Goal: Task Accomplishment & Management: Use online tool/utility

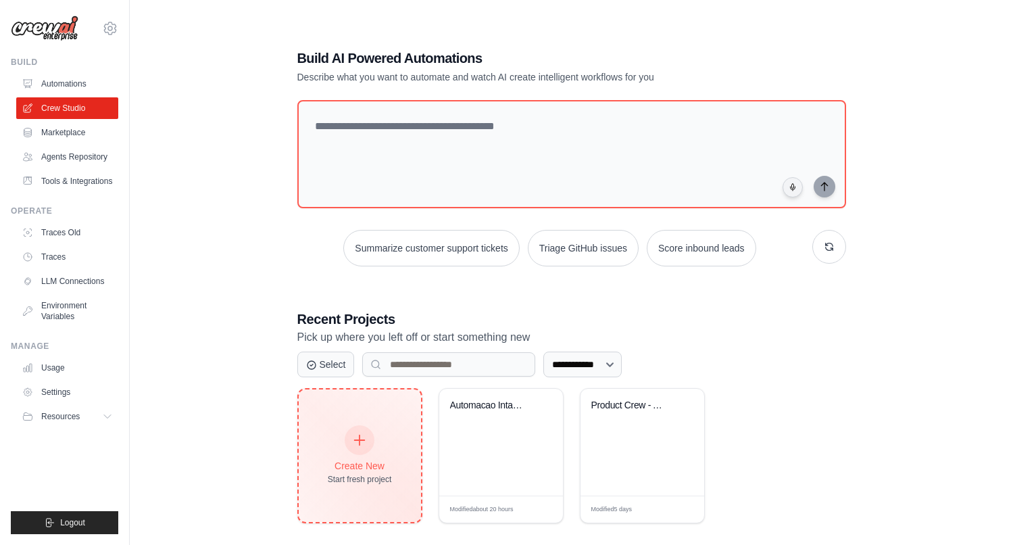
click at [359, 436] on icon at bounding box center [360, 440] width 10 height 10
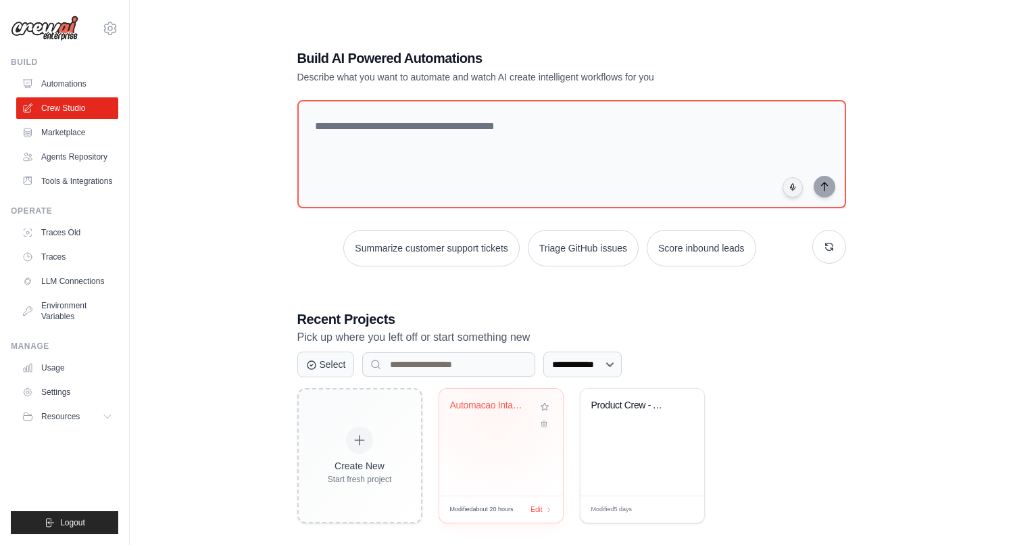
click at [495, 407] on div "Automacao Intake PRD para Azure Dev..." at bounding box center [491, 405] width 82 height 12
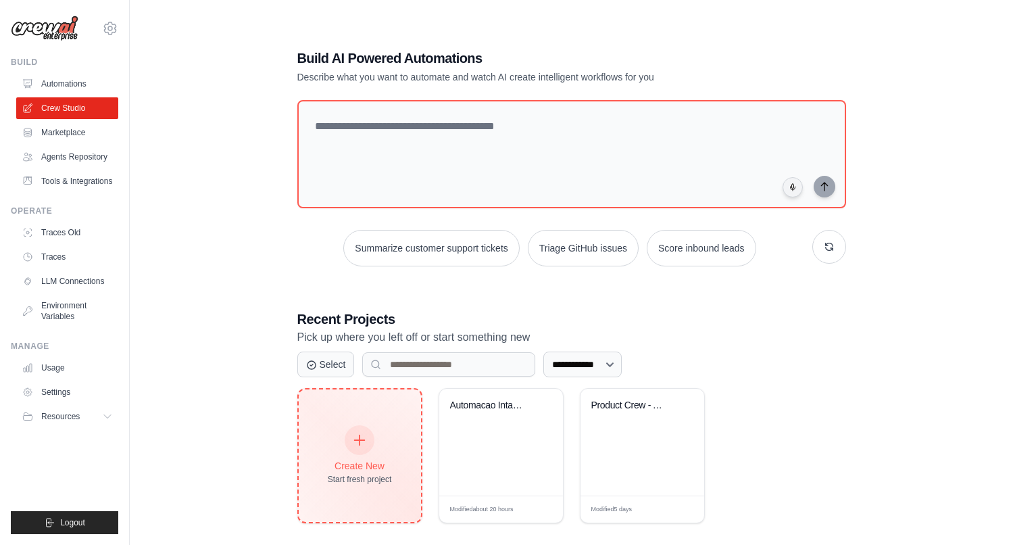
click at [354, 430] on div at bounding box center [360, 440] width 30 height 30
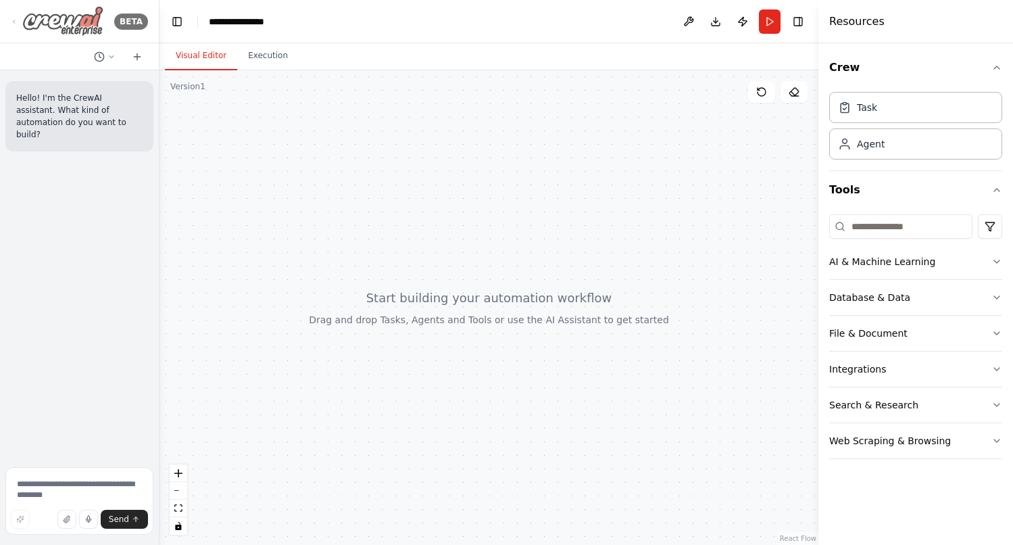
click at [14, 16] on div "BETA" at bounding box center [79, 21] width 137 height 30
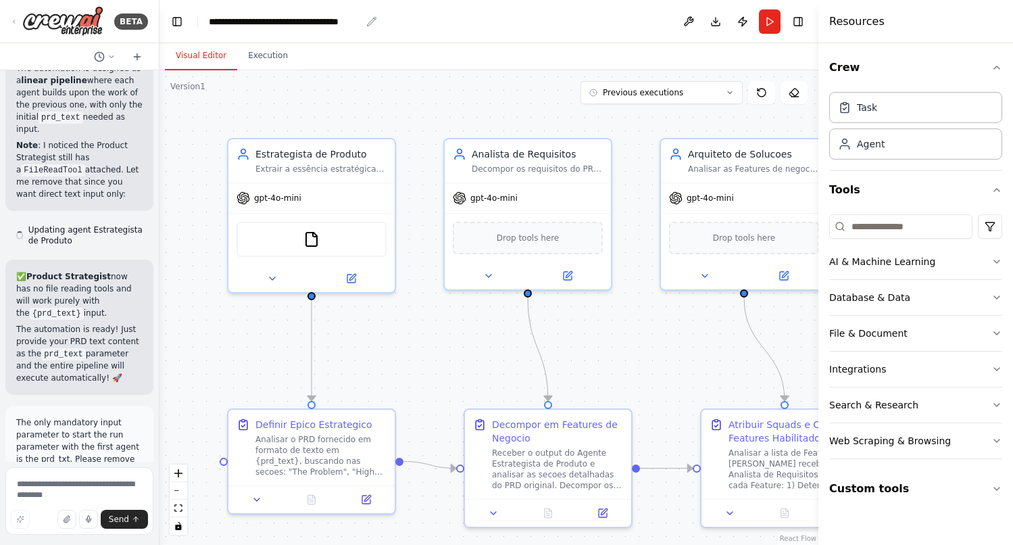
scroll to position [14640, 0]
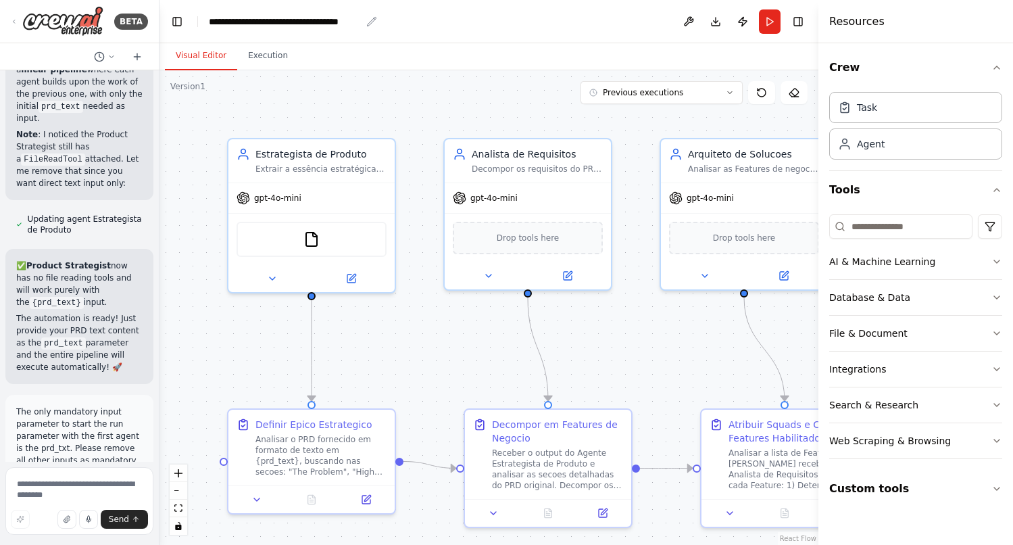
click at [331, 22] on div "**********" at bounding box center [285, 22] width 152 height 14
drag, startPoint x: 401, startPoint y: 24, endPoint x: 328, endPoint y: 21, distance: 72.4
click at [328, 21] on header "**********" at bounding box center [488, 21] width 659 height 43
drag, startPoint x: 209, startPoint y: 22, endPoint x: 386, endPoint y: 22, distance: 176.4
click at [386, 22] on header "**********" at bounding box center [488, 21] width 659 height 43
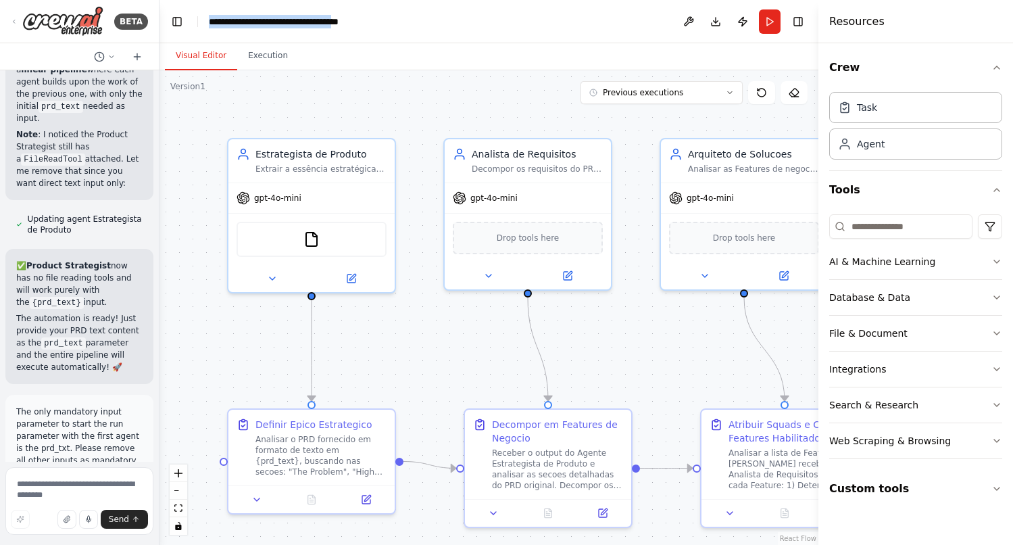
click at [414, 25] on header "**********" at bounding box center [488, 21] width 659 height 43
click at [378, 22] on header "**********" at bounding box center [488, 21] width 659 height 43
click at [370, 22] on icon "breadcrumb" at bounding box center [371, 21] width 11 height 11
click at [368, 21] on icon "breadcrumb" at bounding box center [371, 21] width 11 height 11
click at [368, 22] on icon "breadcrumb" at bounding box center [371, 21] width 11 height 11
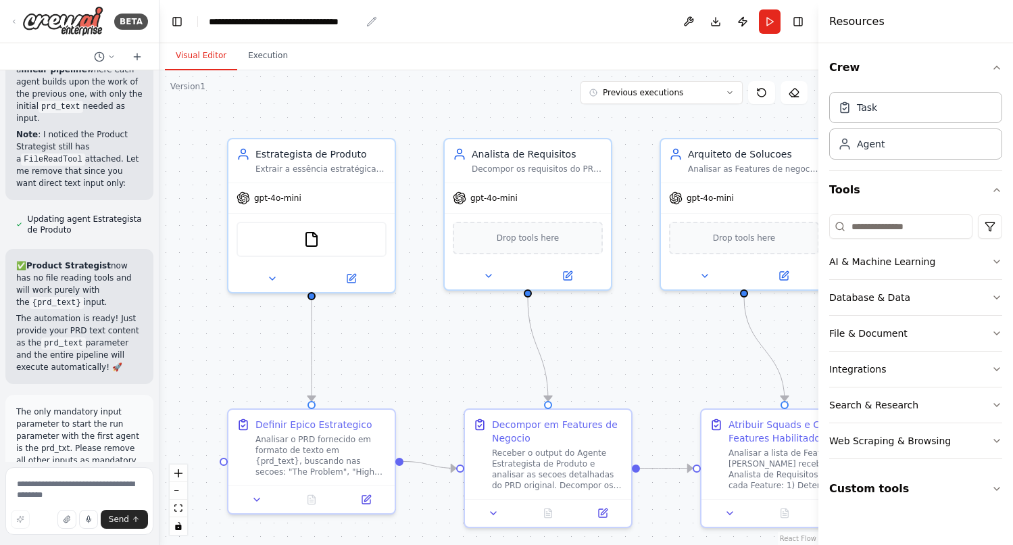
click at [370, 22] on icon "breadcrumb" at bounding box center [372, 21] width 9 height 9
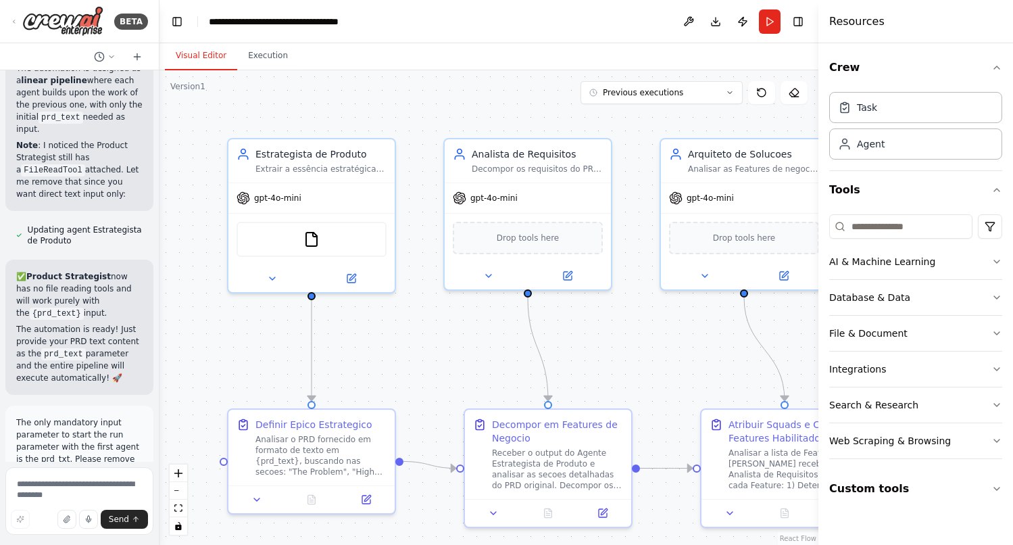
scroll to position [14640, 0]
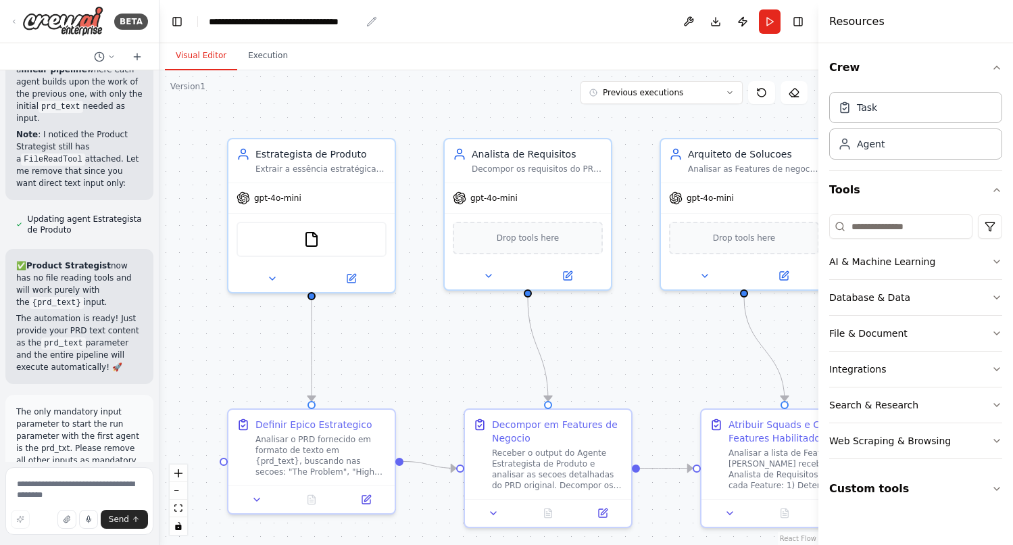
click at [373, 21] on icon "breadcrumb" at bounding box center [372, 21] width 9 height 9
click at [305, 19] on div "**********" at bounding box center [285, 22] width 152 height 14
click at [305, 19] on div "**********" at bounding box center [304, 22] width 191 height 14
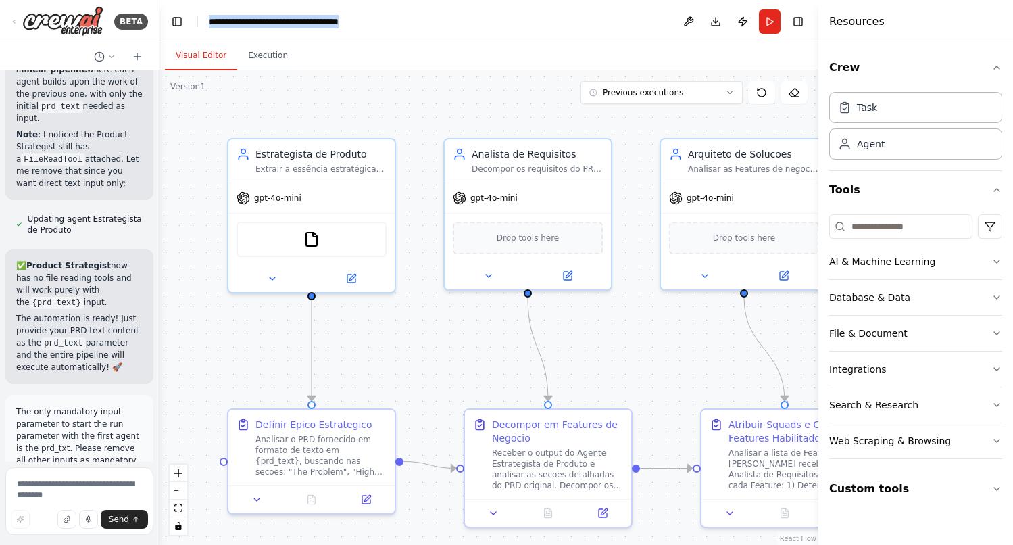
copy div "**********"
click at [18, 20] on icon at bounding box center [14, 21] width 11 height 6
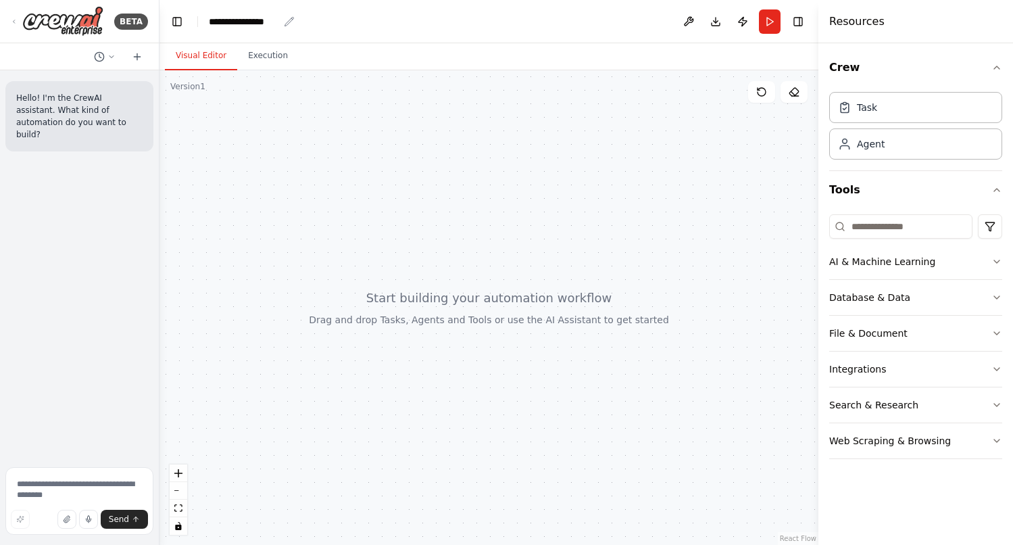
click at [249, 24] on div "**********" at bounding box center [244, 22] width 70 height 14
click at [261, 23] on div "**********" at bounding box center [259, 22] width 101 height 14
paste div "breadcrumb"
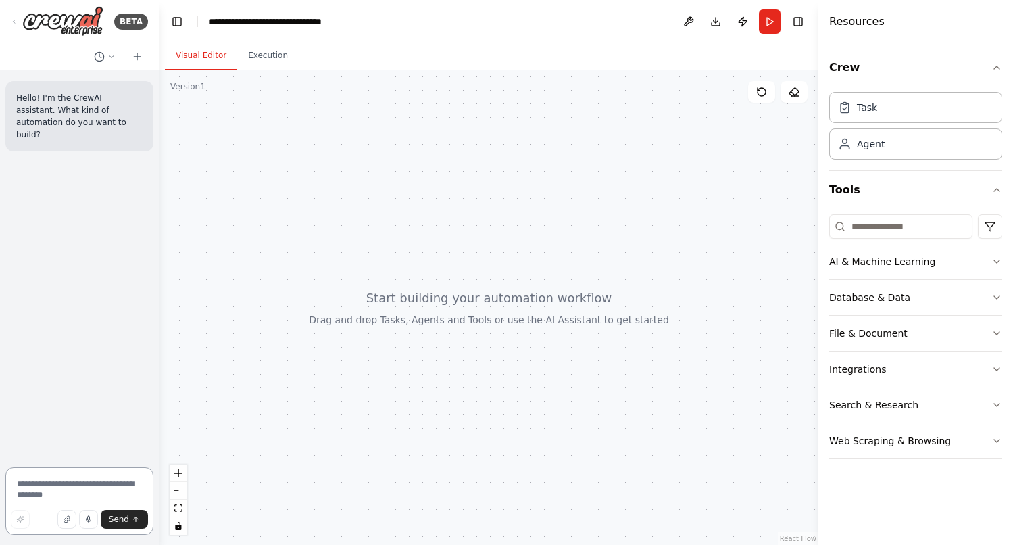
click at [55, 490] on textarea at bounding box center [79, 501] width 148 height 68
paste textarea "**********"
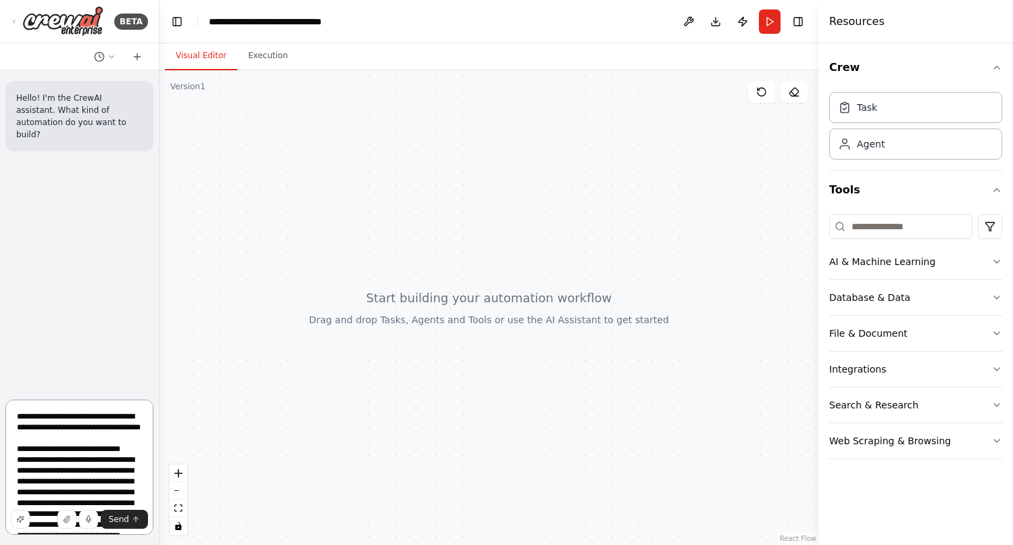
click at [95, 437] on textarea at bounding box center [79, 466] width 148 height 135
click at [32, 416] on textarea at bounding box center [79, 466] width 148 height 135
click at [127, 430] on textarea at bounding box center [79, 466] width 148 height 135
click at [120, 441] on textarea at bounding box center [79, 466] width 148 height 135
type textarea "**********"
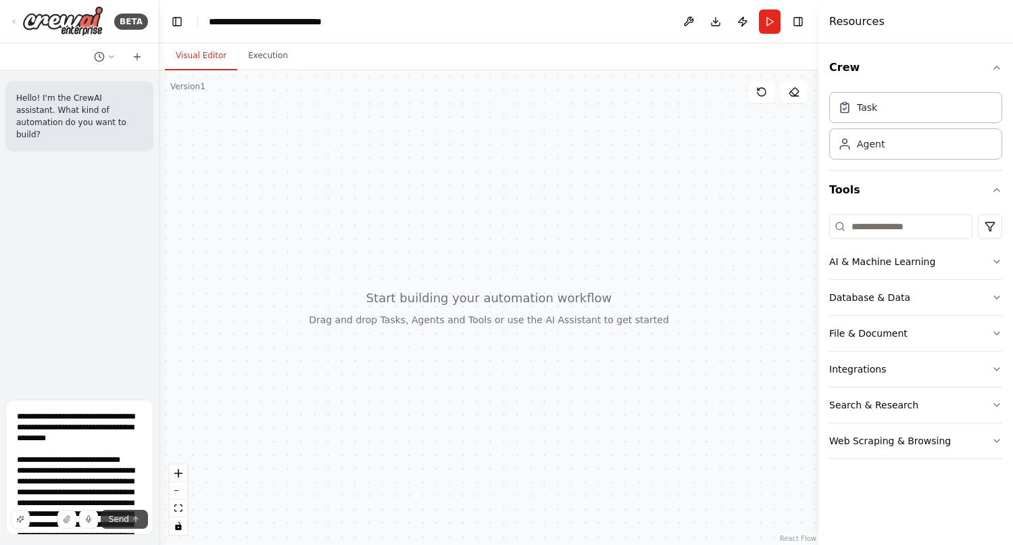
click at [121, 520] on span "Send" at bounding box center [119, 519] width 20 height 11
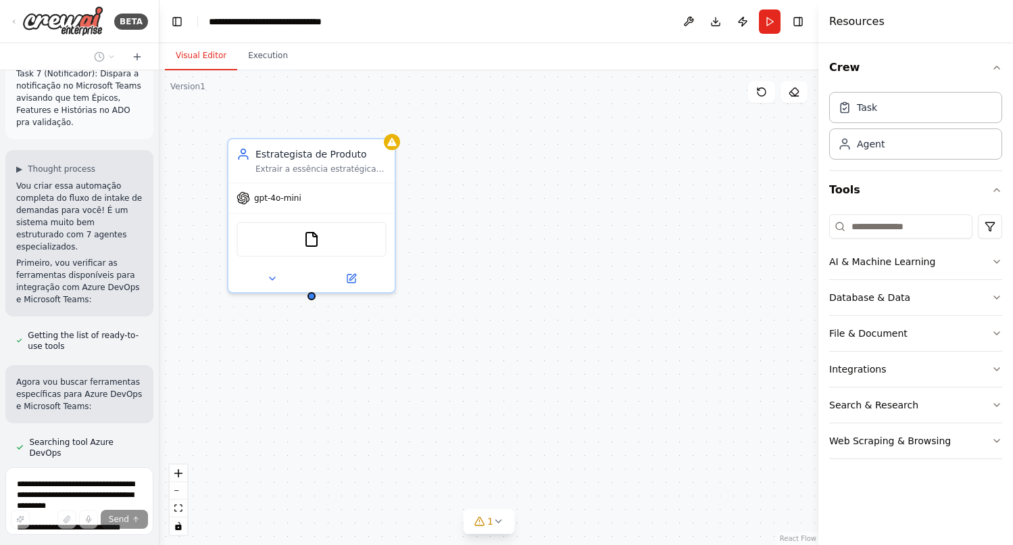
scroll to position [8301, 0]
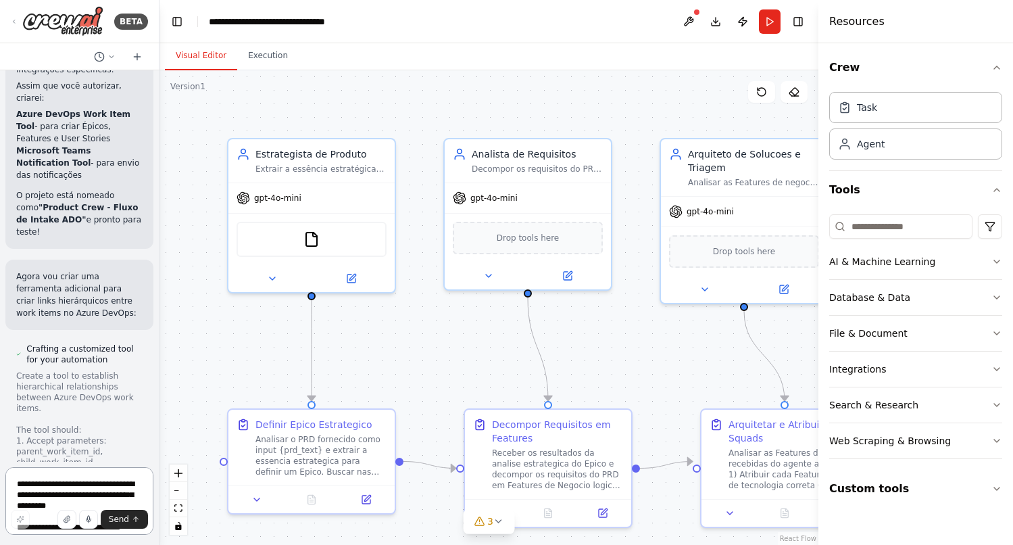
scroll to position [12063, 0]
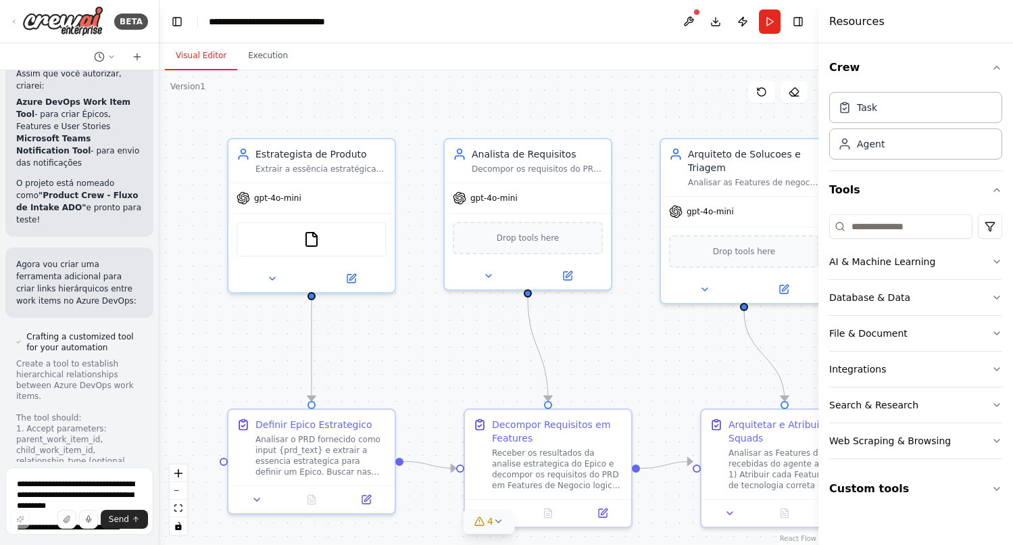
click at [503, 523] on icon at bounding box center [498, 521] width 11 height 11
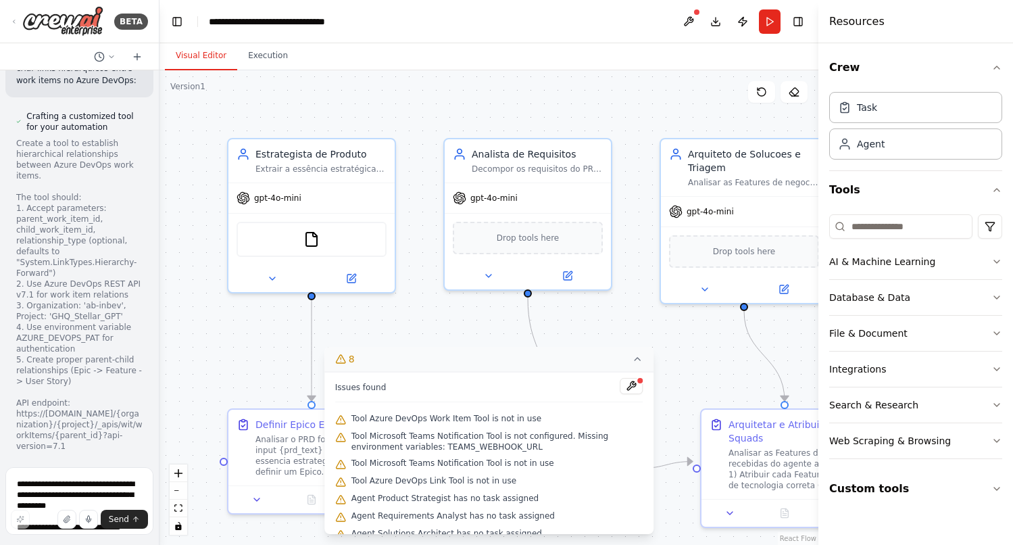
scroll to position [12321, 0]
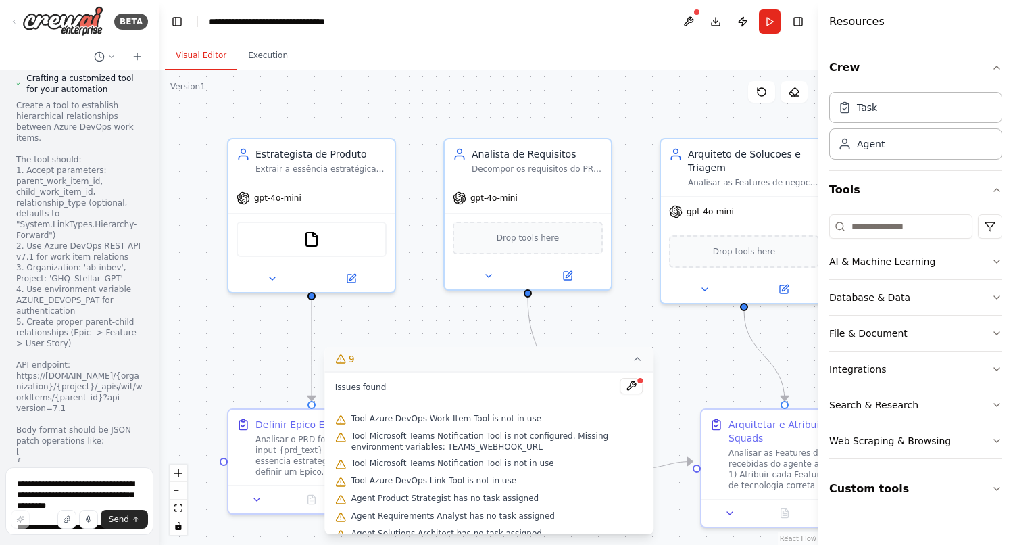
click at [639, 361] on icon at bounding box center [637, 358] width 11 height 11
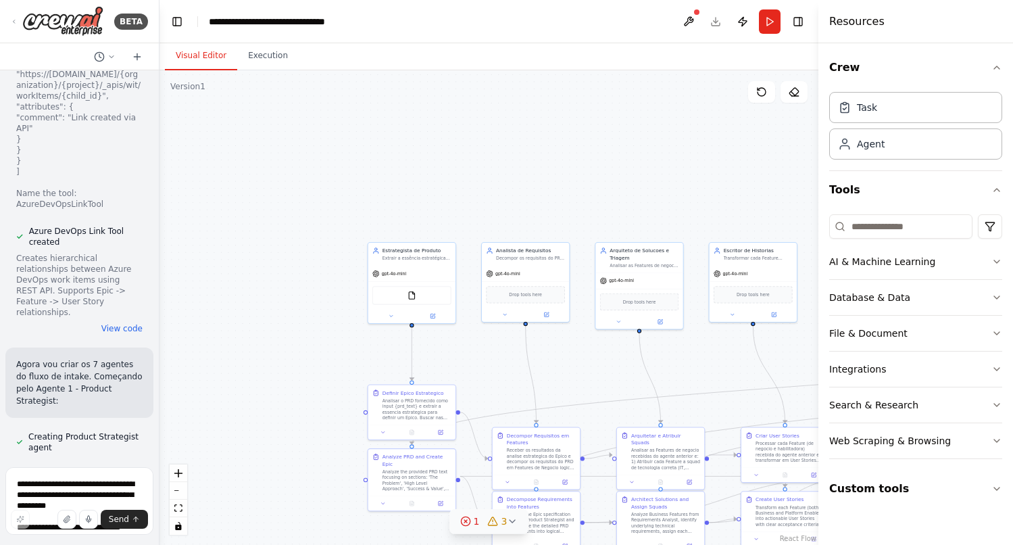
scroll to position [12833, 0]
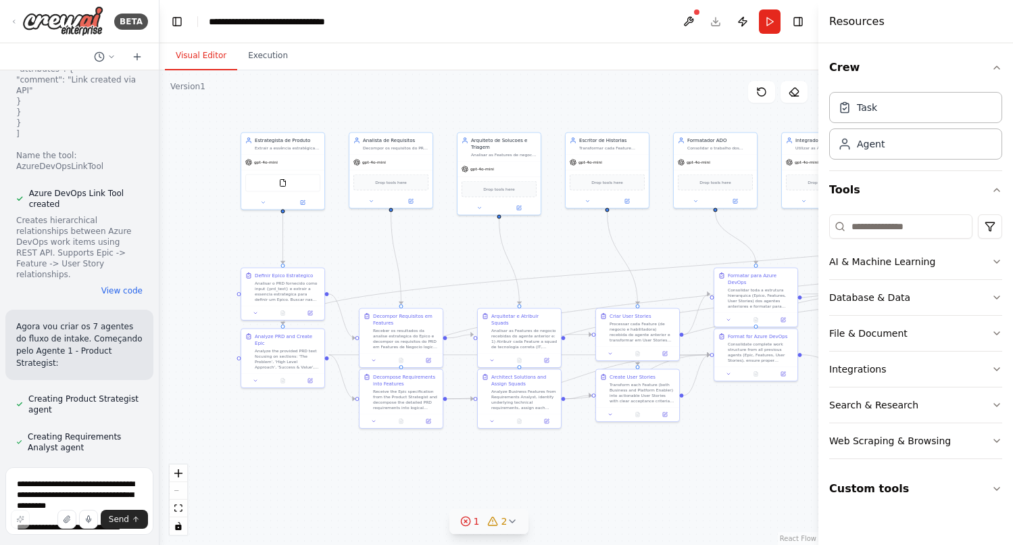
drag, startPoint x: 341, startPoint y: 350, endPoint x: 207, endPoint y: 235, distance: 177.3
click at [207, 235] on div ".deletable-edge-delete-btn { width: 20px; height: 20px; border: 0px solid #ffff…" at bounding box center [488, 307] width 659 height 474
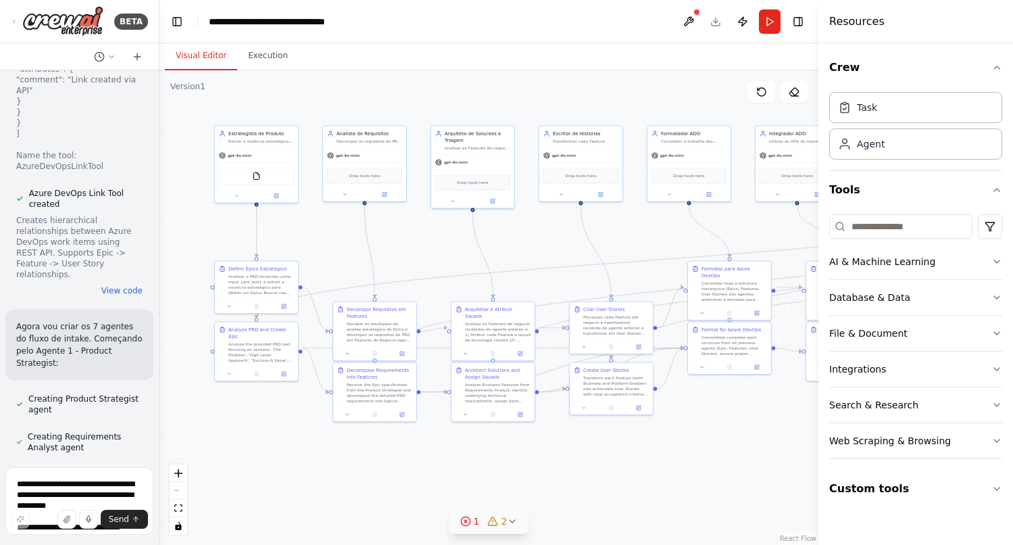
drag, startPoint x: 732, startPoint y: 466, endPoint x: 706, endPoint y: 460, distance: 27.2
click at [706, 460] on div ".deletable-edge-delete-btn { width: 20px; height: 20px; border: 0px solid #ffff…" at bounding box center [488, 307] width 659 height 474
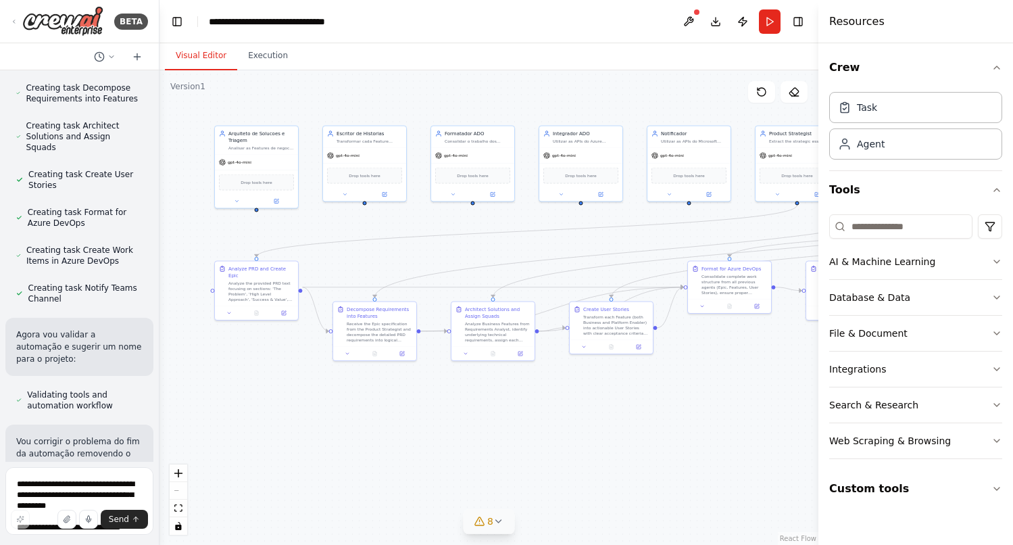
scroll to position [13693, 0]
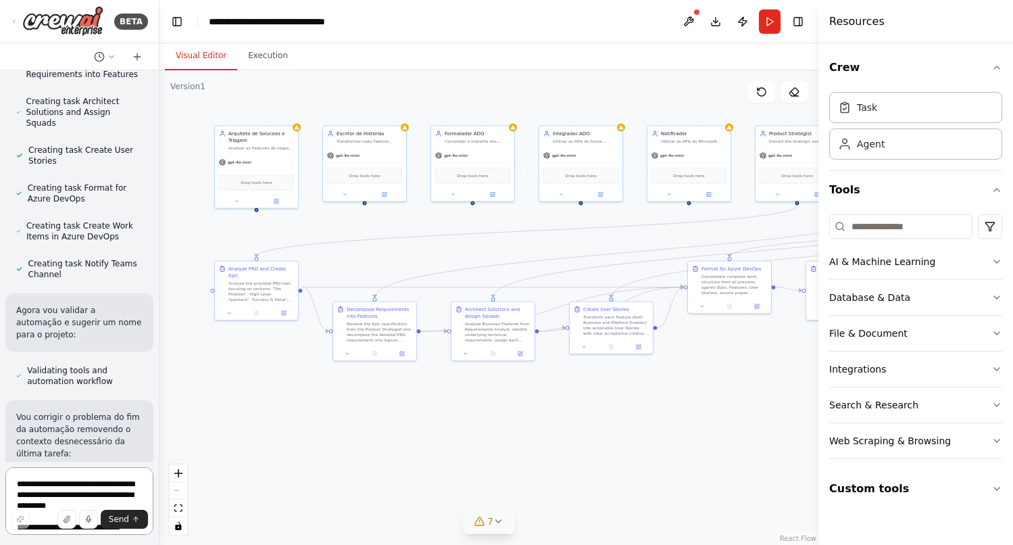
click at [57, 476] on textarea at bounding box center [79, 501] width 148 height 68
type textarea "**********"
click at [115, 519] on span "Send" at bounding box center [119, 519] width 20 height 11
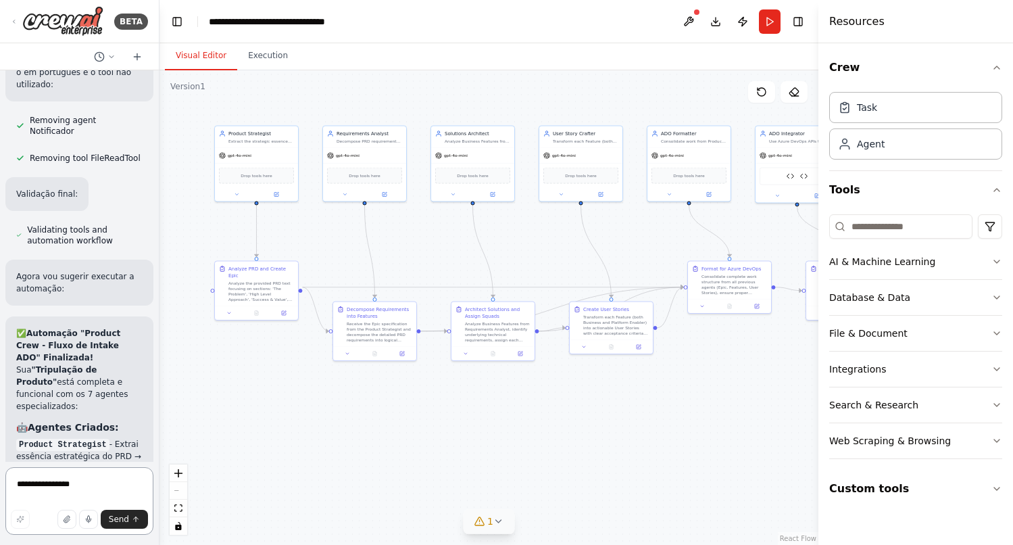
scroll to position [15331, 0]
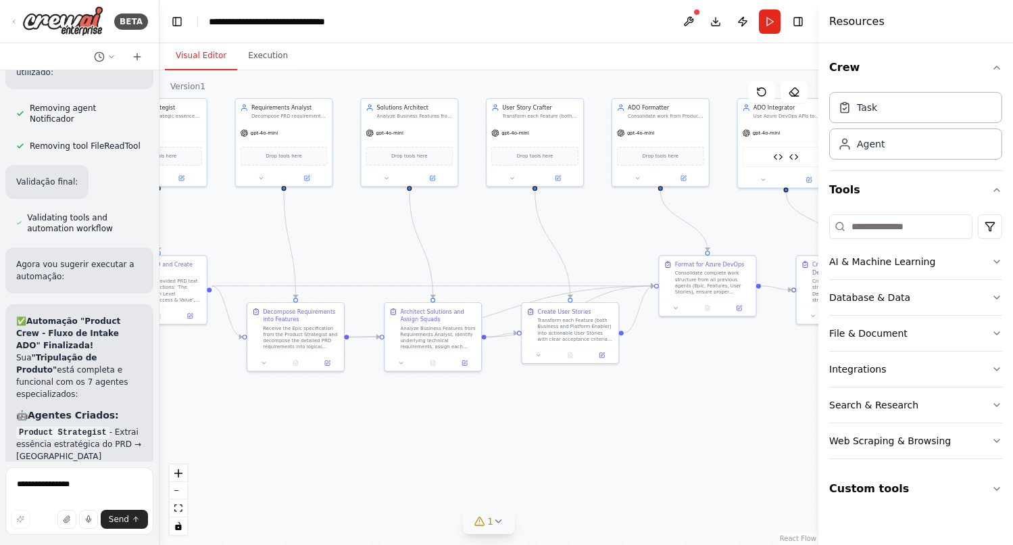
drag, startPoint x: 678, startPoint y: 437, endPoint x: 539, endPoint y: 426, distance: 139.0
click at [539, 426] on div ".deletable-edge-delete-btn { width: 20px; height: 20px; border: 0px solid #ffff…" at bounding box center [488, 307] width 659 height 474
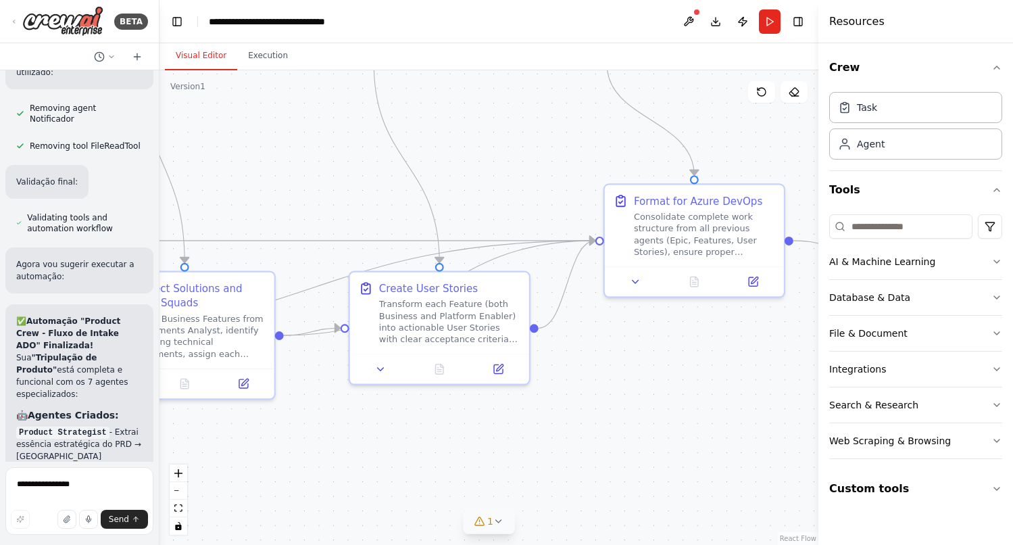
drag, startPoint x: 667, startPoint y: 377, endPoint x: 583, endPoint y: 405, distance: 88.3
click at [583, 405] on div ".deletable-edge-delete-btn { width: 20px; height: 20px; border: 0px solid #ffff…" at bounding box center [488, 307] width 659 height 474
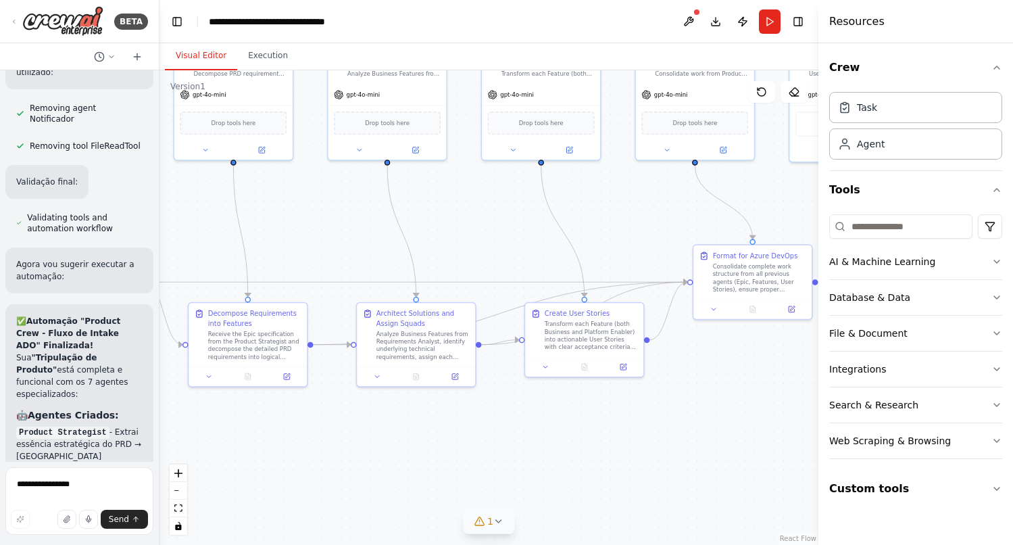
drag, startPoint x: 595, startPoint y: 416, endPoint x: 686, endPoint y: 398, distance: 92.9
click at [686, 398] on div ".deletable-edge-delete-btn { width: 20px; height: 20px; border: 0px solid #ffff…" at bounding box center [488, 307] width 659 height 474
click at [493, 316] on icon "Edge from b8f76db6-e93c-45d8-ae46-f2a1fbd6d3fa to eb4ab5a7-b31a-4bb7-a8e6-7c48f…" at bounding box center [501, 313] width 374 height 62
click at [455, 326] on div "Architect Solutions and Assign Squads Analyze Business Features from Requiremen…" at bounding box center [422, 333] width 93 height 52
click at [595, 407] on div ".deletable-edge-delete-btn { width: 20px; height: 20px; border: 0px solid #ffff…" at bounding box center [488, 307] width 659 height 474
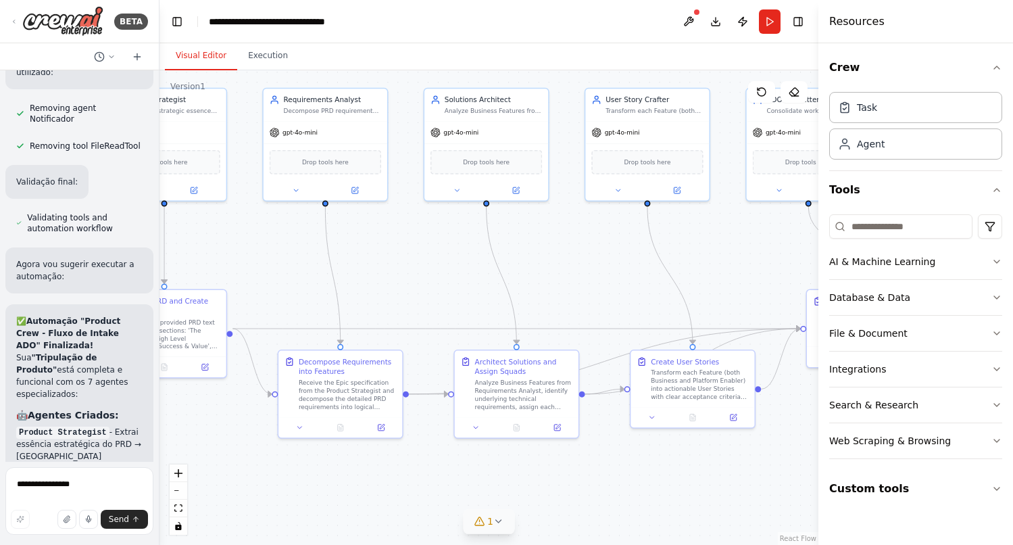
drag, startPoint x: 527, startPoint y: 425, endPoint x: 638, endPoint y: 479, distance: 123.3
click at [638, 479] on div ".deletable-edge-delete-btn { width: 20px; height: 20px; border: 0px solid #ffff…" at bounding box center [488, 307] width 659 height 474
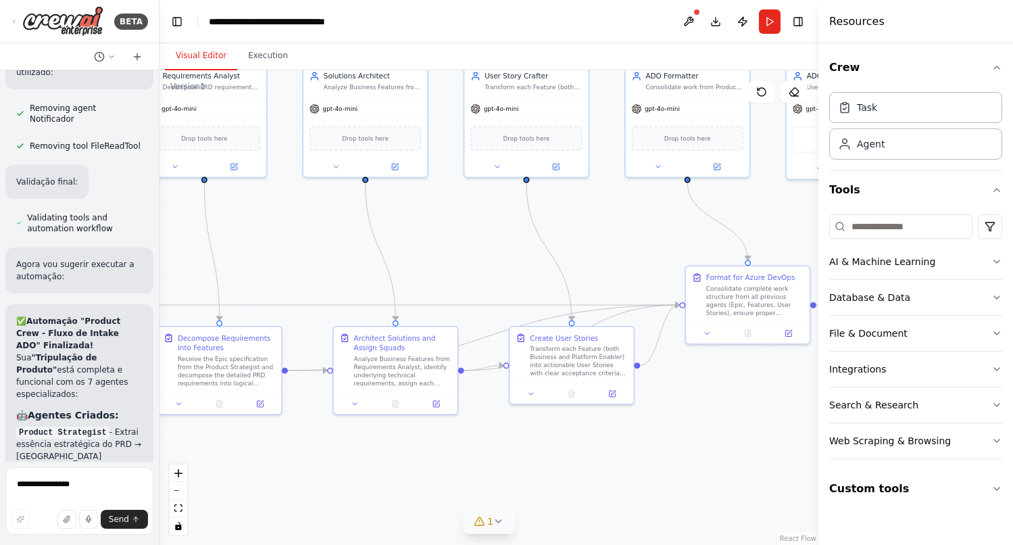
drag, startPoint x: 456, startPoint y: 470, endPoint x: 335, endPoint y: 447, distance: 123.3
click at [335, 447] on div ".deletable-edge-delete-btn { width: 20px; height: 20px; border: 0px solid #ffff…" at bounding box center [488, 307] width 659 height 474
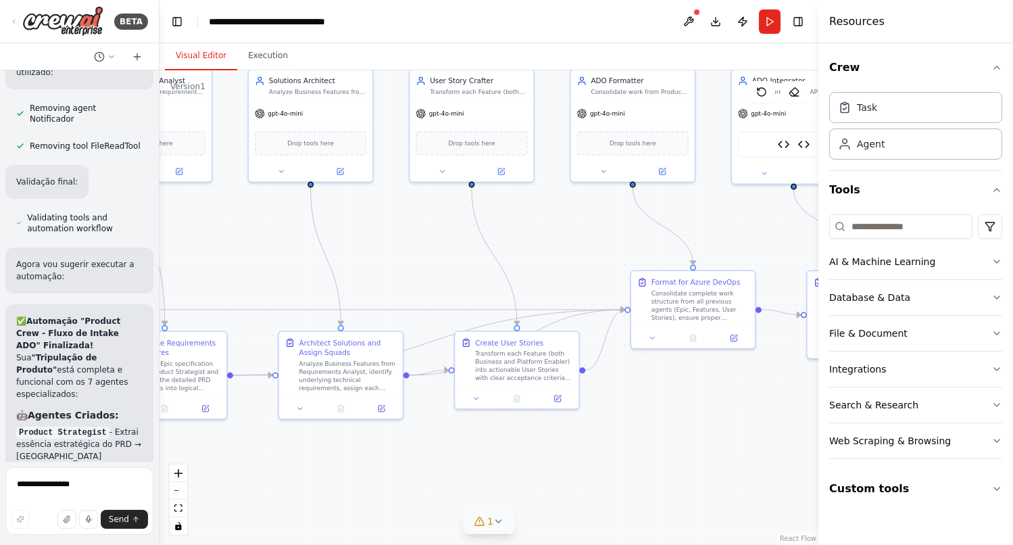
drag, startPoint x: 664, startPoint y: 433, endPoint x: 609, endPoint y: 437, distance: 55.6
click at [609, 437] on div ".deletable-edge-delete-btn { width: 20px; height: 20px; border: 0px solid #ffff…" at bounding box center [488, 307] width 659 height 474
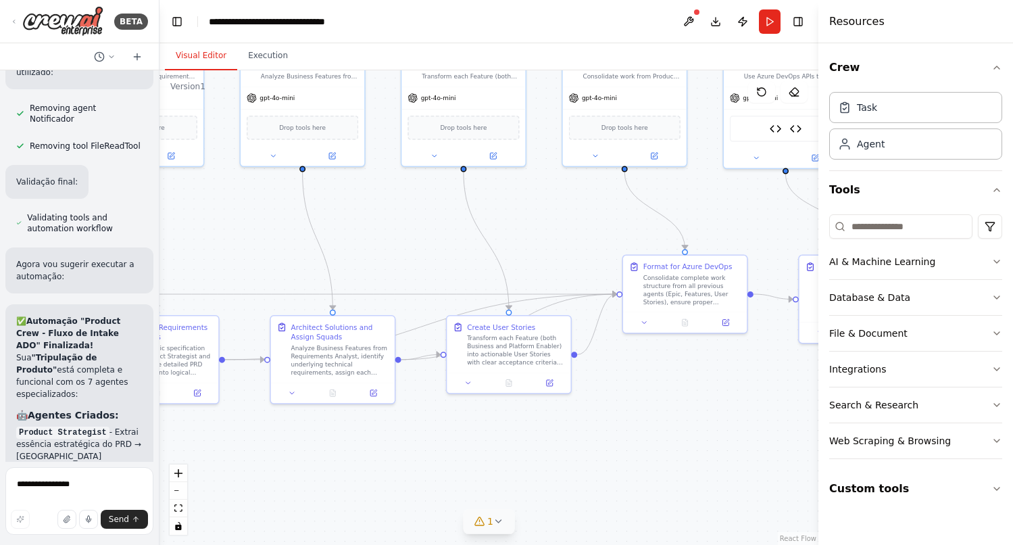
drag, startPoint x: 679, startPoint y: 412, endPoint x: 672, endPoint y: 397, distance: 16.9
click at [672, 397] on div ".deletable-edge-delete-btn { width: 20px; height: 20px; border: 0px solid #ffff…" at bounding box center [488, 307] width 659 height 474
click at [727, 321] on icon at bounding box center [725, 321] width 6 height 6
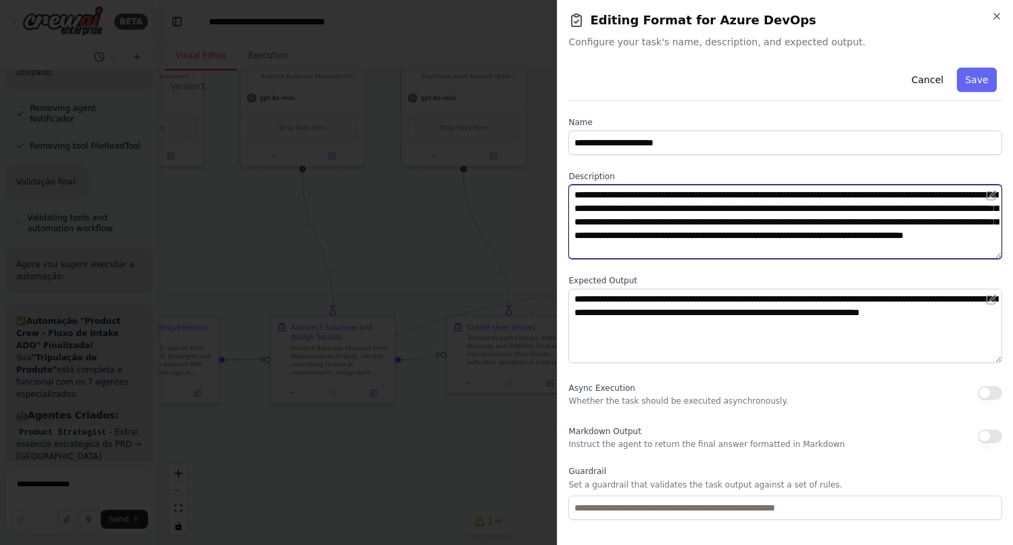
click at [770, 195] on textarea "**********" at bounding box center [785, 221] width 434 height 74
type textarea "**********"
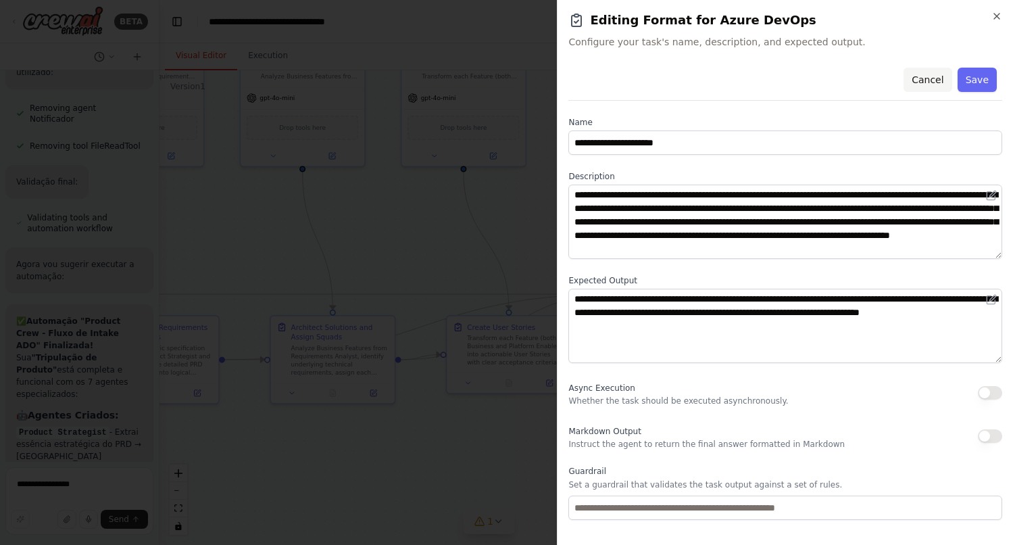
click at [931, 80] on button "Cancel" at bounding box center [928, 80] width 48 height 24
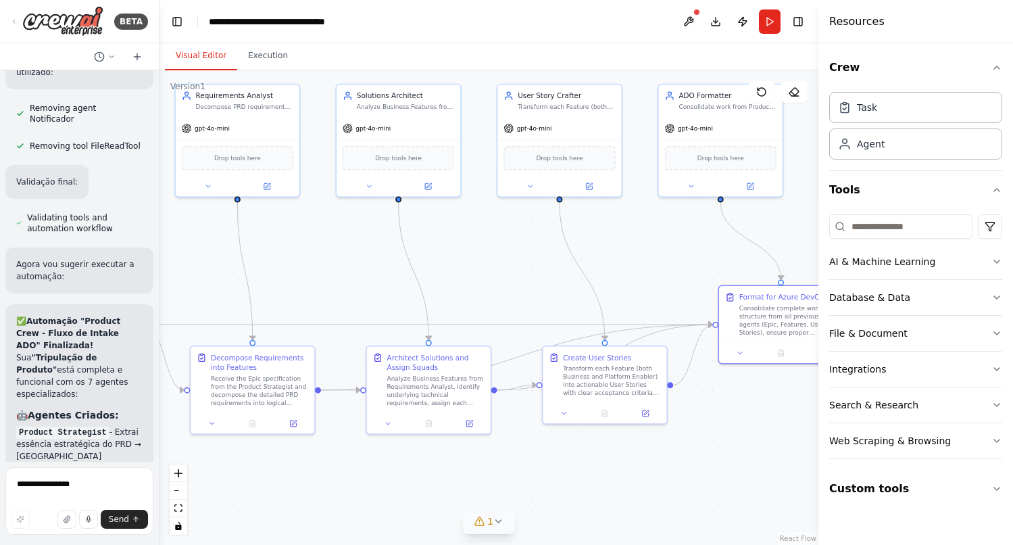
drag, startPoint x: 647, startPoint y: 426, endPoint x: 743, endPoint y: 457, distance: 100.7
click at [743, 457] on div ".deletable-edge-delete-btn { width: 20px; height: 20px; border: 0px solid #ffff…" at bounding box center [488, 307] width 659 height 474
click at [746, 155] on div "Drop tools here" at bounding box center [721, 156] width 112 height 24
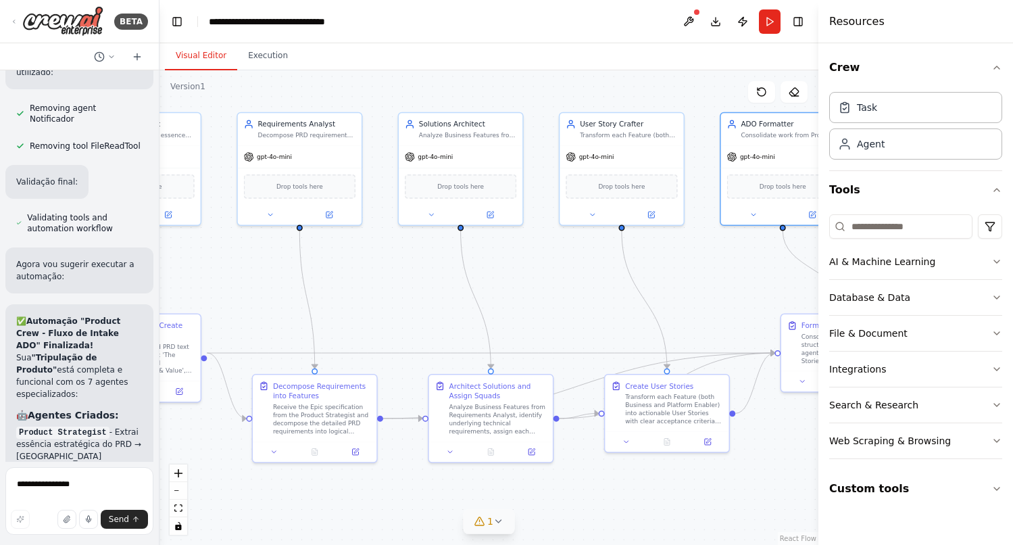
drag, startPoint x: 637, startPoint y: 230, endPoint x: 704, endPoint y: 262, distance: 74.7
click at [704, 262] on div ".deletable-edge-delete-btn { width: 20px; height: 20px; border: 0px solid #ffff…" at bounding box center [488, 307] width 659 height 474
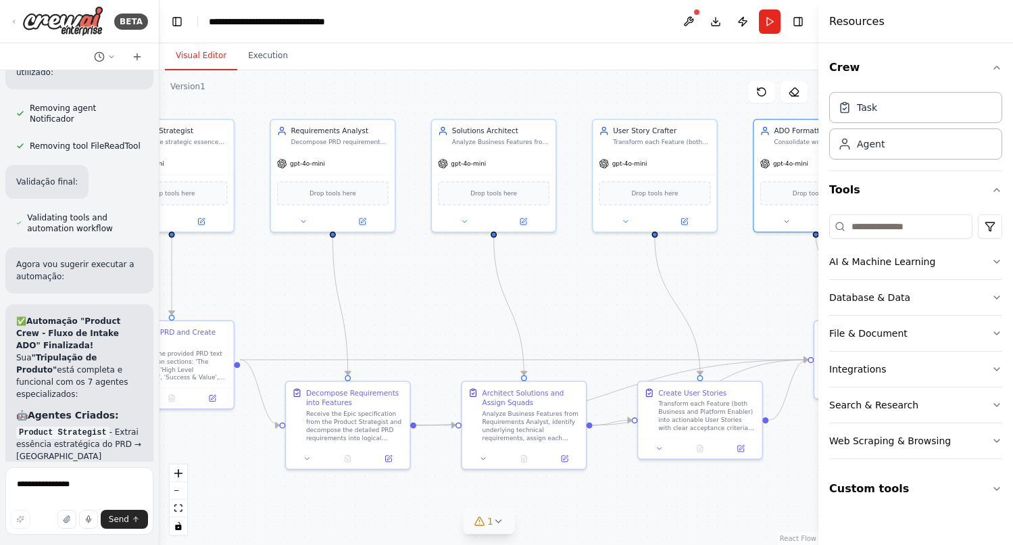
drag, startPoint x: 570, startPoint y: 301, endPoint x: 598, endPoint y: 305, distance: 27.9
click at [598, 305] on div ".deletable-edge-delete-btn { width: 20px; height: 20px; border: 0px solid #ffff…" at bounding box center [488, 307] width 659 height 474
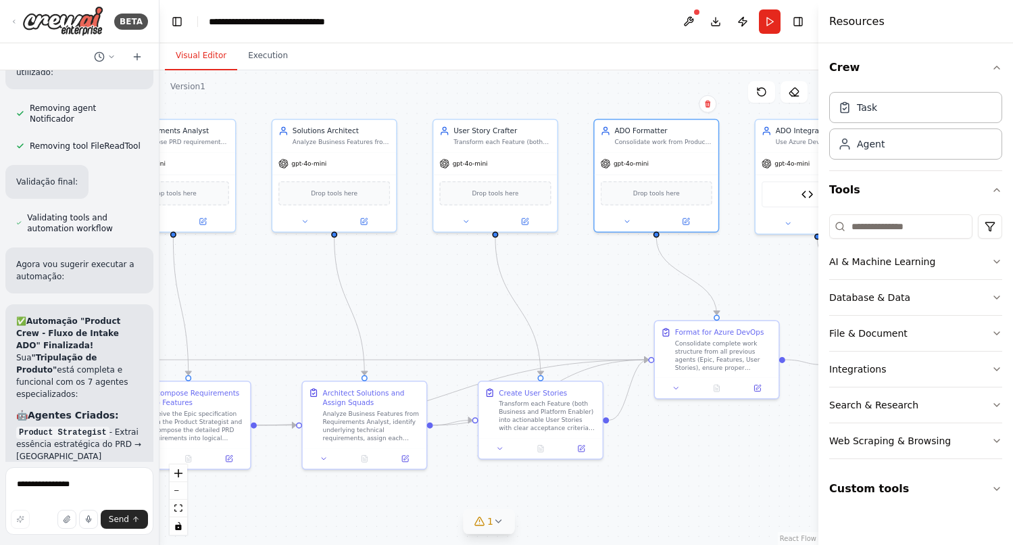
drag, startPoint x: 716, startPoint y: 291, endPoint x: 529, endPoint y: 292, distance: 187.2
click at [529, 292] on div ".deletable-edge-delete-btn { width: 20px; height: 20px; border: 0px solid #ffff…" at bounding box center [488, 307] width 659 height 474
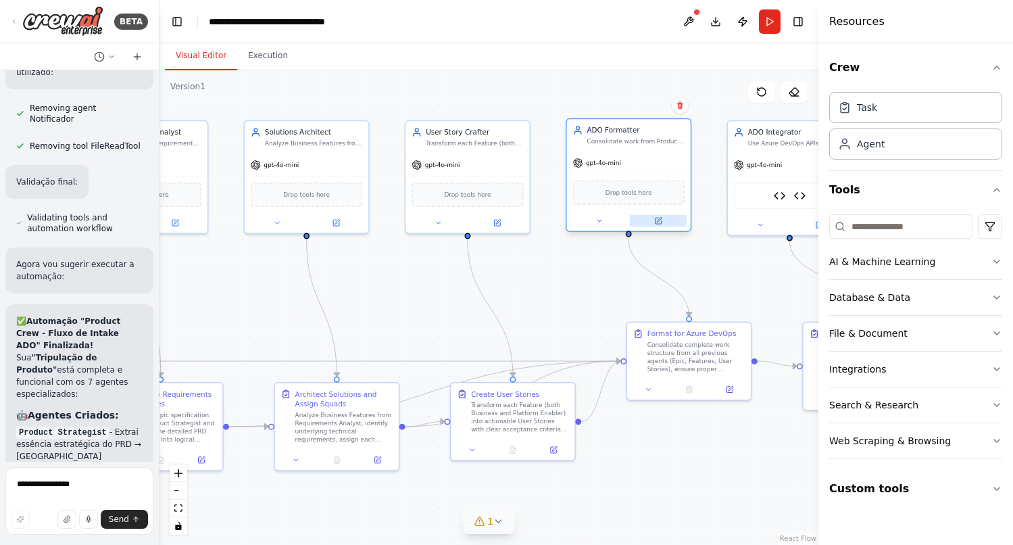
click at [663, 219] on button at bounding box center [658, 221] width 57 height 12
click at [731, 392] on button at bounding box center [729, 387] width 34 height 12
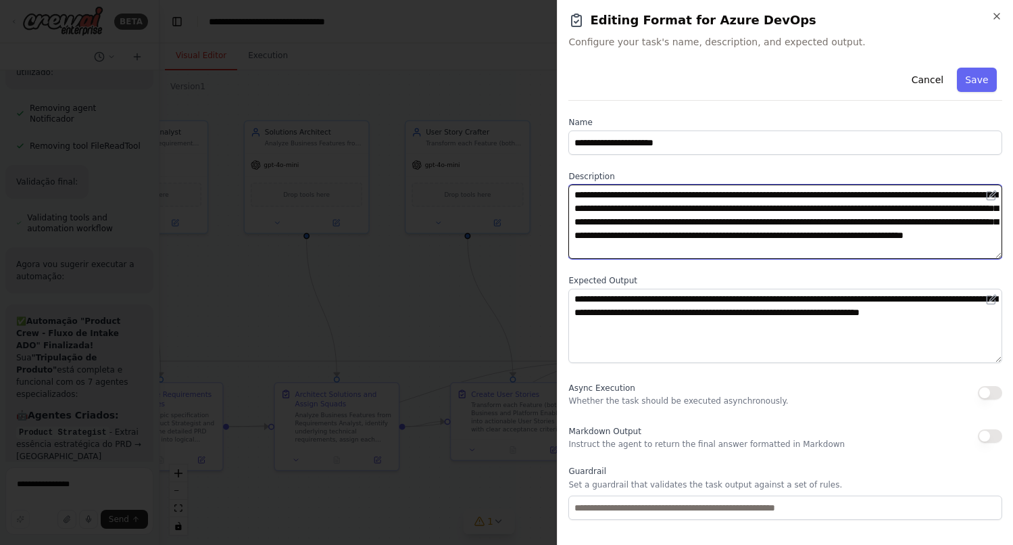
click at [773, 193] on textarea "**********" at bounding box center [785, 221] width 434 height 74
type textarea "**********"
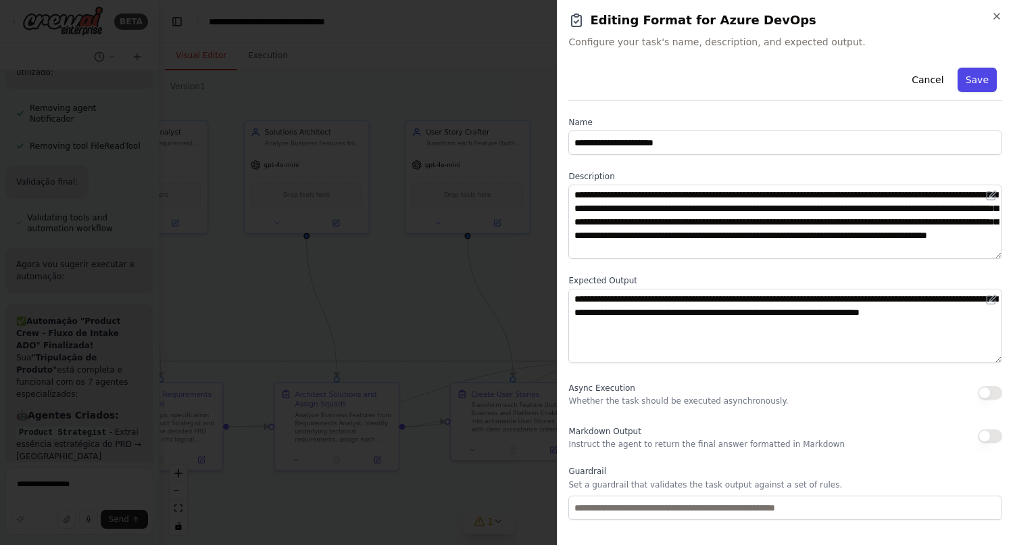
click at [981, 80] on button "Save" at bounding box center [977, 80] width 39 height 24
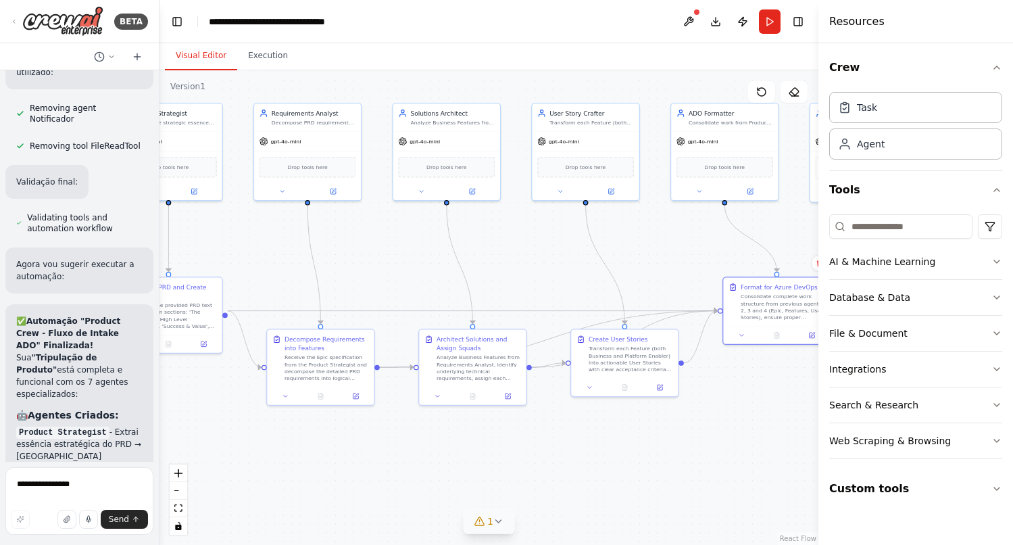
drag, startPoint x: 666, startPoint y: 470, endPoint x: 756, endPoint y: 405, distance: 110.8
click at [756, 405] on div ".deletable-edge-delete-btn { width: 20px; height: 20px; border: 0px solid #ffff…" at bounding box center [488, 307] width 659 height 474
click at [399, 311] on icon "Edge from e14c74e8-d782-4d5a-a636-85e75c986056 to eb4ab5a7-b31a-4bb7-a8e6-7c48f…" at bounding box center [473, 311] width 490 height 0
click at [472, 312] on icon at bounding box center [473, 310] width 7 height 7
click at [487, 356] on div "Analyze Business Features from Requirements Analyst, identify underlying techni…" at bounding box center [479, 366] width 84 height 28
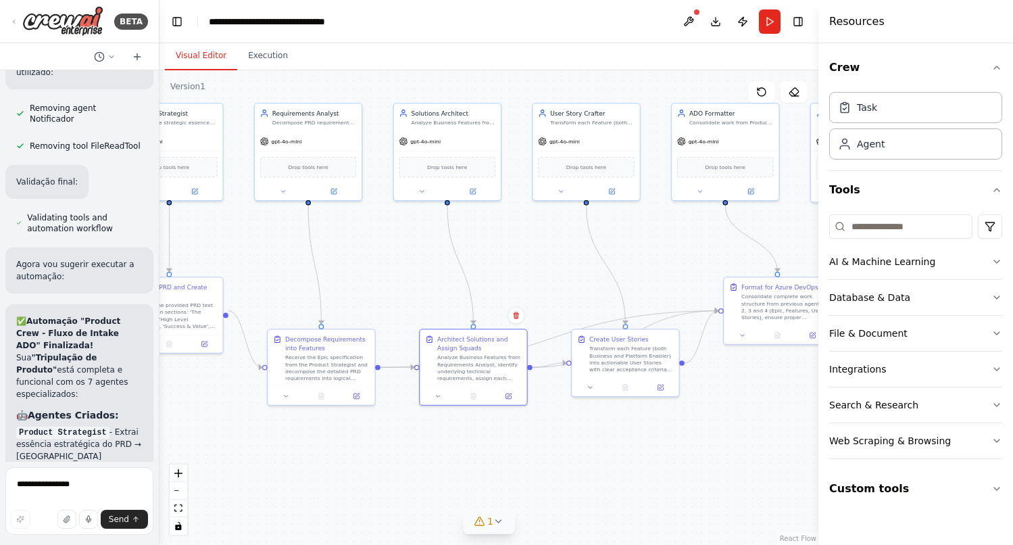
click at [681, 447] on div ".deletable-edge-delete-btn { width: 20px; height: 20px; border: 0px solid #ffff…" at bounding box center [488, 307] width 659 height 474
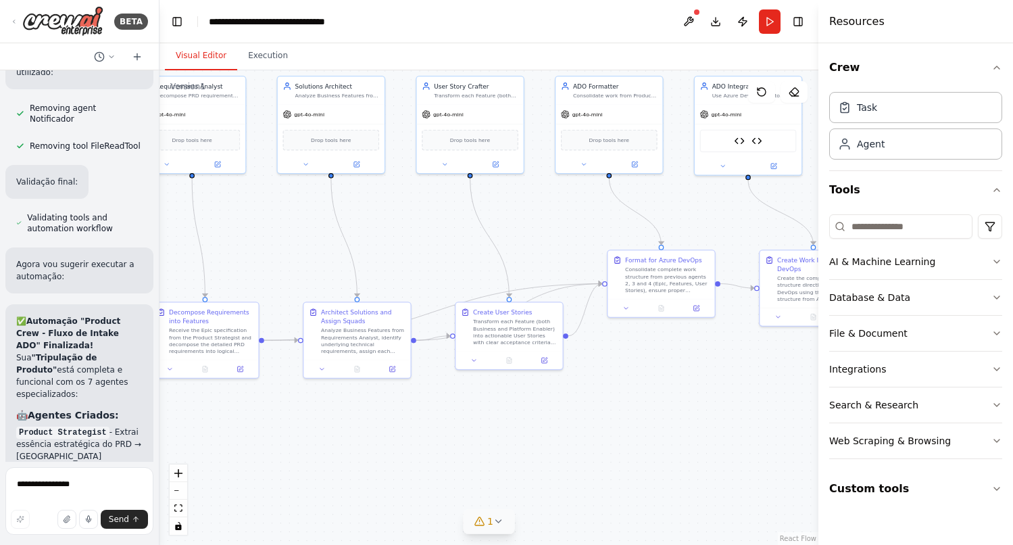
drag, startPoint x: 712, startPoint y: 446, endPoint x: 596, endPoint y: 418, distance: 118.8
click at [596, 418] on div ".deletable-edge-delete-btn { width: 20px; height: 20px; border: 0px solid #ffff…" at bounding box center [488, 307] width 659 height 474
click at [493, 522] on icon at bounding box center [498, 521] width 11 height 11
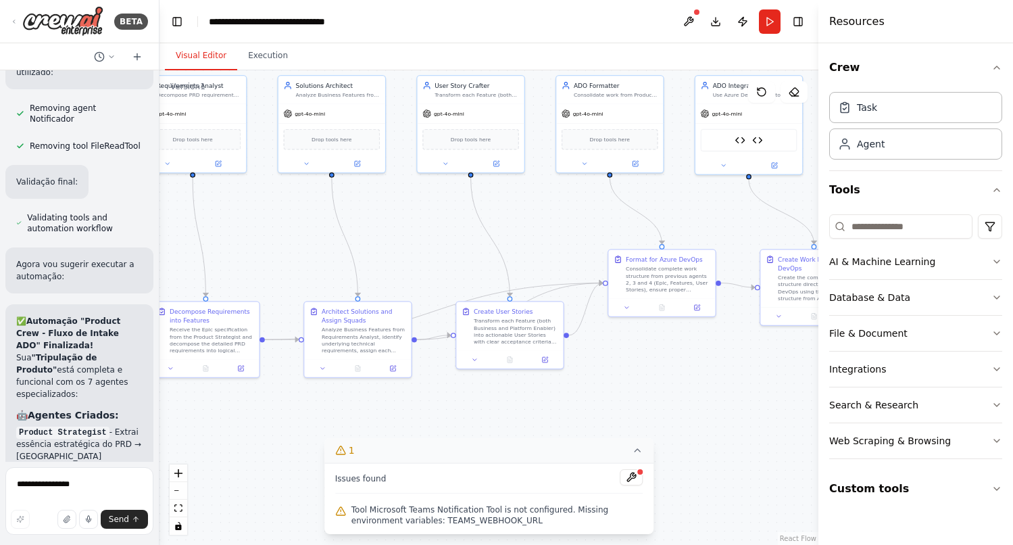
click at [770, 397] on div ".deletable-edge-delete-btn { width: 20px; height: 20px; border: 0px solid #ffff…" at bounding box center [488, 307] width 659 height 474
click at [688, 19] on button at bounding box center [689, 21] width 22 height 24
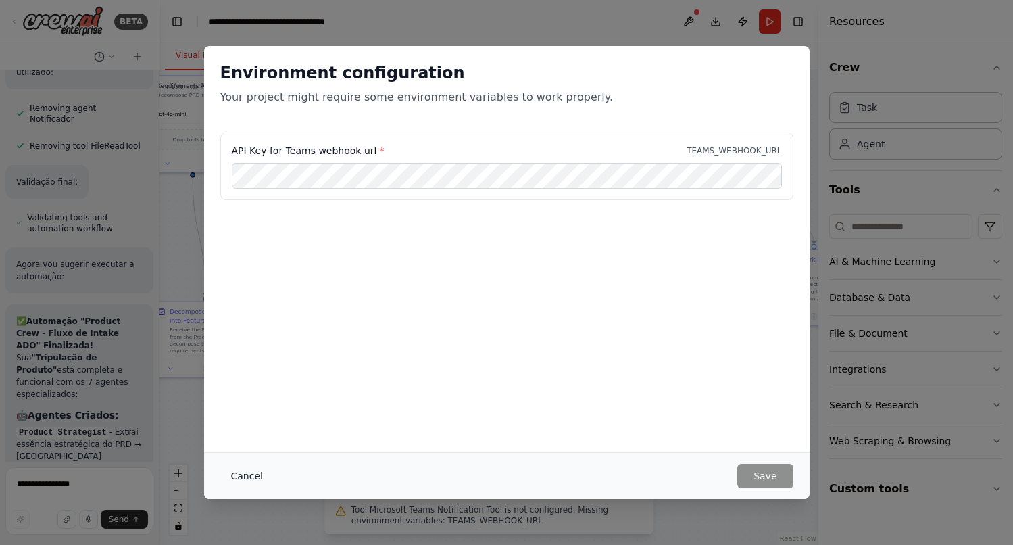
click at [247, 476] on button "Cancel" at bounding box center [246, 476] width 53 height 24
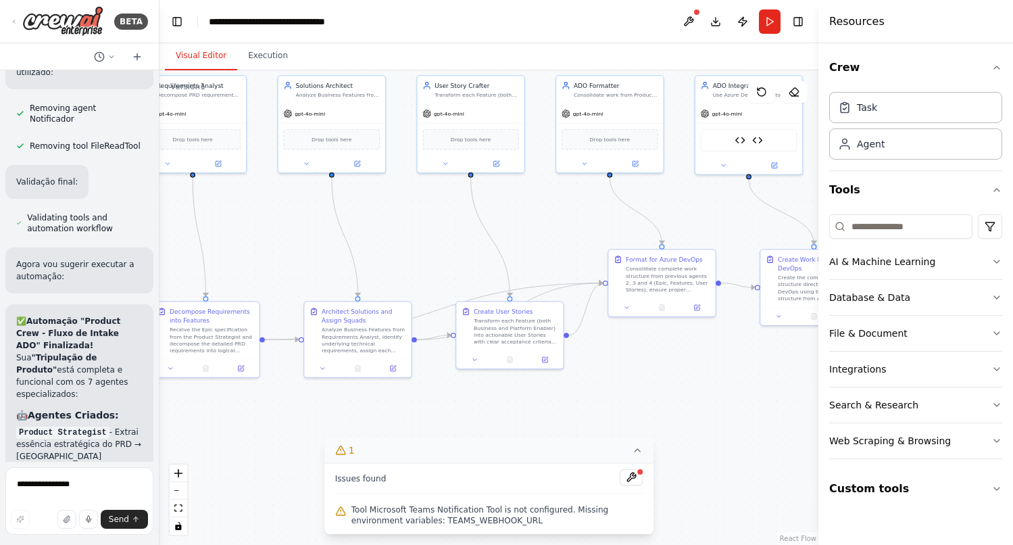
click at [272, 483] on div ".deletable-edge-delete-btn { width: 20px; height: 20px; border: 0px solid #ffff…" at bounding box center [488, 307] width 659 height 474
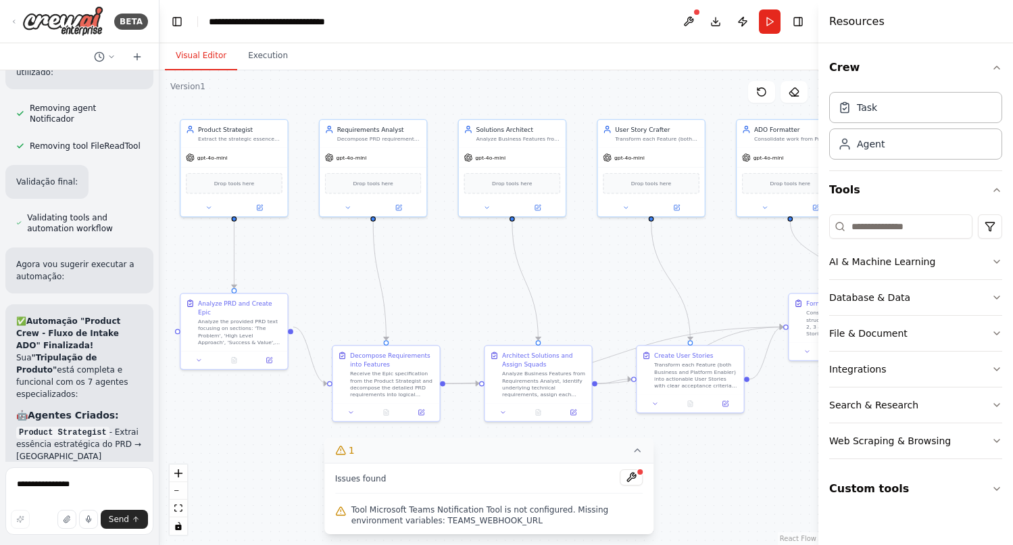
drag, startPoint x: 320, startPoint y: 219, endPoint x: 501, endPoint y: 263, distance: 185.7
click at [501, 263] on div ".deletable-edge-delete-btn { width: 20px; height: 20px; border: 0px solid #ffff…" at bounding box center [488, 307] width 659 height 474
click at [770, 23] on button "Run" at bounding box center [770, 21] width 22 height 24
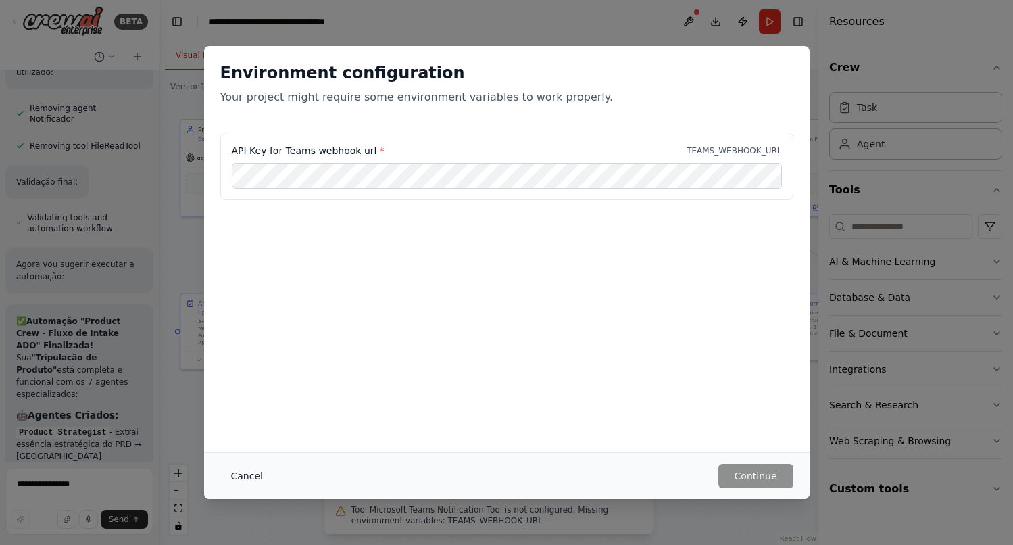
click at [260, 476] on button "Cancel" at bounding box center [246, 476] width 53 height 24
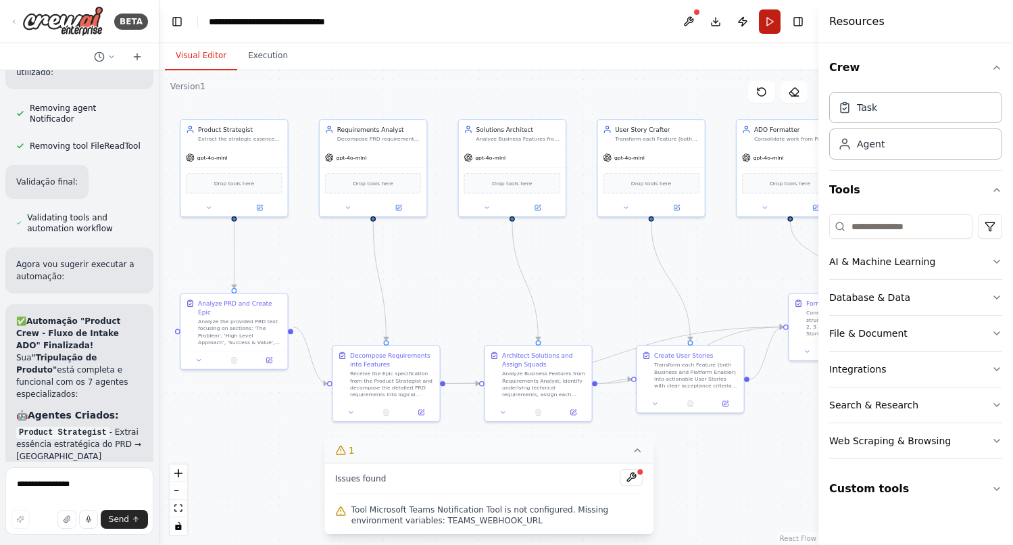
click at [774, 21] on button "Run" at bounding box center [770, 21] width 22 height 24
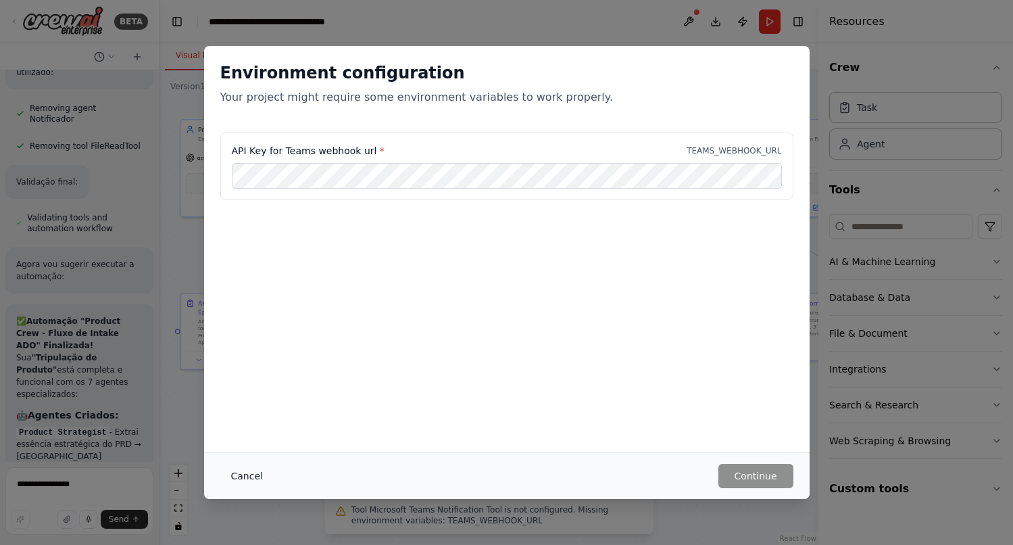
click at [255, 472] on button "Cancel" at bounding box center [246, 476] width 53 height 24
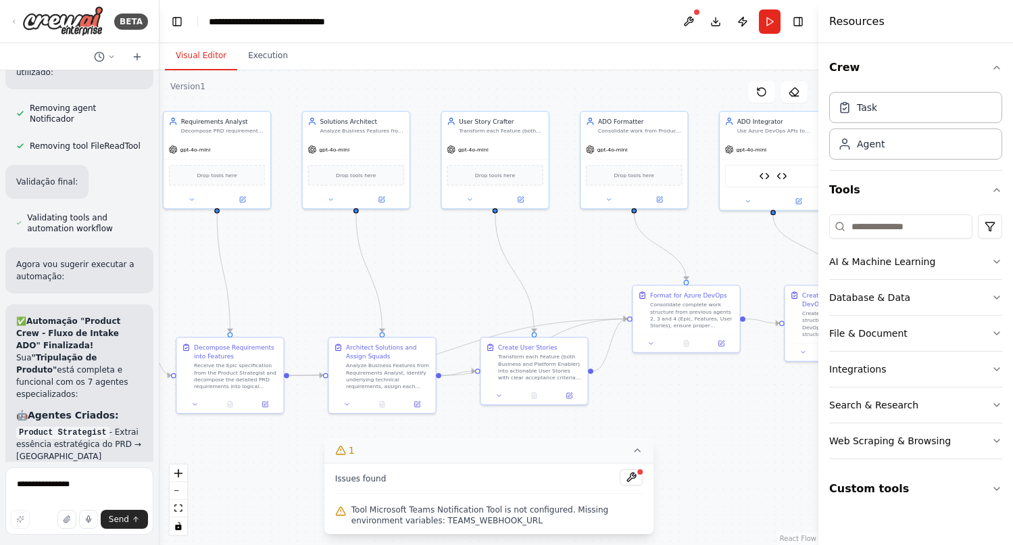
drag, startPoint x: 555, startPoint y: 269, endPoint x: 399, endPoint y: 261, distance: 156.3
click at [399, 261] on div ".deletable-edge-delete-btn { width: 20px; height: 20px; border: 0px solid #ffff…" at bounding box center [488, 307] width 659 height 474
click at [59, 487] on textarea "**********" at bounding box center [79, 501] width 148 height 68
click at [92, 485] on textarea "**********" at bounding box center [79, 501] width 148 height 68
type textarea "**********"
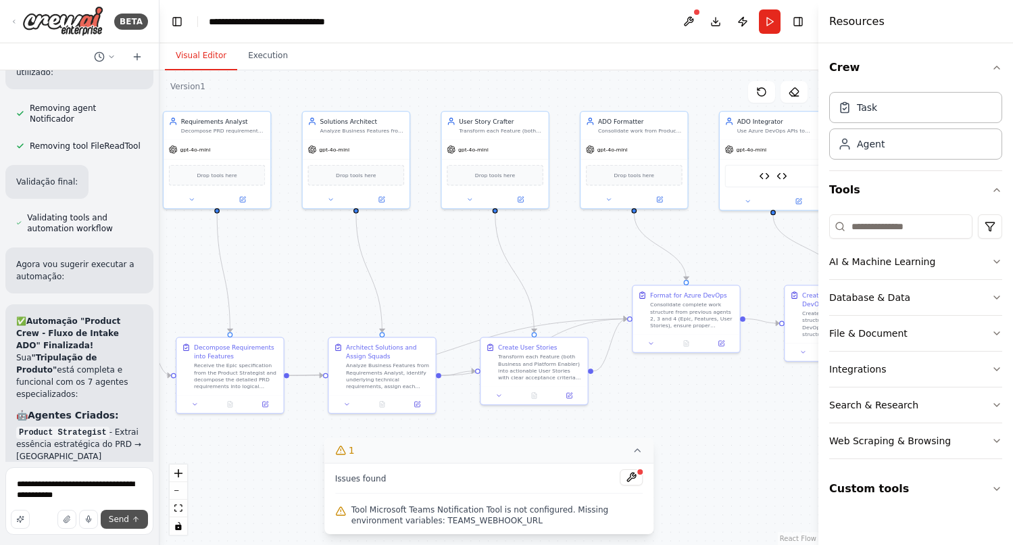
click at [120, 516] on span "Send" at bounding box center [119, 519] width 20 height 11
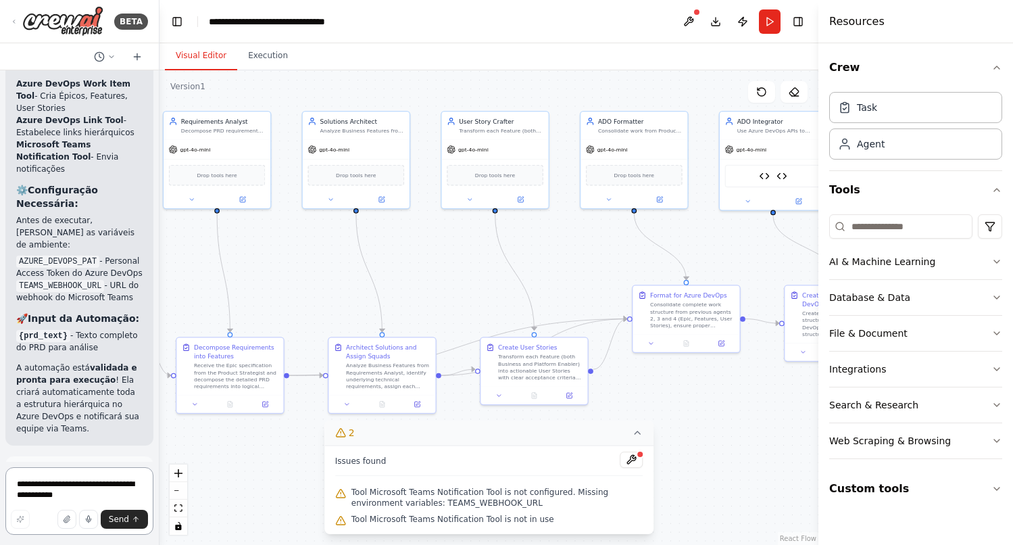
scroll to position [16090, 0]
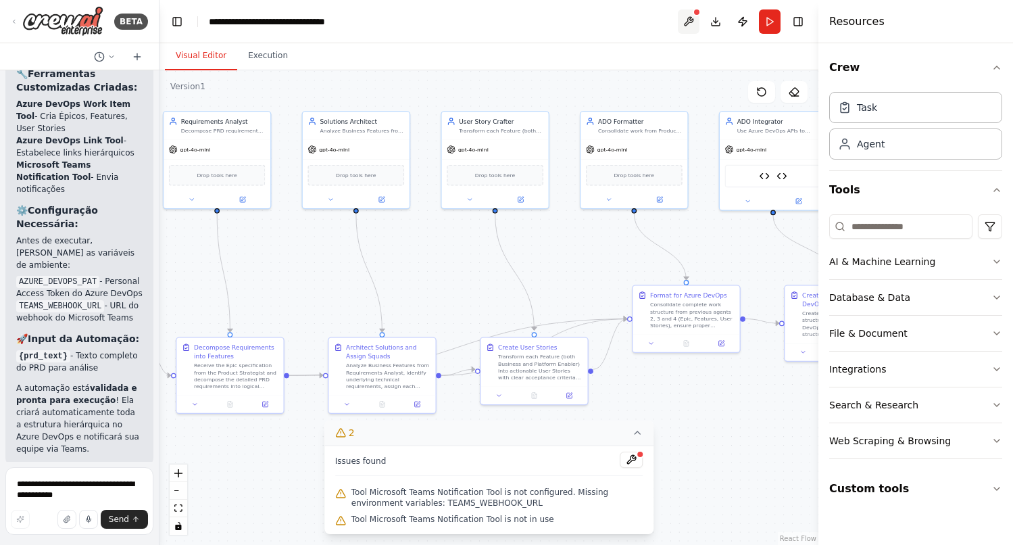
click at [692, 13] on button at bounding box center [689, 21] width 22 height 24
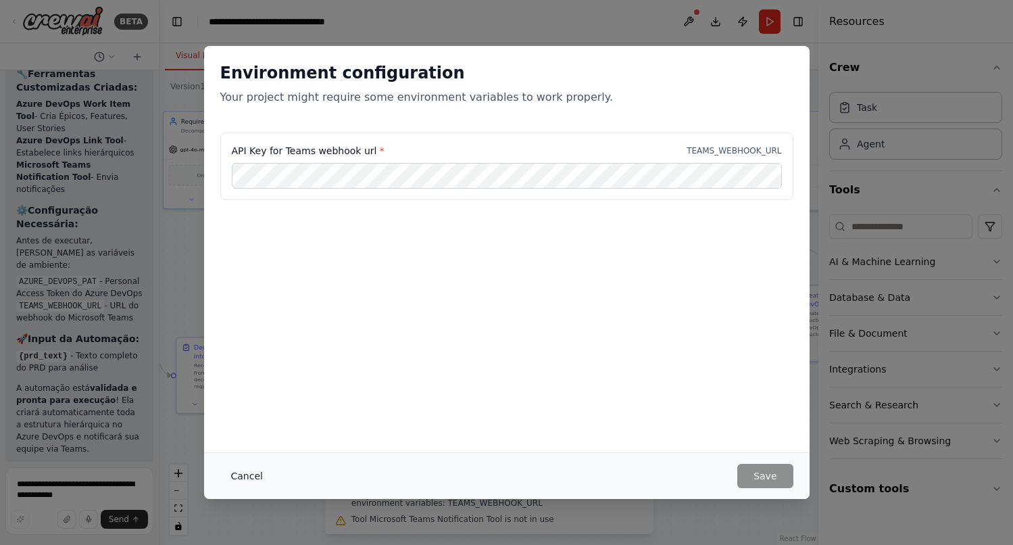
click at [245, 479] on button "Cancel" at bounding box center [246, 476] width 53 height 24
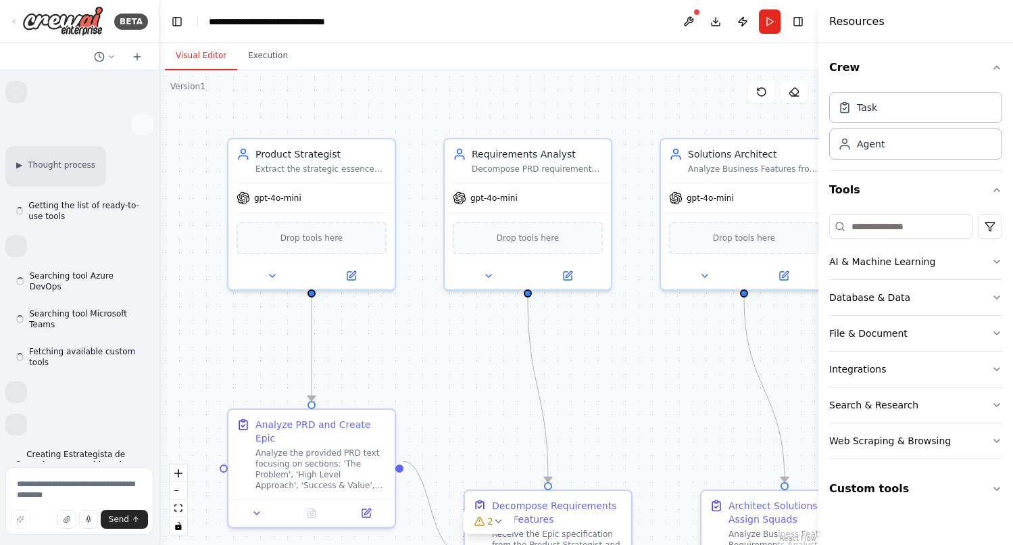
scroll to position [16188, 0]
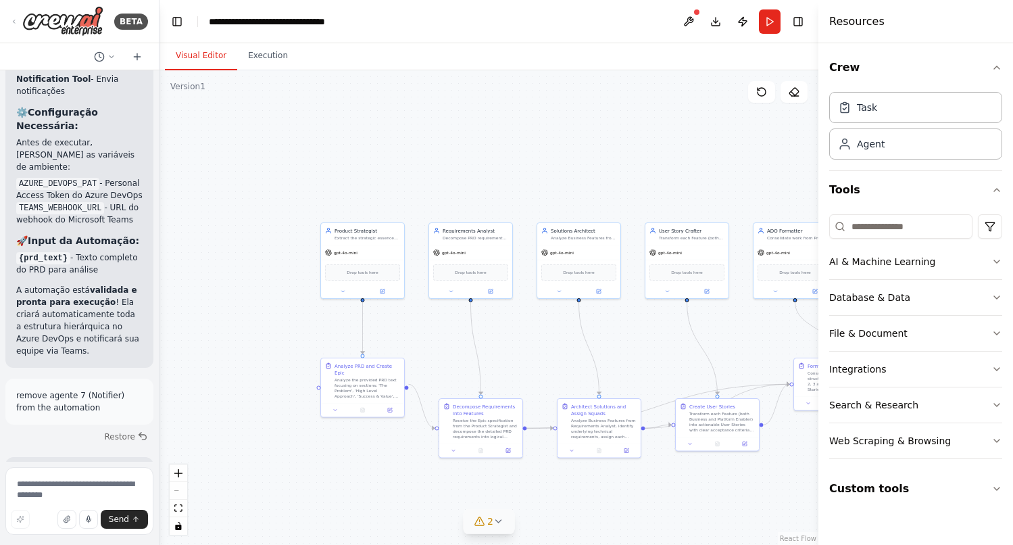
click at [503, 520] on icon at bounding box center [498, 521] width 11 height 11
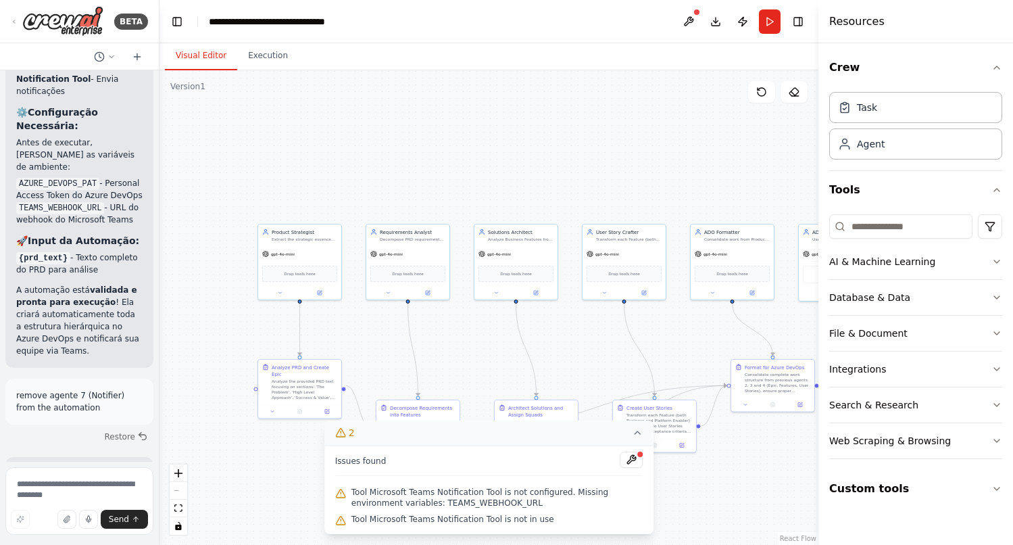
drag, startPoint x: 549, startPoint y: 135, endPoint x: 483, endPoint y: 138, distance: 66.3
click at [483, 138] on div ".deletable-edge-delete-btn { width: 20px; height: 20px; border: 0px solid #ffff…" at bounding box center [488, 307] width 659 height 474
click at [765, 20] on button "Run" at bounding box center [770, 21] width 22 height 24
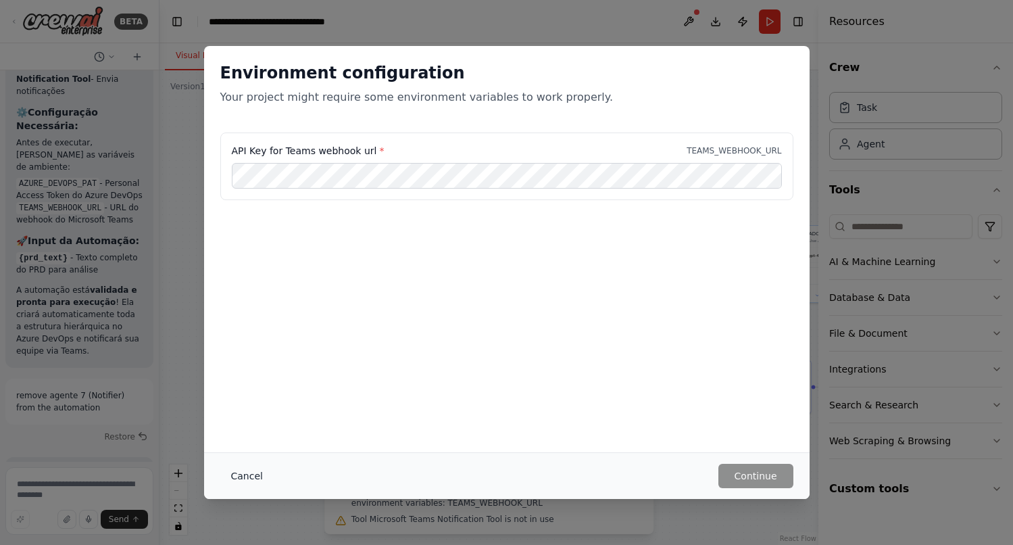
click at [235, 483] on button "Cancel" at bounding box center [246, 476] width 53 height 24
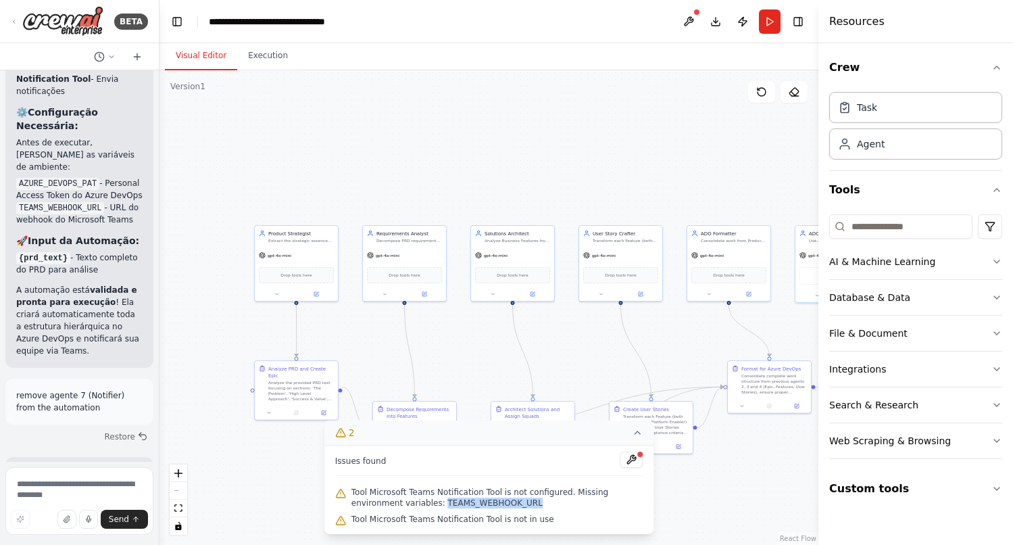
drag, startPoint x: 535, startPoint y: 503, endPoint x: 442, endPoint y: 505, distance: 92.6
click at [442, 505] on span "Tool Microsoft Teams Notification Tool is not configured. Missing environment v…" at bounding box center [497, 498] width 292 height 22
copy span "TEAMS_WEBHOOK_URL"
click at [88, 486] on textarea at bounding box center [79, 501] width 148 height 68
paste textarea "**********"
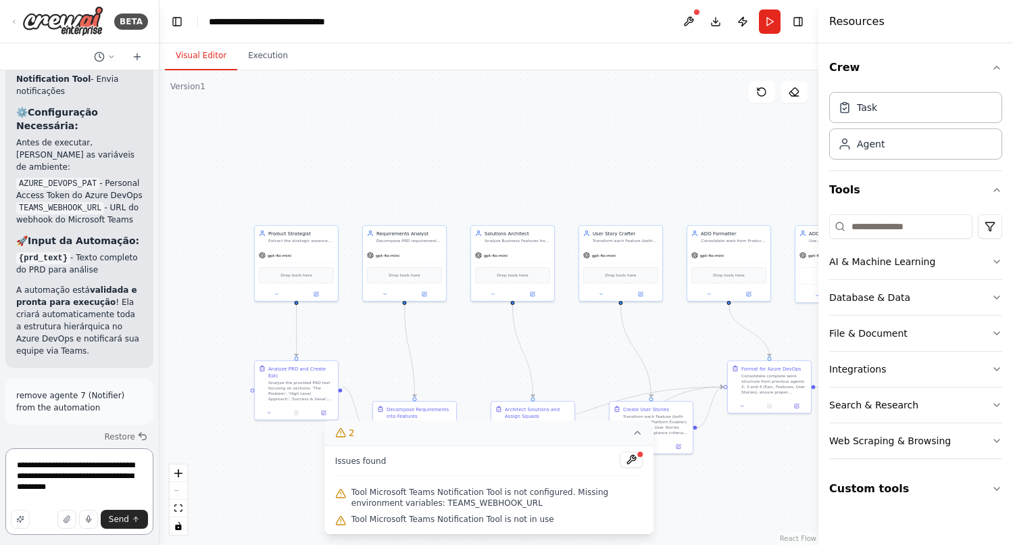
click at [132, 490] on textarea "**********" at bounding box center [79, 491] width 148 height 87
type textarea "**********"
click at [122, 521] on span "Send" at bounding box center [119, 519] width 20 height 11
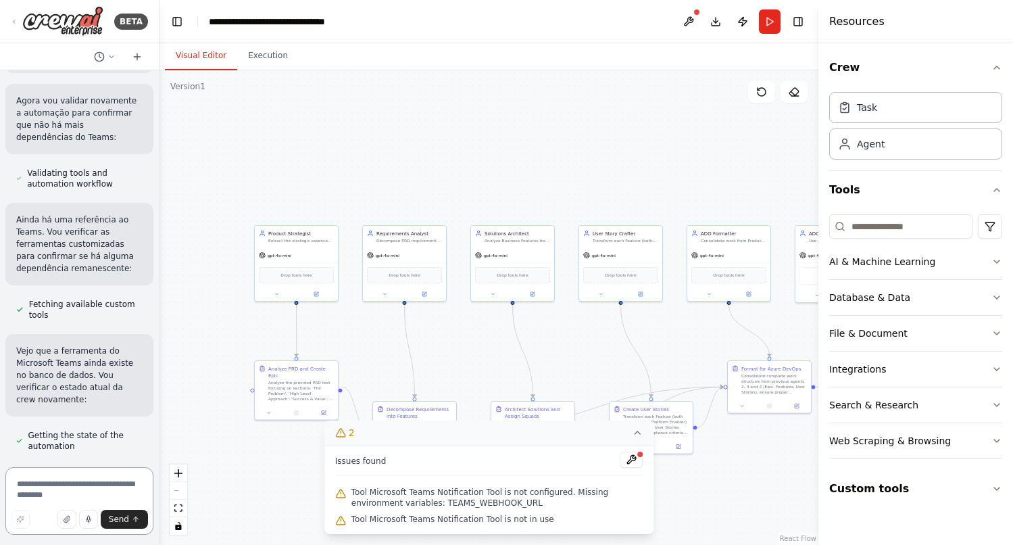
scroll to position [17880, 0]
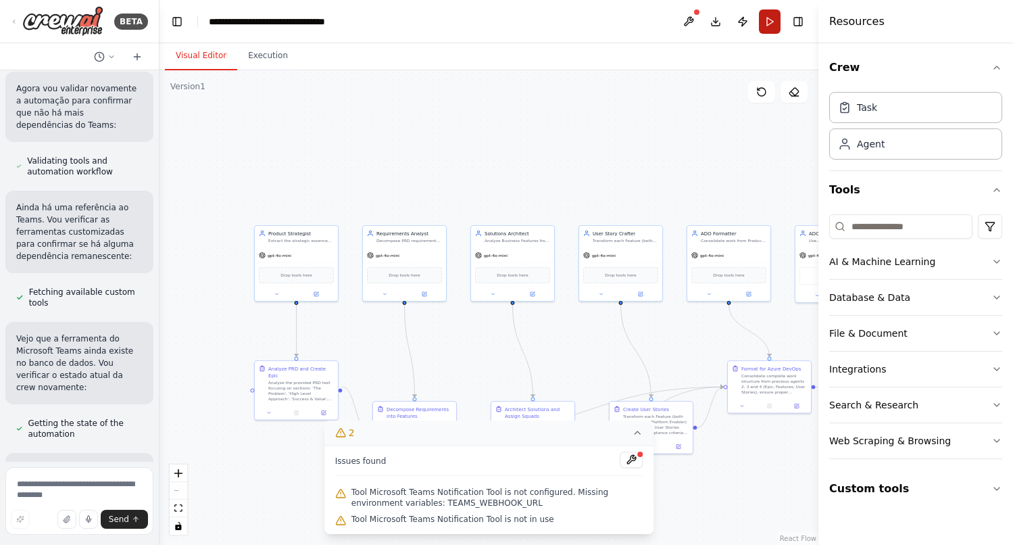
click at [770, 22] on button "Run" at bounding box center [770, 21] width 22 height 24
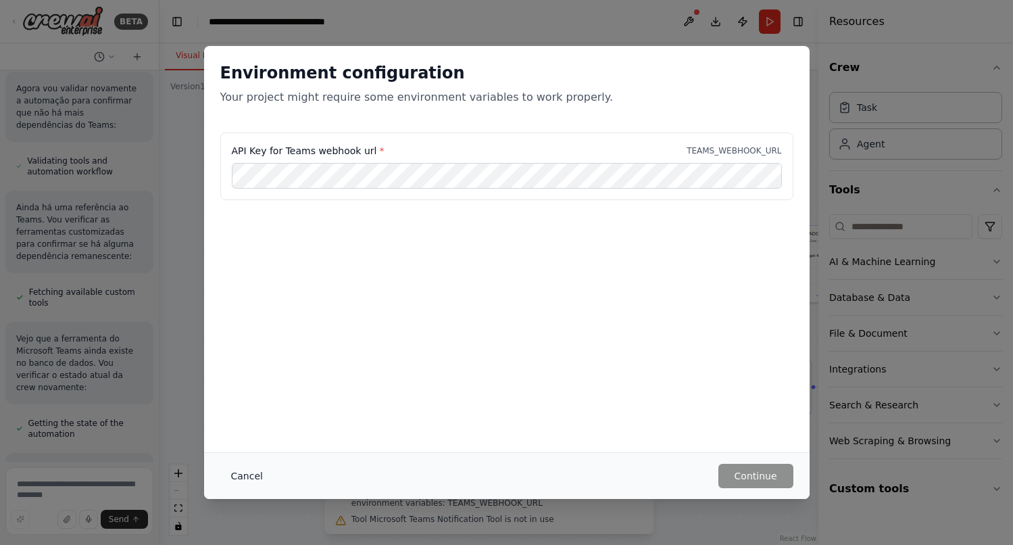
click at [253, 470] on button "Cancel" at bounding box center [246, 476] width 53 height 24
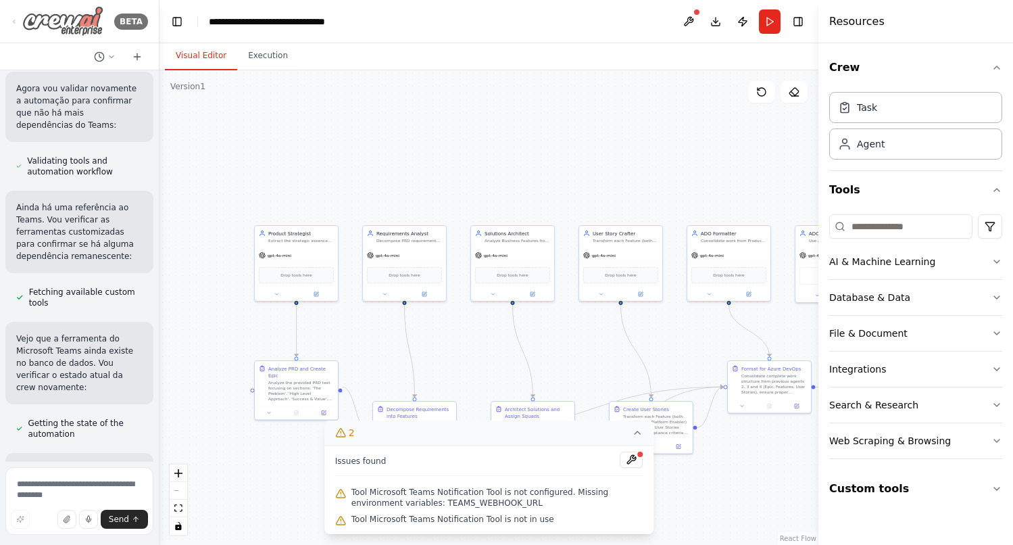
click at [16, 21] on icon at bounding box center [14, 21] width 11 height 6
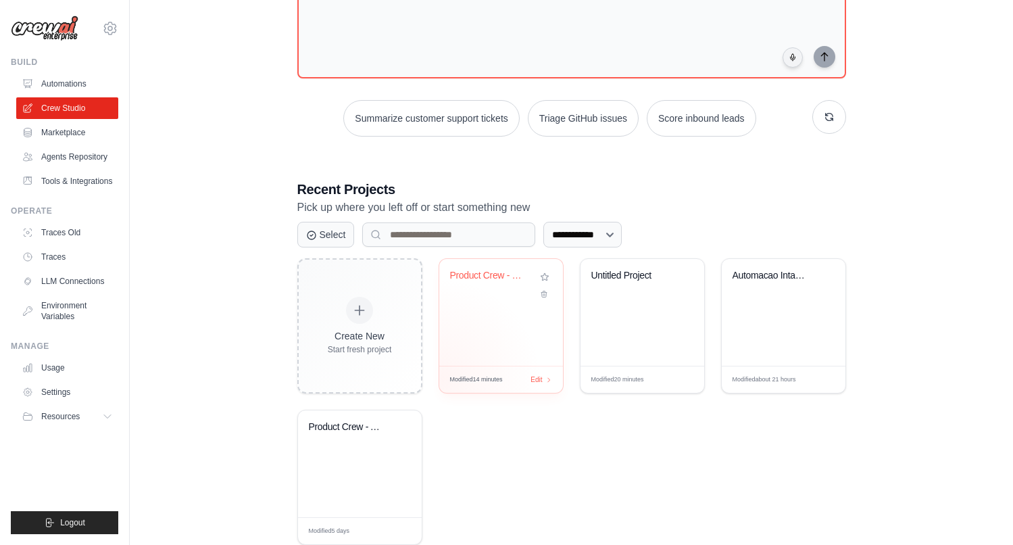
scroll to position [129, 0]
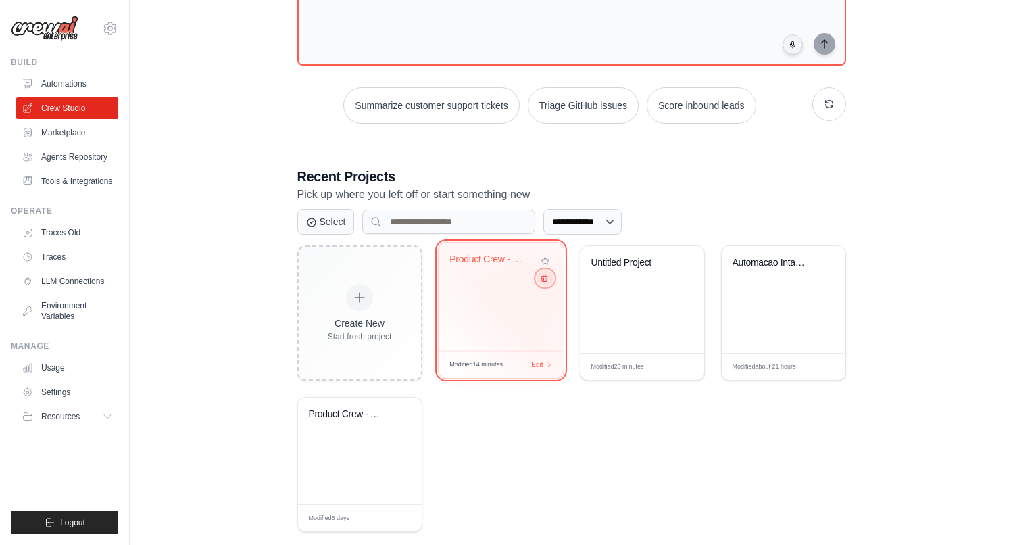
click at [543, 280] on icon at bounding box center [543, 278] width 9 height 9
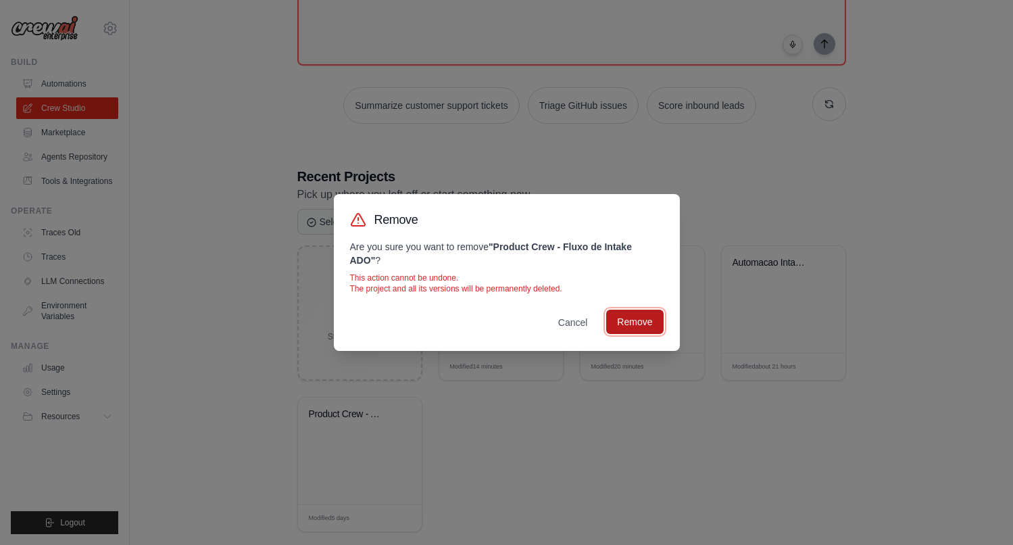
click at [623, 328] on button "Remove" at bounding box center [634, 322] width 57 height 24
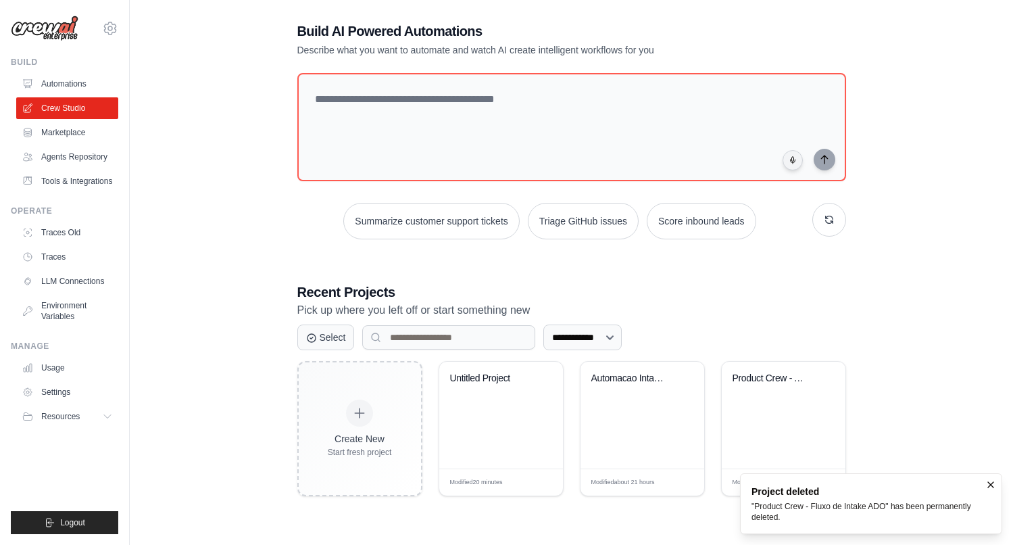
scroll to position [27, 0]
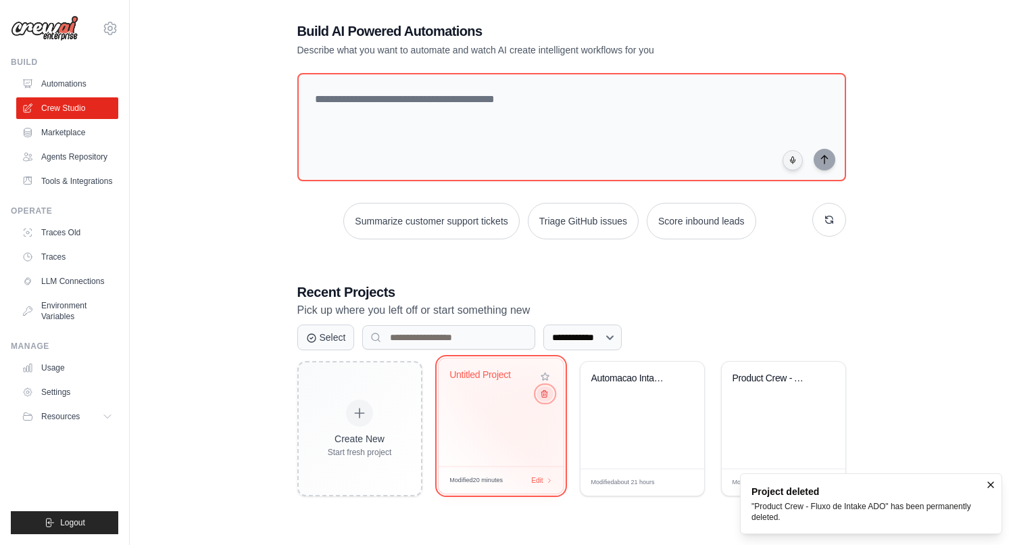
click at [545, 398] on icon at bounding box center [543, 393] width 9 height 9
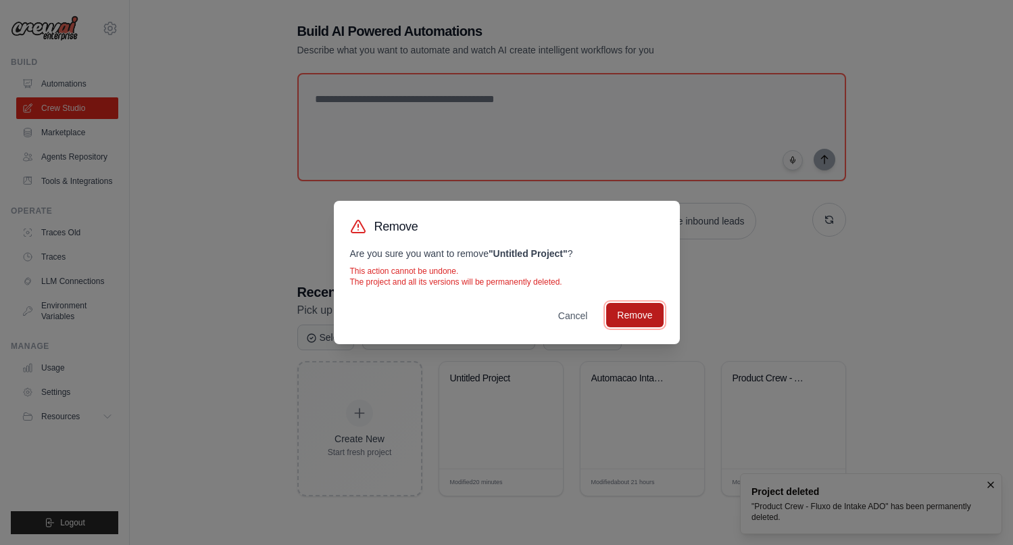
click at [637, 312] on button "Remove" at bounding box center [634, 315] width 57 height 24
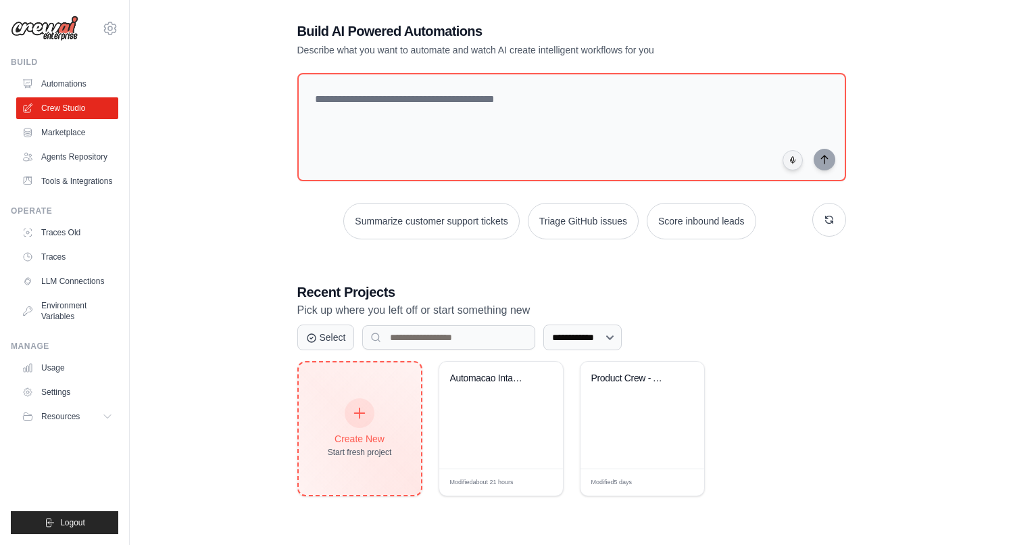
click at [367, 409] on div at bounding box center [360, 413] width 30 height 30
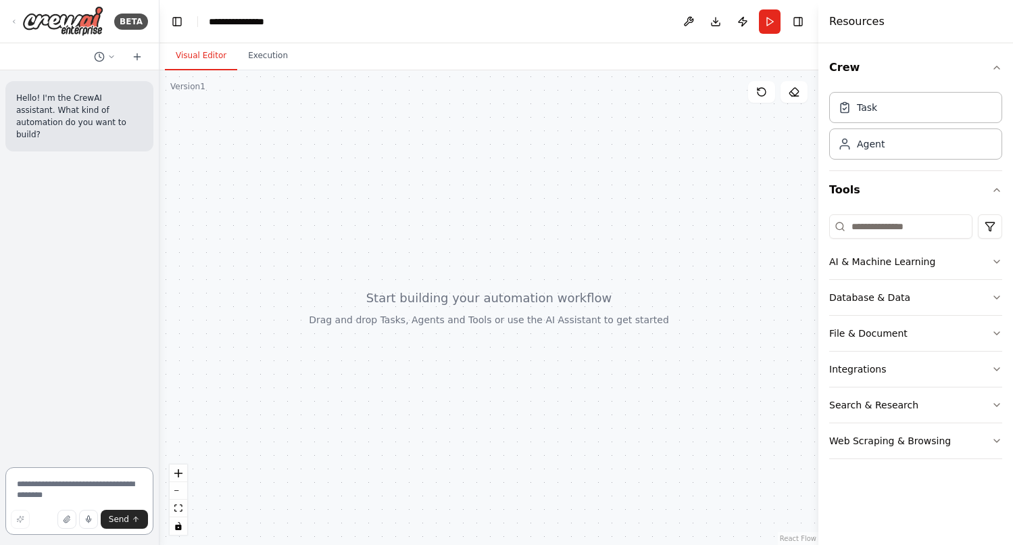
click at [72, 481] on textarea at bounding box center [79, 501] width 148 height 68
paste textarea "**********"
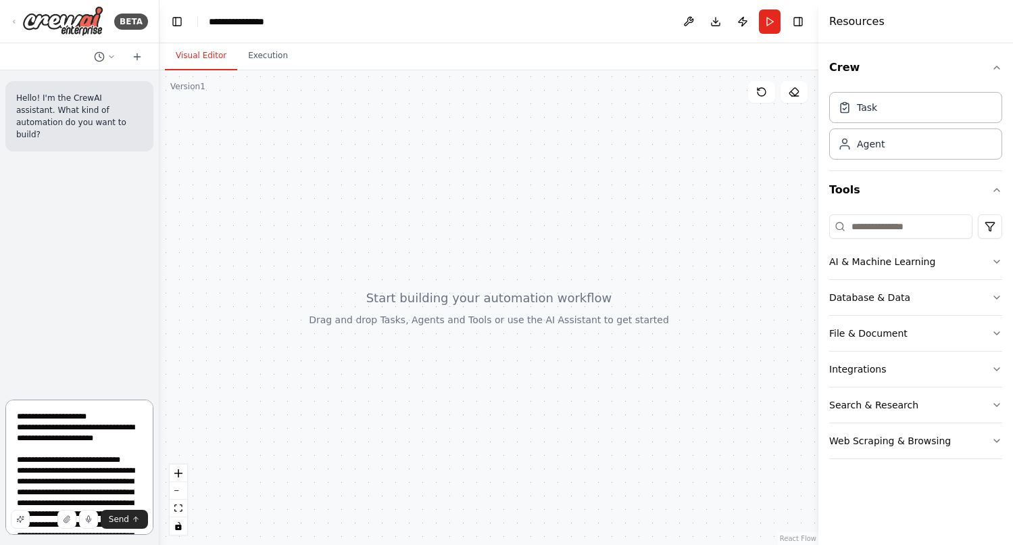
click at [106, 410] on textarea at bounding box center [79, 466] width 148 height 135
click at [105, 416] on textarea at bounding box center [79, 466] width 148 height 135
click at [91, 418] on textarea at bounding box center [79, 466] width 148 height 135
type textarea "**********"
click at [124, 518] on span "Send" at bounding box center [119, 519] width 20 height 11
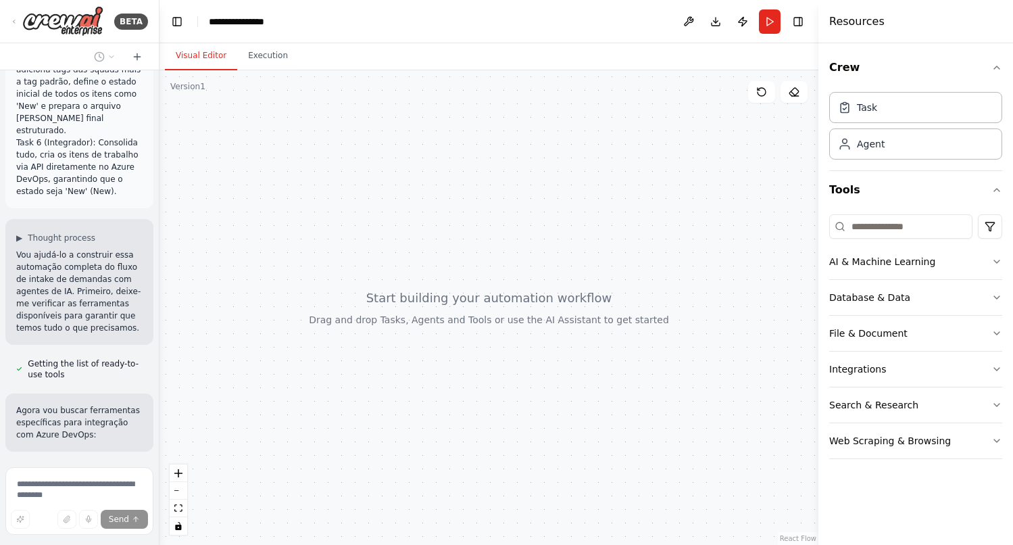
scroll to position [7846, 0]
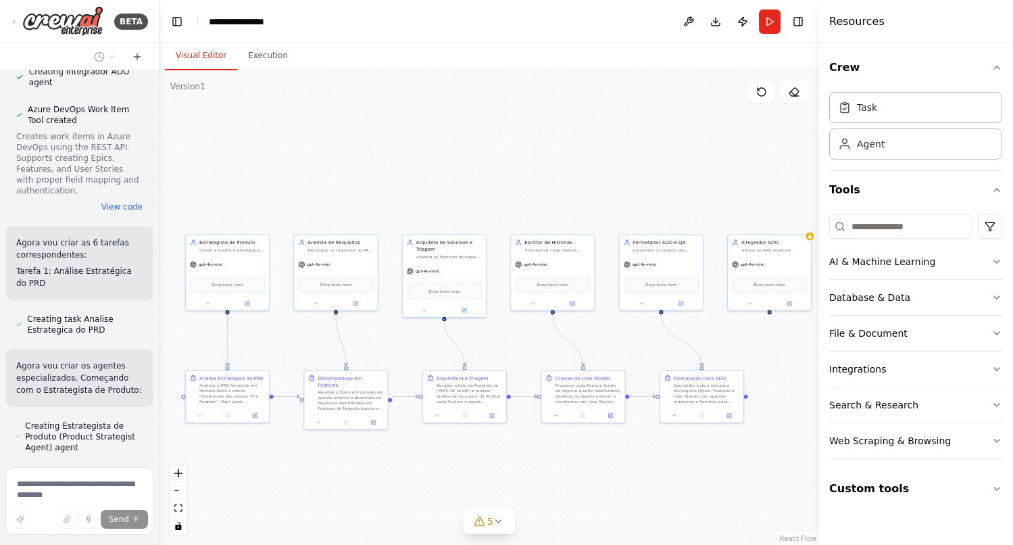
scroll to position [10167, 0]
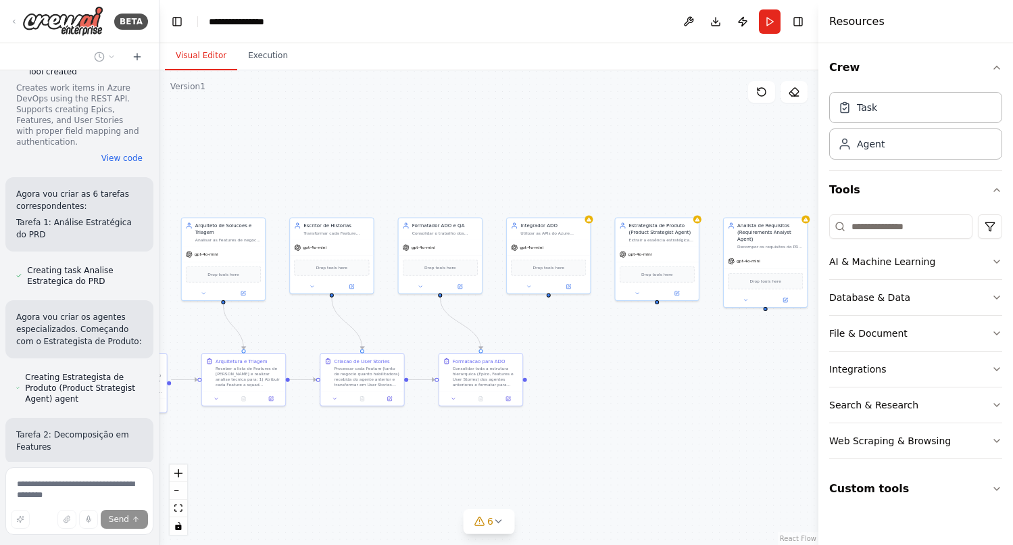
drag, startPoint x: 443, startPoint y: 176, endPoint x: 146, endPoint y: 145, distance: 298.2
click at [146, 145] on div "BETA Hello! I'm the CrewAI assistant. What kind of automation do you want to bu…" at bounding box center [506, 272] width 1013 height 545
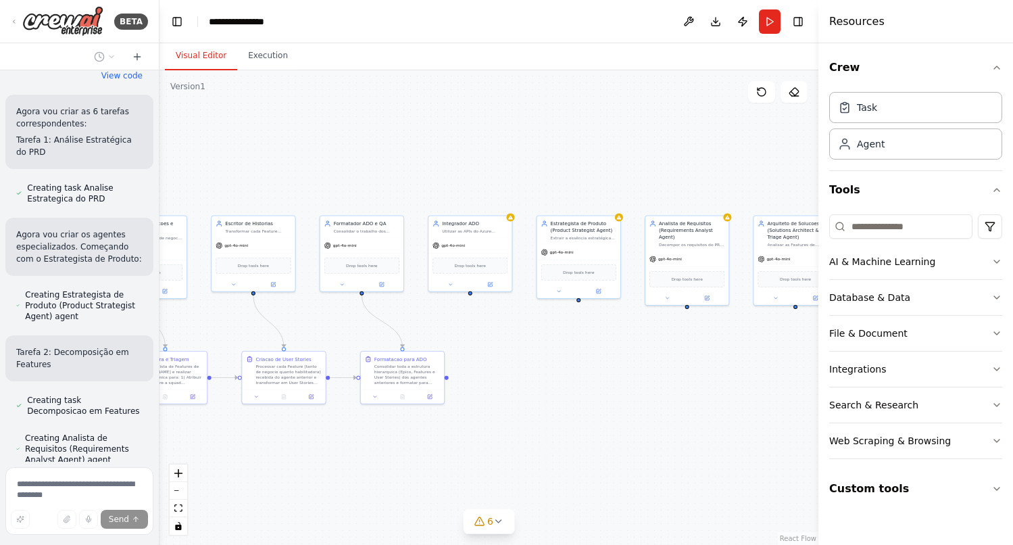
drag, startPoint x: 304, startPoint y: 156, endPoint x: 226, endPoint y: 154, distance: 78.4
click at [226, 154] on div ".deletable-edge-delete-btn { width: 20px; height: 20px; border: 0px solid #ffff…" at bounding box center [488, 307] width 659 height 474
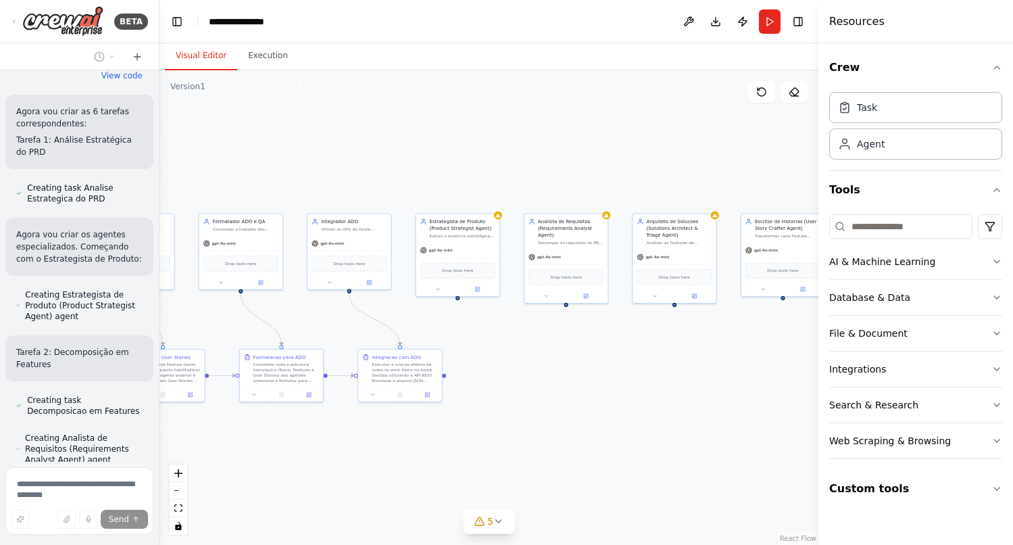
drag, startPoint x: 433, startPoint y: 160, endPoint x: 312, endPoint y: 158, distance: 121.0
click at [312, 158] on div ".deletable-edge-delete-btn { width: 20px; height: 20px; border: 0px solid #ffff…" at bounding box center [488, 307] width 659 height 474
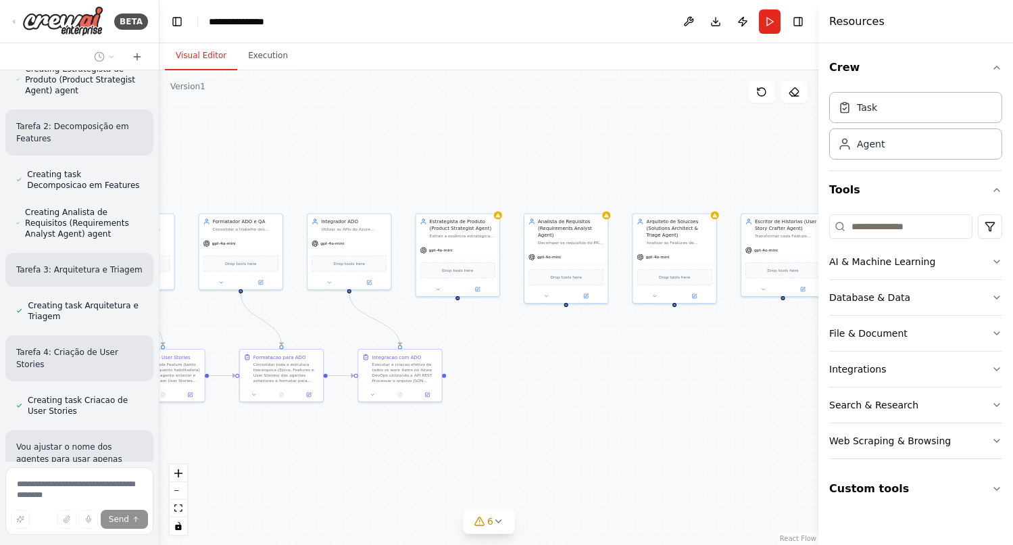
scroll to position [10487, 0]
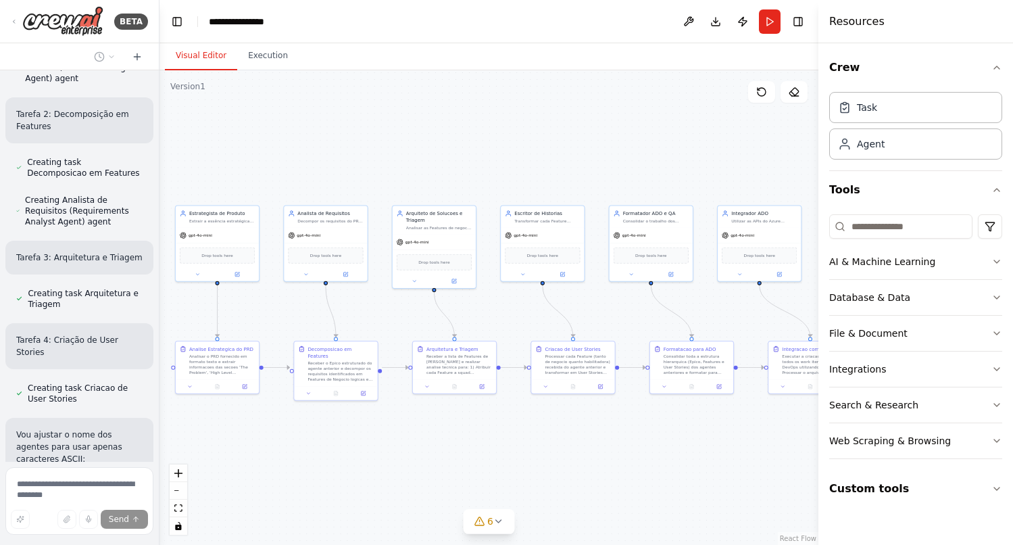
drag, startPoint x: 355, startPoint y: 155, endPoint x: 765, endPoint y: 147, distance: 410.3
click at [765, 147] on div ".deletable-edge-delete-btn { width: 20px; height: 20px; border: 0px solid #ffff…" at bounding box center [488, 307] width 659 height 474
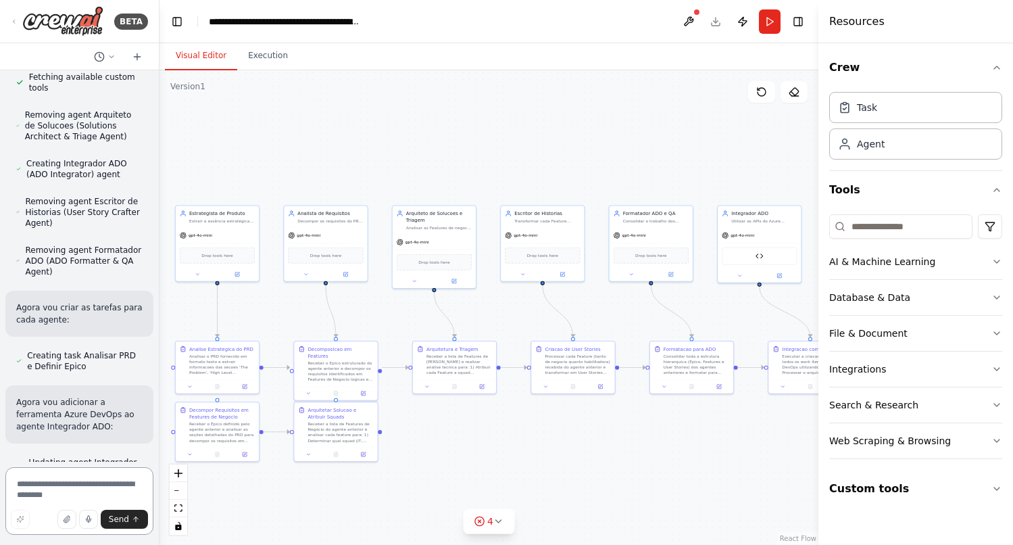
scroll to position [11724, 0]
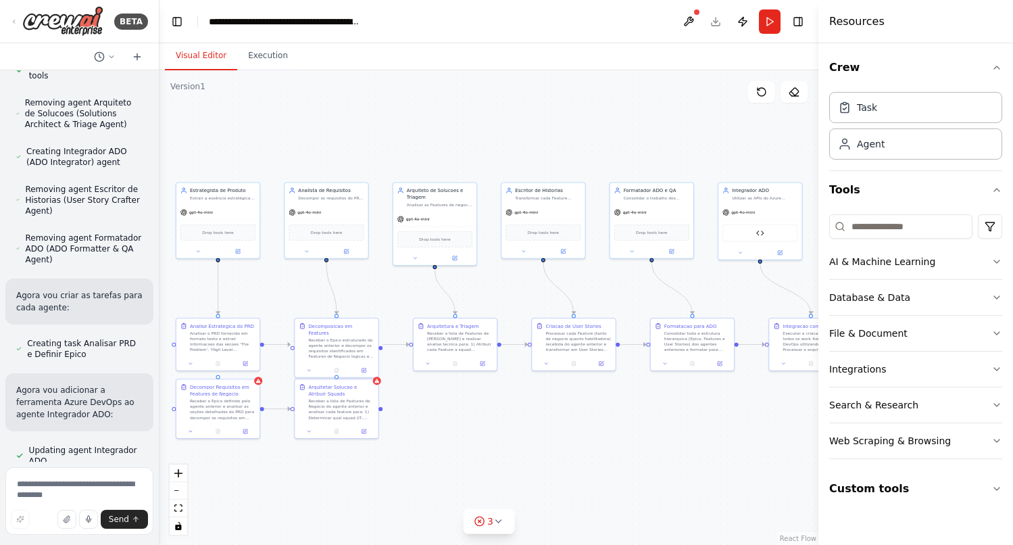
drag, startPoint x: 685, startPoint y: 168, endPoint x: 685, endPoint y: 145, distance: 23.0
click at [685, 145] on div ".deletable-edge-delete-btn { width: 20px; height: 20px; border: 0px solid #ffff…" at bounding box center [488, 307] width 659 height 474
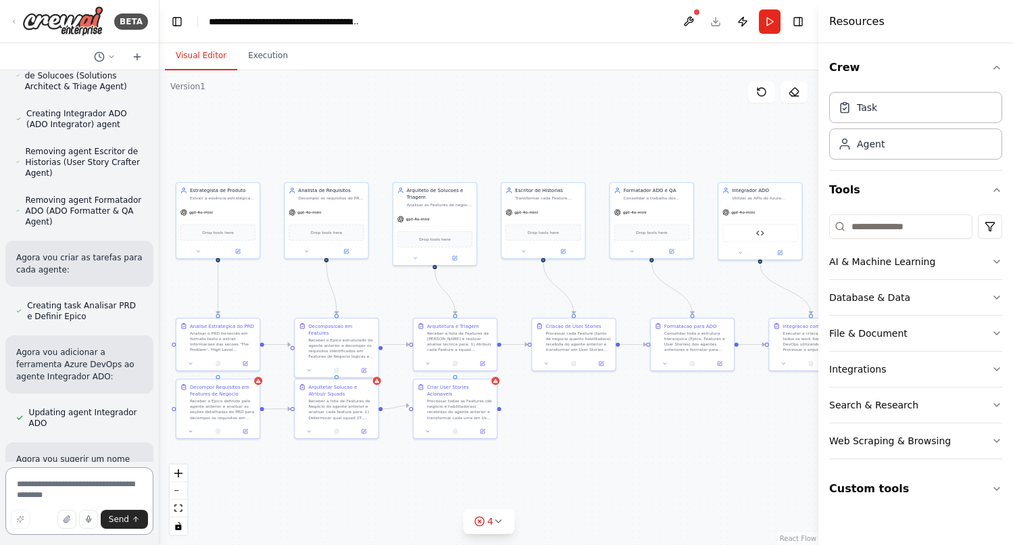
click at [52, 483] on textarea at bounding box center [79, 501] width 148 height 68
type textarea "**********"
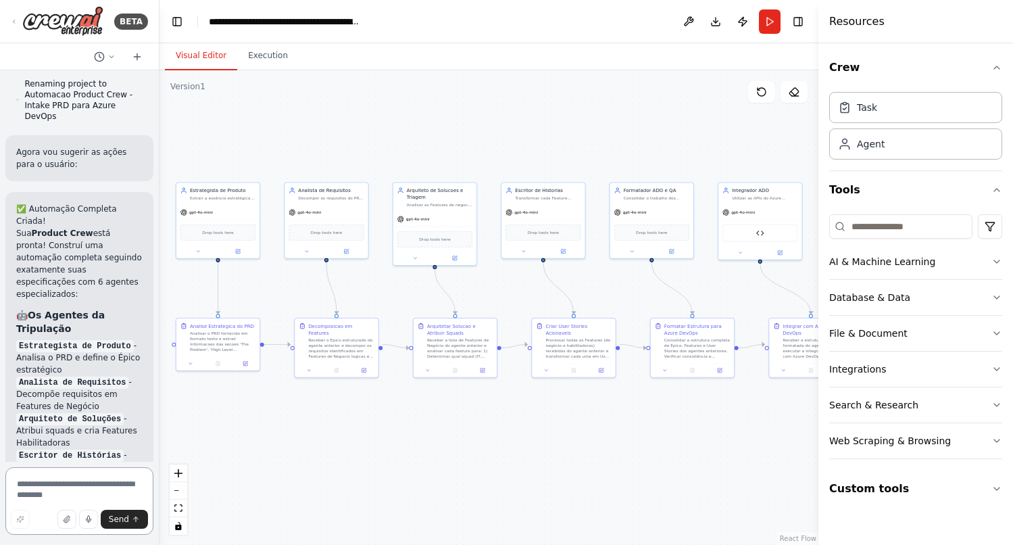
scroll to position [16092, 0]
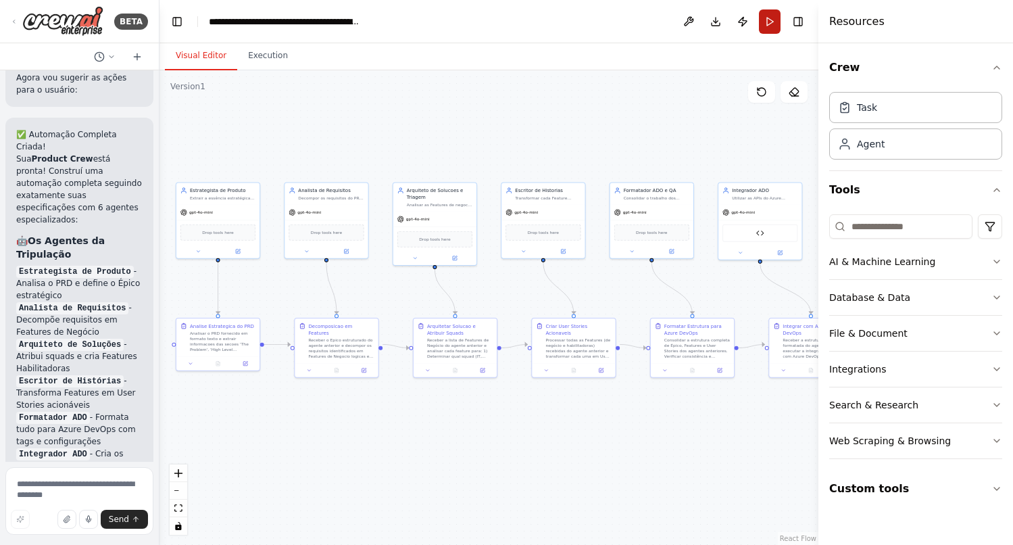
click at [771, 21] on button "Run" at bounding box center [770, 21] width 22 height 24
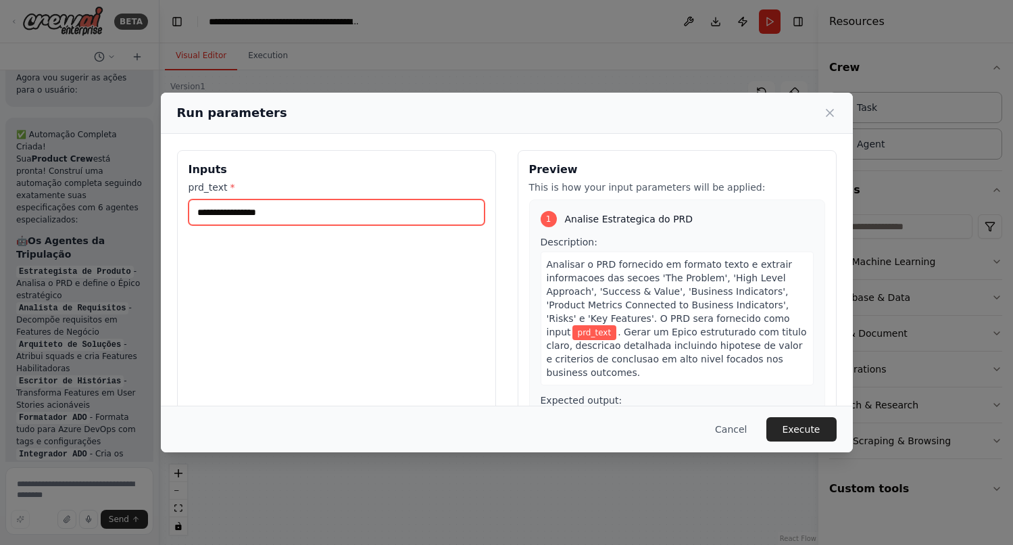
click at [249, 212] on input "prd_text *" at bounding box center [337, 212] width 296 height 26
paste input "**********"
type input "**********"
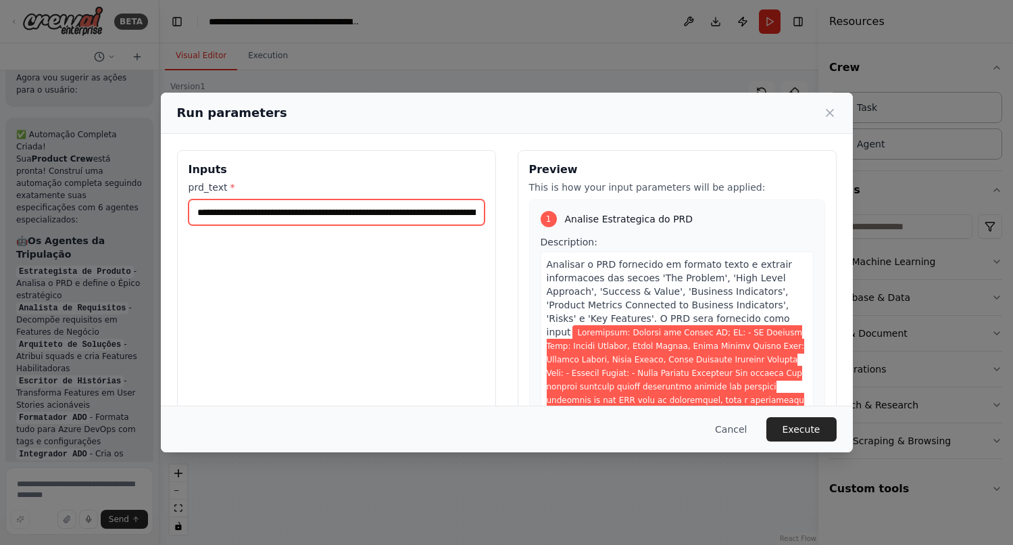
scroll to position [0, 24197]
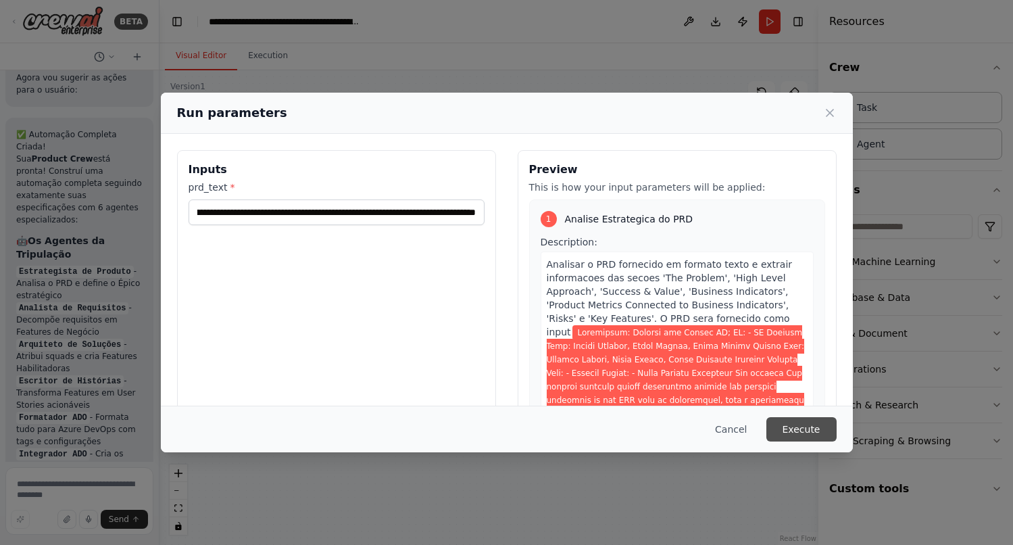
click at [807, 428] on button "Execute" at bounding box center [801, 429] width 70 height 24
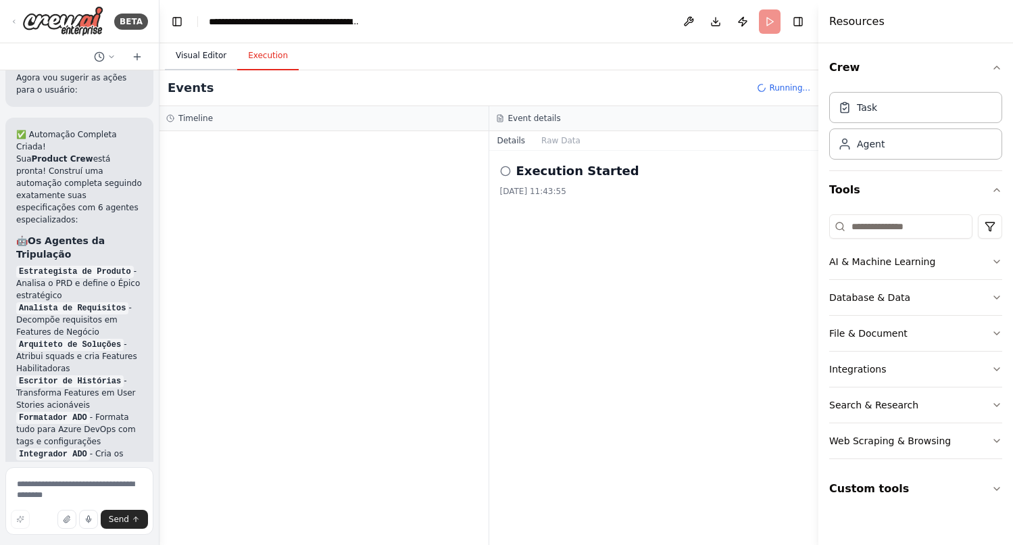
click at [211, 61] on button "Visual Editor" at bounding box center [201, 56] width 72 height 28
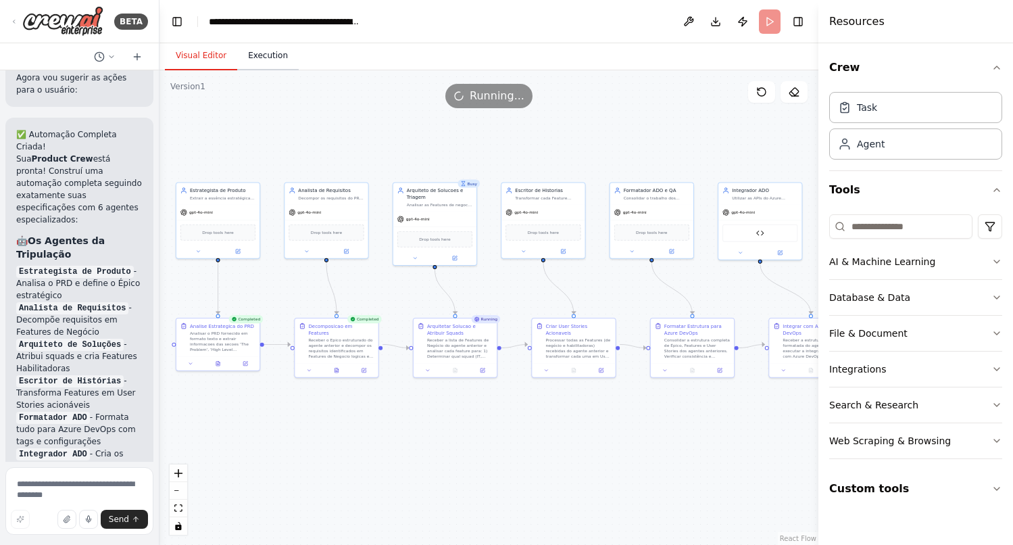
click at [272, 55] on button "Execution" at bounding box center [267, 56] width 61 height 28
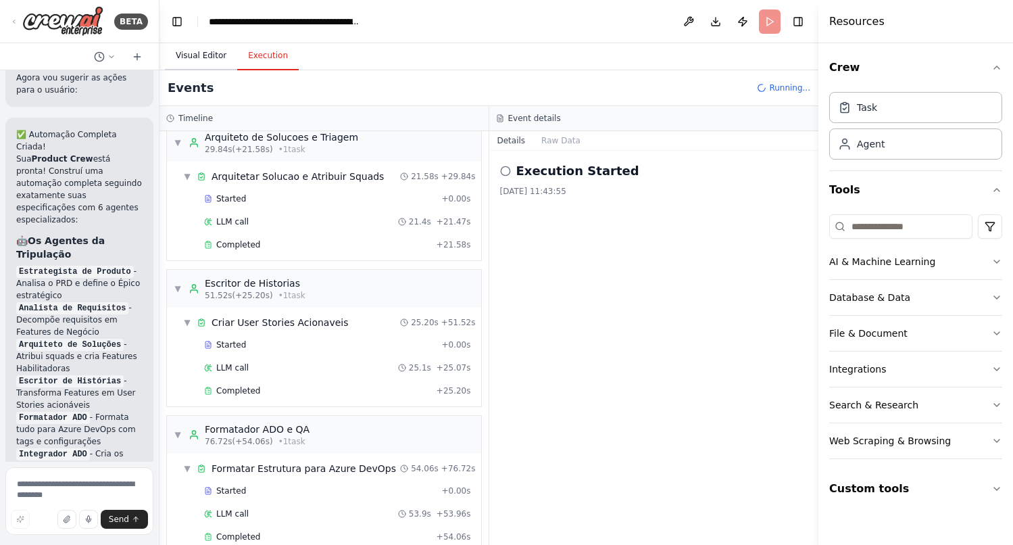
scroll to position [377, 0]
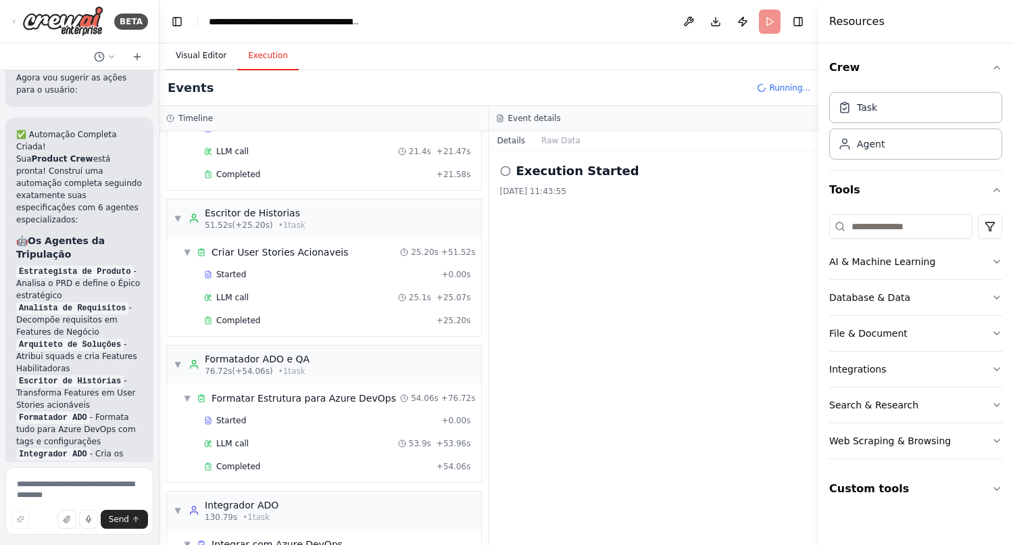
click at [204, 59] on button "Visual Editor" at bounding box center [201, 56] width 72 height 28
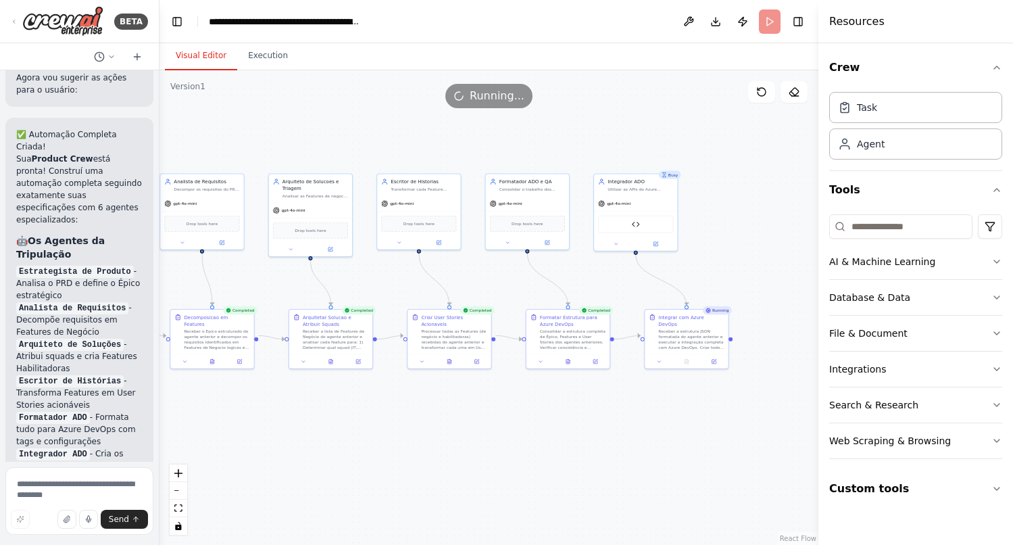
drag, startPoint x: 478, startPoint y: 465, endPoint x: 354, endPoint y: 456, distance: 124.7
click at [354, 456] on div ".deletable-edge-delete-btn { width: 20px; height: 20px; border: 0px solid #ffff…" at bounding box center [488, 307] width 659 height 474
click at [268, 59] on button "Execution" at bounding box center [267, 56] width 61 height 28
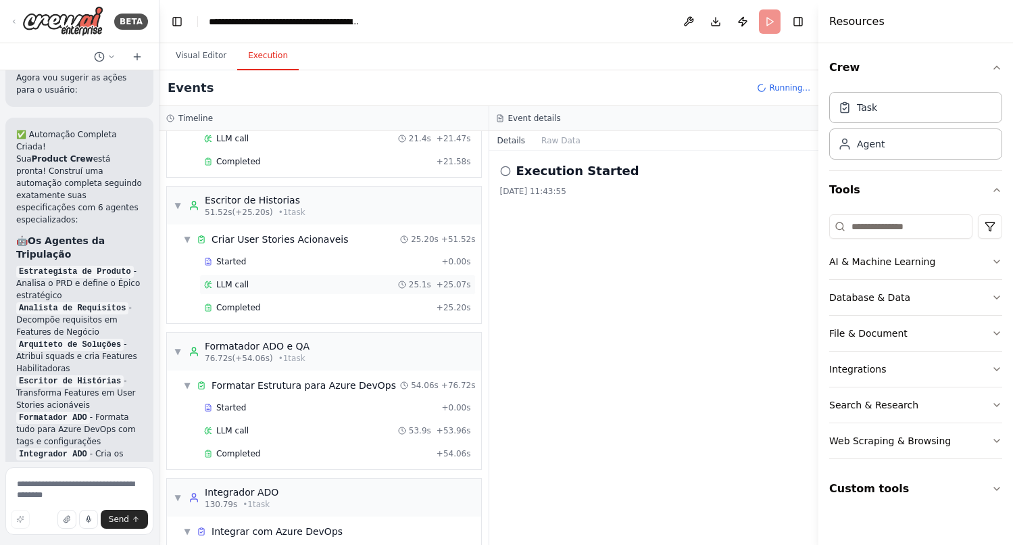
scroll to position [453, 0]
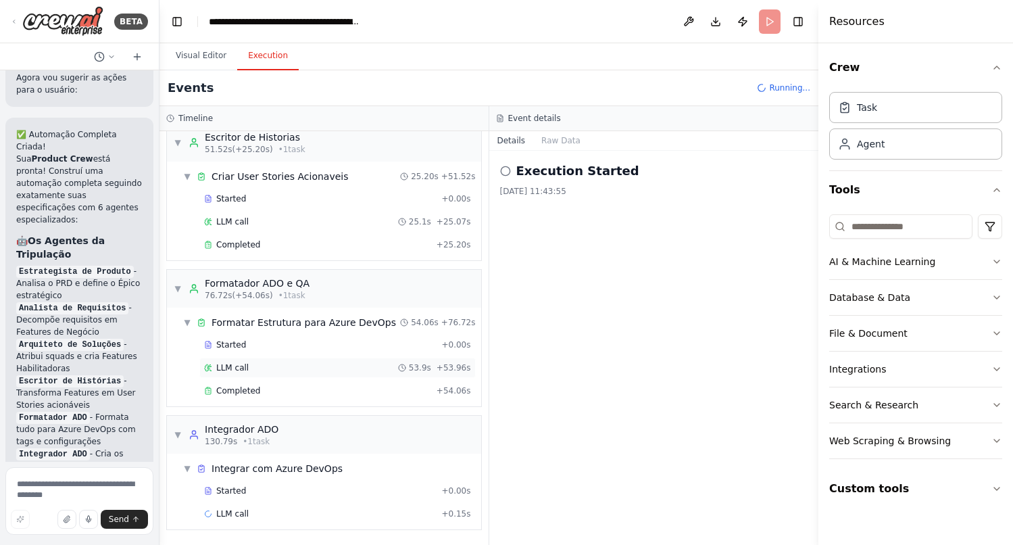
click at [234, 371] on span "LLM call" at bounding box center [232, 367] width 32 height 11
click at [239, 391] on span "Completed" at bounding box center [238, 390] width 44 height 11
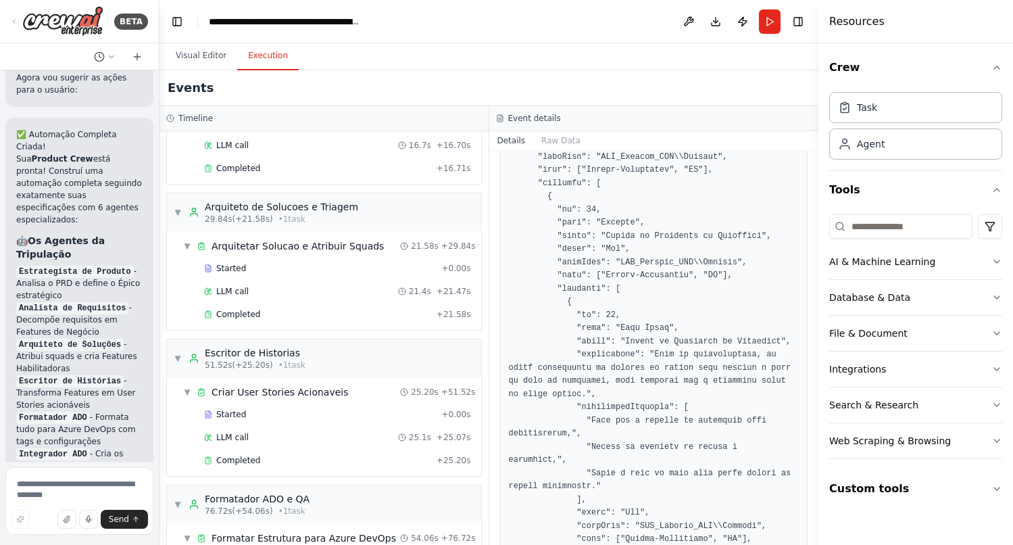
scroll to position [0, 0]
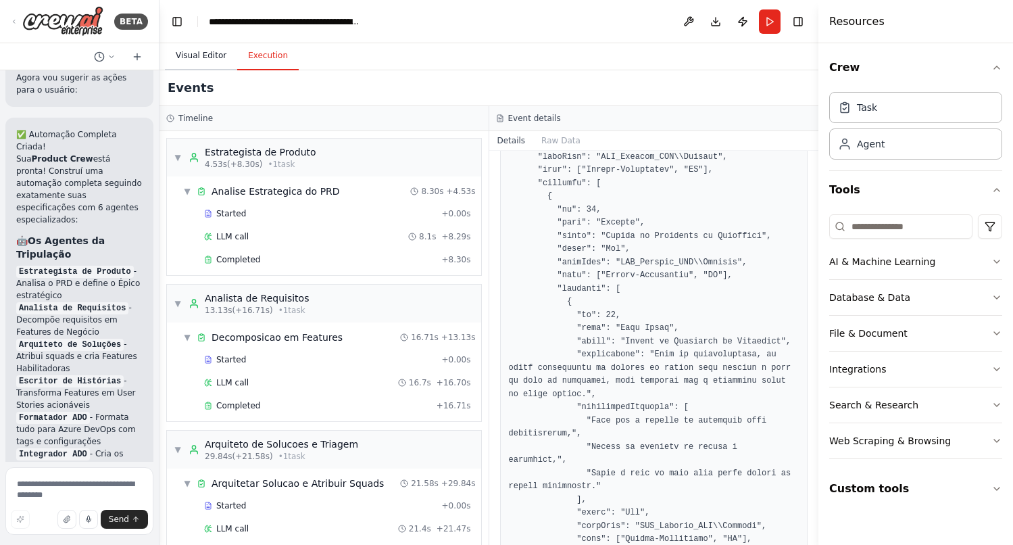
click at [209, 51] on button "Visual Editor" at bounding box center [201, 56] width 72 height 28
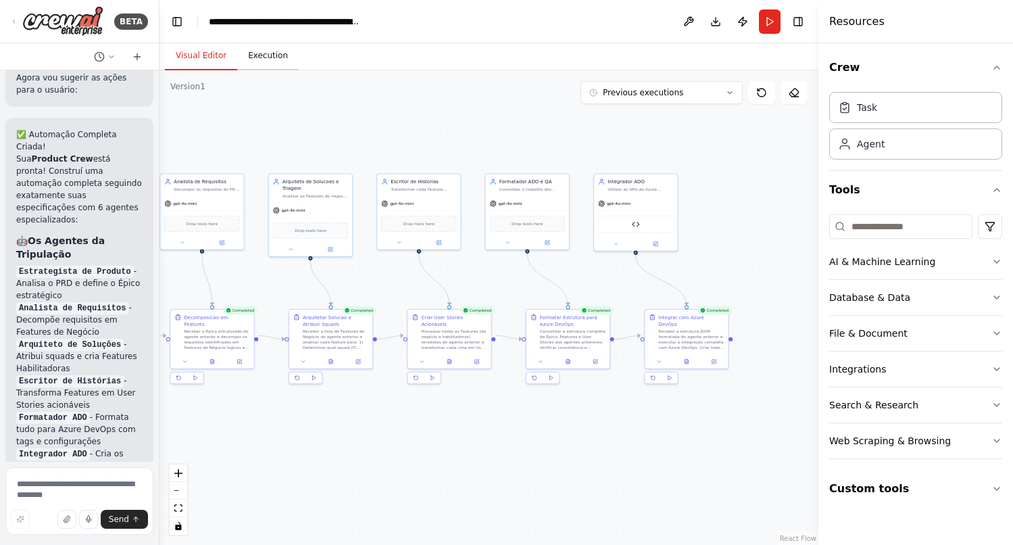
click at [268, 61] on button "Execution" at bounding box center [267, 56] width 61 height 28
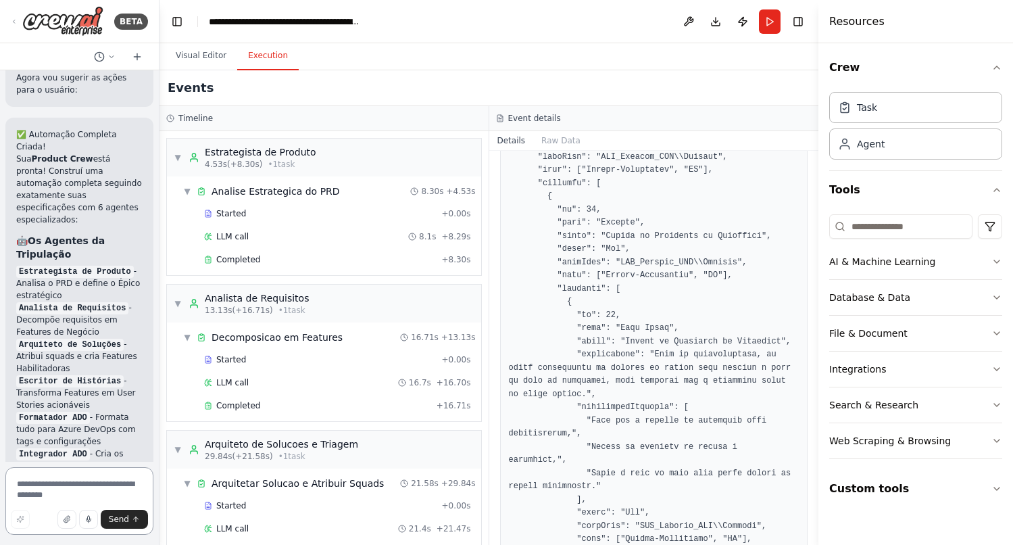
click at [53, 487] on textarea at bounding box center [79, 501] width 148 height 68
type textarea "*"
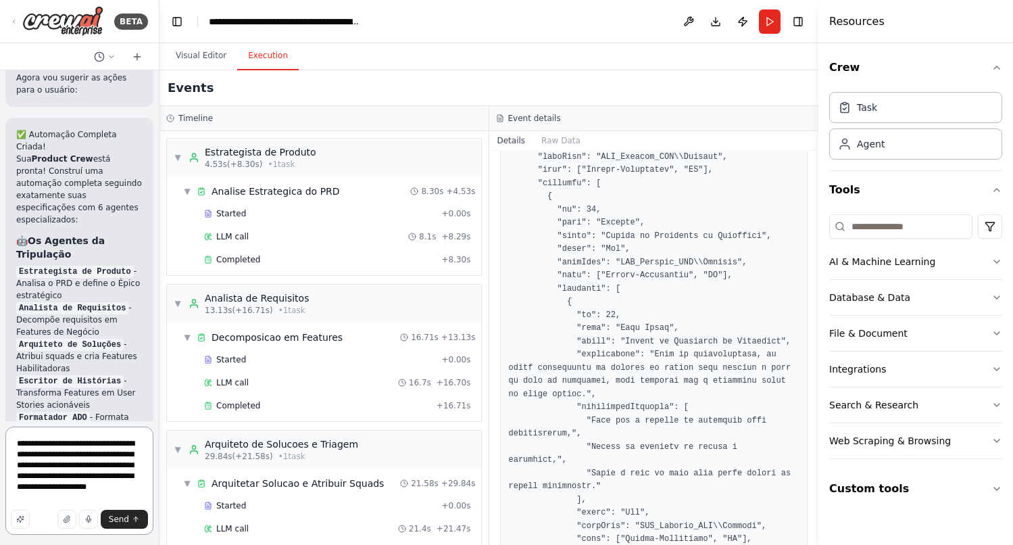
click at [120, 443] on textarea "**********" at bounding box center [79, 480] width 148 height 108
type textarea "**********"
click at [134, 519] on icon "submit" at bounding box center [136, 519] width 8 height 8
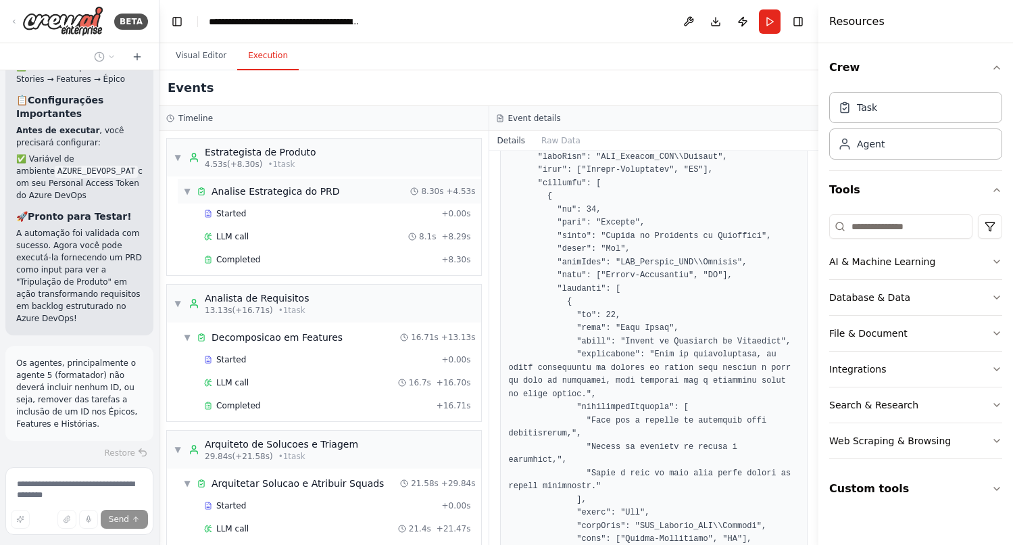
scroll to position [16906, 0]
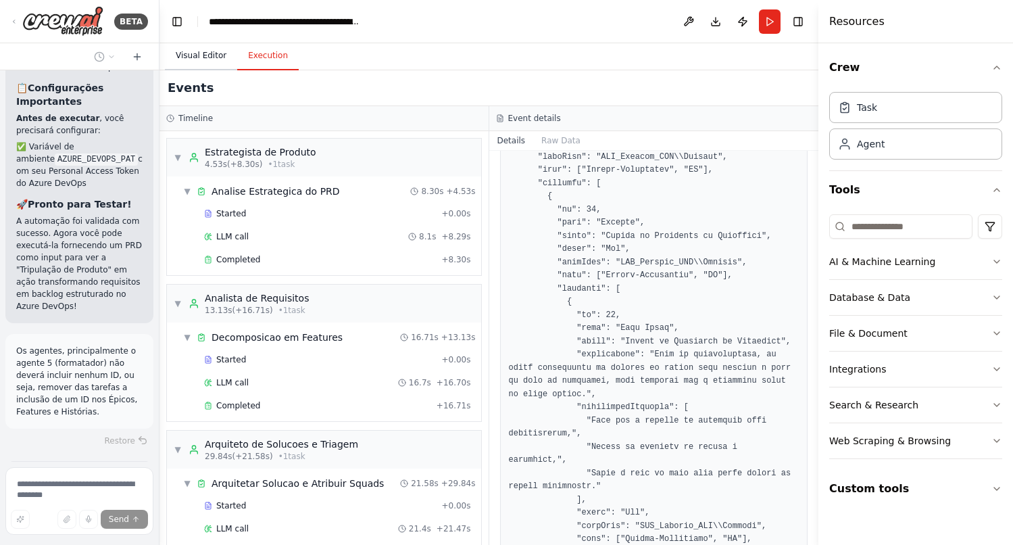
click at [198, 51] on button "Visual Editor" at bounding box center [201, 56] width 72 height 28
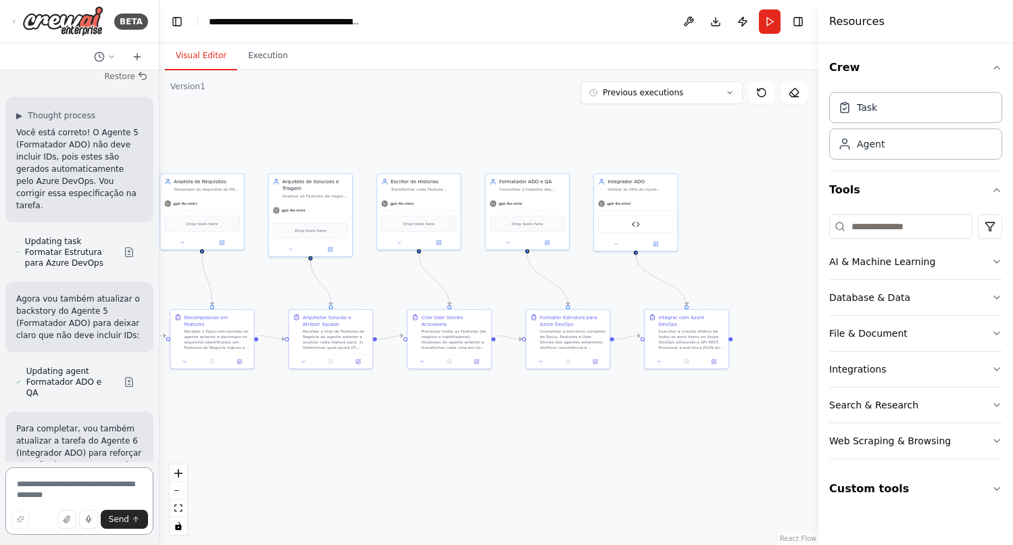
scroll to position [17445, 0]
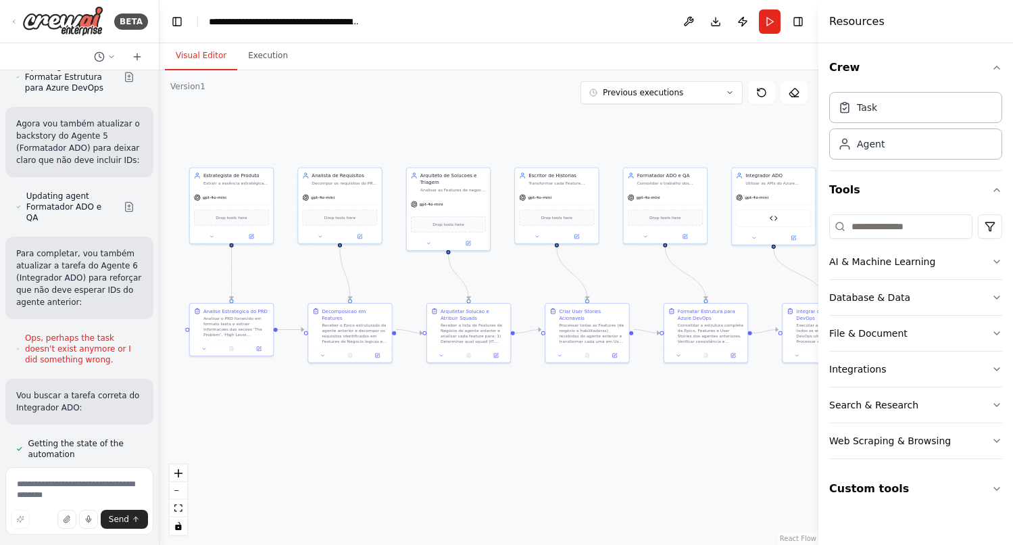
drag, startPoint x: 215, startPoint y: 135, endPoint x: 353, endPoint y: 129, distance: 138.0
click at [353, 129] on div ".deletable-edge-delete-btn { width: 20px; height: 20px; border: 0px solid #ffff…" at bounding box center [488, 307] width 659 height 474
click at [764, 24] on button "Run" at bounding box center [770, 21] width 22 height 24
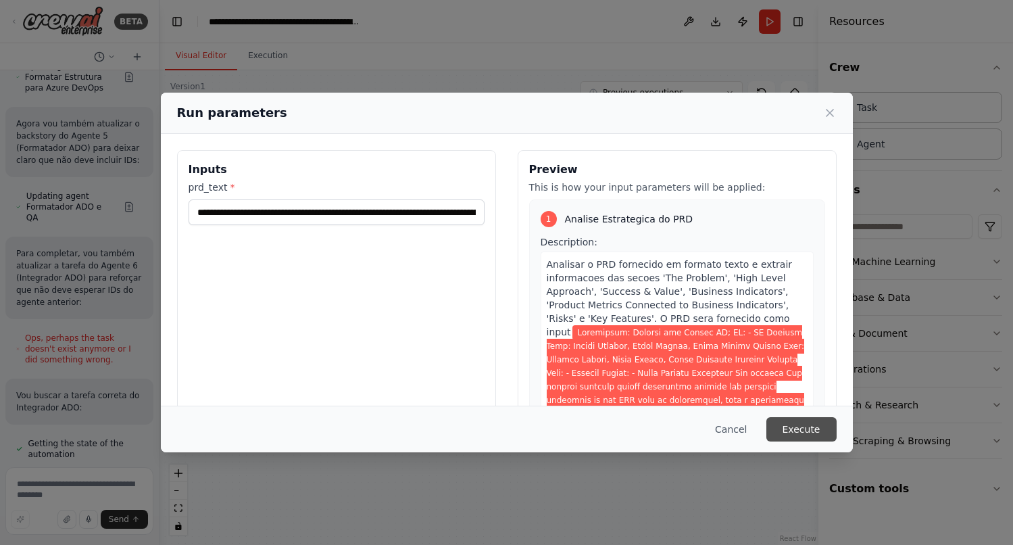
click at [808, 430] on button "Execute" at bounding box center [801, 429] width 70 height 24
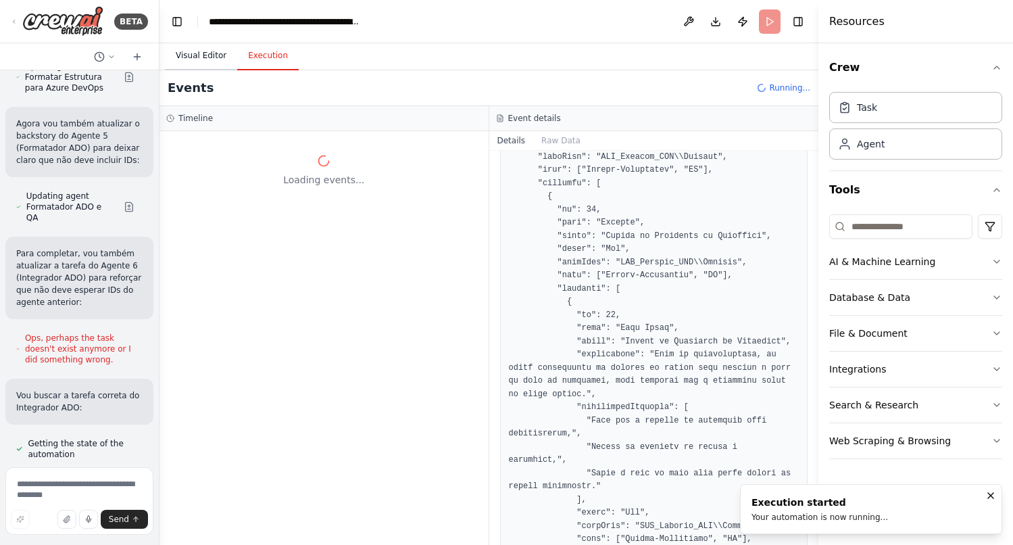
click at [211, 60] on button "Visual Editor" at bounding box center [201, 56] width 72 height 28
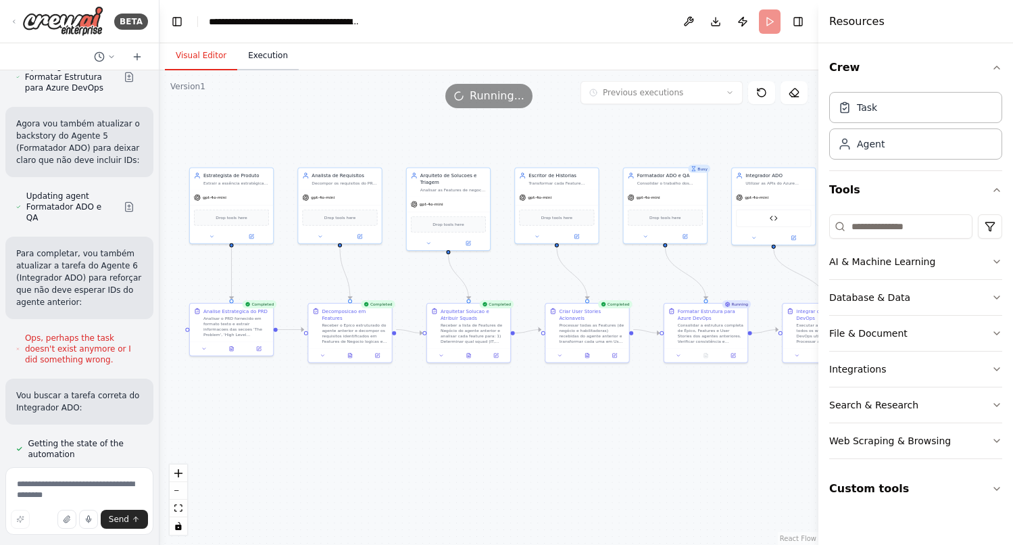
click at [276, 59] on button "Execution" at bounding box center [267, 56] width 61 height 28
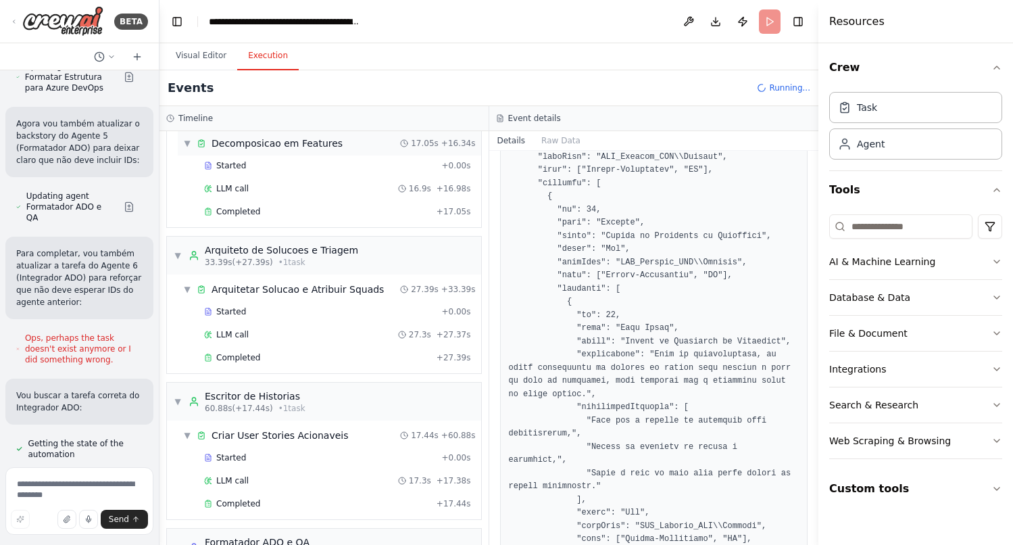
scroll to position [307, 0]
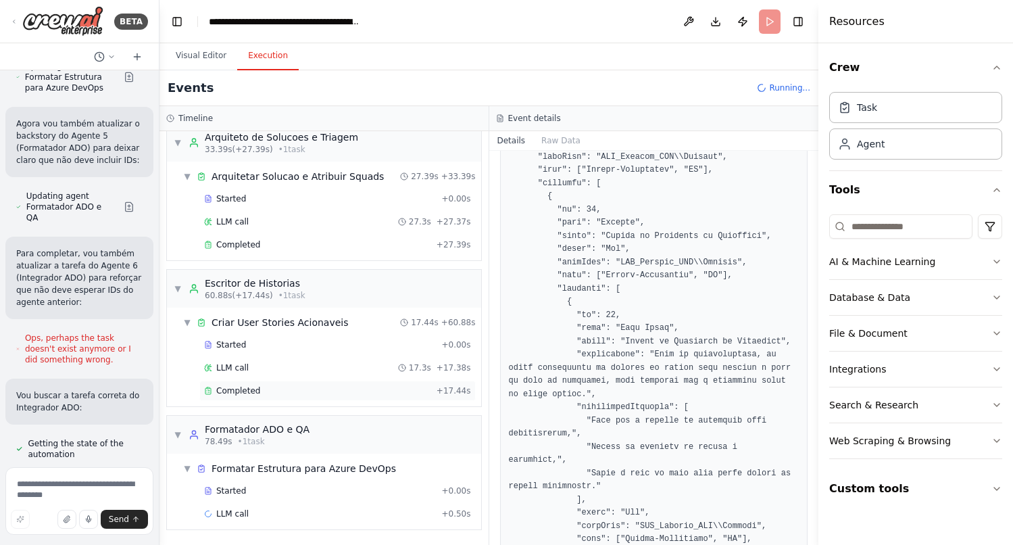
click at [242, 392] on span "Completed" at bounding box center [238, 390] width 44 height 11
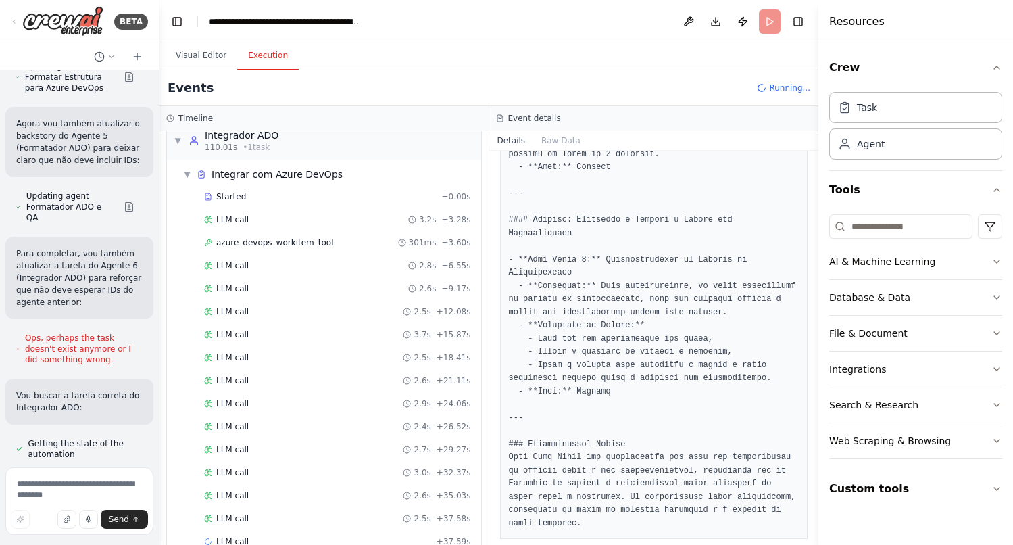
scroll to position [1141, 0]
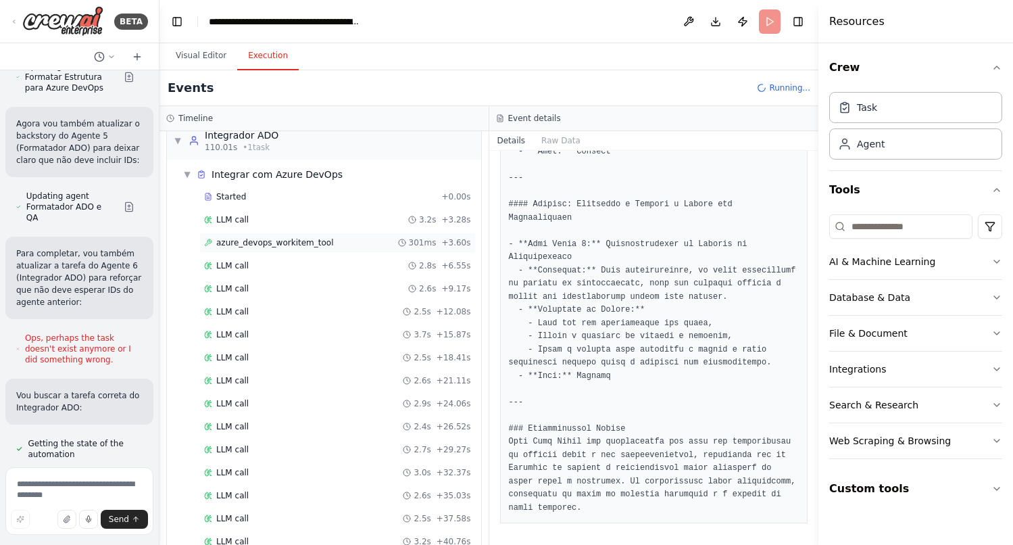
click at [268, 245] on span "azure_devops_workitem_tool" at bounding box center [275, 242] width 118 height 11
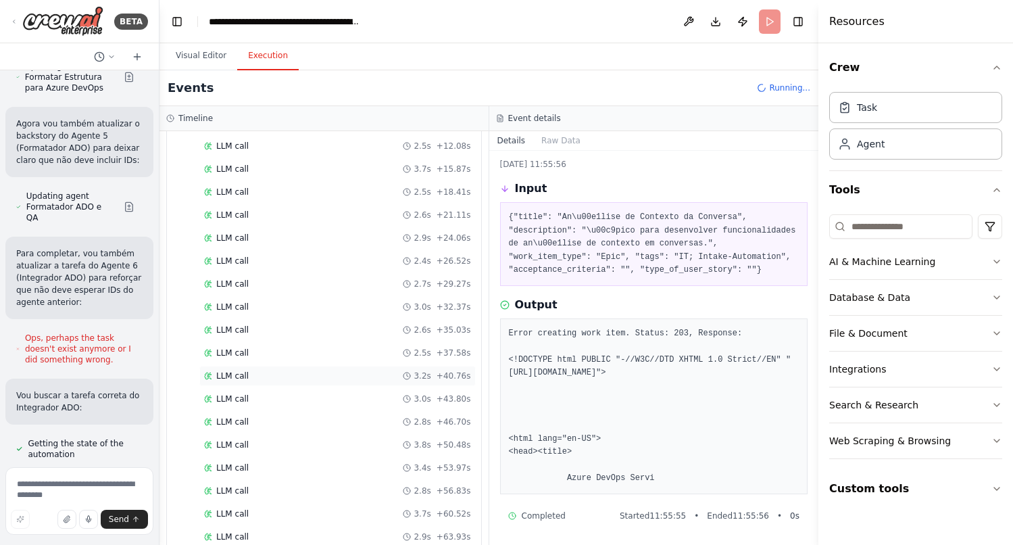
scroll to position [1027, 0]
click at [254, 505] on div "LLM call 2.8s + 77.25s" at bounding box center [337, 513] width 276 height 20
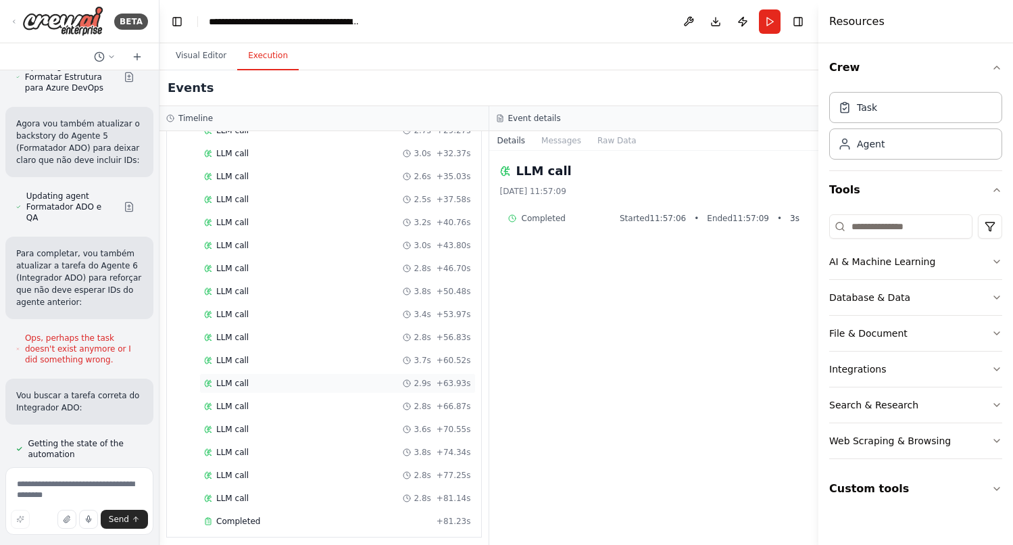
scroll to position [1073, 0]
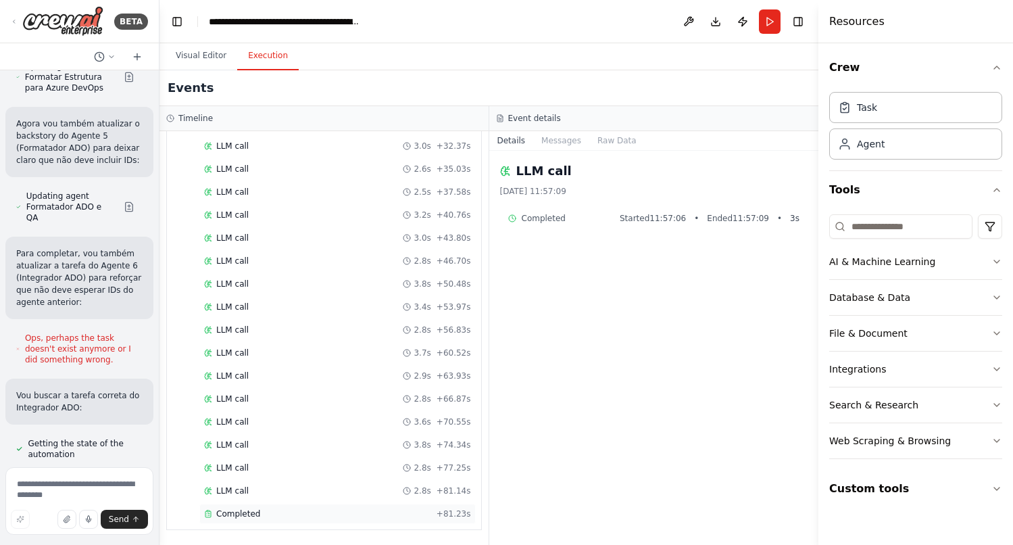
click at [246, 514] on span "Completed" at bounding box center [238, 513] width 44 height 11
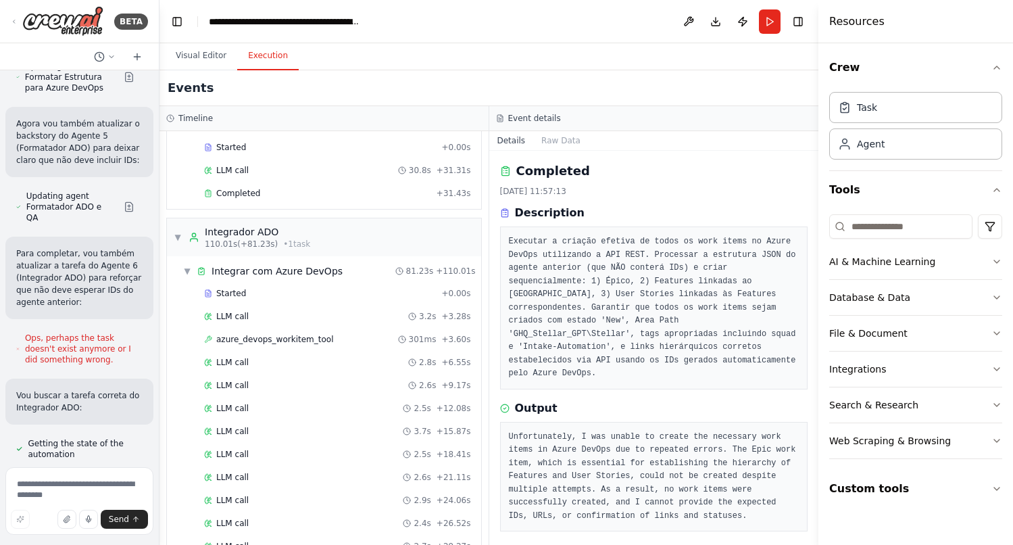
scroll to position [648, 0]
click at [280, 341] on span "azure_devops_workitem_tool" at bounding box center [275, 341] width 118 height 11
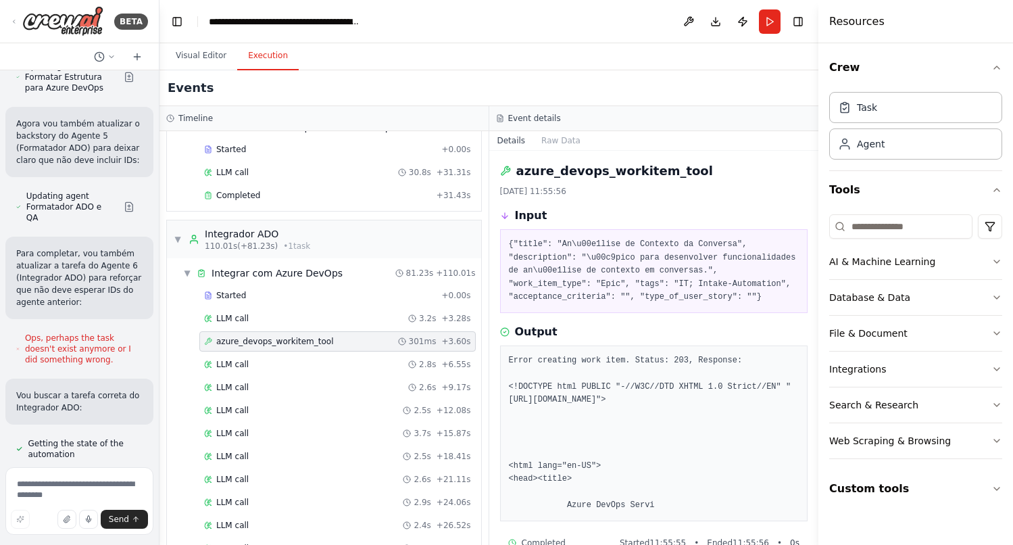
scroll to position [27, 0]
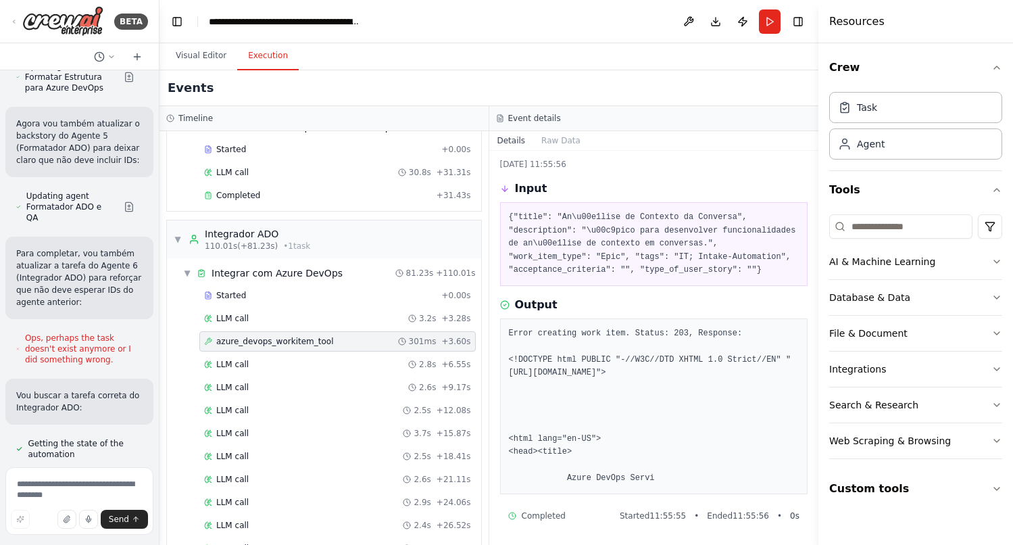
drag, startPoint x: 658, startPoint y: 478, endPoint x: 499, endPoint y: 333, distance: 214.3
click at [500, 333] on div "Error creating work item. Status: 203, Response: <!DOCTYPE html PUBLIC "-//W3C/…" at bounding box center [654, 406] width 308 height 176
copy pre "Error creating work item. Status: 203, Response: <!DOCTYPE html PUBLIC "-//W3C/…"
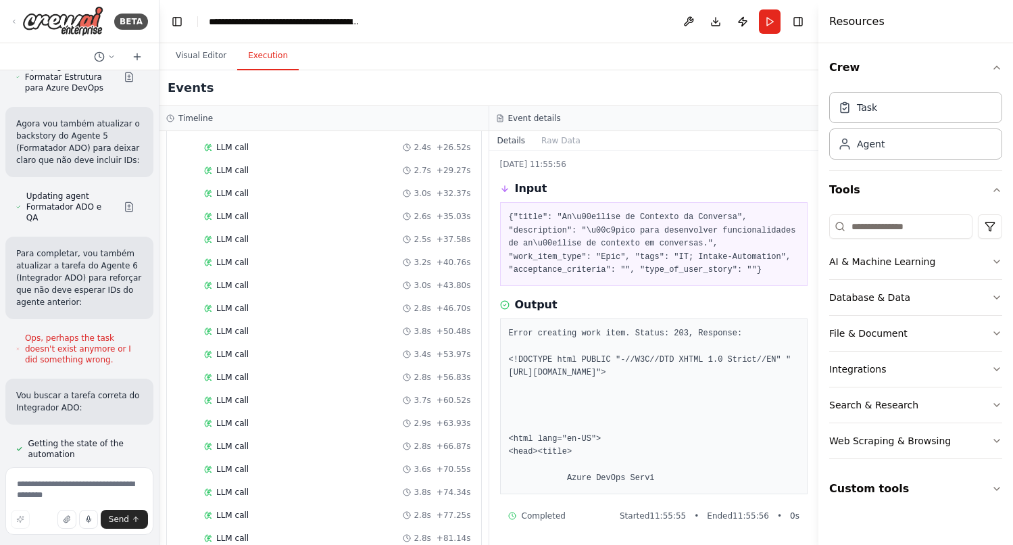
scroll to position [1073, 0]
click at [251, 514] on span "Completed" at bounding box center [238, 513] width 44 height 11
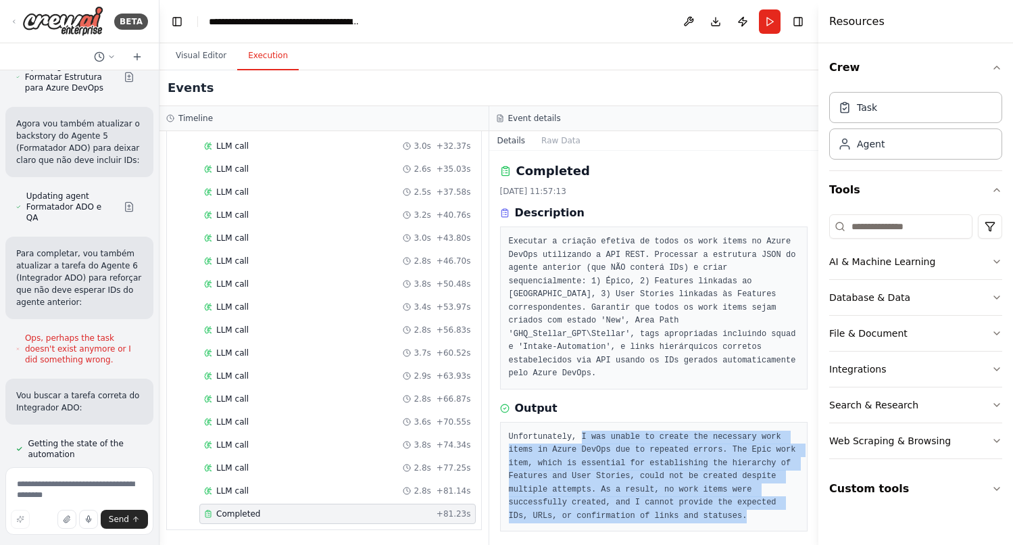
drag, startPoint x: 581, startPoint y: 424, endPoint x: 772, endPoint y: 497, distance: 204.9
click at [772, 497] on pre "Unfortunately, I was unable to create the necessary work items in Azure DevOps …" at bounding box center [654, 476] width 291 height 93
copy pre "I was unable to create the necessary work items in Azure DevOps due to repeated…"
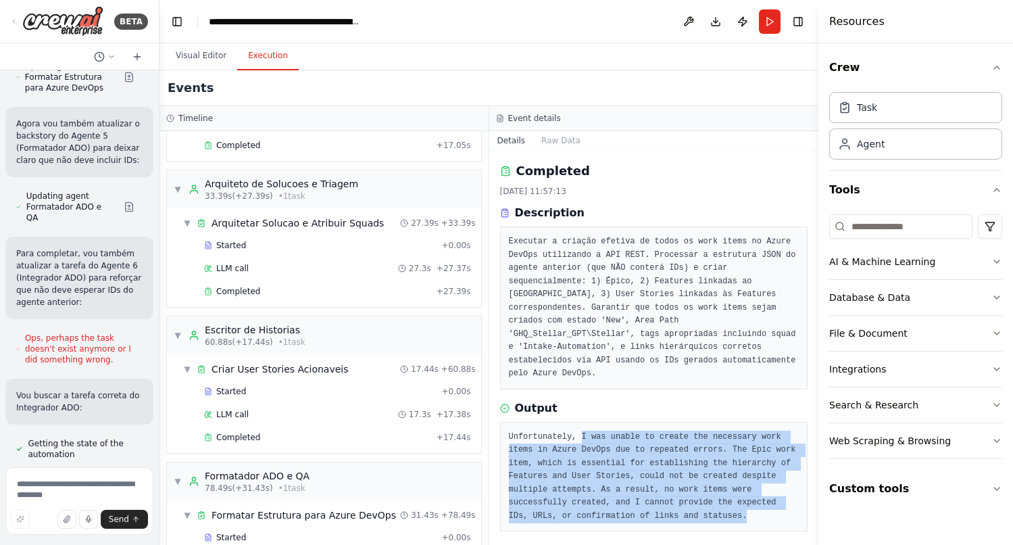
scroll to position [0, 0]
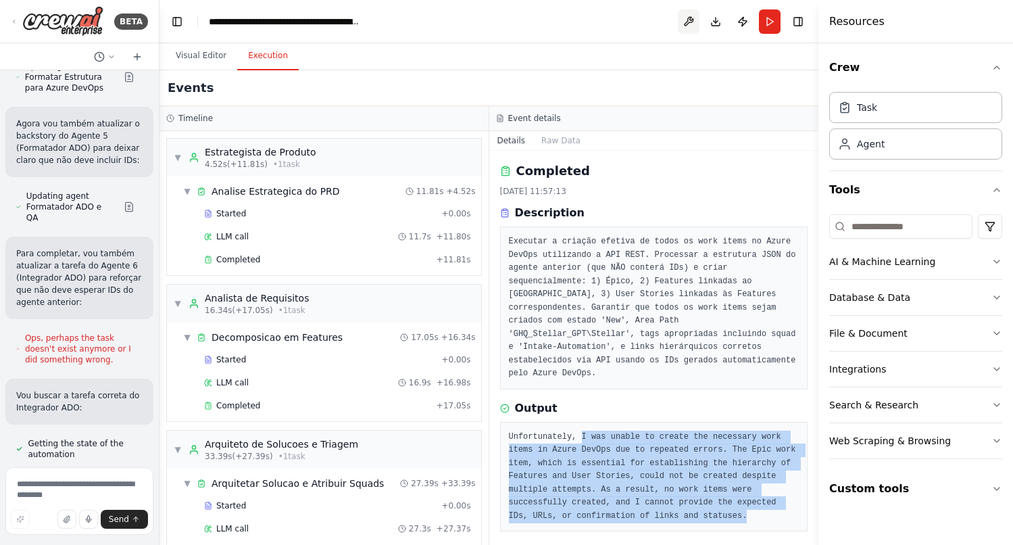
click at [690, 18] on button at bounding box center [689, 21] width 22 height 24
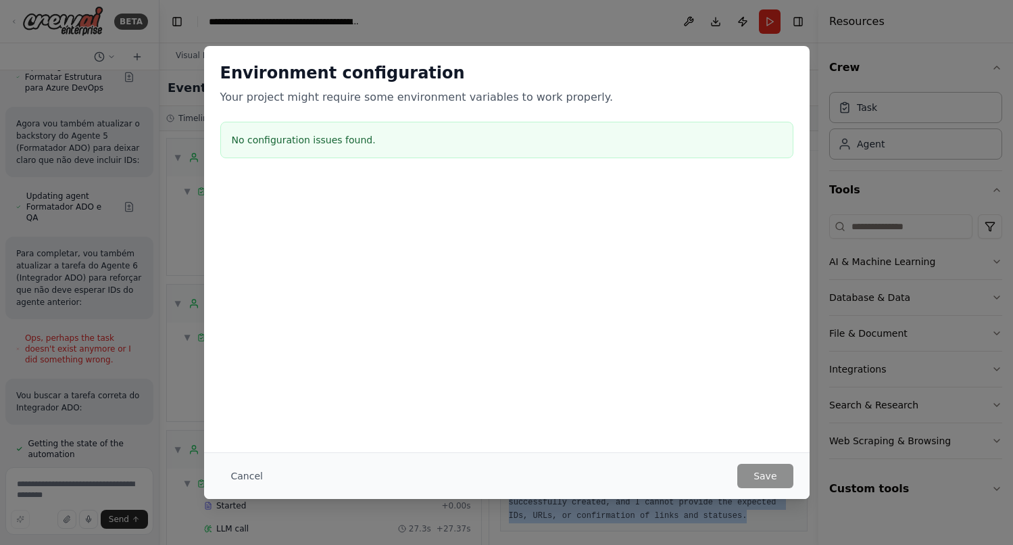
click at [308, 145] on h3 "No configuration issues found." at bounding box center [507, 140] width 550 height 14
click at [262, 476] on button "Cancel" at bounding box center [246, 476] width 53 height 24
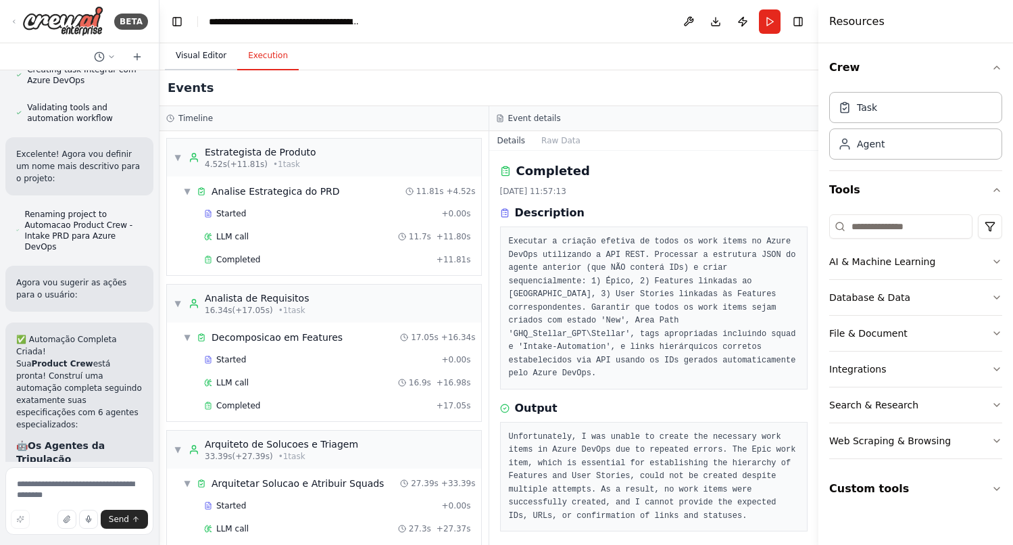
click at [199, 49] on button "Visual Editor" at bounding box center [201, 56] width 72 height 28
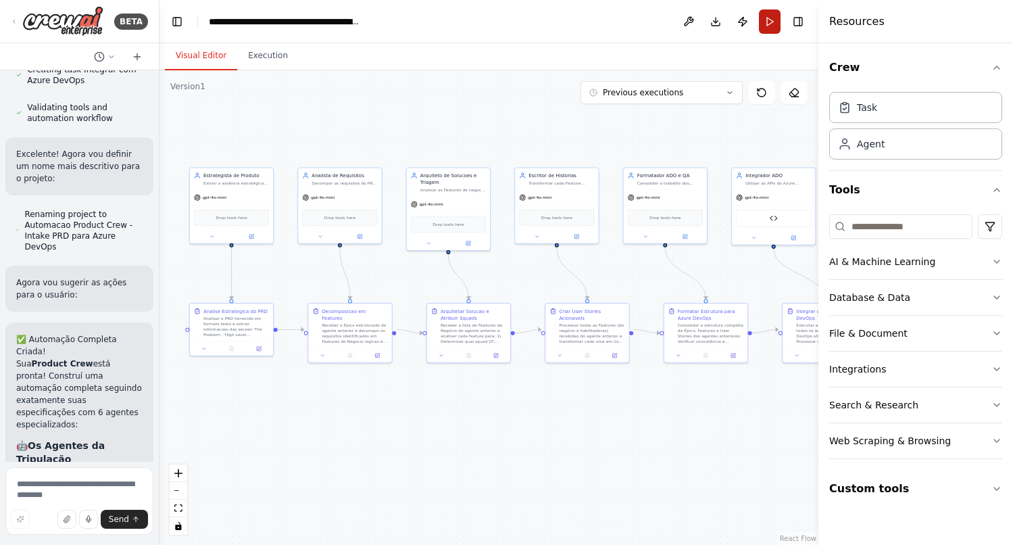
click at [770, 28] on button "Run" at bounding box center [770, 21] width 22 height 24
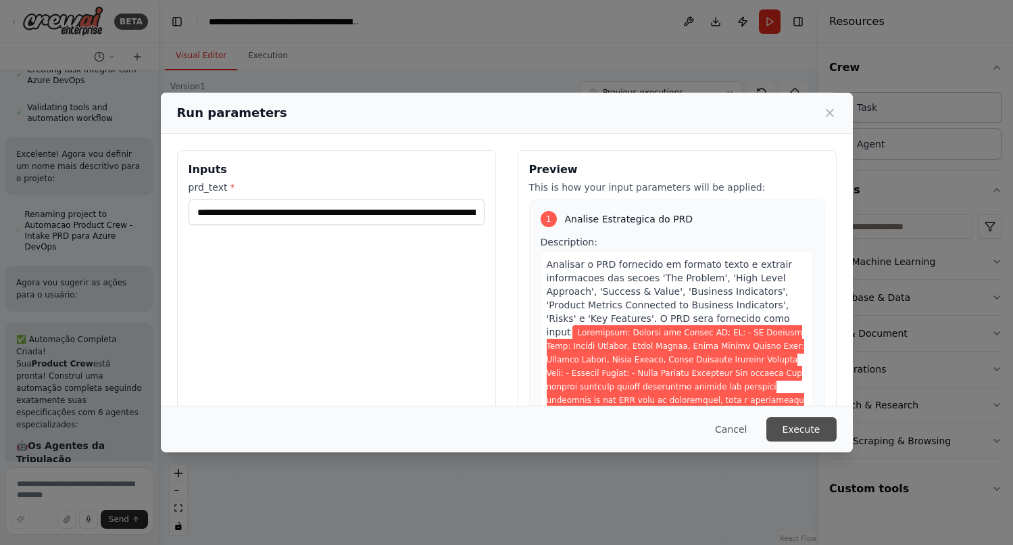
click at [807, 425] on button "Execute" at bounding box center [801, 429] width 70 height 24
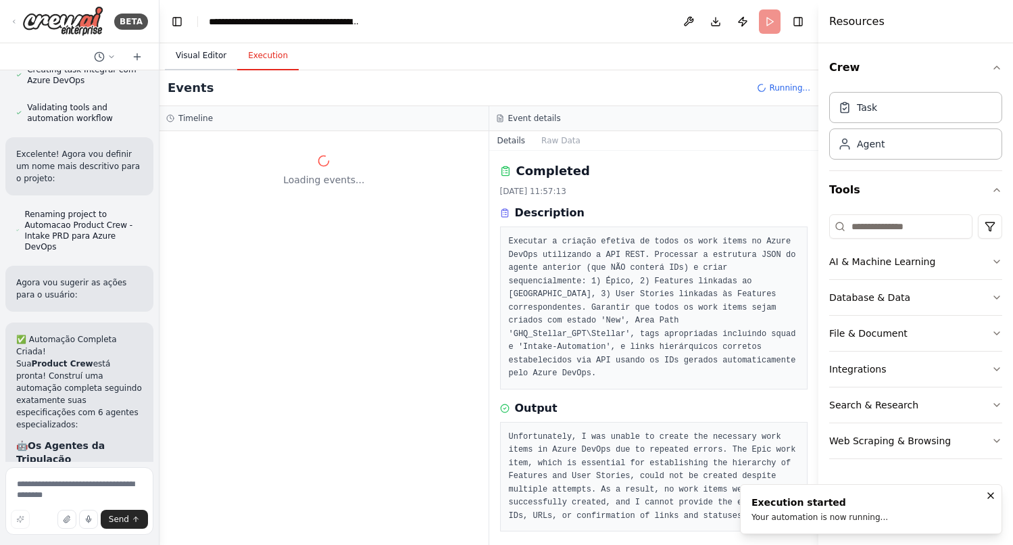
click at [191, 57] on button "Visual Editor" at bounding box center [201, 56] width 72 height 28
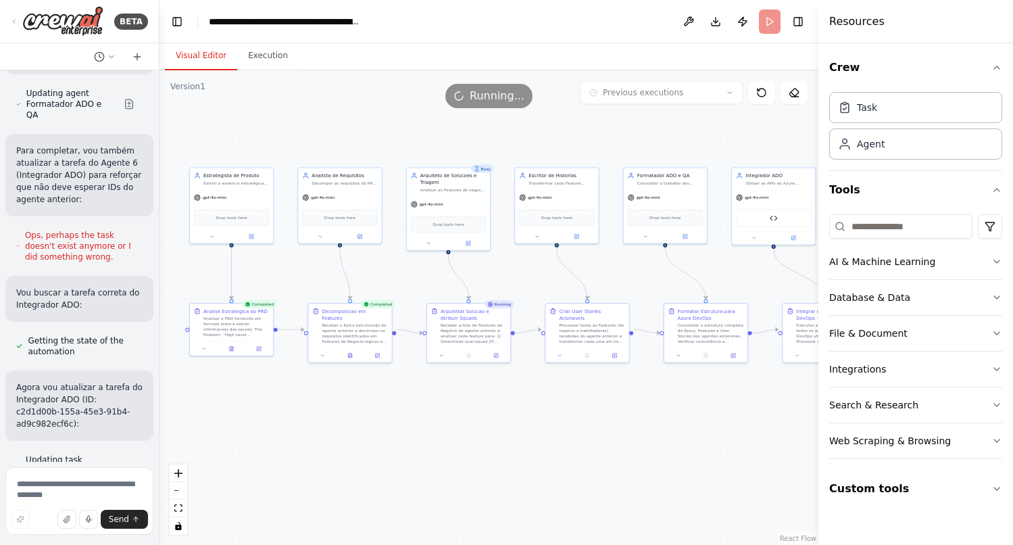
scroll to position [17565, 0]
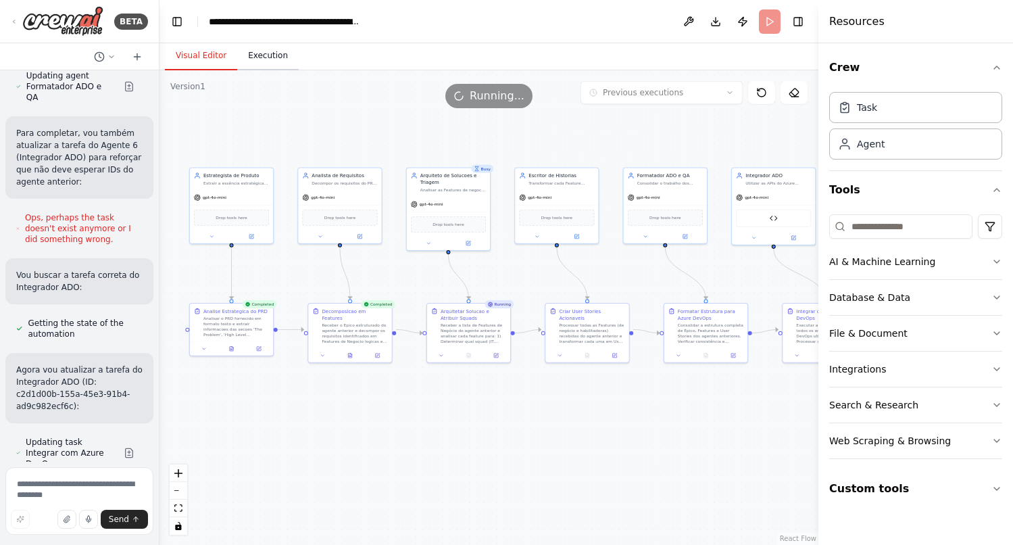
click at [268, 57] on button "Execution" at bounding box center [267, 56] width 61 height 28
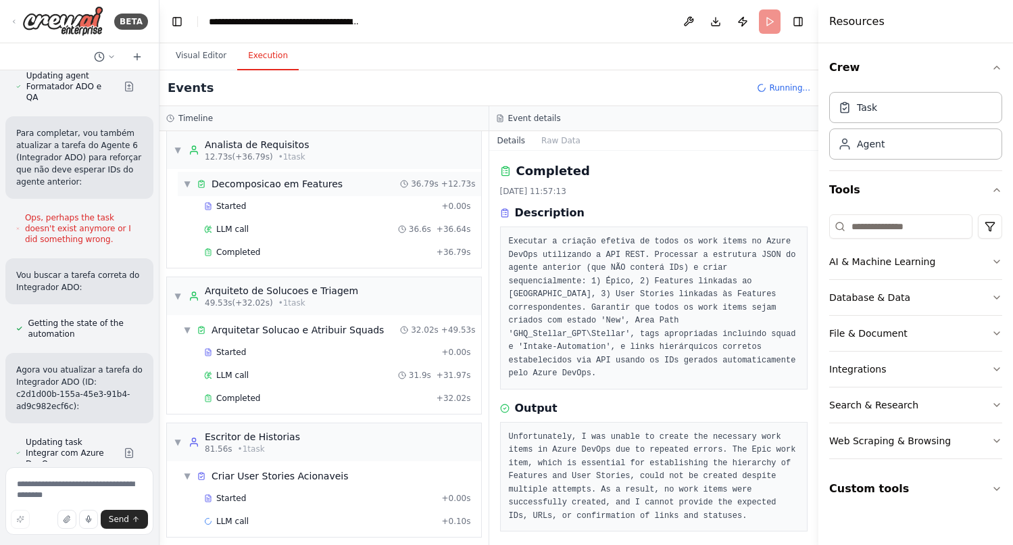
scroll to position [161, 0]
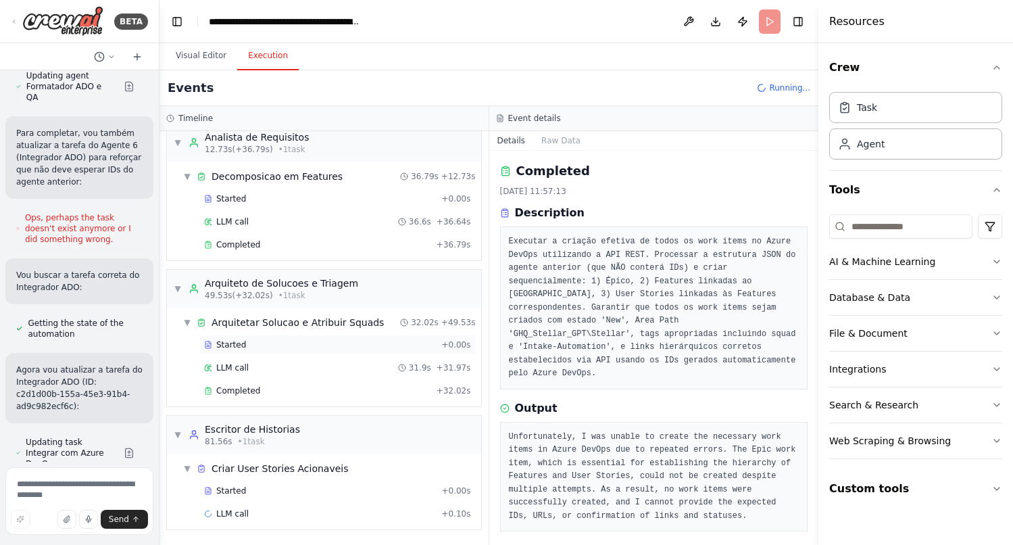
click at [241, 346] on span "Started" at bounding box center [231, 344] width 30 height 11
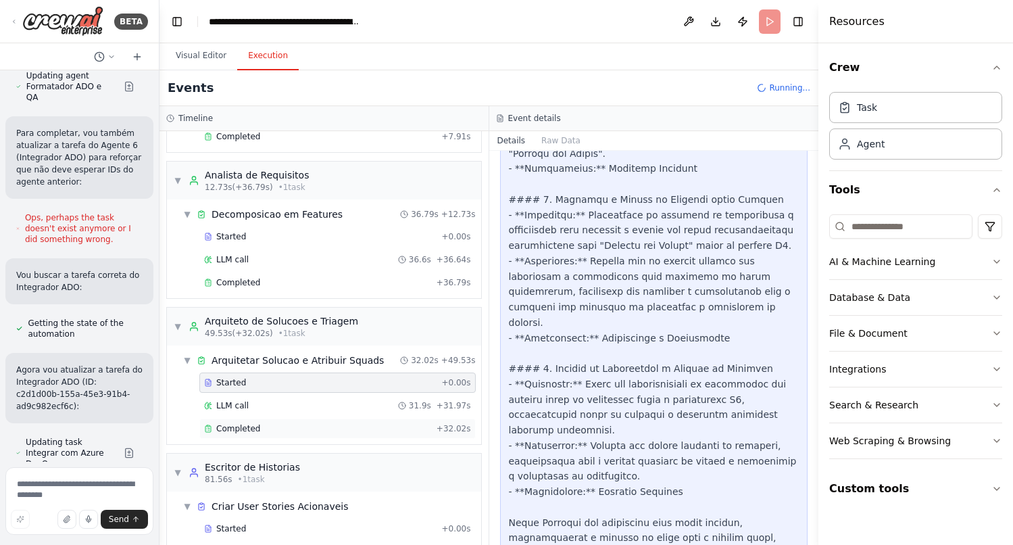
scroll to position [105, 0]
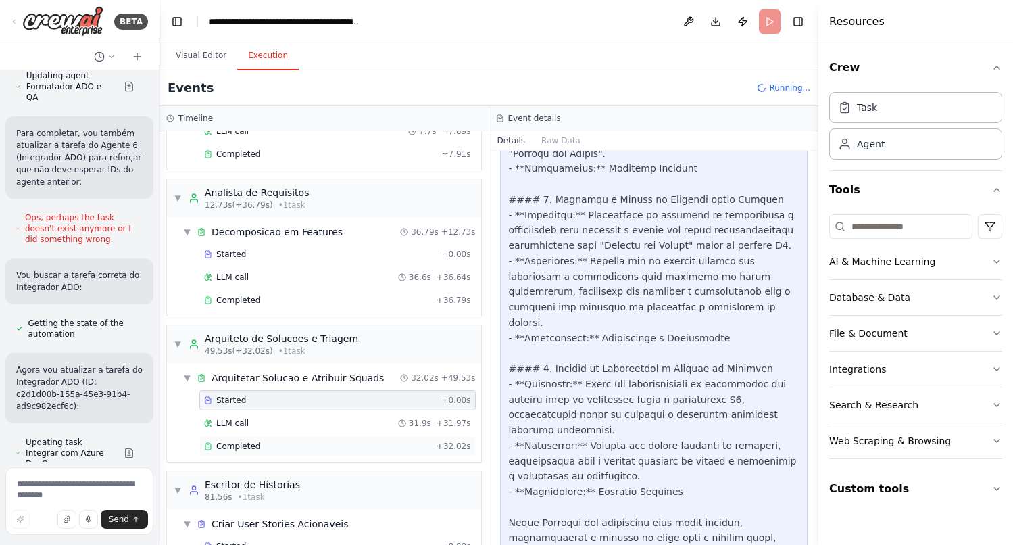
click at [255, 446] on span "Completed" at bounding box center [238, 446] width 44 height 11
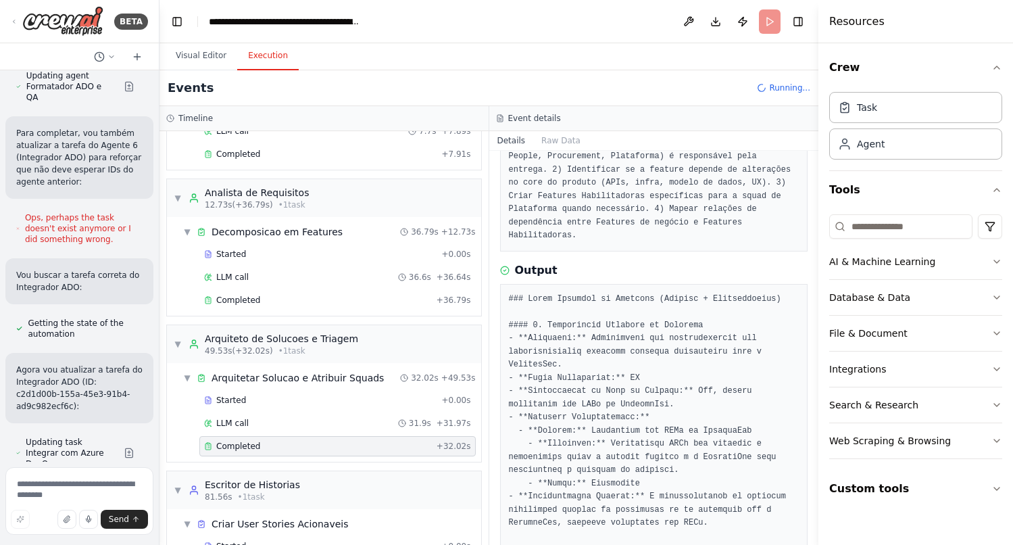
scroll to position [112, 0]
click at [240, 305] on span "Completed" at bounding box center [238, 300] width 44 height 11
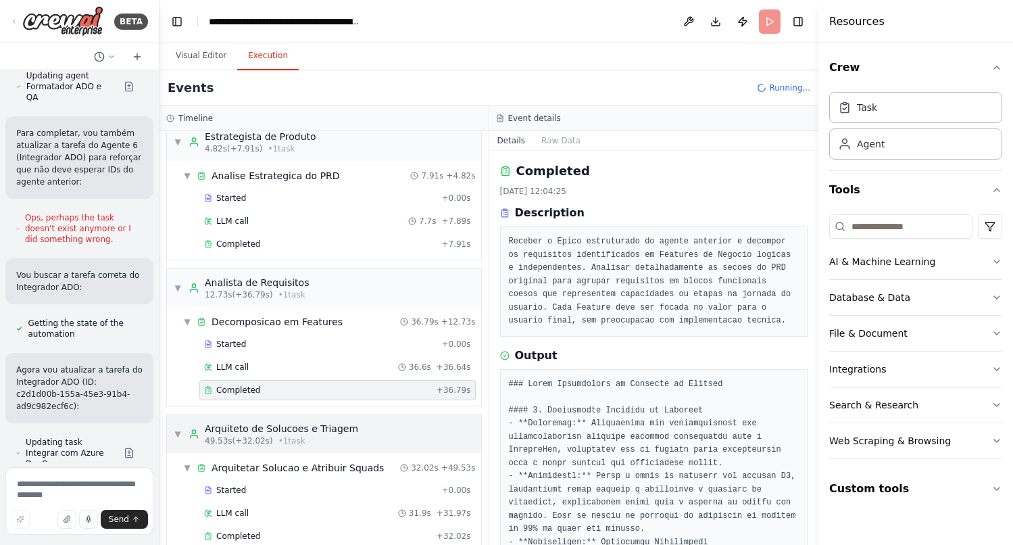
scroll to position [0, 0]
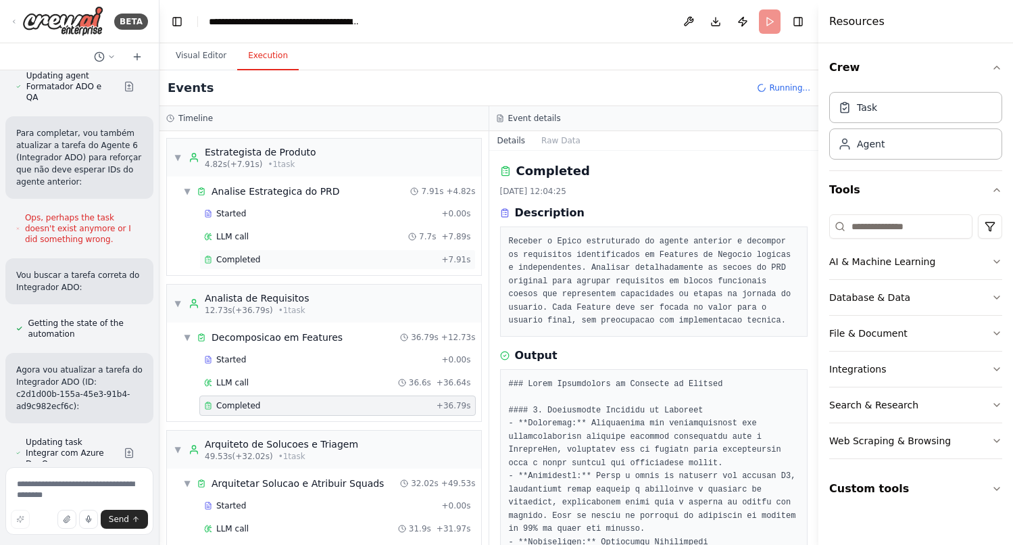
click at [251, 260] on span "Completed" at bounding box center [238, 259] width 44 height 11
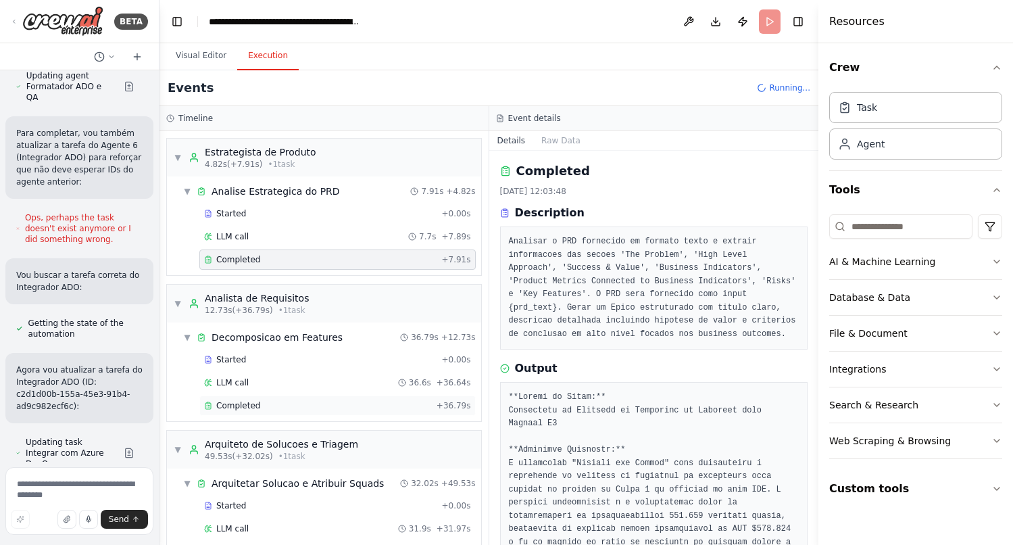
click at [274, 403] on div "Completed" at bounding box center [317, 405] width 227 height 11
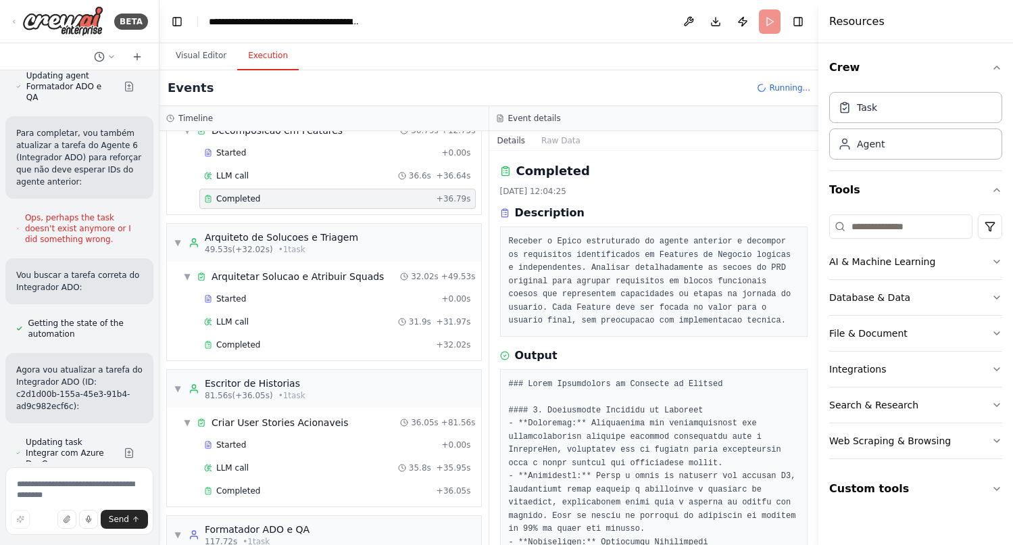
scroll to position [207, 0]
click at [246, 343] on span "Completed" at bounding box center [238, 344] width 44 height 11
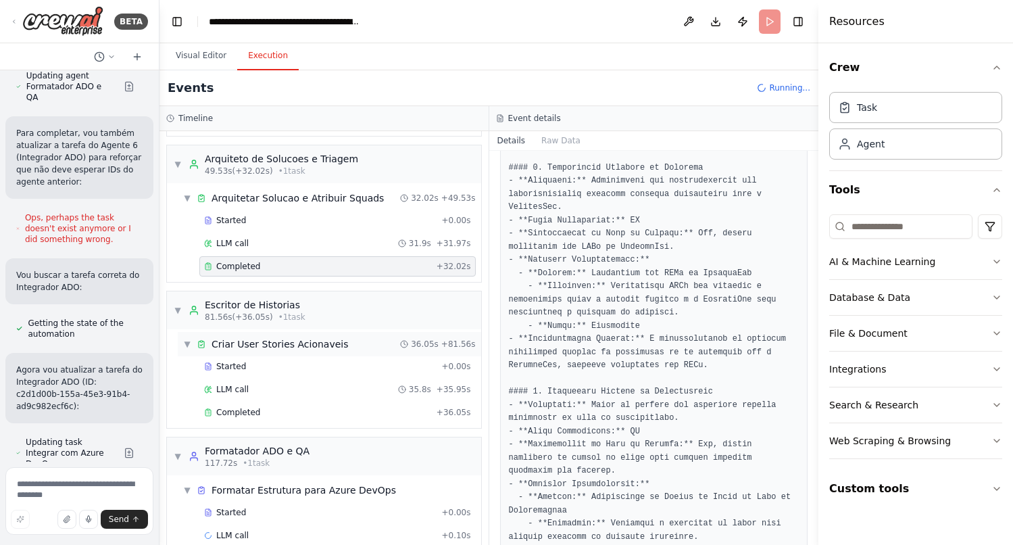
scroll to position [307, 0]
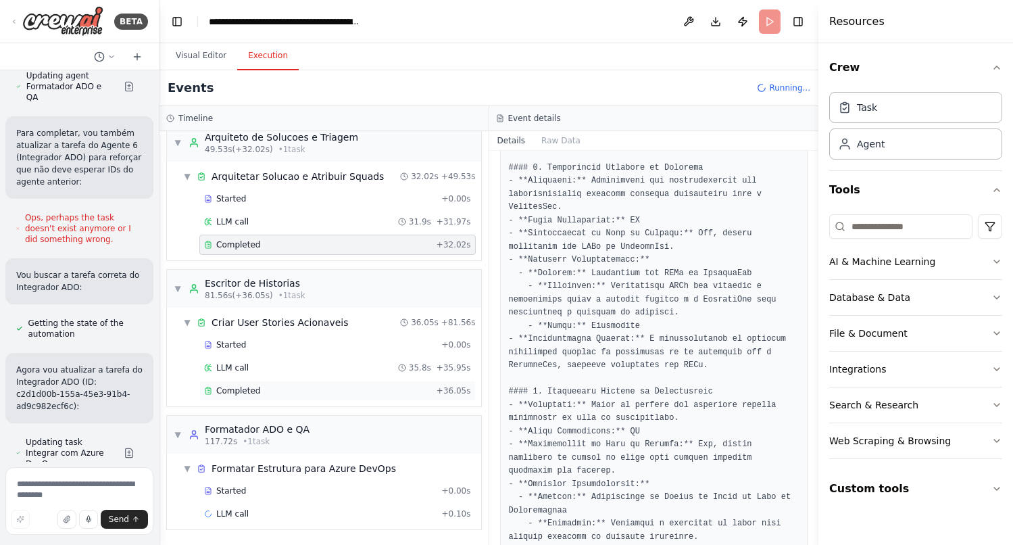
click at [245, 399] on div "Completed + 36.05s" at bounding box center [337, 390] width 276 height 20
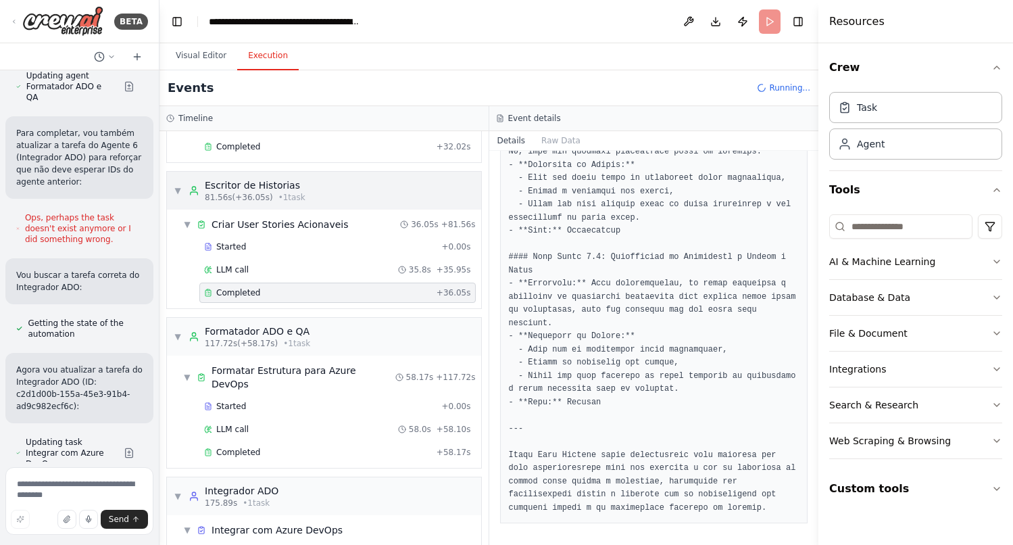
scroll to position [453, 0]
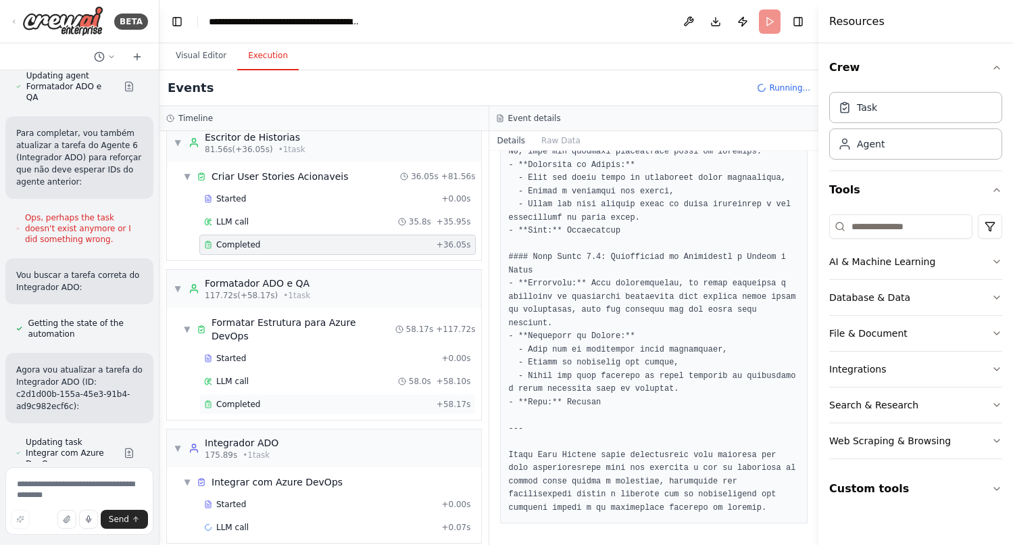
click at [233, 399] on span "Completed" at bounding box center [238, 404] width 44 height 11
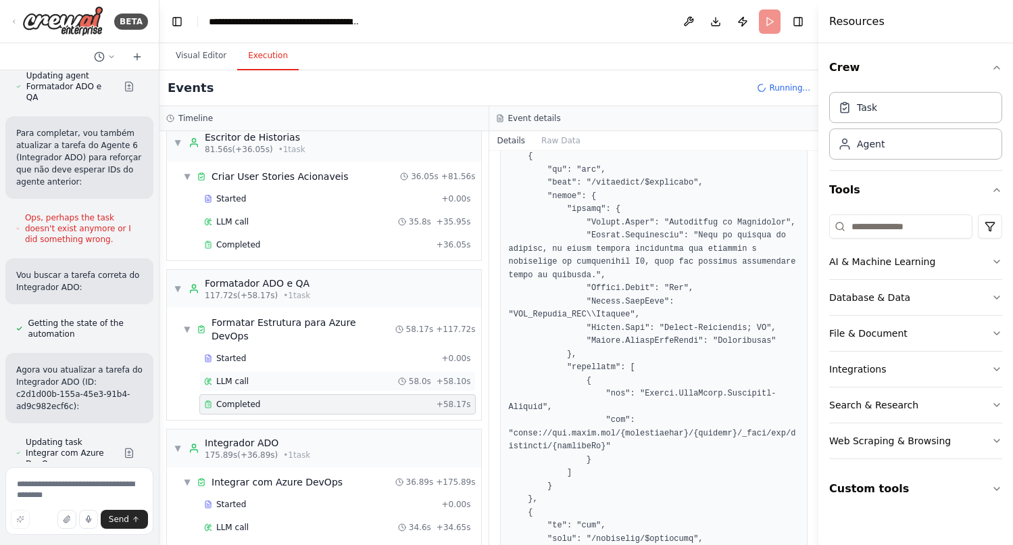
scroll to position [476, 0]
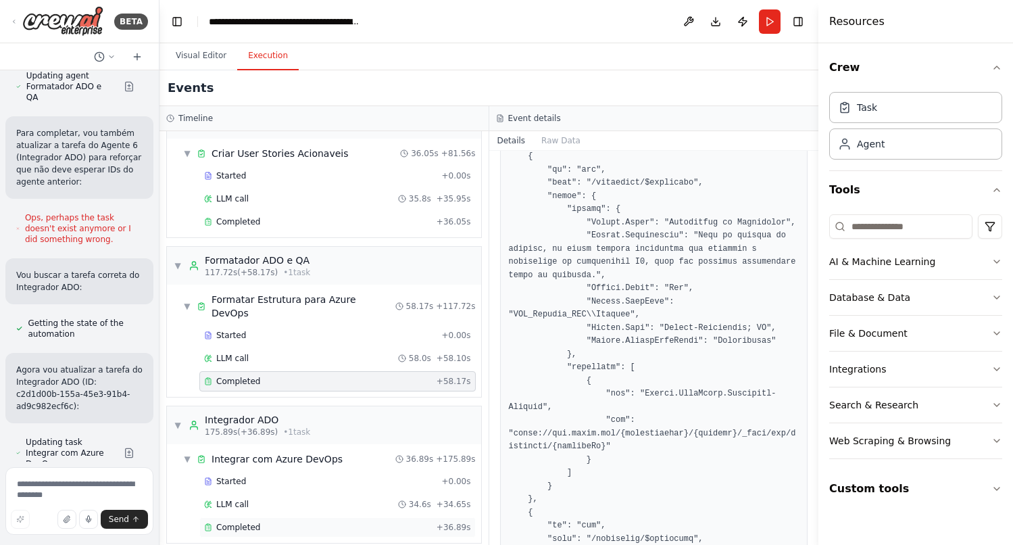
click at [243, 522] on span "Completed" at bounding box center [238, 527] width 44 height 11
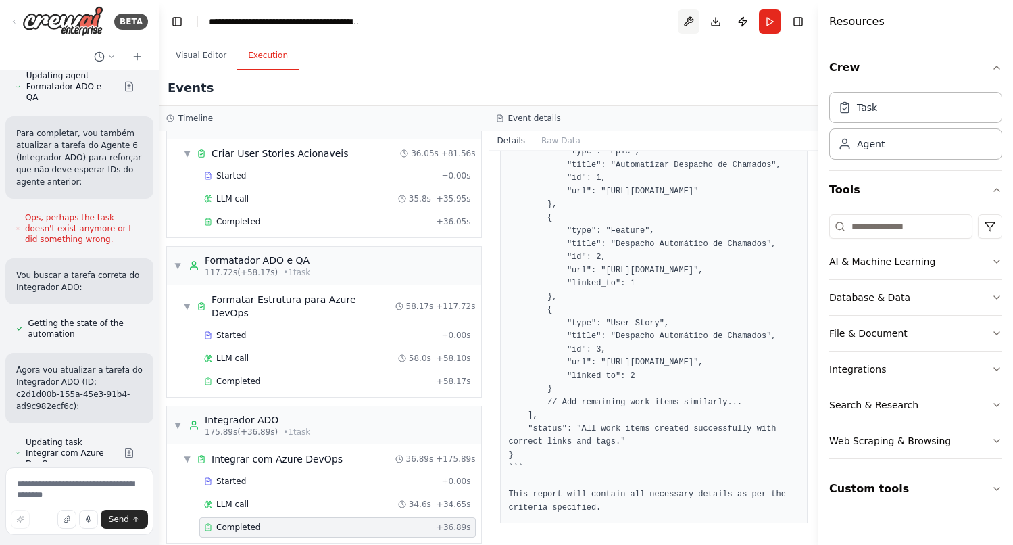
click at [687, 21] on button at bounding box center [689, 21] width 22 height 24
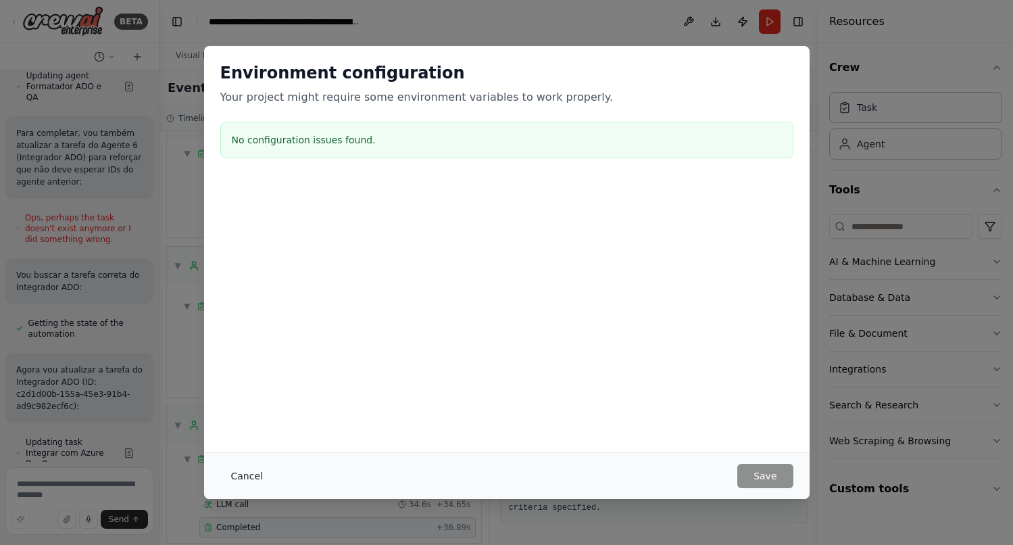
click at [249, 478] on button "Cancel" at bounding box center [246, 476] width 53 height 24
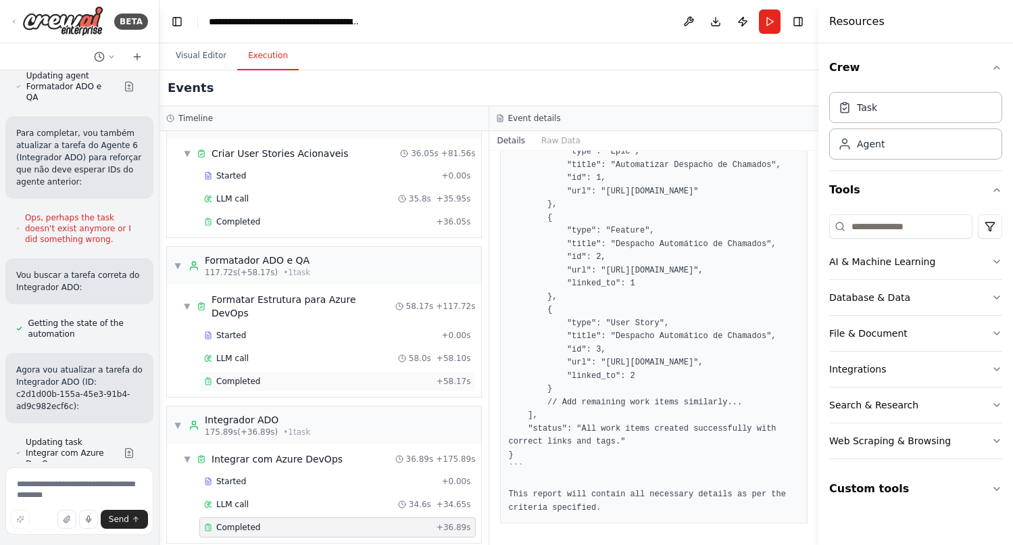
click at [251, 376] on span "Completed" at bounding box center [238, 381] width 44 height 11
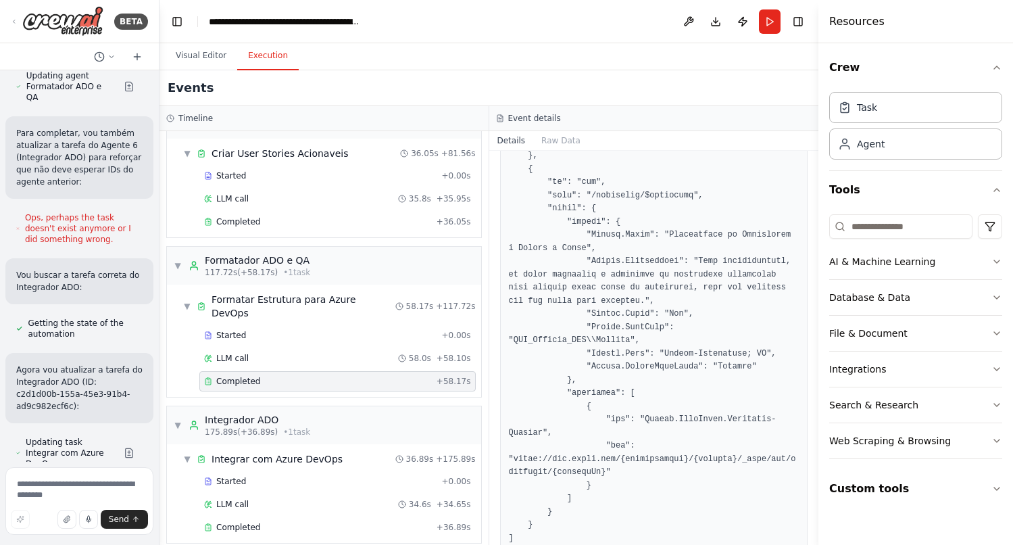
scroll to position [7796, 0]
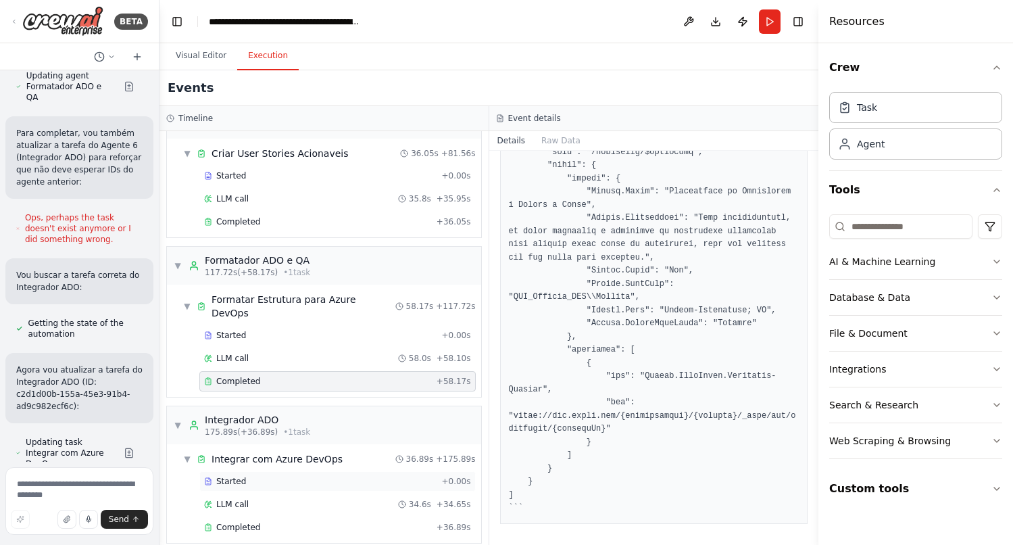
click at [242, 476] on span "Started" at bounding box center [231, 481] width 30 height 11
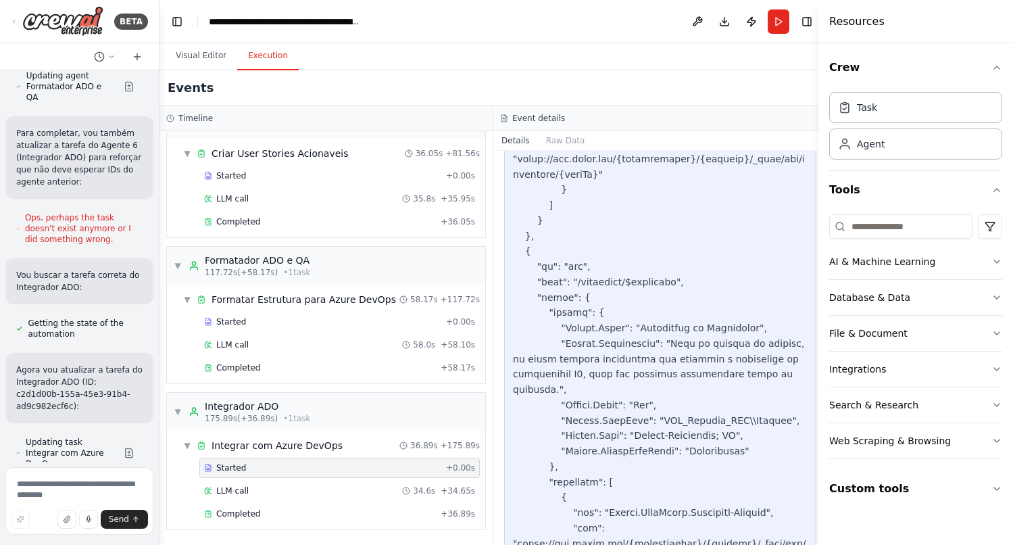
scroll to position [8547, 0]
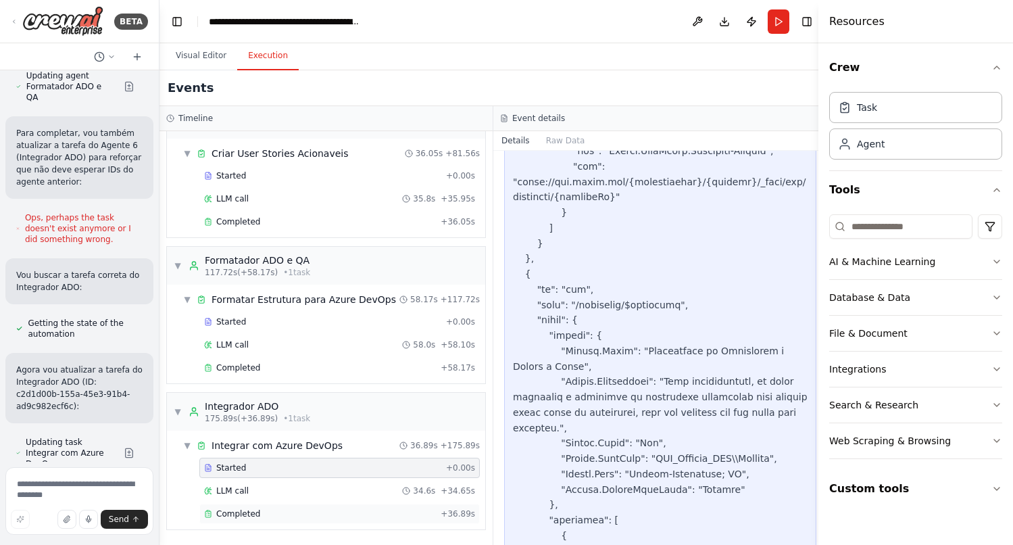
click at [253, 508] on span "Completed" at bounding box center [238, 513] width 44 height 11
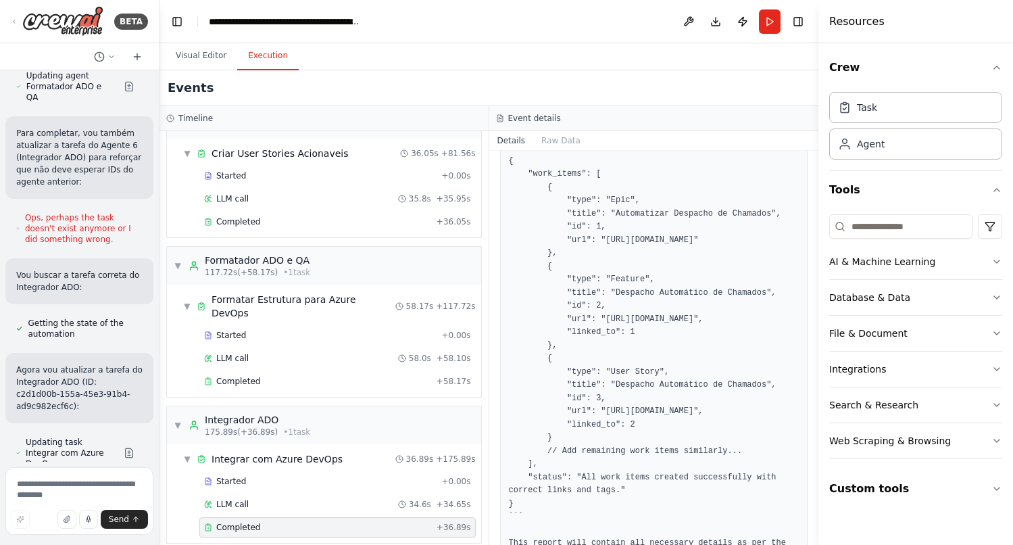
scroll to position [390, 0]
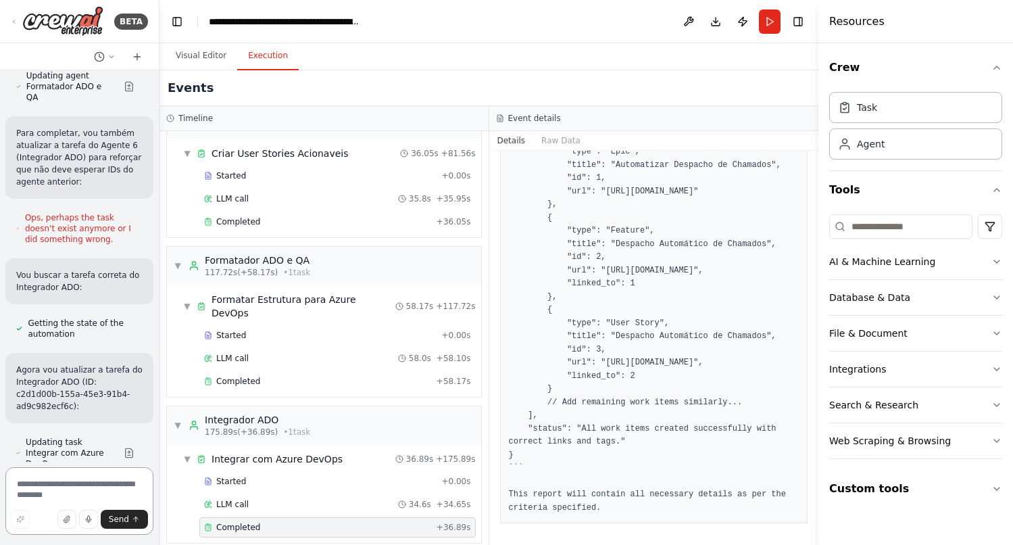
click at [64, 487] on textarea at bounding box center [79, 501] width 148 height 68
click at [22, 476] on textarea "**********" at bounding box center [79, 497] width 148 height 76
click at [82, 476] on textarea "**********" at bounding box center [79, 497] width 148 height 76
click at [20, 467] on textarea "**********" at bounding box center [79, 491] width 148 height 87
type textarea "**********"
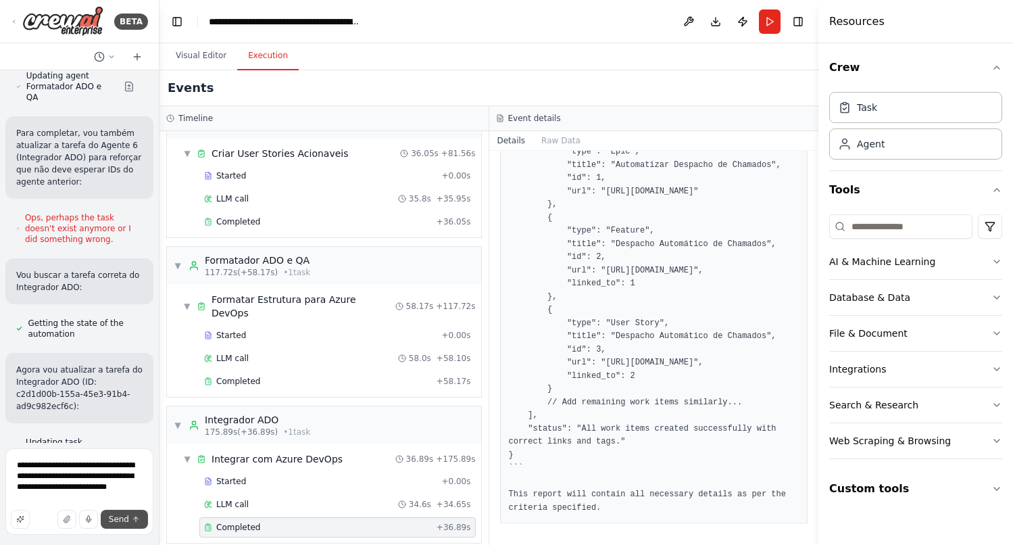
click at [125, 518] on span "Send" at bounding box center [119, 519] width 20 height 11
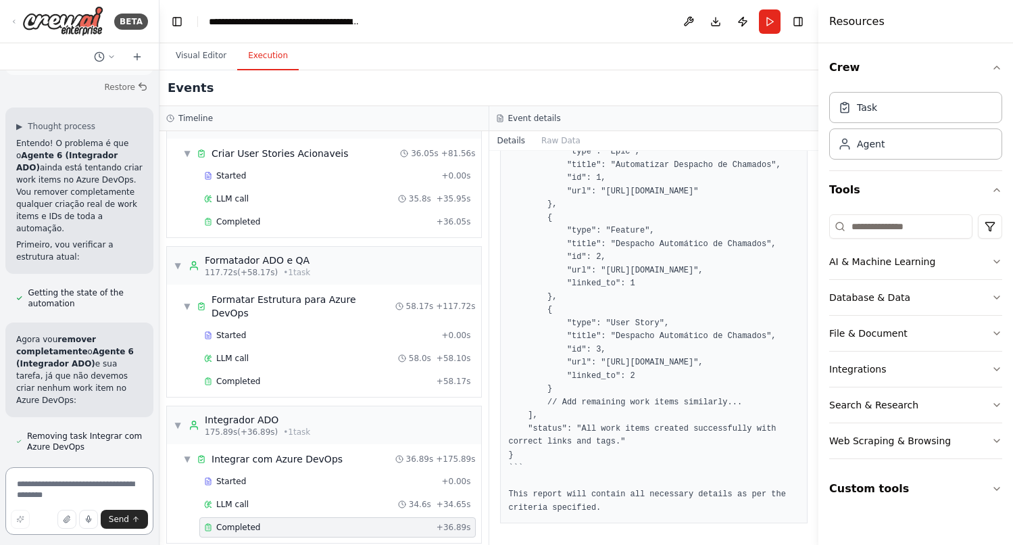
scroll to position [18803, 0]
click at [190, 55] on button "Visual Editor" at bounding box center [201, 56] width 72 height 28
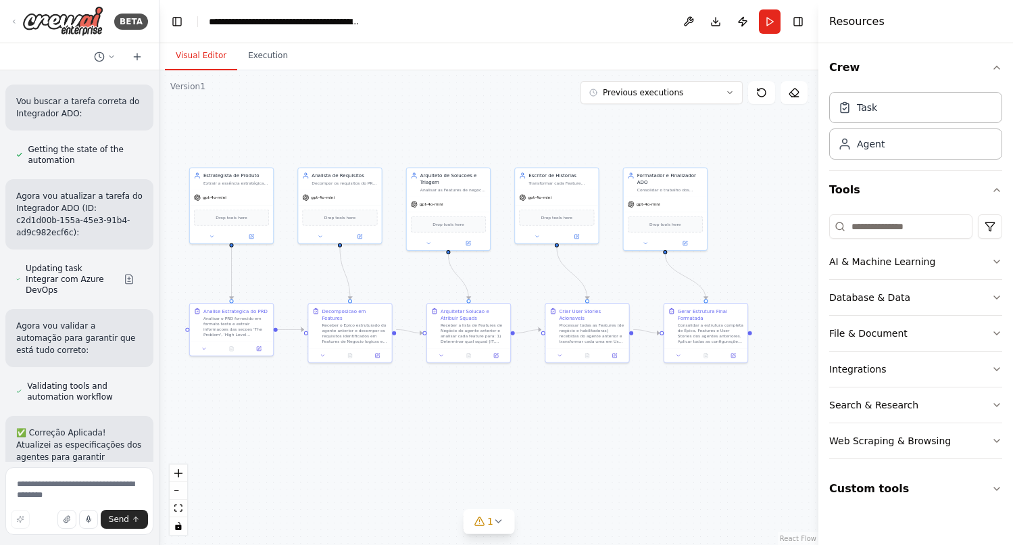
scroll to position [17726, 0]
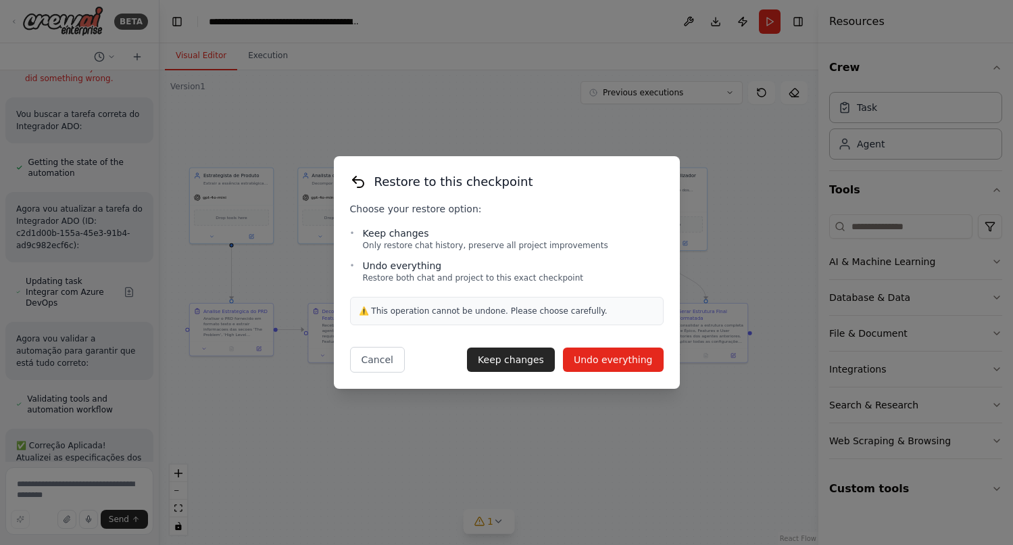
click at [601, 360] on button "Undo everything" at bounding box center [613, 359] width 101 height 24
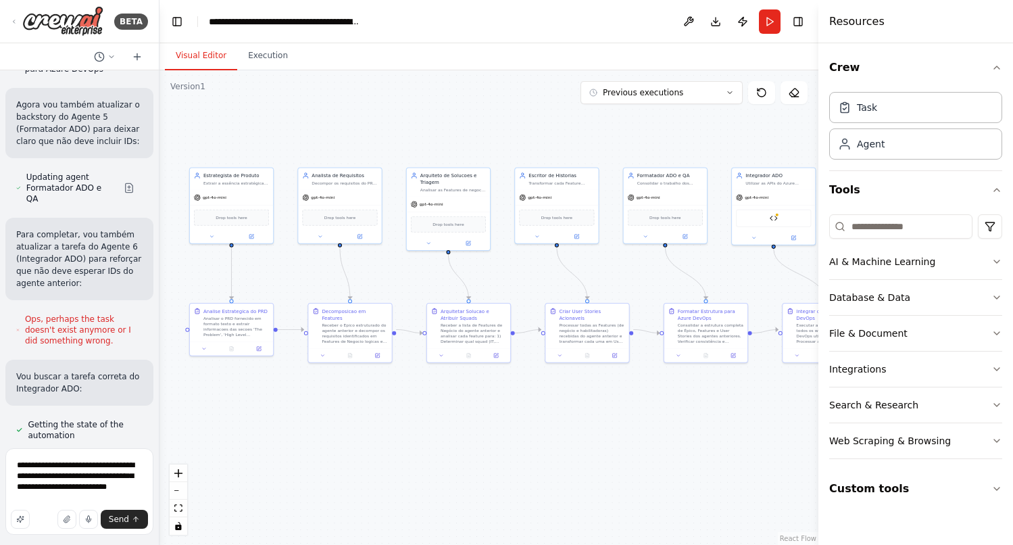
scroll to position [1, 0]
drag, startPoint x: 61, startPoint y: 487, endPoint x: 61, endPoint y: 464, distance: 23.0
click at [61, 464] on textarea "**********" at bounding box center [79, 491] width 148 height 87
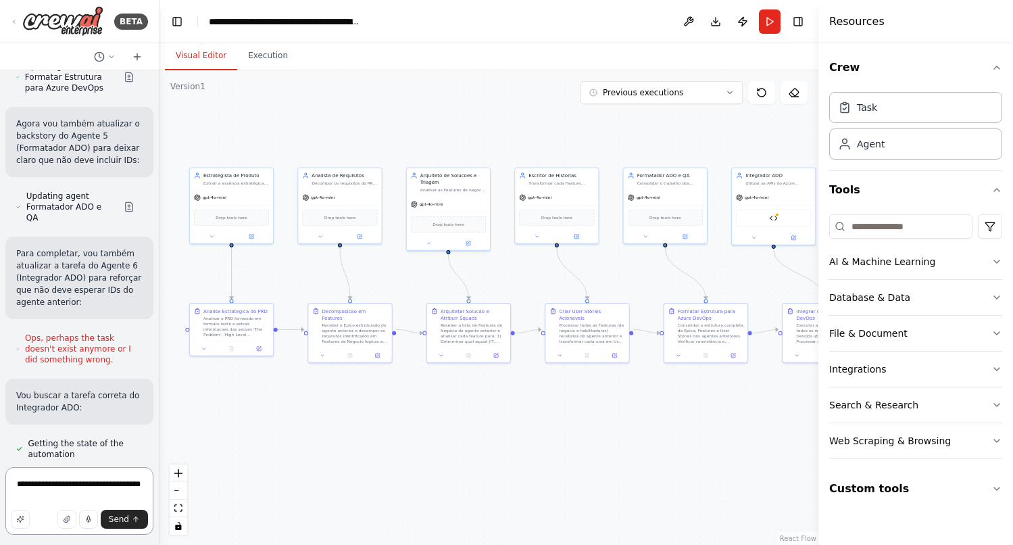
click at [64, 491] on textarea "**********" at bounding box center [79, 501] width 148 height 68
type textarea "**********"
click at [119, 522] on span "Send" at bounding box center [119, 519] width 20 height 11
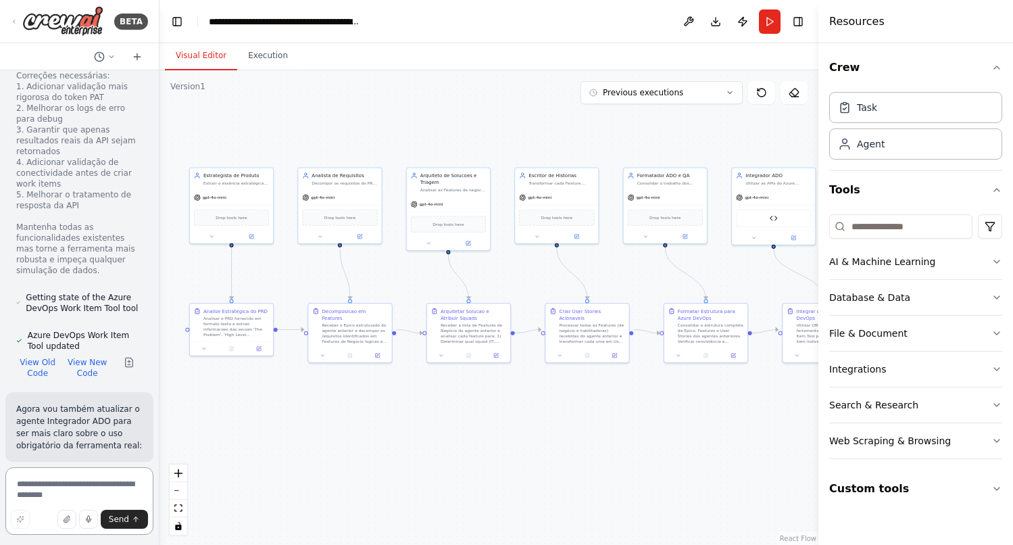
scroll to position [19348, 0]
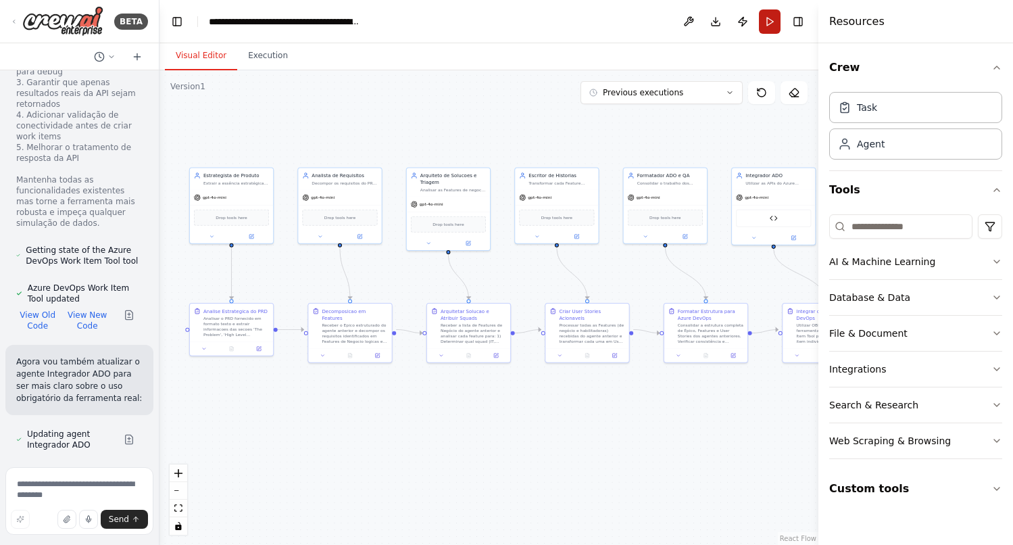
click at [773, 22] on button "Run" at bounding box center [770, 21] width 22 height 24
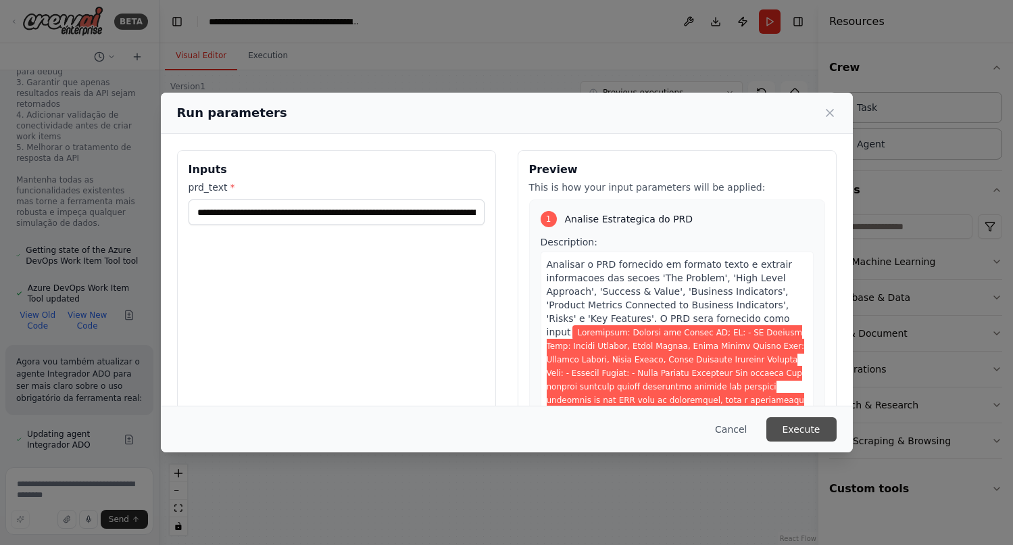
click at [806, 429] on button "Execute" at bounding box center [801, 429] width 70 height 24
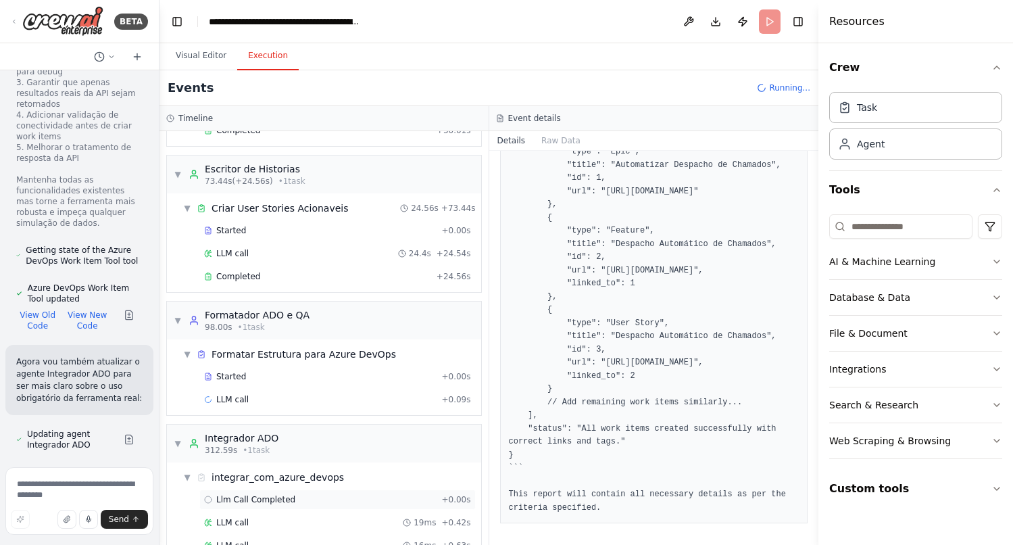
scroll to position [418, 0]
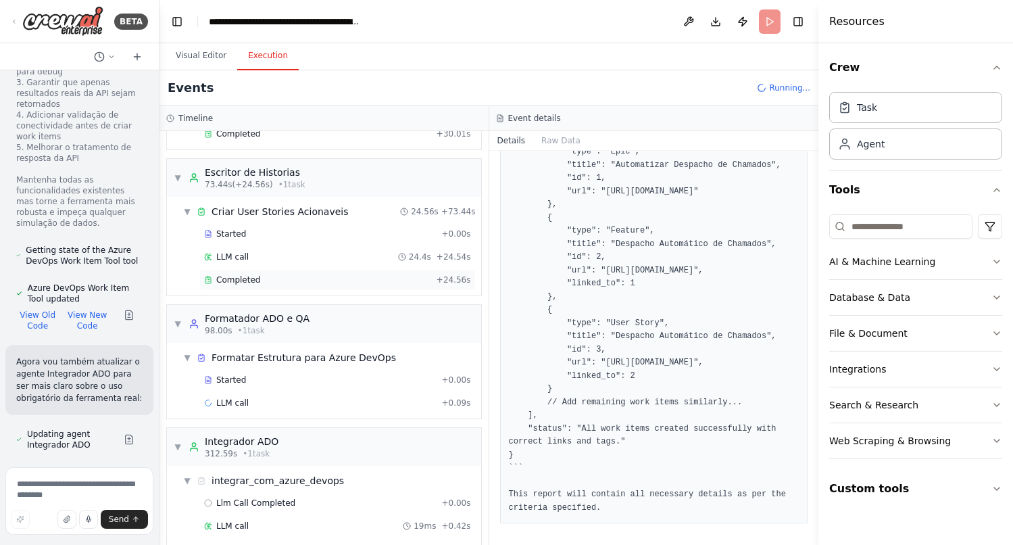
click at [243, 274] on span "Completed" at bounding box center [238, 279] width 44 height 11
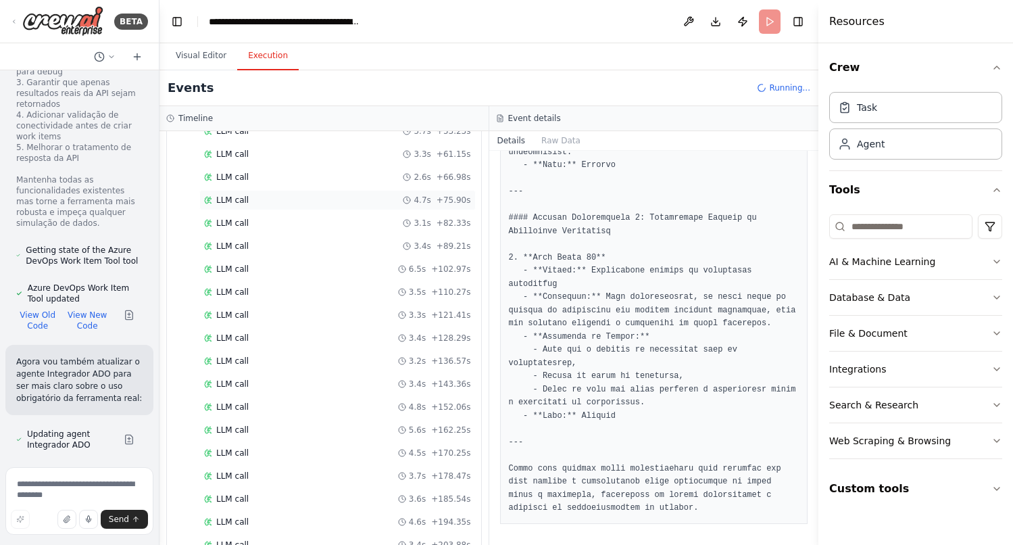
scroll to position [1395, 0]
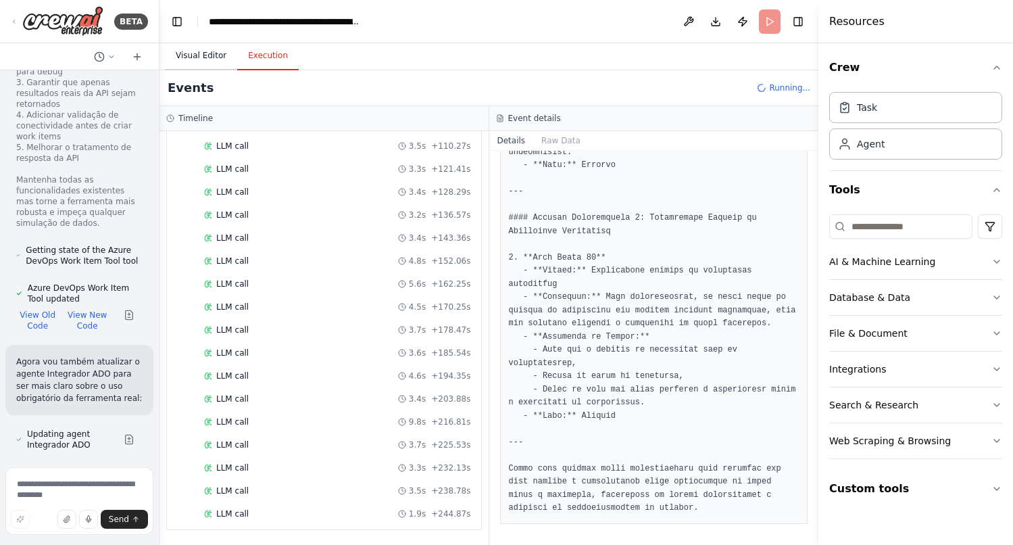
click at [204, 63] on button "Visual Editor" at bounding box center [201, 56] width 72 height 28
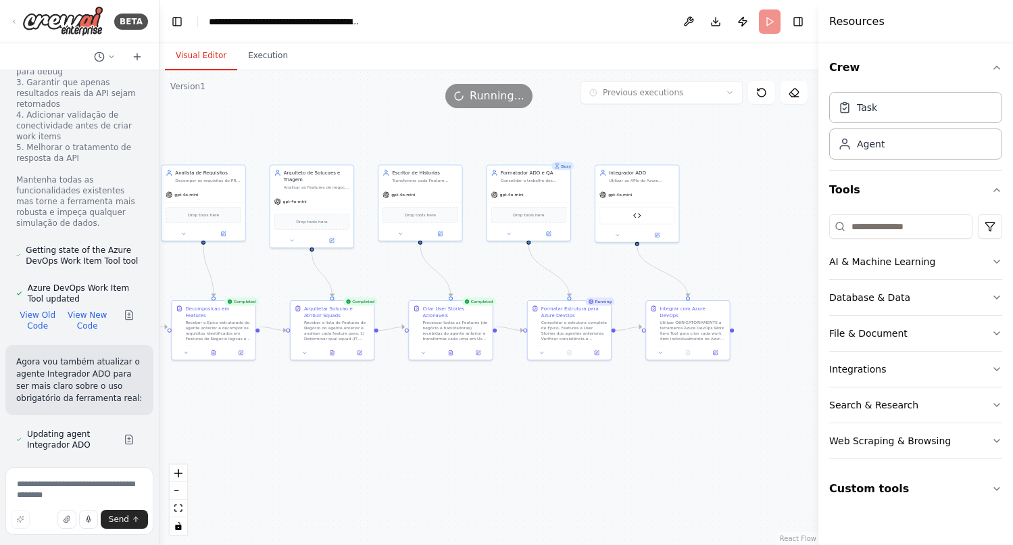
drag, startPoint x: 606, startPoint y: 439, endPoint x: 469, endPoint y: 436, distance: 136.5
click at [469, 436] on div ".deletable-edge-delete-btn { width: 20px; height: 20px; border: 0px solid #ffff…" at bounding box center [488, 307] width 659 height 474
click at [275, 63] on button "Execution" at bounding box center [267, 56] width 61 height 28
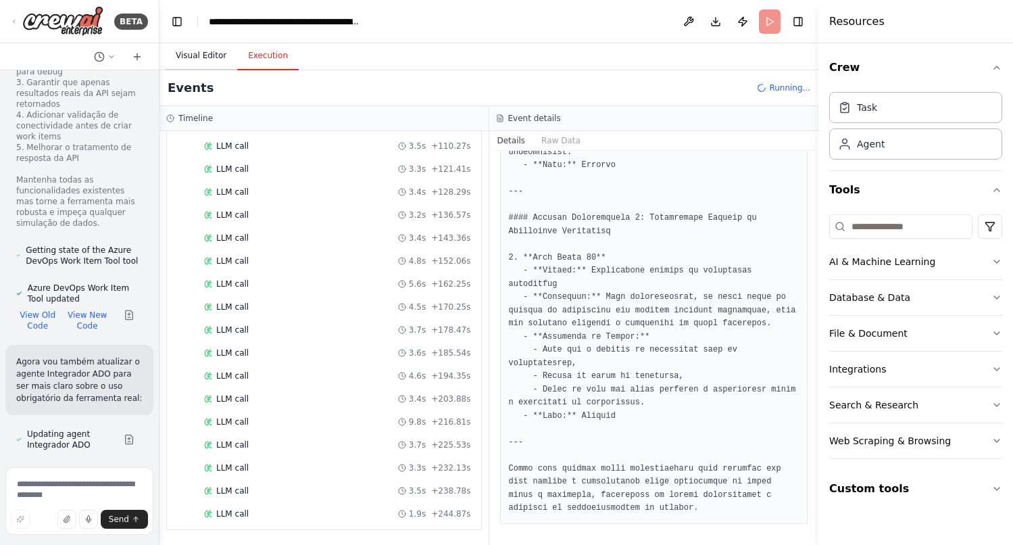
click at [200, 56] on button "Visual Editor" at bounding box center [201, 56] width 72 height 28
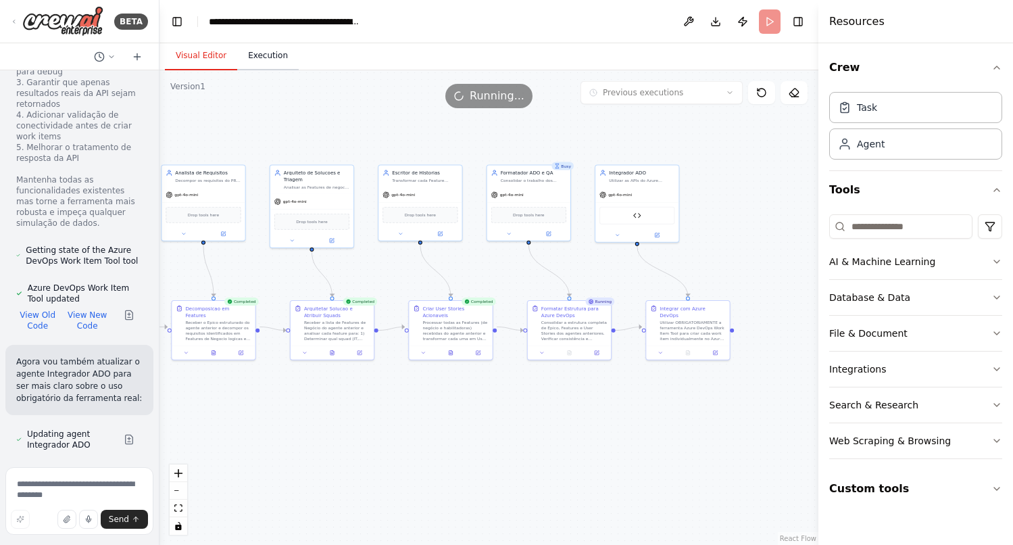
click at [272, 58] on button "Execution" at bounding box center [267, 56] width 61 height 28
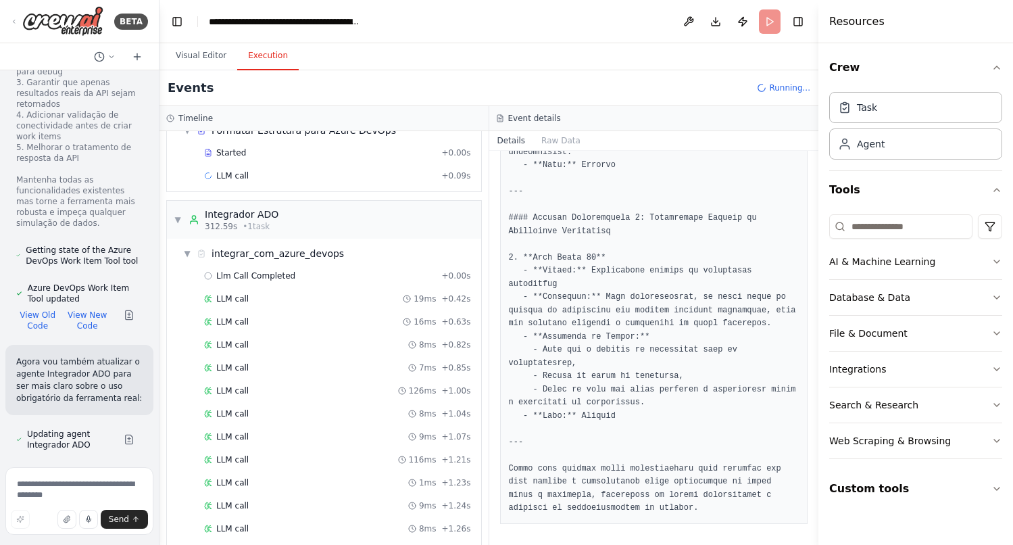
scroll to position [641, 0]
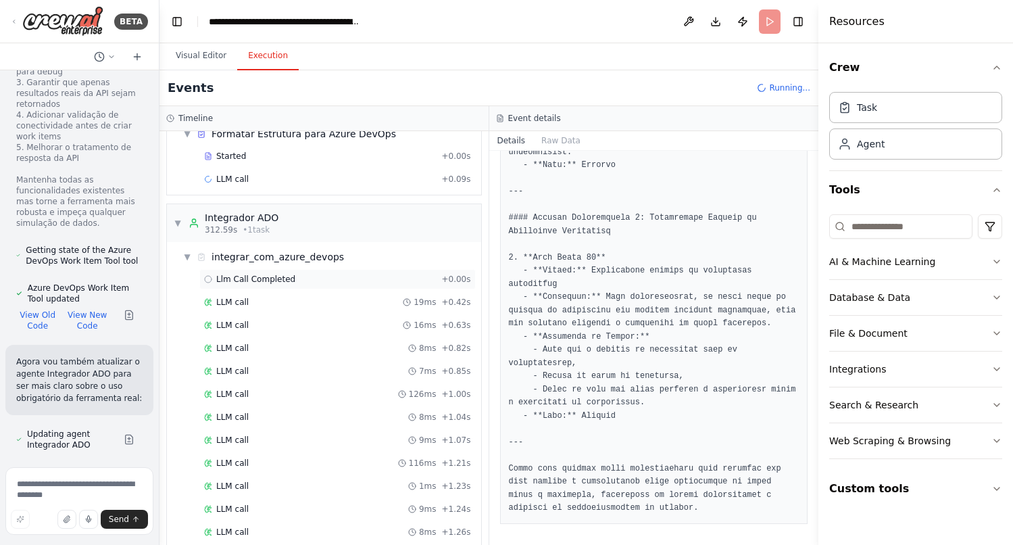
click at [237, 280] on span "Llm Call Completed" at bounding box center [255, 279] width 79 height 11
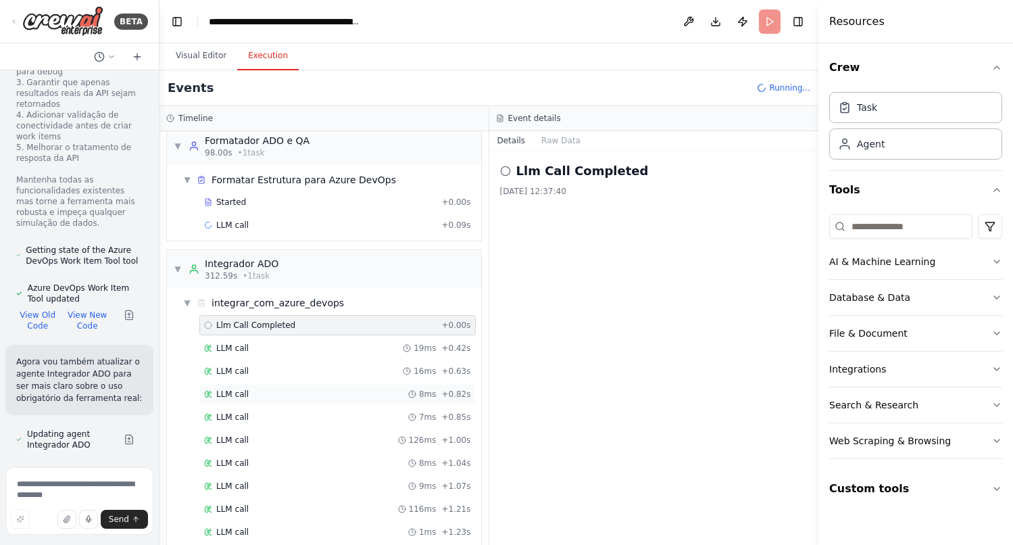
scroll to position [593, 0]
click at [202, 61] on button "Visual Editor" at bounding box center [201, 56] width 72 height 28
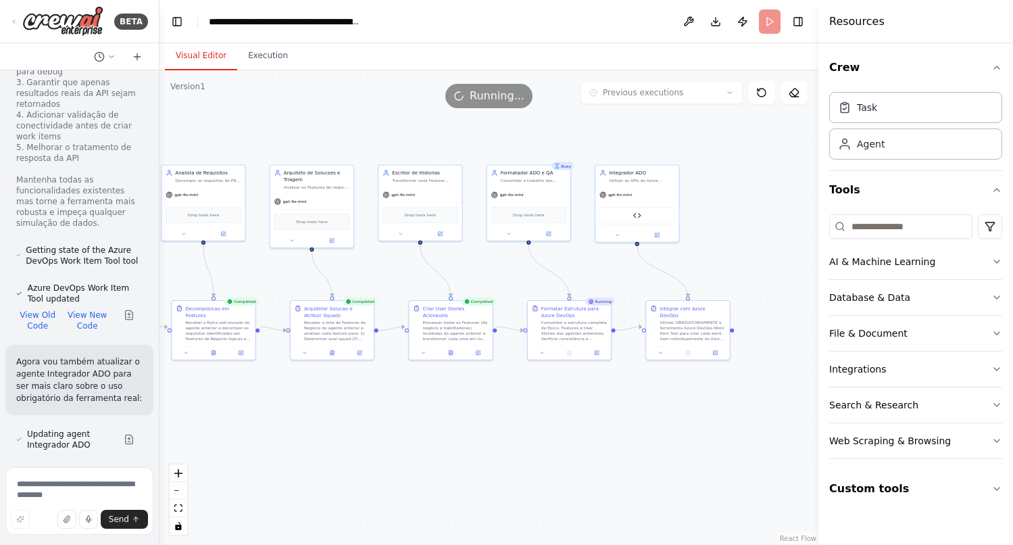
click at [494, 95] on span "Running..." at bounding box center [497, 96] width 55 height 16
click at [795, 92] on icon at bounding box center [794, 92] width 11 height 11
click at [762, 93] on icon at bounding box center [761, 92] width 11 height 11
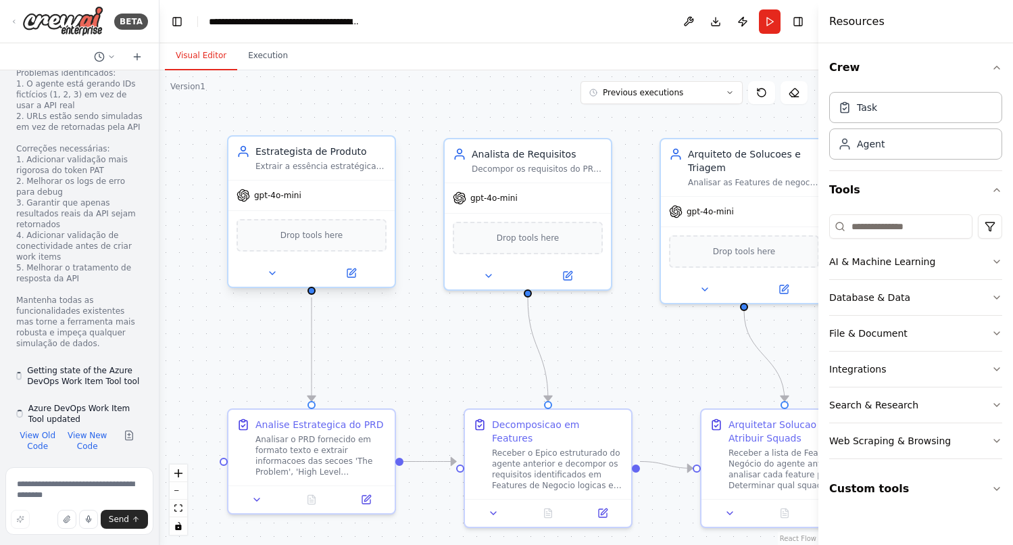
scroll to position [19228, 0]
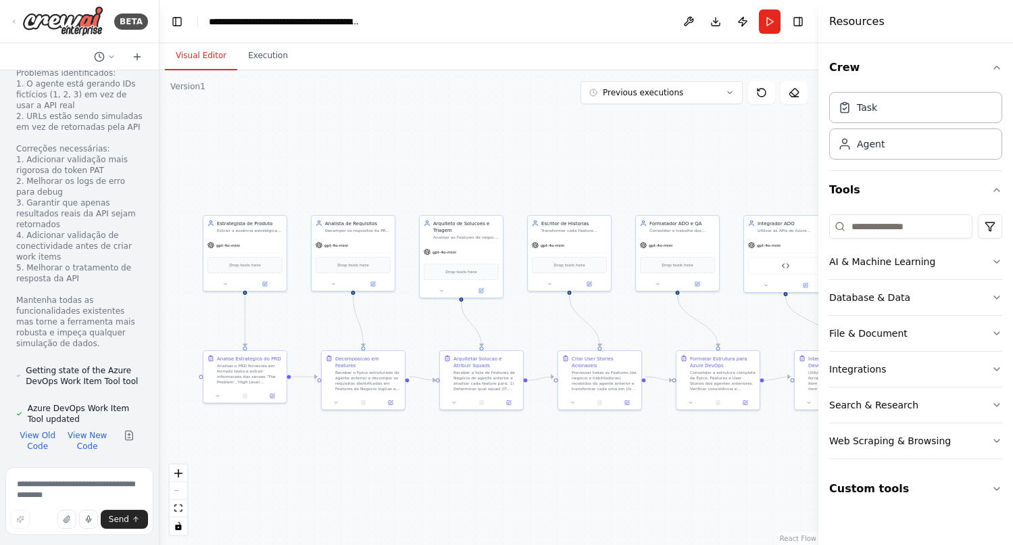
drag, startPoint x: 760, startPoint y: 138, endPoint x: 733, endPoint y: 140, distance: 27.8
click at [733, 140] on div ".deletable-edge-delete-btn { width: 20px; height: 20px; border: 0px solid #ffff…" at bounding box center [488, 307] width 659 height 474
click at [766, 23] on button "Run" at bounding box center [770, 21] width 22 height 24
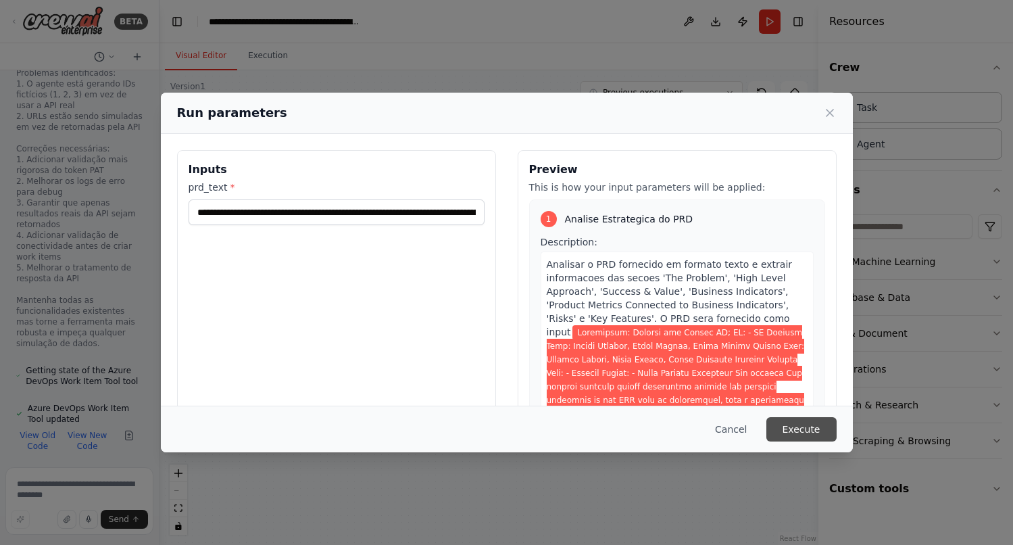
click at [798, 428] on button "Execute" at bounding box center [801, 429] width 70 height 24
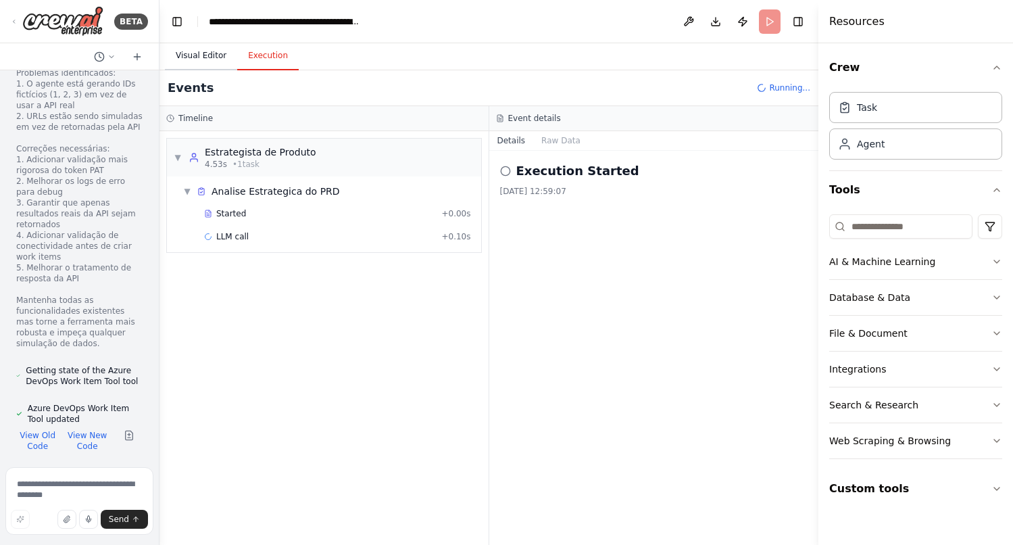
click at [199, 57] on button "Visual Editor" at bounding box center [201, 56] width 72 height 28
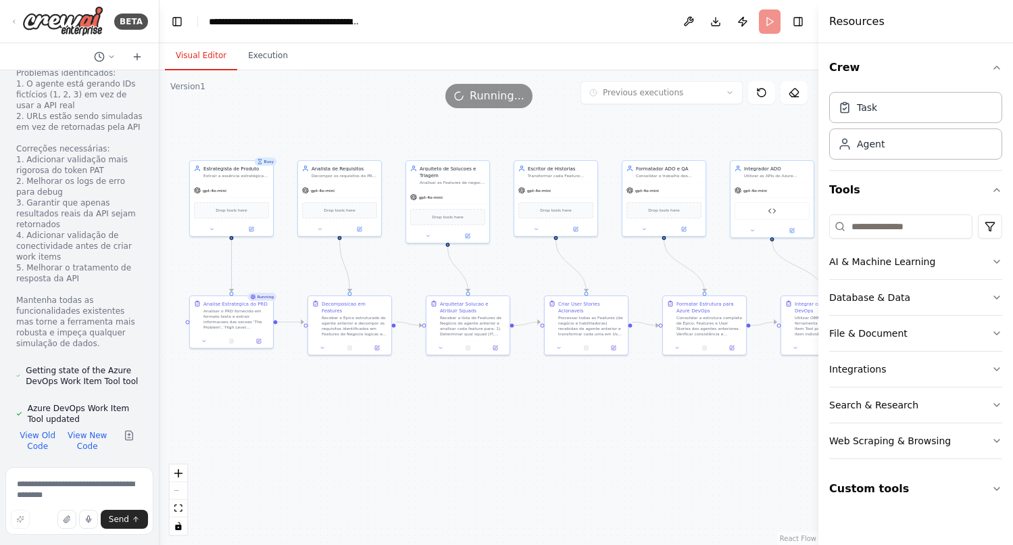
drag, startPoint x: 330, startPoint y: 461, endPoint x: 317, endPoint y: 406, distance: 56.4
click at [317, 406] on div ".deletable-edge-delete-btn { width: 20px; height: 20px; border: 0px solid #ffff…" at bounding box center [488, 307] width 659 height 474
click at [276, 55] on button "Execution" at bounding box center [267, 56] width 61 height 28
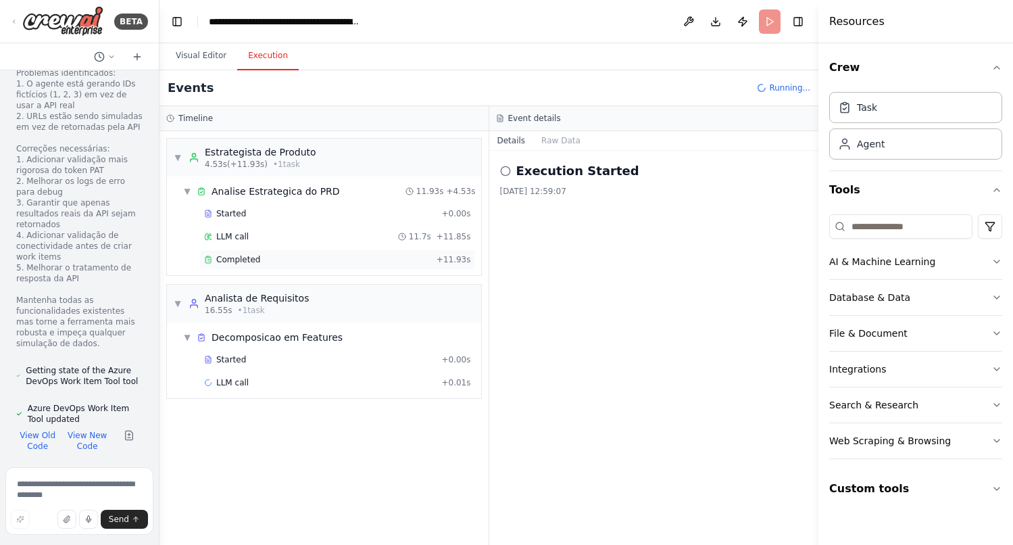
click at [247, 260] on span "Completed" at bounding box center [238, 259] width 44 height 11
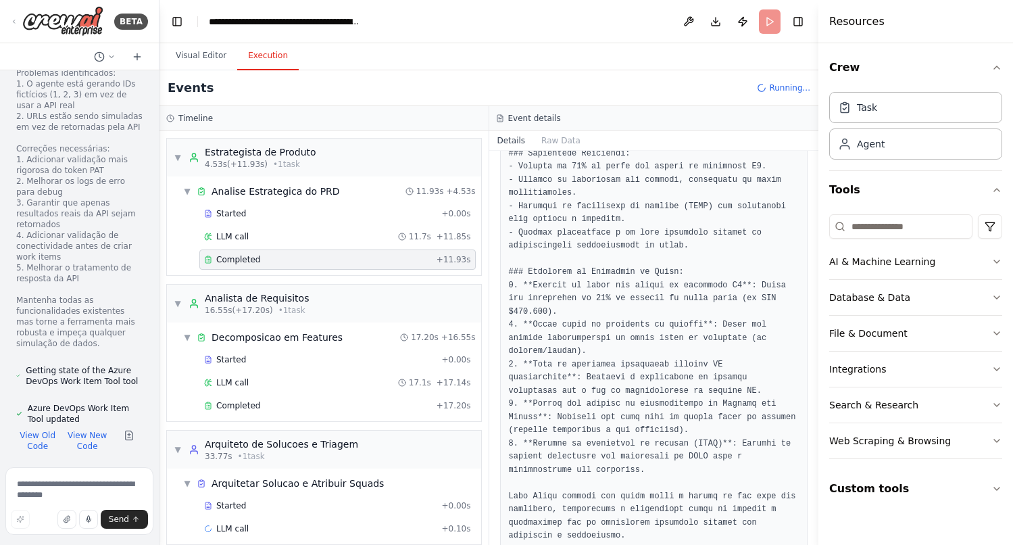
scroll to position [759, 0]
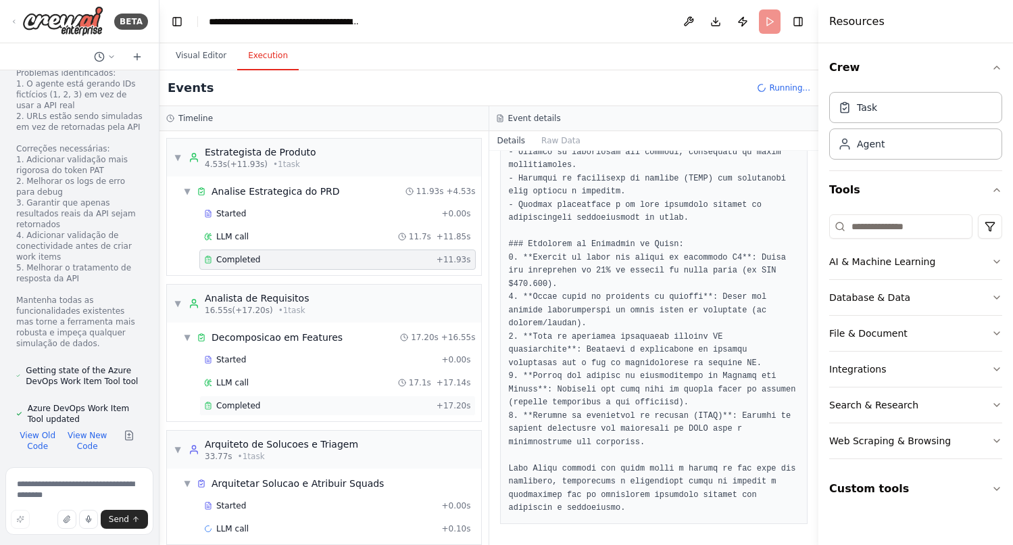
click at [254, 410] on span "Completed" at bounding box center [238, 405] width 44 height 11
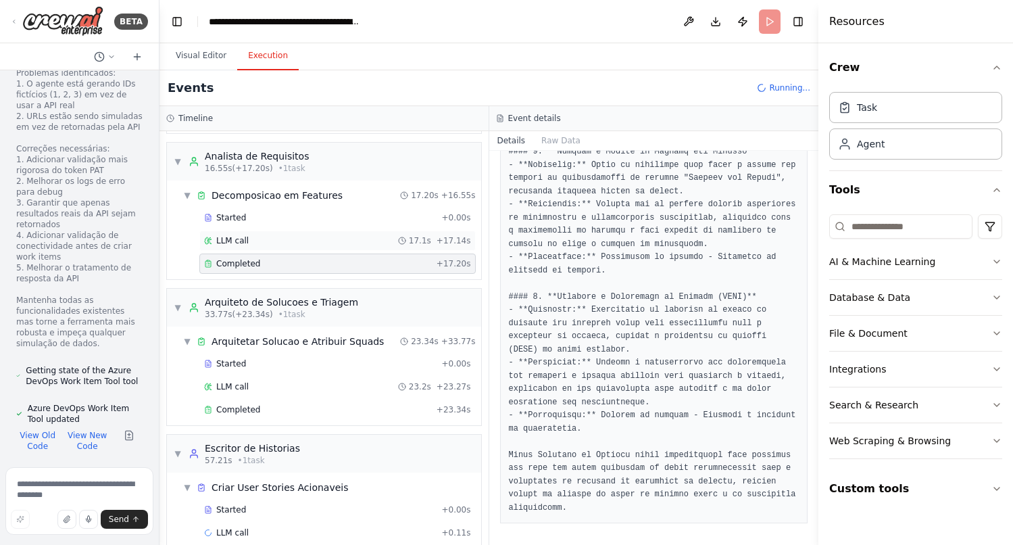
scroll to position [161, 0]
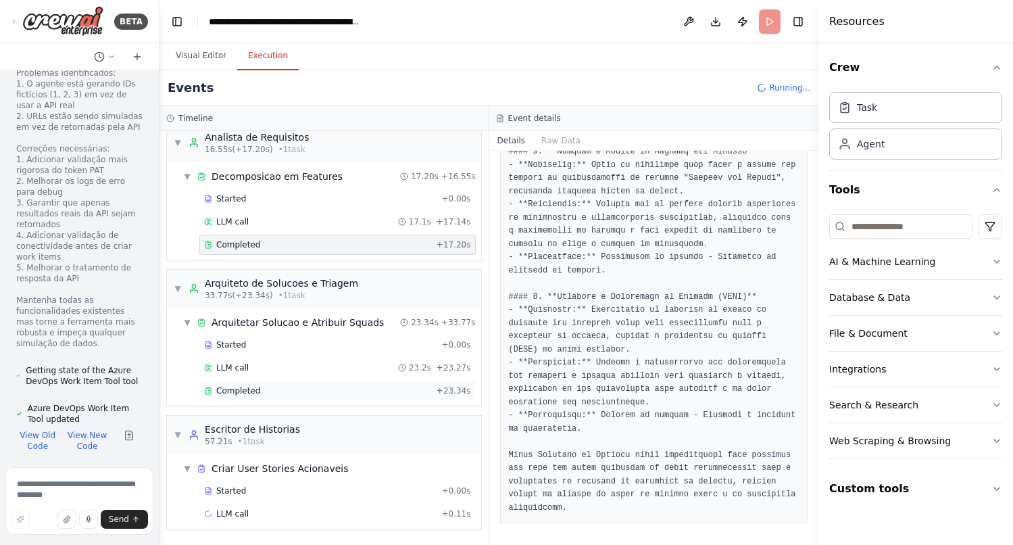
click at [249, 392] on span "Completed" at bounding box center [238, 390] width 44 height 11
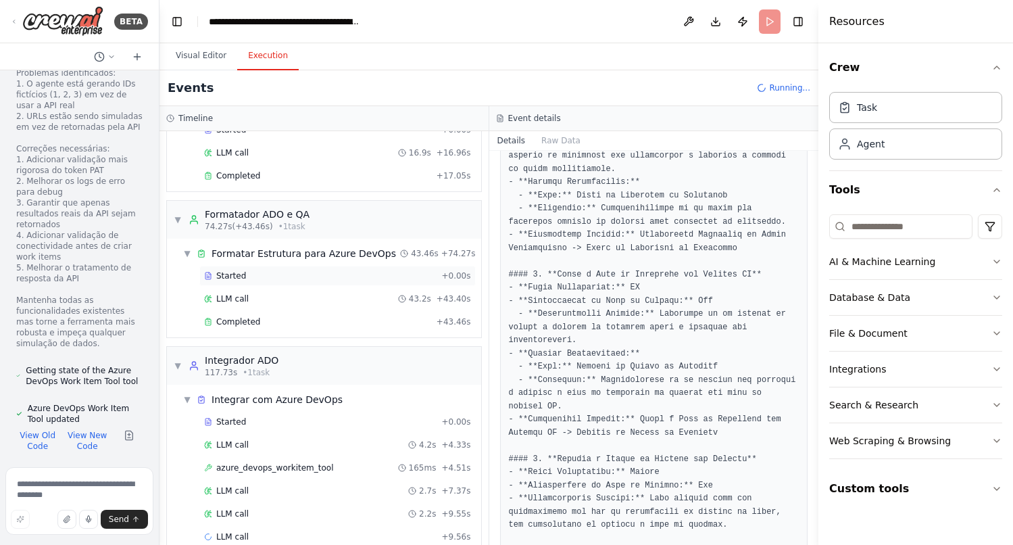
scroll to position [545, 0]
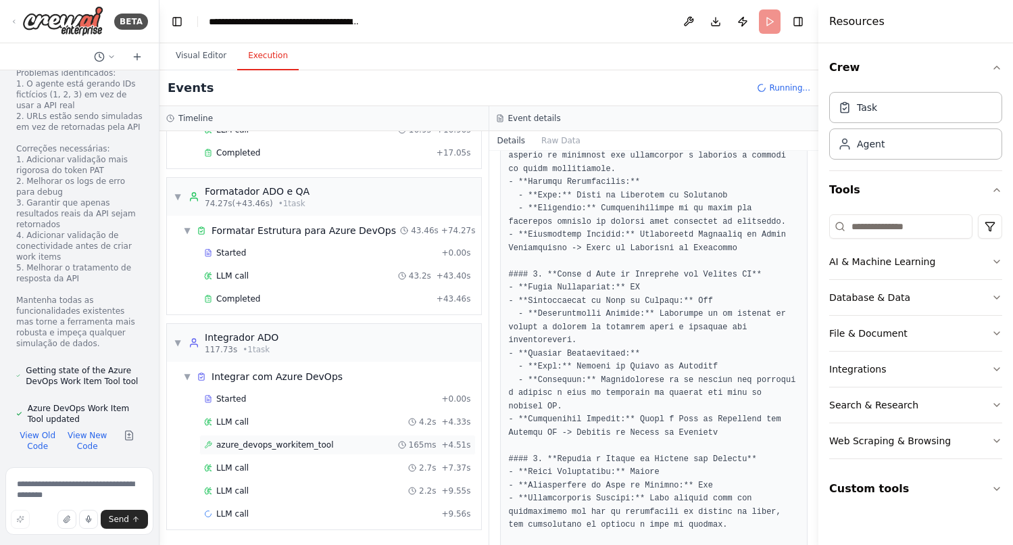
click at [249, 449] on span "azure_devops_workitem_tool" at bounding box center [275, 444] width 118 height 11
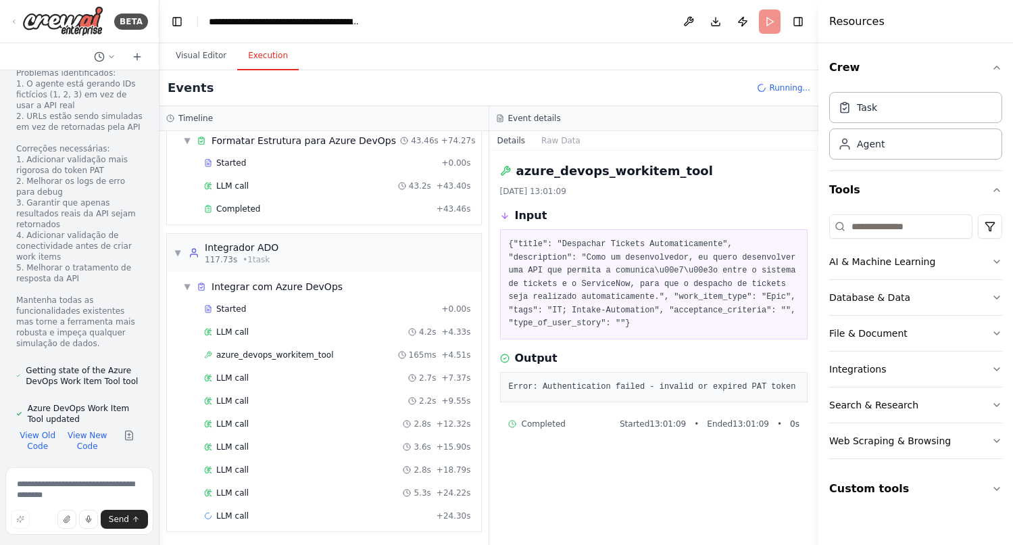
scroll to position [637, 0]
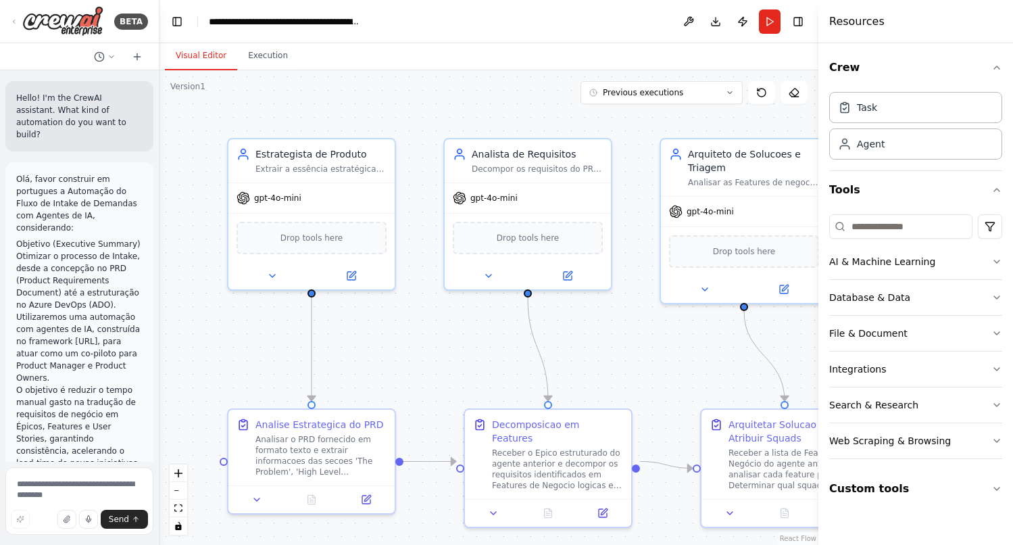
scroll to position [19185, 0]
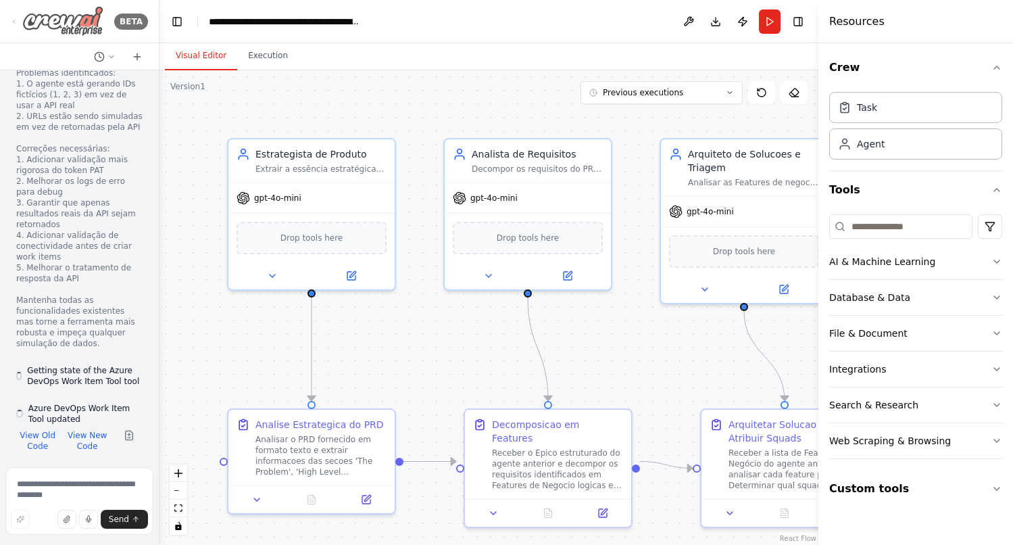
click at [16, 24] on icon at bounding box center [14, 21] width 11 height 6
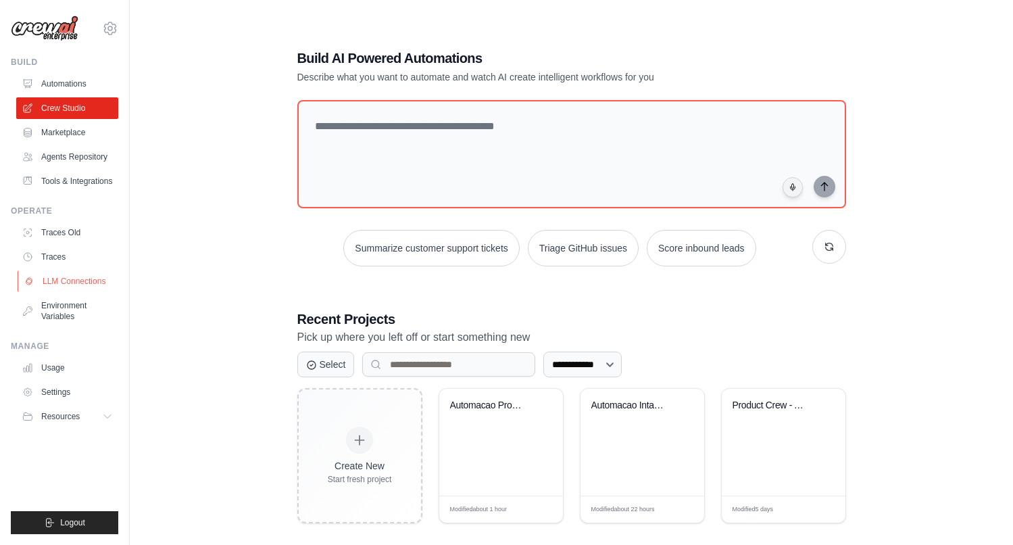
click at [89, 291] on link "LLM Connections" at bounding box center [69, 281] width 102 height 22
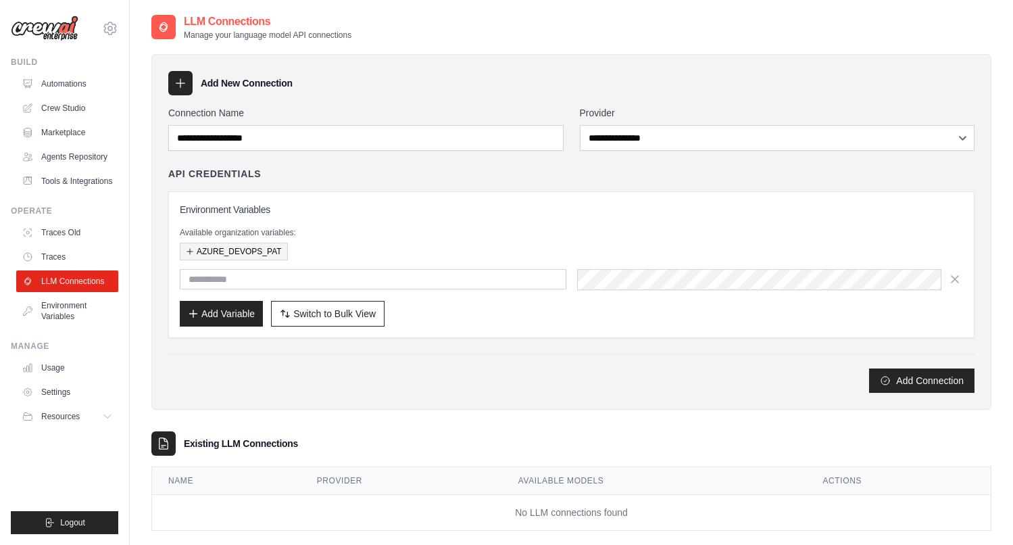
click at [239, 254] on button "AZURE_DEVOPS_PAT" at bounding box center [234, 252] width 108 height 18
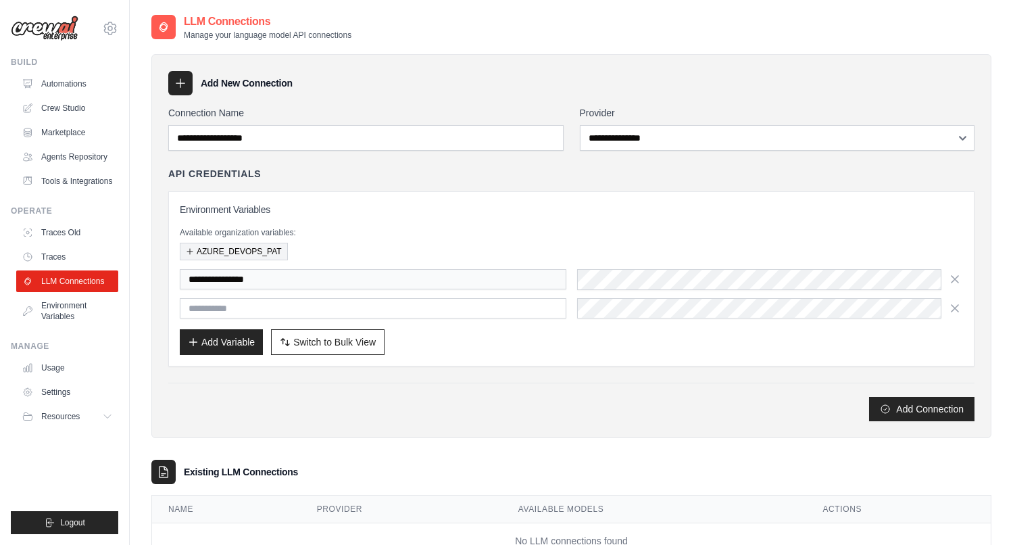
click at [253, 253] on button "AZURE_DEVOPS_PAT" at bounding box center [234, 252] width 108 height 18
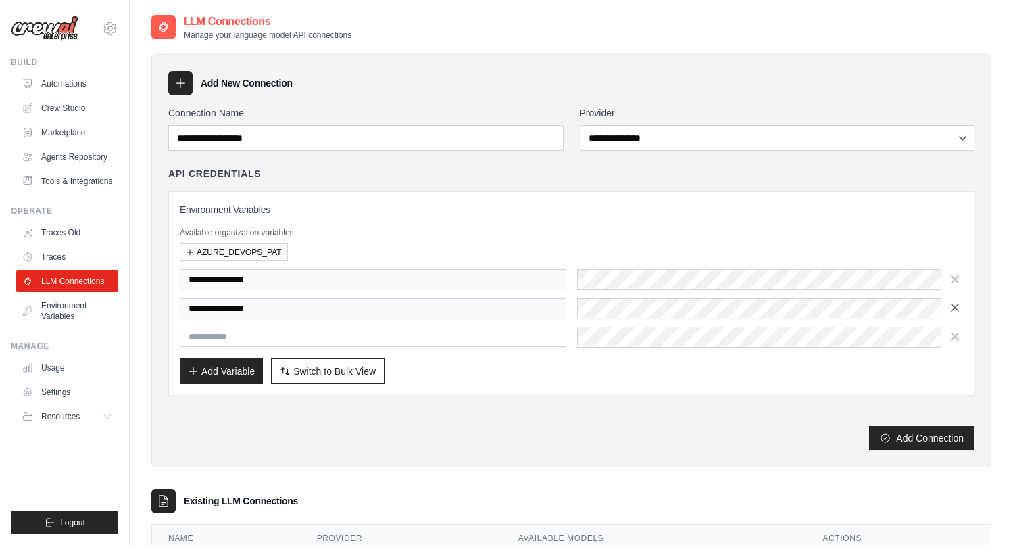
click at [960, 312] on icon "button" at bounding box center [955, 308] width 14 height 14
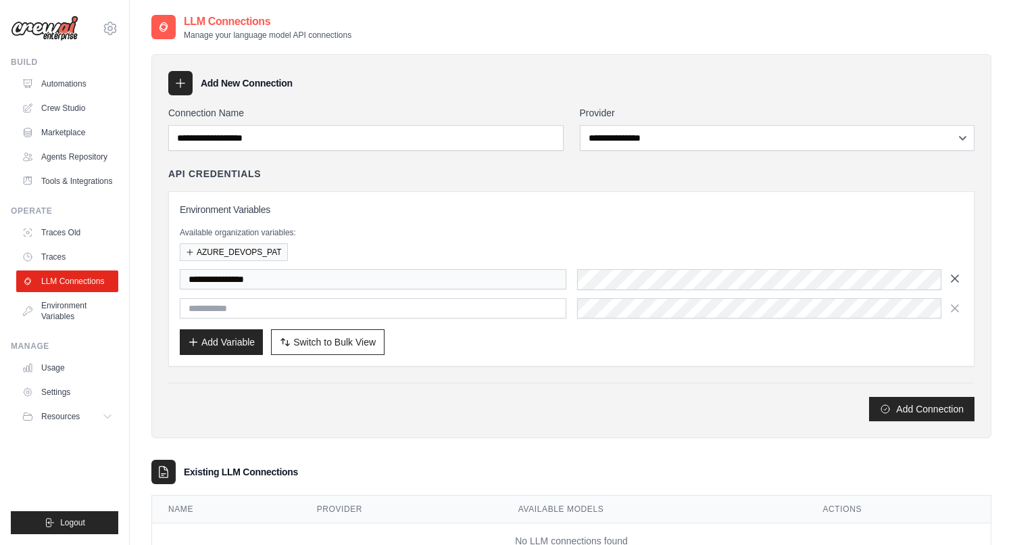
click at [956, 285] on icon "button" at bounding box center [955, 279] width 14 height 14
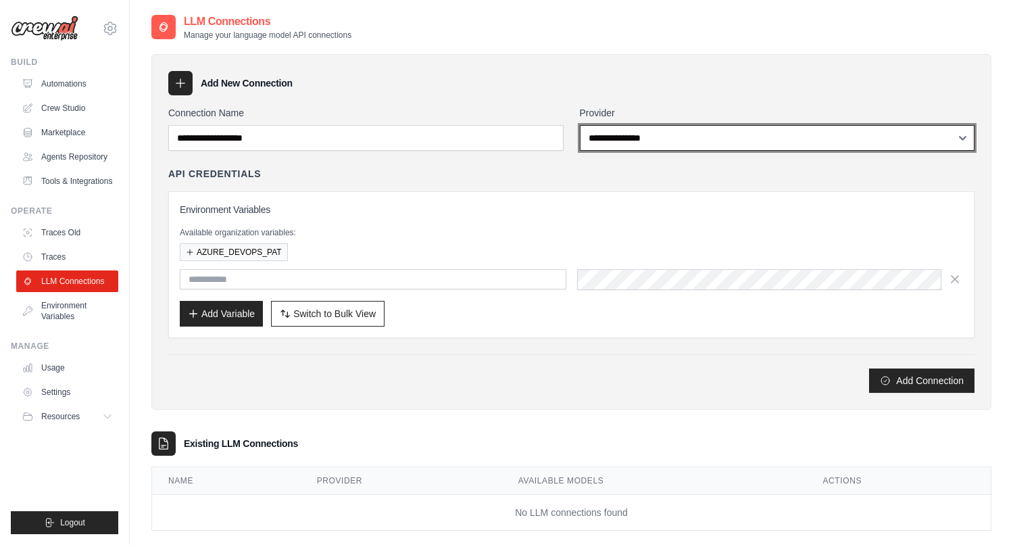
click at [962, 139] on select "**********" at bounding box center [777, 138] width 395 height 26
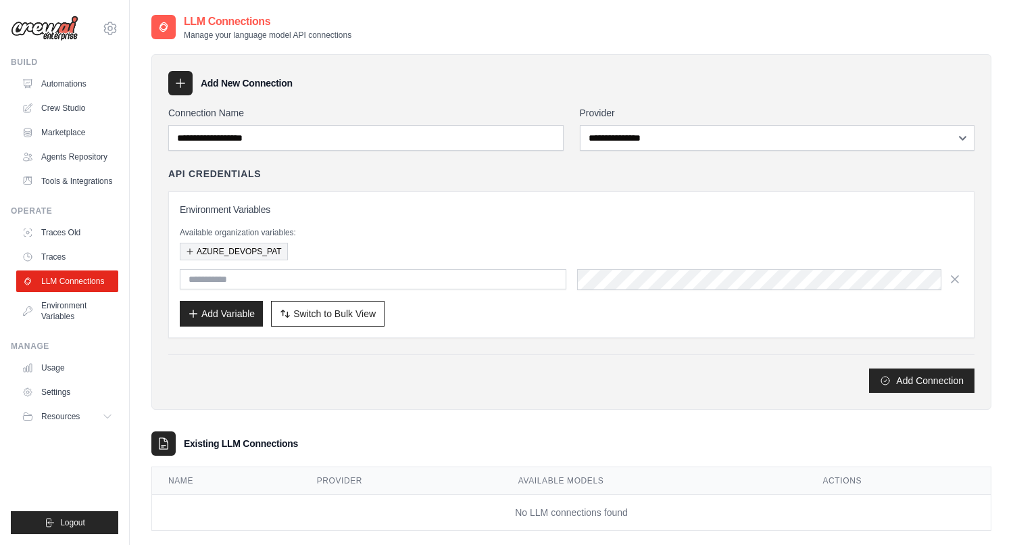
click at [239, 255] on button "AZURE_DEVOPS_PAT" at bounding box center [234, 252] width 108 height 18
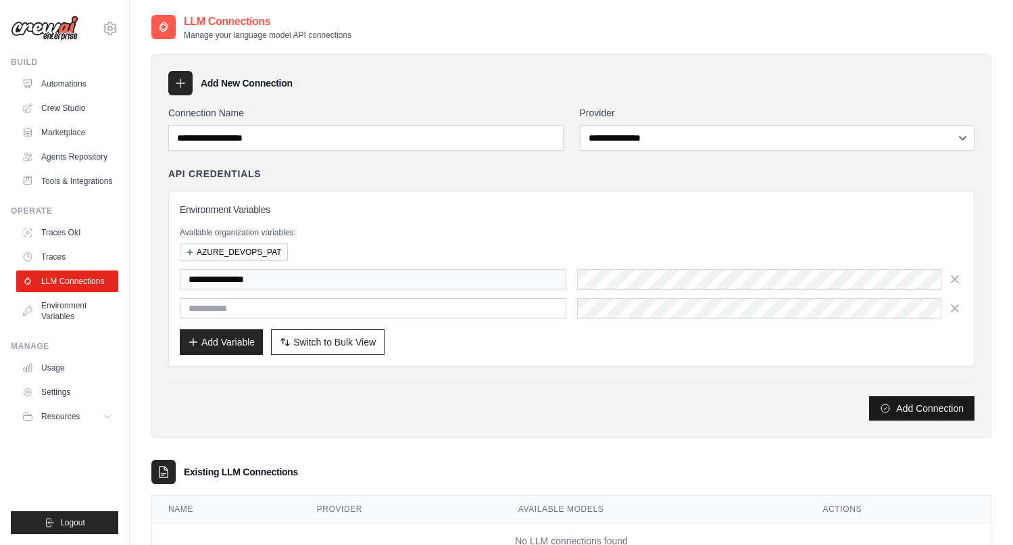
click at [896, 414] on button "Add Connection" at bounding box center [921, 408] width 105 height 24
click at [235, 343] on button "Add Variable" at bounding box center [221, 341] width 83 height 26
click at [228, 338] on button "Add Variable" at bounding box center [221, 341] width 83 height 26
click at [248, 343] on button "Add Variable" at bounding box center [221, 341] width 83 height 26
click at [958, 277] on icon "button" at bounding box center [955, 279] width 14 height 14
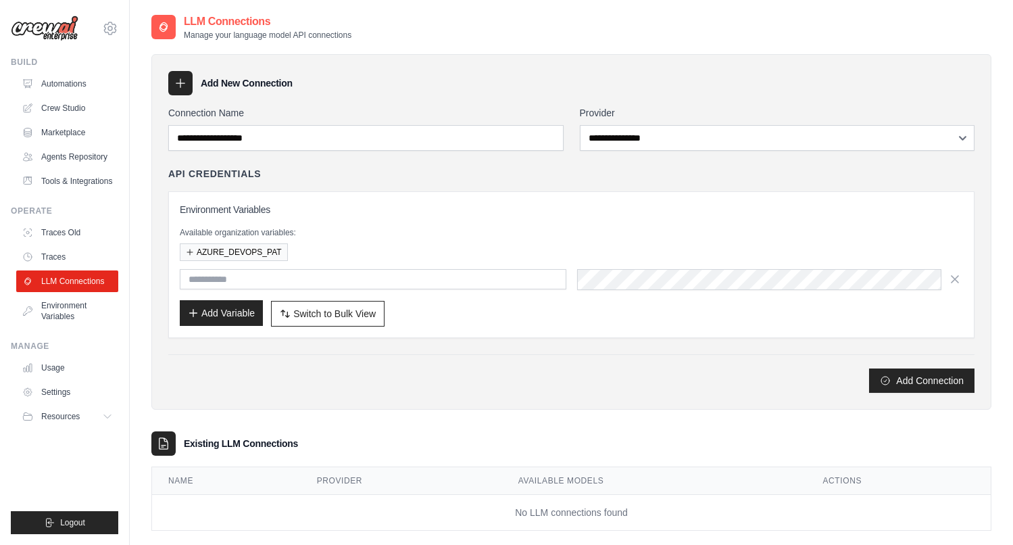
click at [214, 307] on button "Add Variable" at bounding box center [221, 313] width 83 height 26
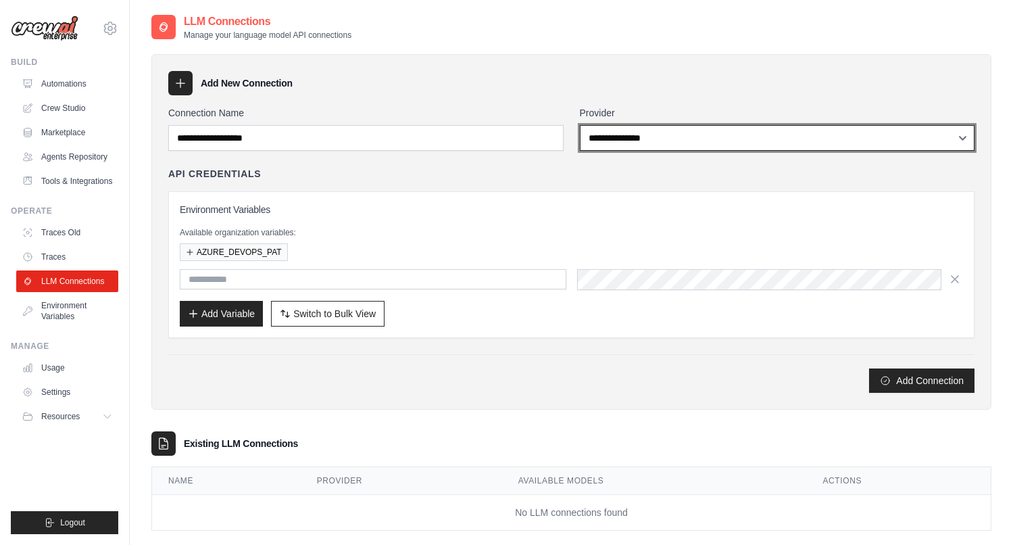
click at [674, 141] on select "**********" at bounding box center [777, 138] width 395 height 26
select select "*****"
click at [580, 125] on select "**********" at bounding box center [777, 138] width 395 height 26
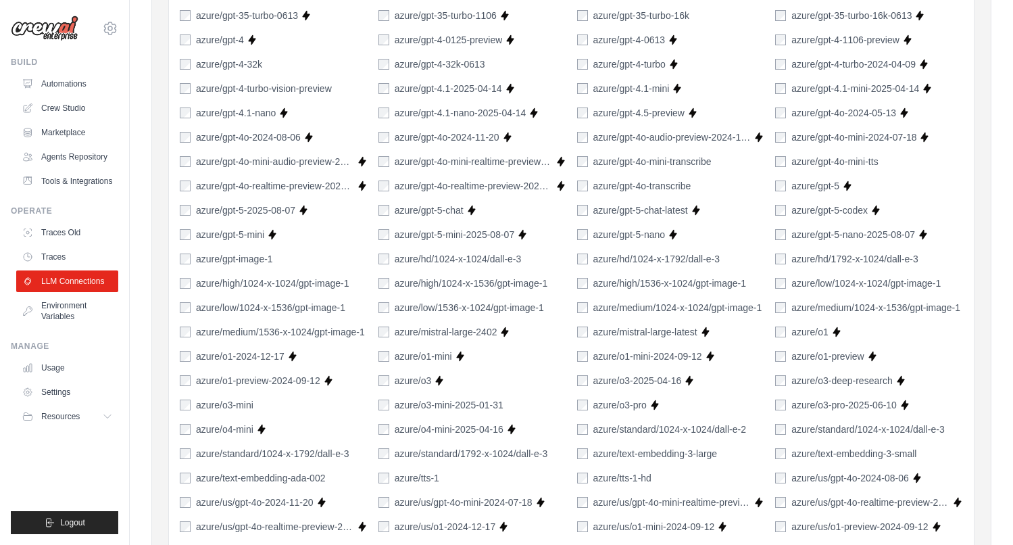
scroll to position [590, 0]
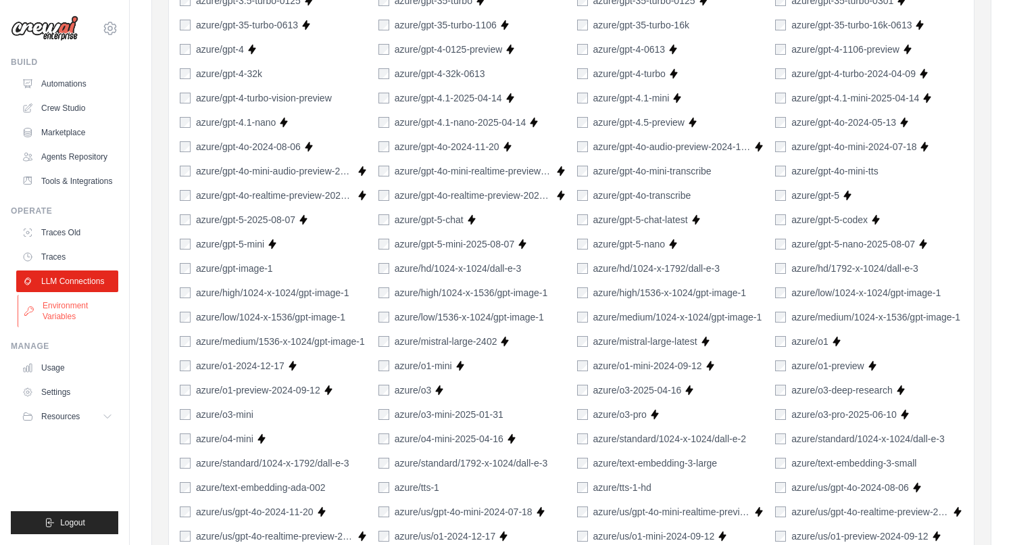
click at [61, 325] on link "Environment Variables" at bounding box center [69, 311] width 102 height 32
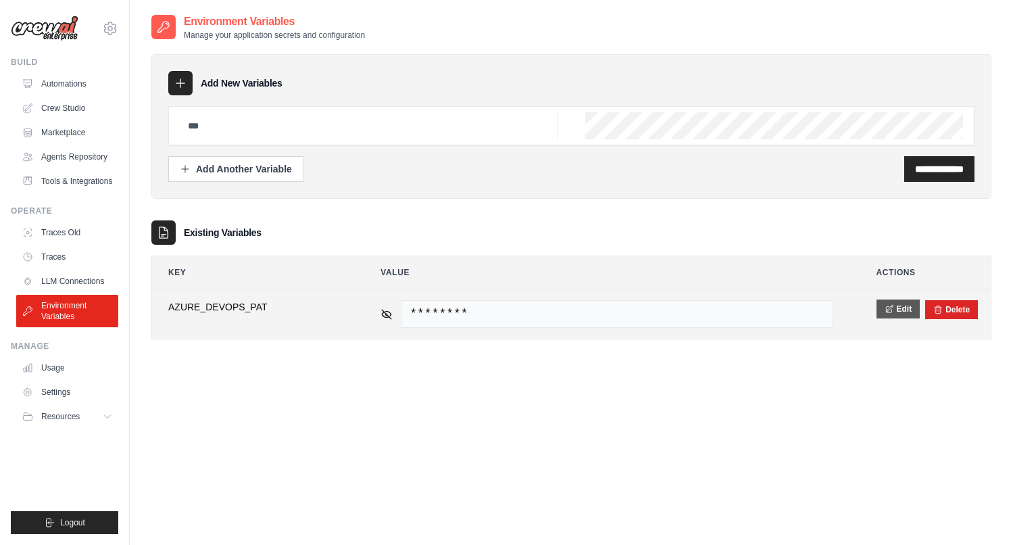
click at [897, 313] on button "Edit" at bounding box center [899, 308] width 44 height 19
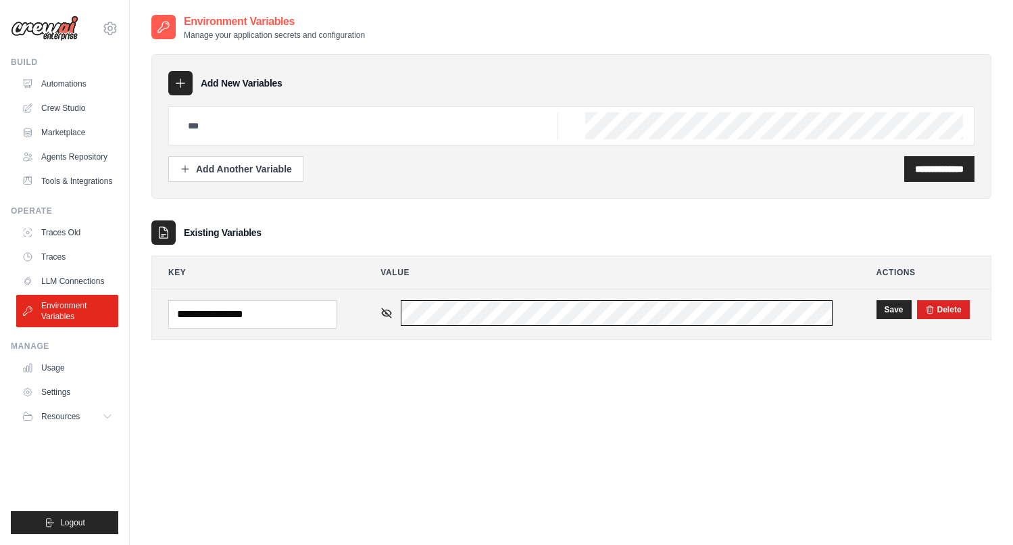
scroll to position [0, 132]
click at [893, 309] on button "Save" at bounding box center [894, 308] width 35 height 19
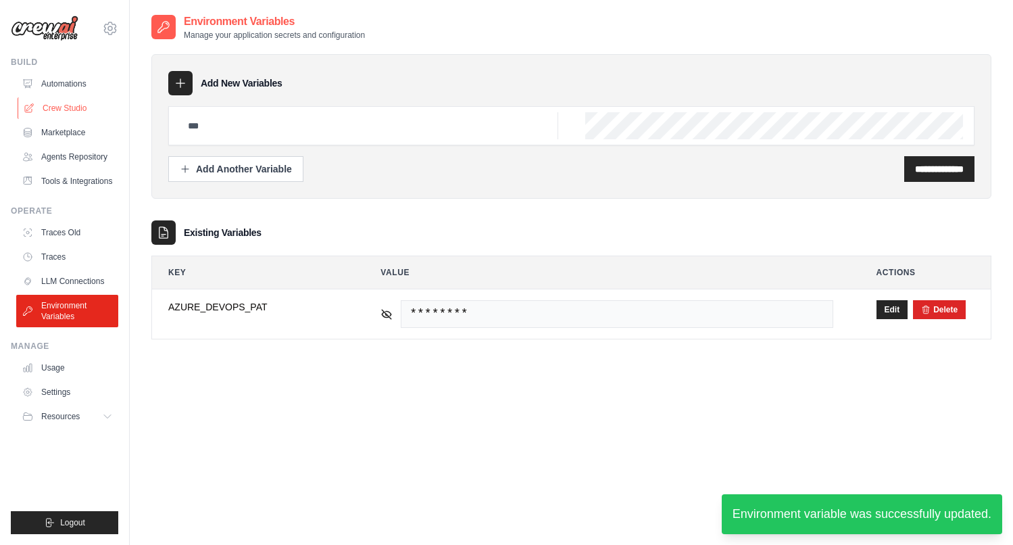
click at [63, 114] on link "Crew Studio" at bounding box center [69, 108] width 102 height 22
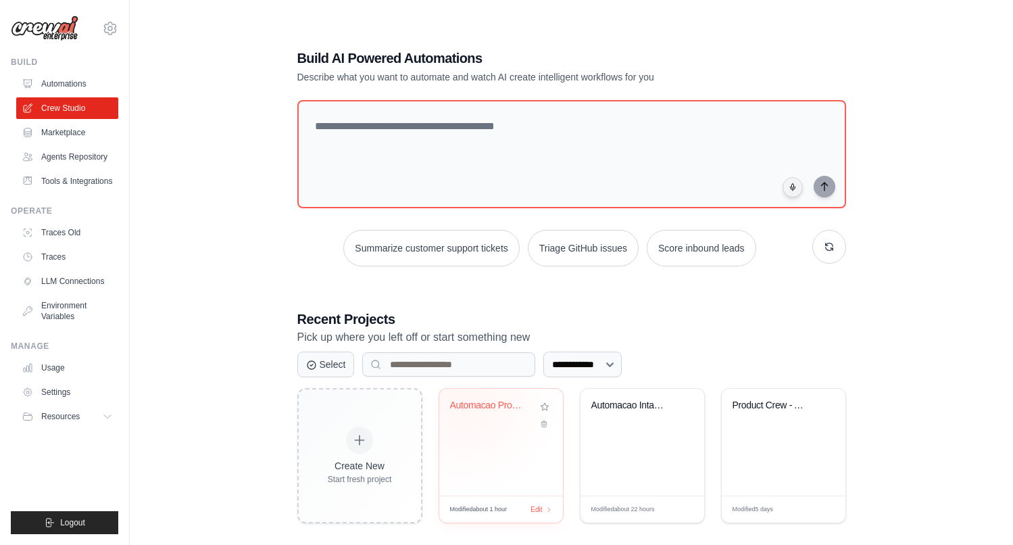
click at [464, 396] on div "Automacao Product Crew - Intake PRD..." at bounding box center [501, 442] width 124 height 107
click at [475, 410] on div "Automacao Product Crew - Intake PRD..." at bounding box center [491, 405] width 82 height 12
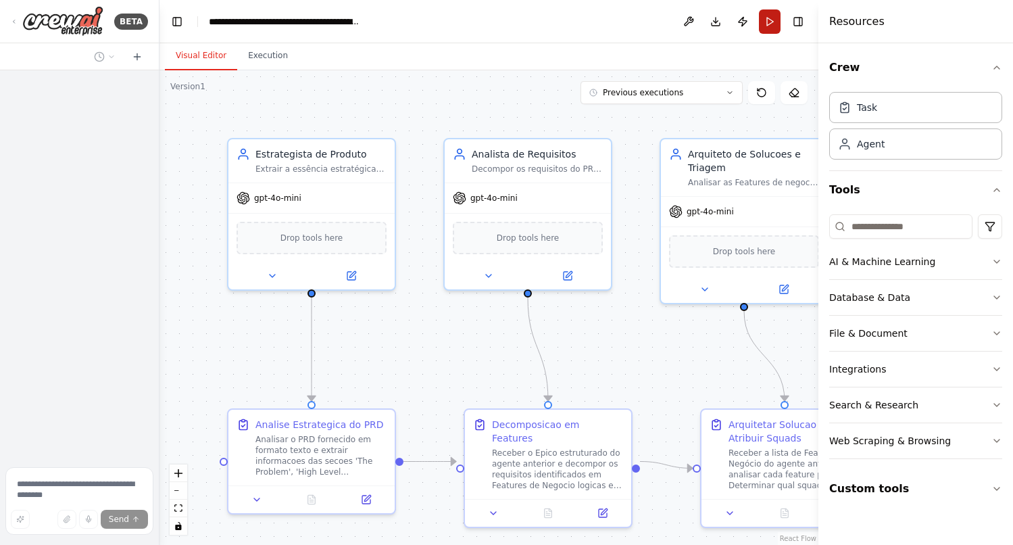
click at [774, 25] on button "Run" at bounding box center [770, 21] width 22 height 24
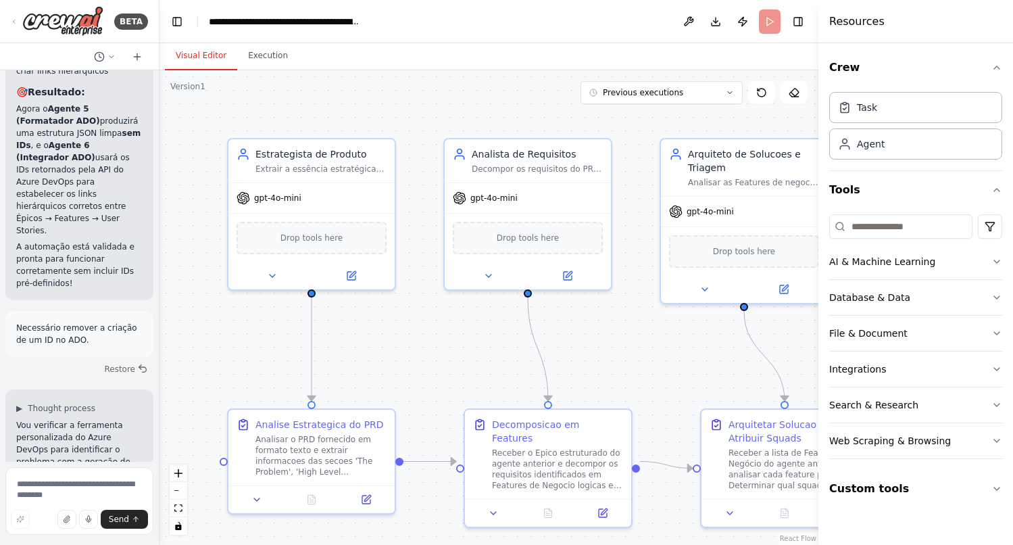
scroll to position [18497, 0]
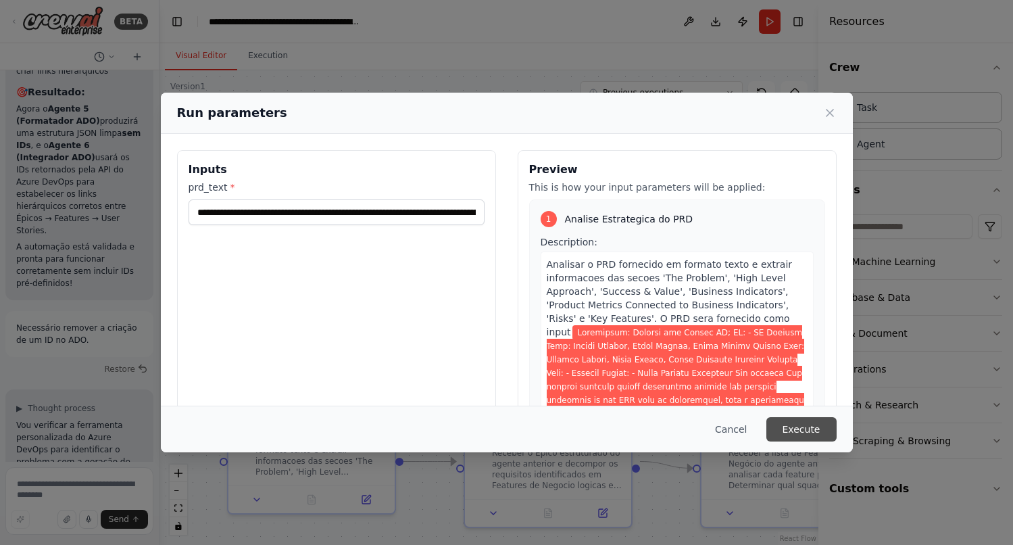
click at [800, 433] on button "Execute" at bounding box center [801, 429] width 70 height 24
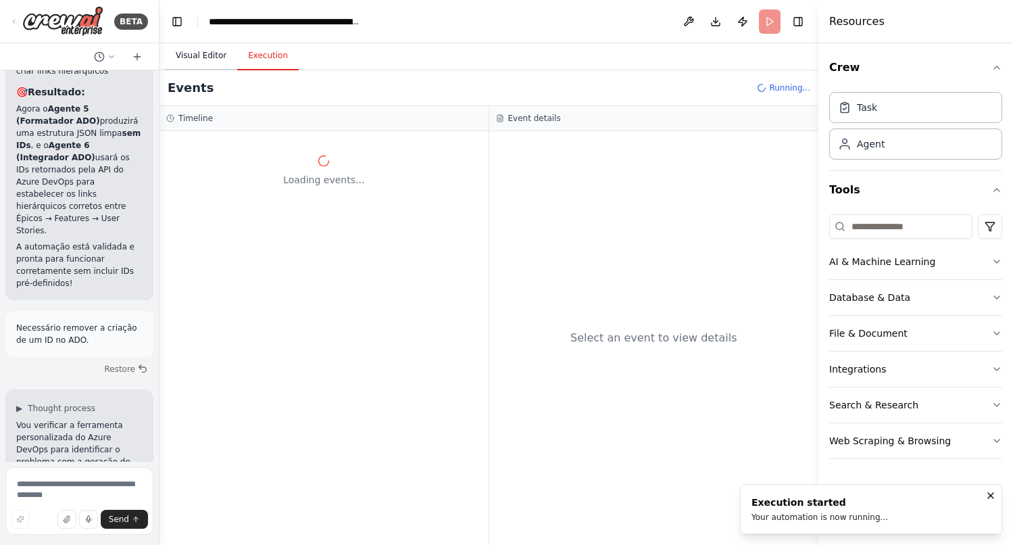
click at [189, 55] on button "Visual Editor" at bounding box center [201, 56] width 72 height 28
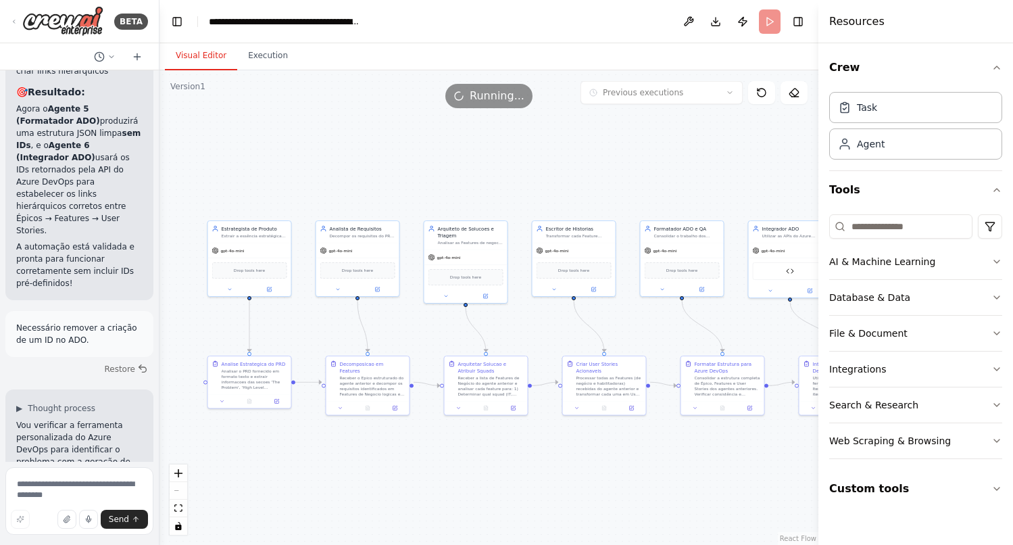
drag, startPoint x: 668, startPoint y: 200, endPoint x: 506, endPoint y: 196, distance: 162.2
click at [506, 196] on div ".deletable-edge-delete-btn { width: 20px; height: 20px; border: 0px solid #ffff…" at bounding box center [488, 307] width 659 height 474
click at [264, 56] on button "Execution" at bounding box center [267, 56] width 61 height 28
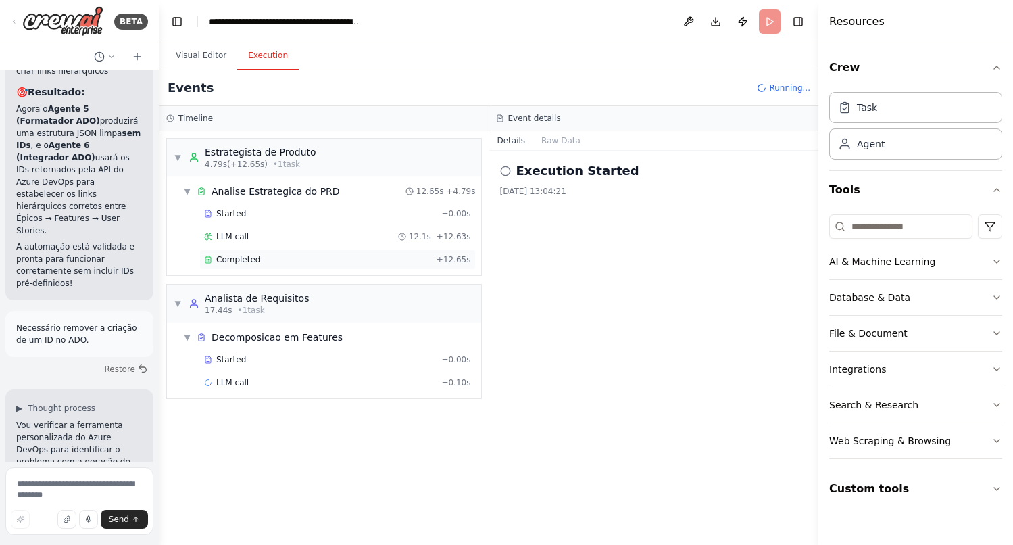
click at [250, 260] on span "Completed" at bounding box center [238, 259] width 44 height 11
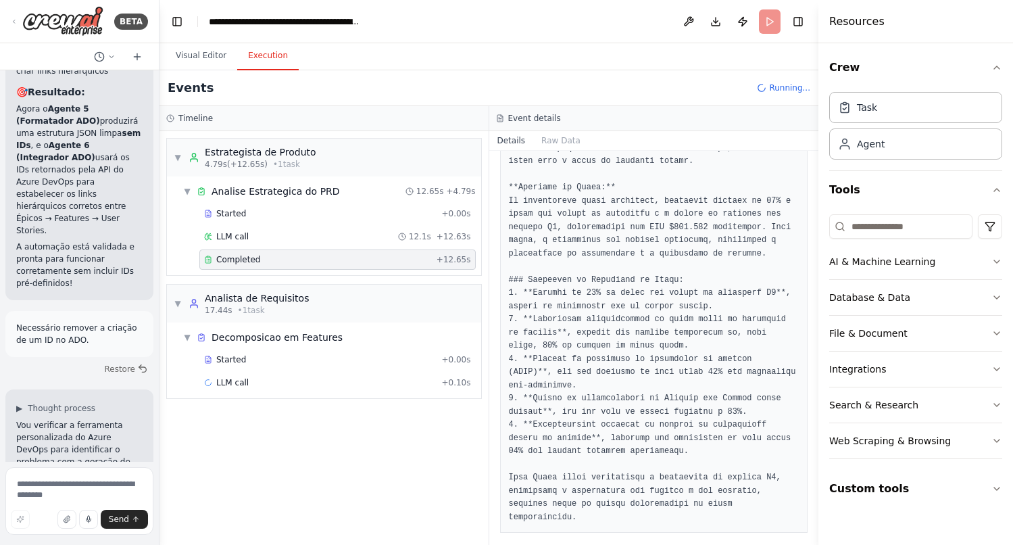
scroll to position [641, 0]
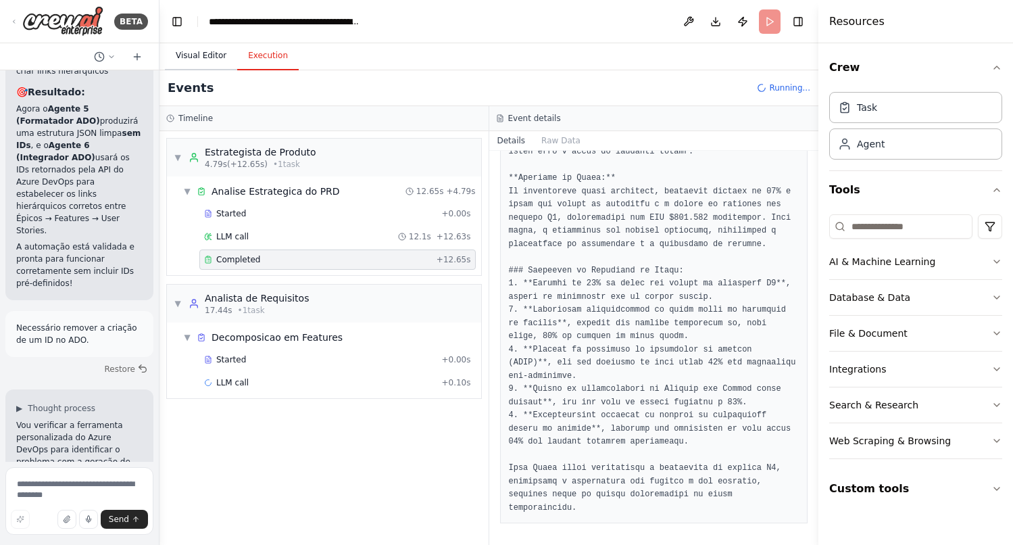
click at [199, 59] on button "Visual Editor" at bounding box center [201, 56] width 72 height 28
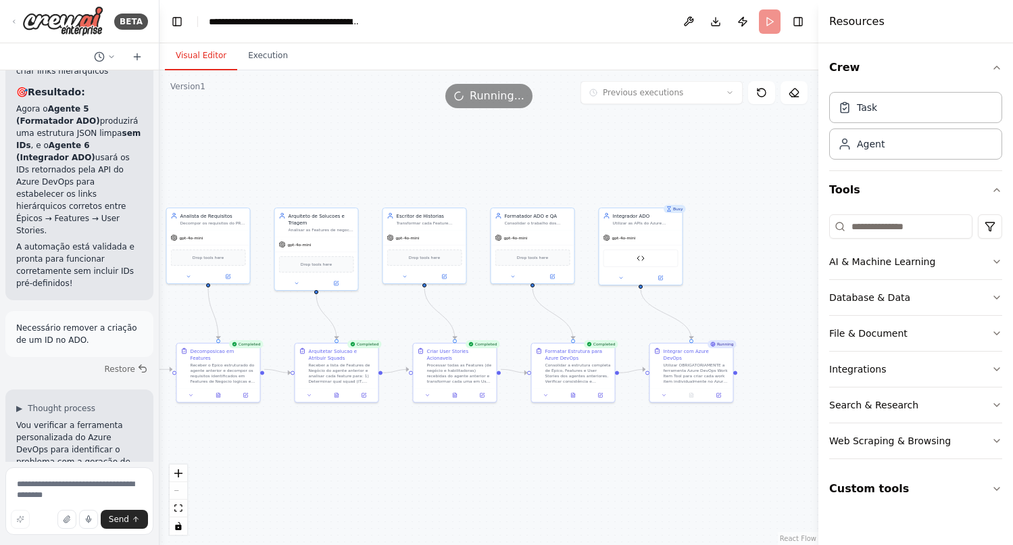
drag, startPoint x: 561, startPoint y: 464, endPoint x: 412, endPoint y: 451, distance: 149.9
click at [412, 451] on div ".deletable-edge-delete-btn { width: 20px; height: 20px; border: 0px solid #ffff…" at bounding box center [488, 307] width 659 height 474
click at [257, 55] on button "Execution" at bounding box center [267, 56] width 61 height 28
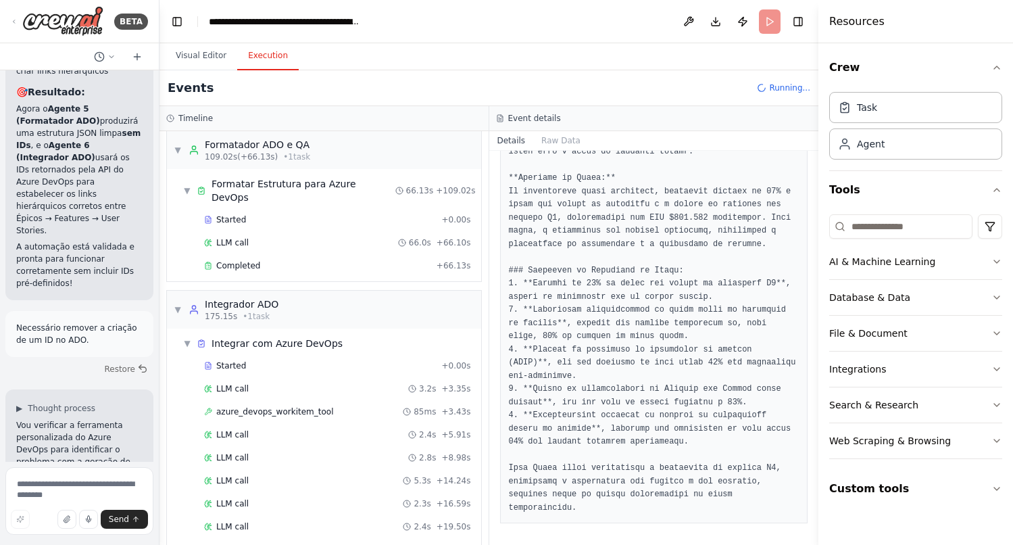
scroll to position [591, 0]
click at [245, 261] on span "Completed" at bounding box center [238, 266] width 44 height 11
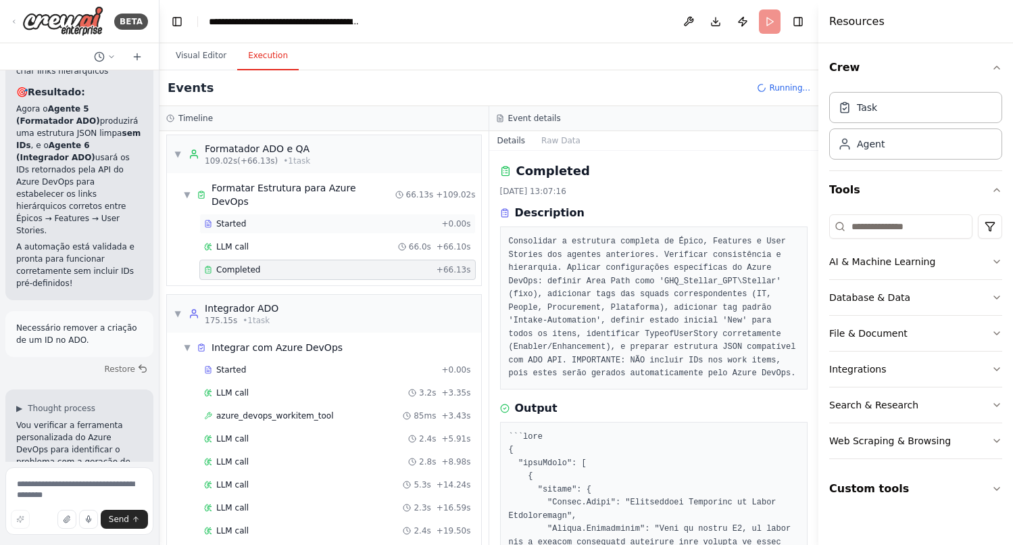
scroll to position [609, 0]
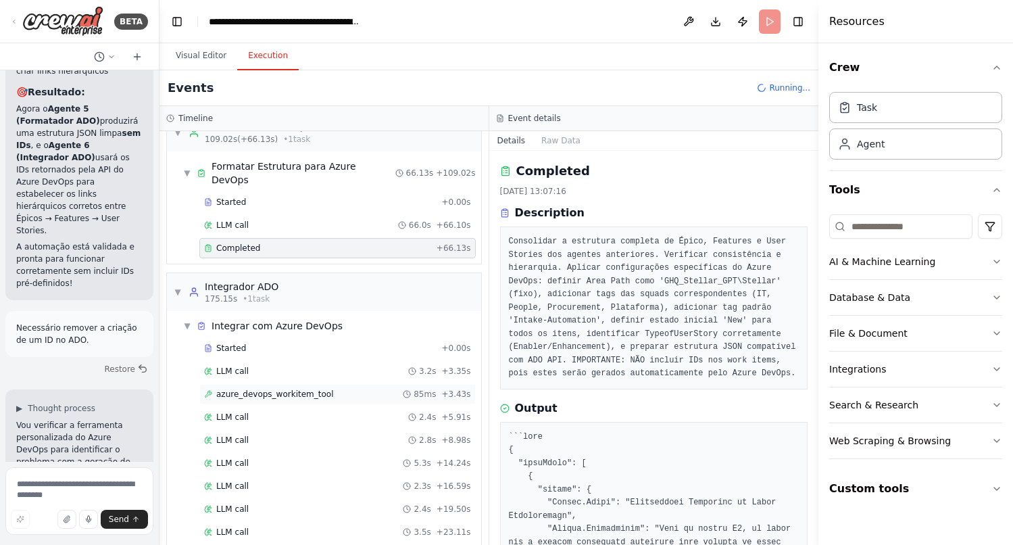
click at [264, 389] on span "azure_devops_workitem_tool" at bounding box center [275, 394] width 118 height 11
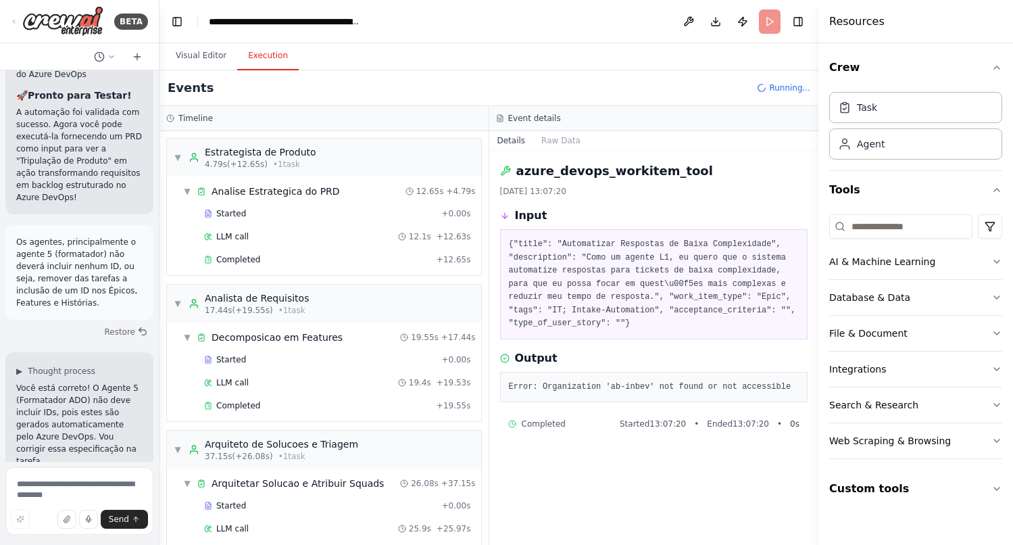
scroll to position [16598, 0]
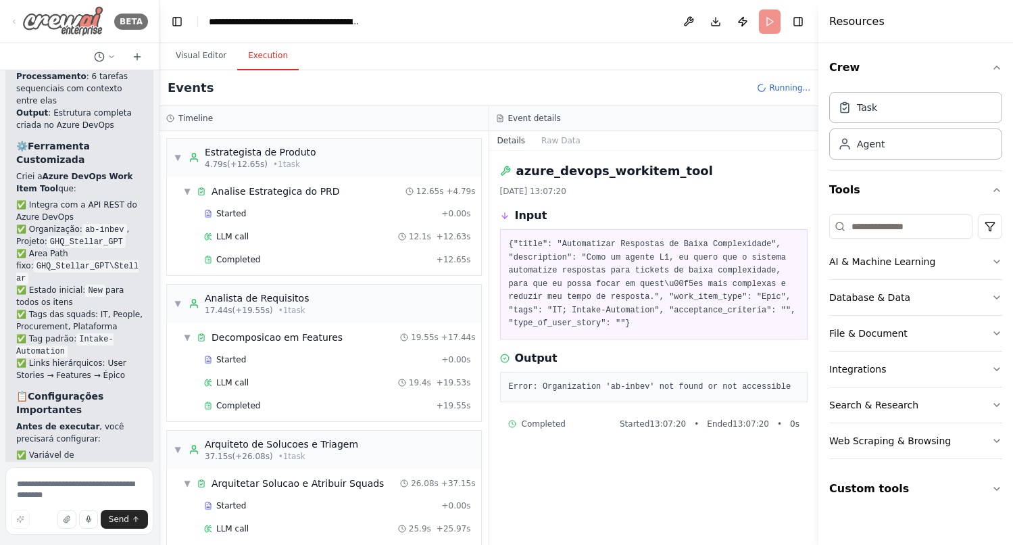
click at [17, 24] on icon at bounding box center [14, 21] width 11 height 6
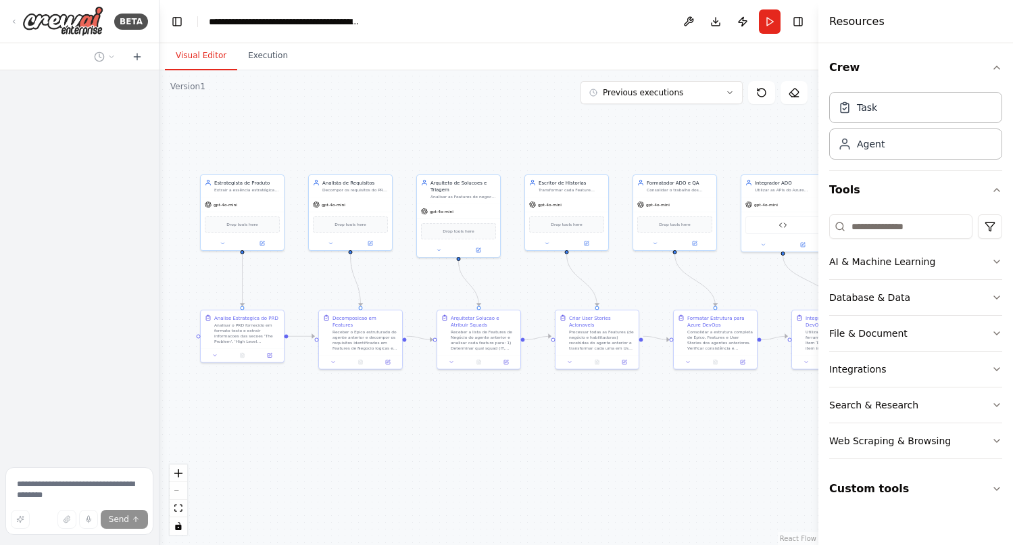
drag, startPoint x: 412, startPoint y: 497, endPoint x: 299, endPoint y: 420, distance: 137.6
click at [299, 420] on div ".deletable-edge-delete-btn { width: 20px; height: 20px; border: 0px solid #ffff…" at bounding box center [488, 307] width 659 height 474
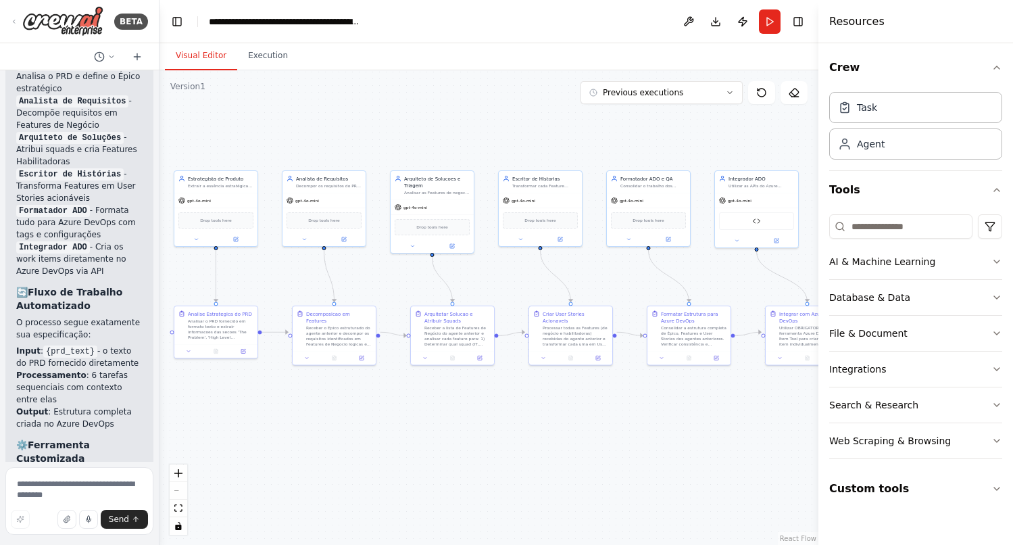
scroll to position [16302, 0]
drag, startPoint x: 51, startPoint y: 432, endPoint x: 18, endPoint y: 153, distance: 280.4
click at [18, 153] on div "Hello! I'm the CrewAI assistant. What kind of automation do you want to build? …" at bounding box center [79, 265] width 159 height 391
copy div "Os agentes, principalmente o agente 5 (formatador) não deverá incluir nenhum ID…"
click at [279, 134] on div ".deletable-edge-delete-btn { width: 20px; height: 20px; border: 0px solid #ffff…" at bounding box center [488, 307] width 659 height 474
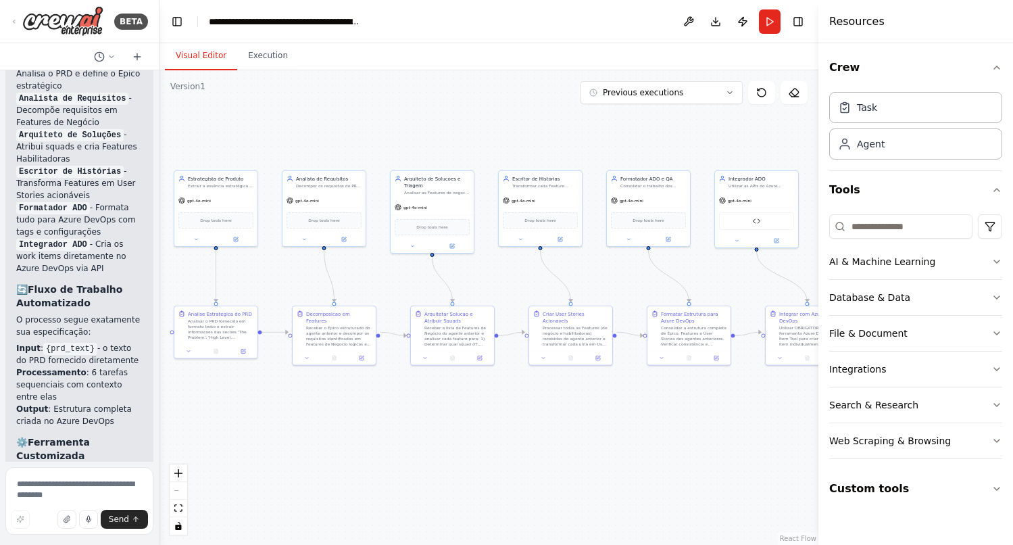
click at [287, 133] on div ".deletable-edge-delete-btn { width: 20px; height: 20px; border: 0px solid #ffff…" at bounding box center [488, 307] width 659 height 474
click at [18, 20] on icon at bounding box center [14, 21] width 11 height 6
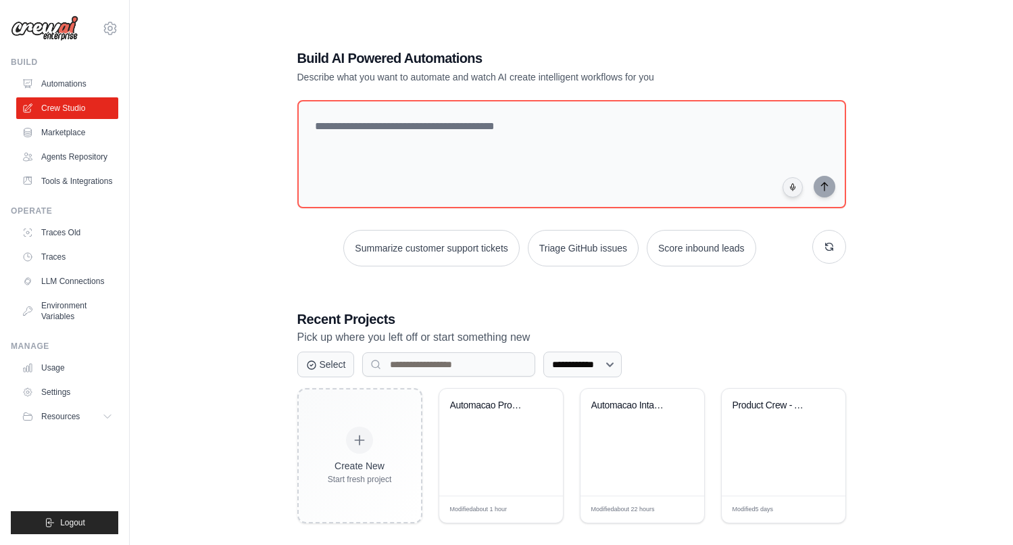
scroll to position [27, 0]
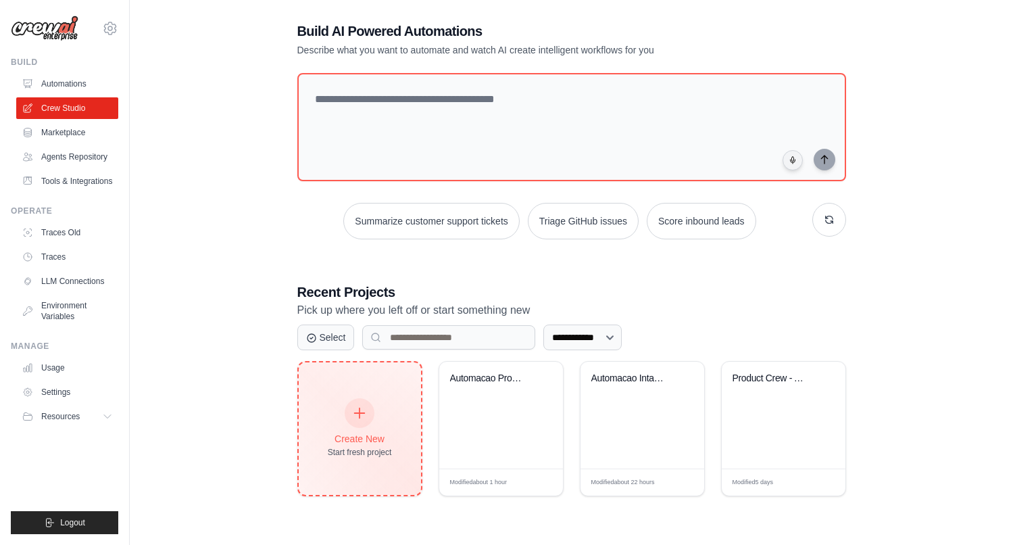
click at [362, 413] on icon at bounding box center [359, 412] width 15 height 15
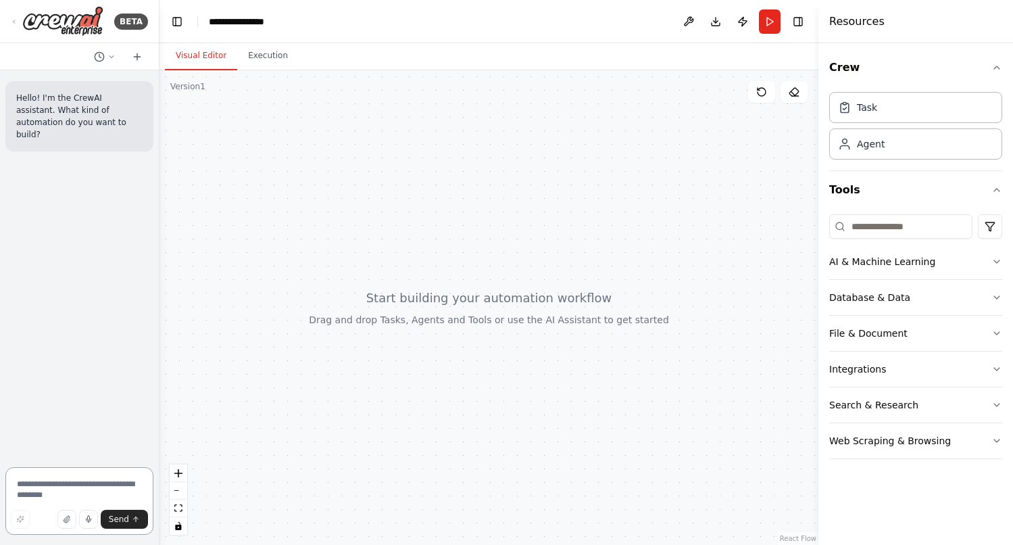
click at [57, 491] on textarea at bounding box center [79, 501] width 148 height 68
paste textarea "**********"
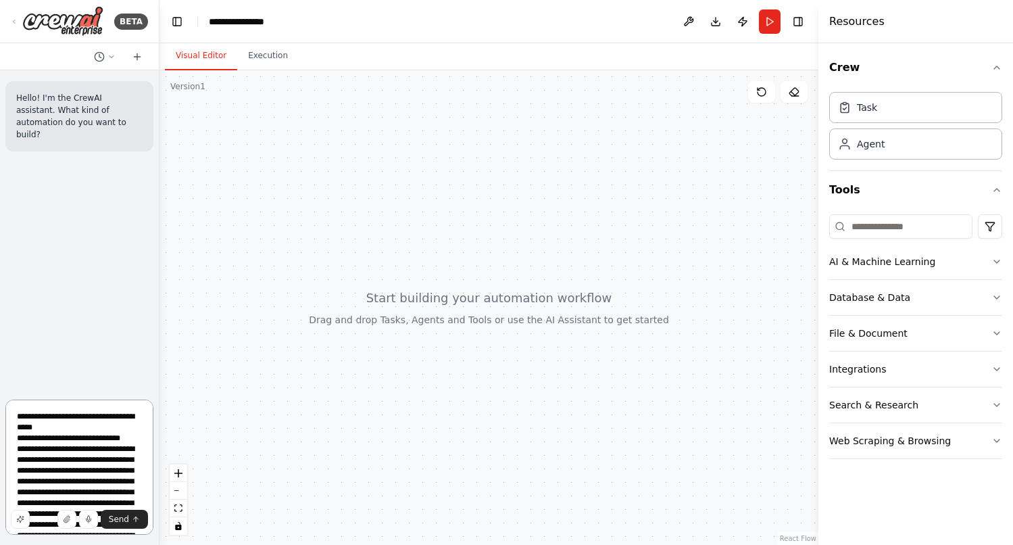
drag, startPoint x: 74, startPoint y: 419, endPoint x: 15, endPoint y: 418, distance: 58.8
click at [15, 418] on textarea at bounding box center [79, 466] width 148 height 135
click at [130, 416] on textarea at bounding box center [79, 466] width 148 height 135
type textarea "**********"
click at [120, 524] on button "Send" at bounding box center [124, 519] width 47 height 19
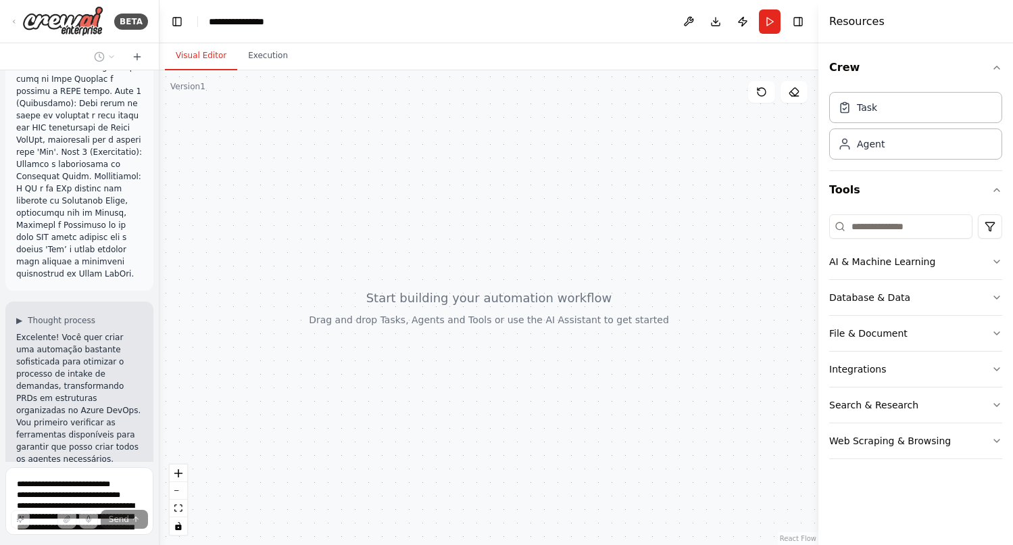
scroll to position [6340, 0]
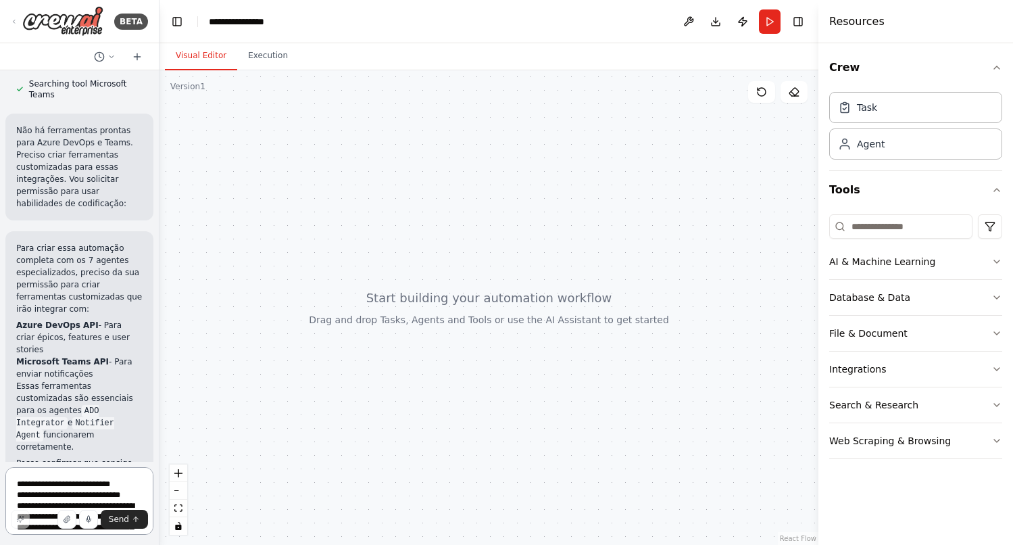
scroll to position [6871, 0]
click at [16, 24] on icon at bounding box center [14, 21] width 11 height 6
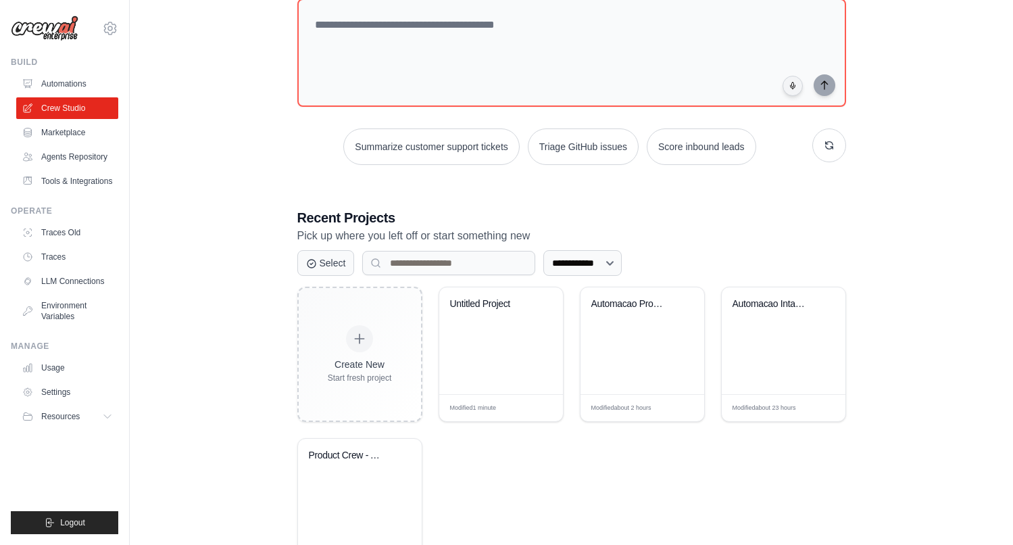
scroll to position [151, 0]
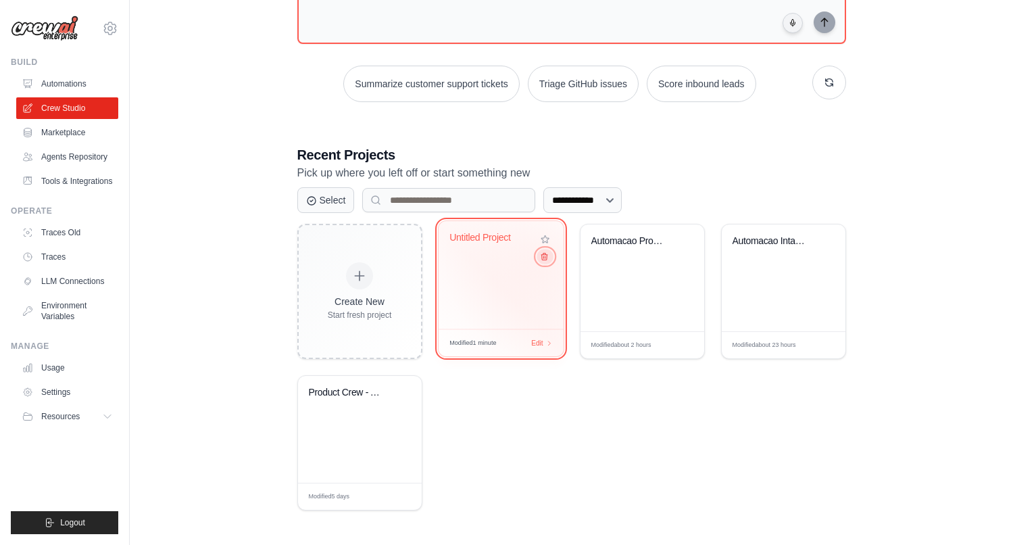
click at [544, 260] on icon at bounding box center [544, 256] width 6 height 7
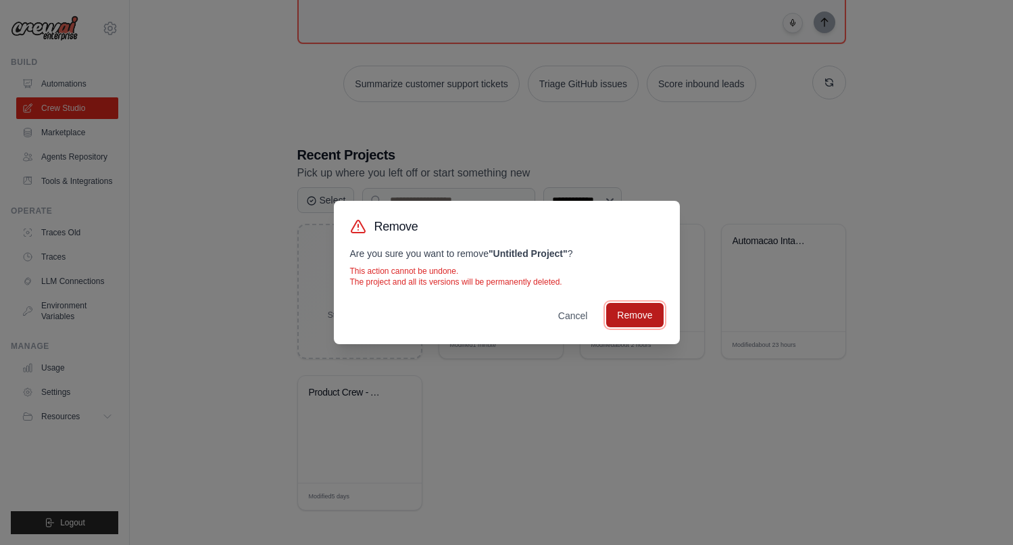
click at [633, 314] on button "Remove" at bounding box center [634, 315] width 57 height 24
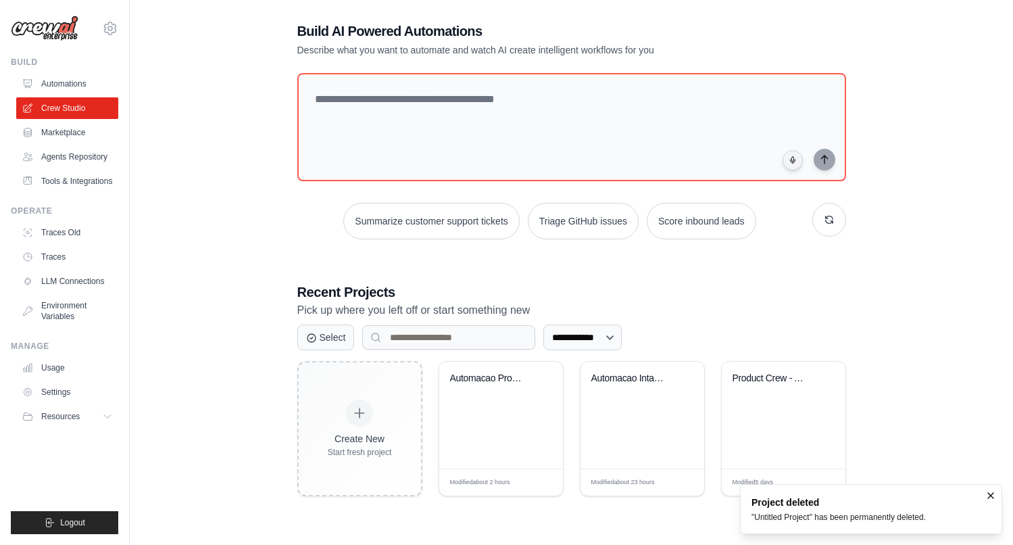
scroll to position [27, 0]
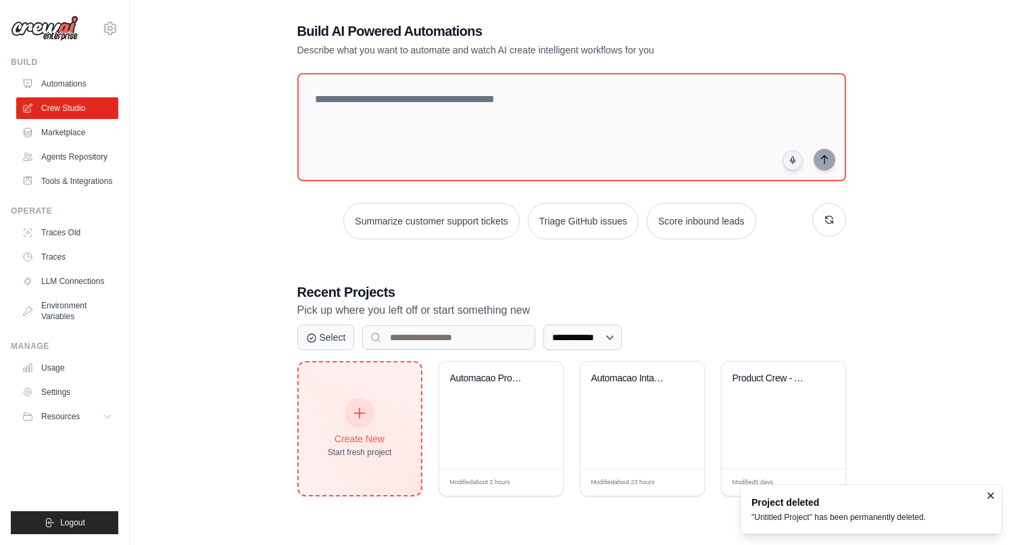
click at [361, 407] on icon at bounding box center [359, 412] width 15 height 15
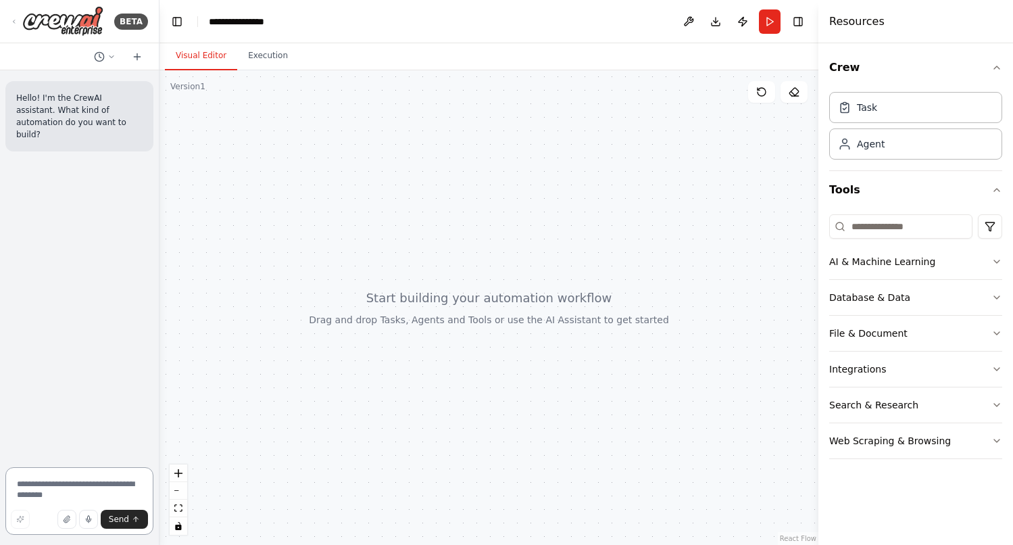
click at [66, 489] on textarea at bounding box center [79, 501] width 148 height 68
paste textarea "**********"
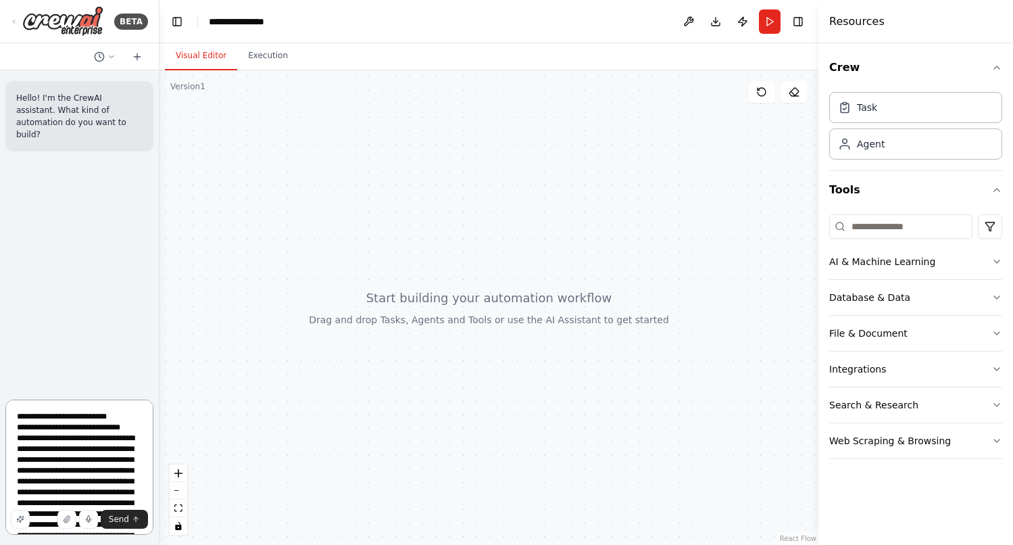
click at [129, 419] on textarea at bounding box center [79, 466] width 148 height 135
type textarea "**********"
click at [120, 514] on span "Send" at bounding box center [119, 519] width 20 height 11
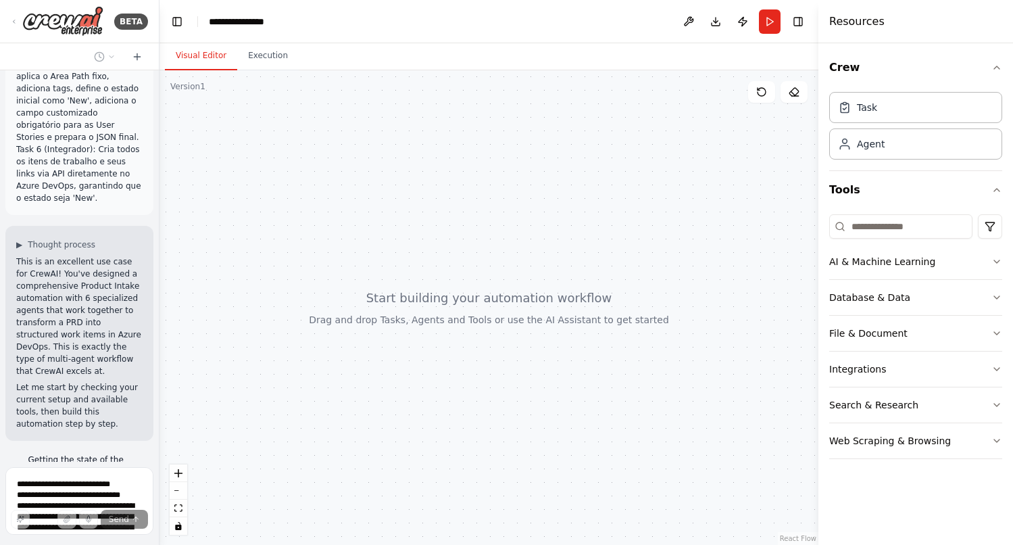
scroll to position [6027, 0]
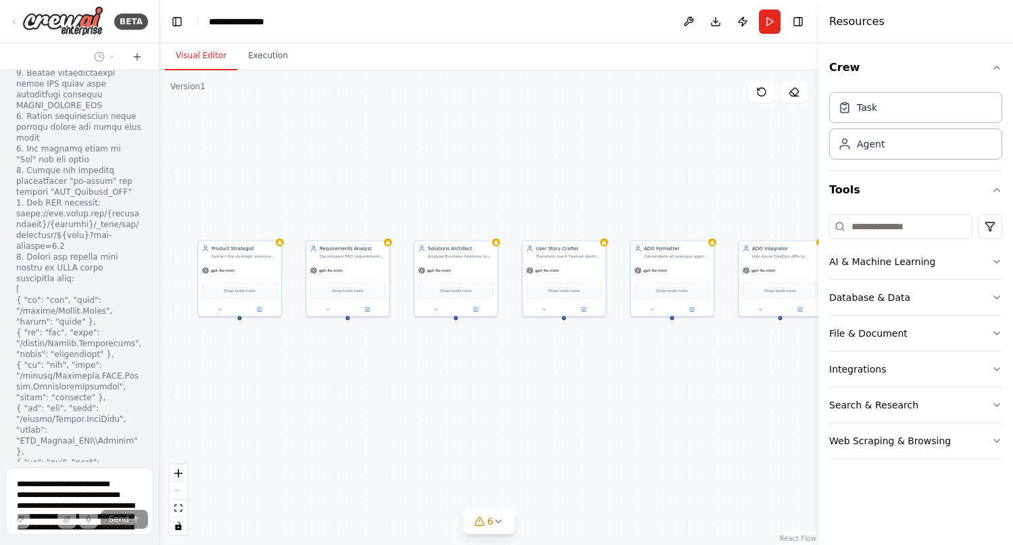
scroll to position [7345, 0]
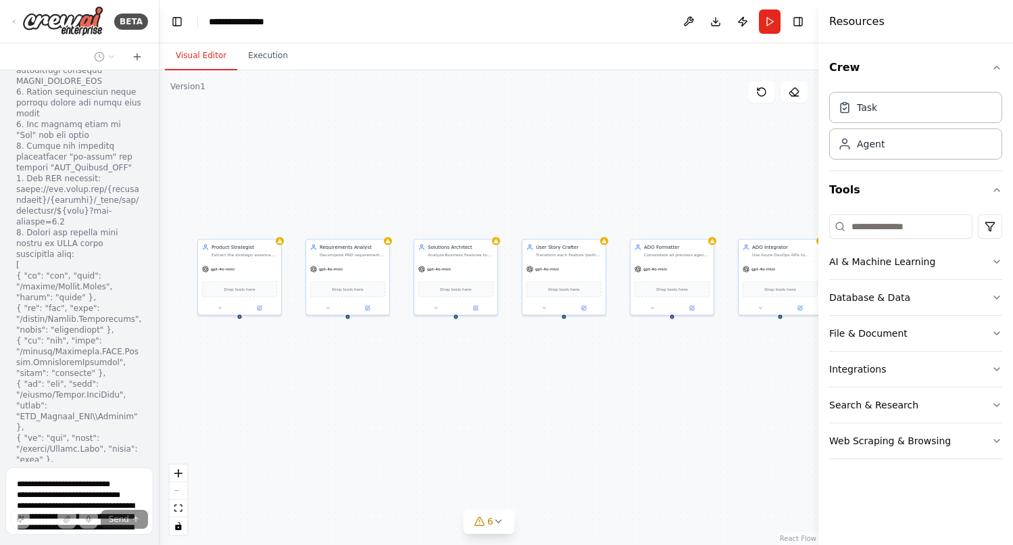
drag, startPoint x: 362, startPoint y: 416, endPoint x: 333, endPoint y: 389, distance: 39.2
click at [333, 389] on div "Product Strategist Extract the strategic essence from the PRD to define a succi…" at bounding box center [488, 307] width 659 height 474
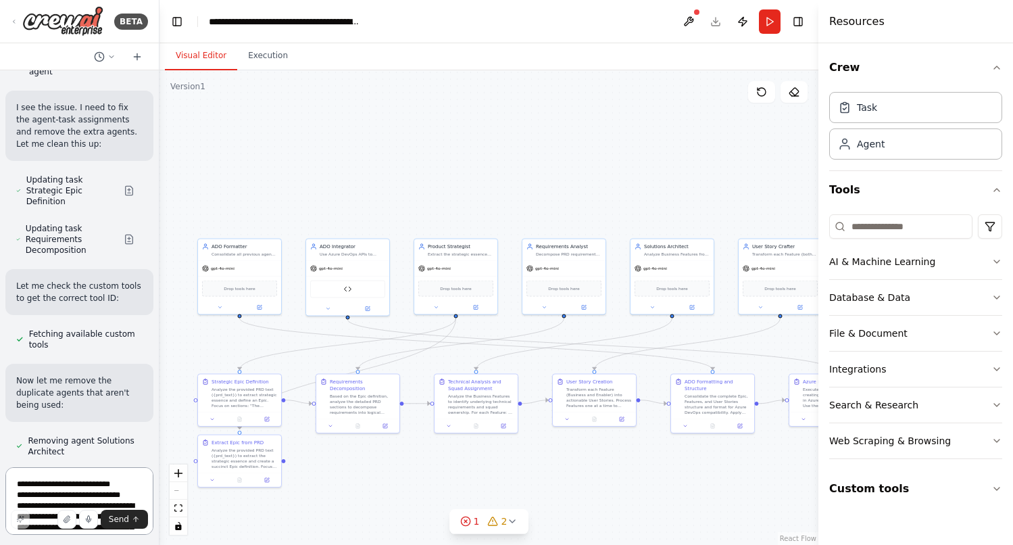
scroll to position [9653, 0]
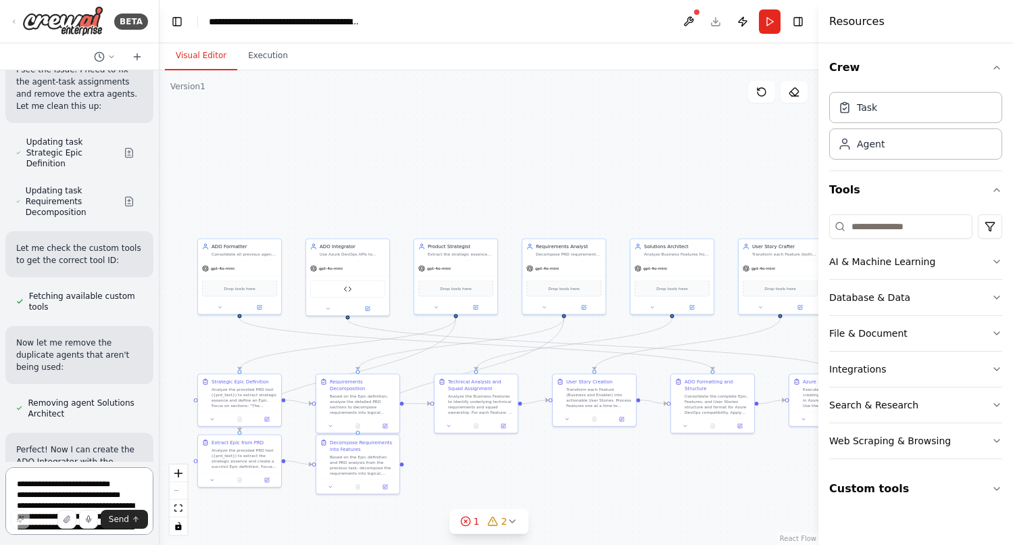
click at [68, 481] on textarea at bounding box center [79, 501] width 148 height 68
click at [22, 488] on textarea "********" at bounding box center [79, 501] width 148 height 68
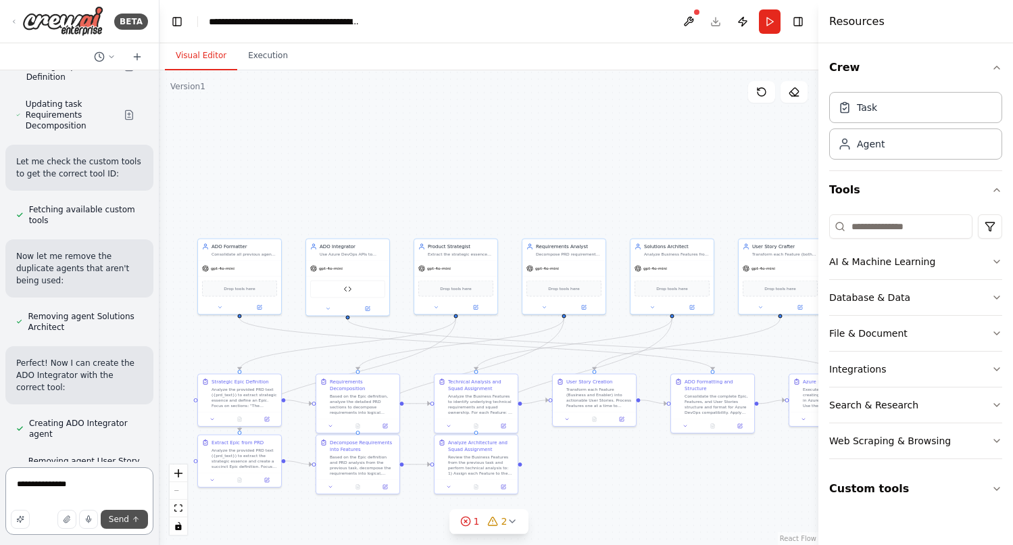
type textarea "**********"
click at [120, 519] on span "Send" at bounding box center [119, 519] width 20 height 11
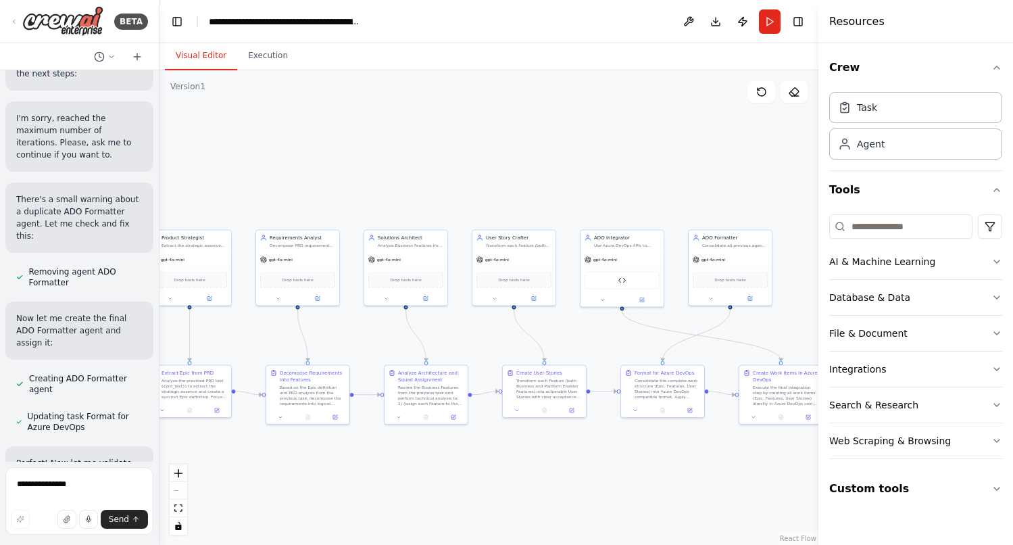
scroll to position [13792, 0]
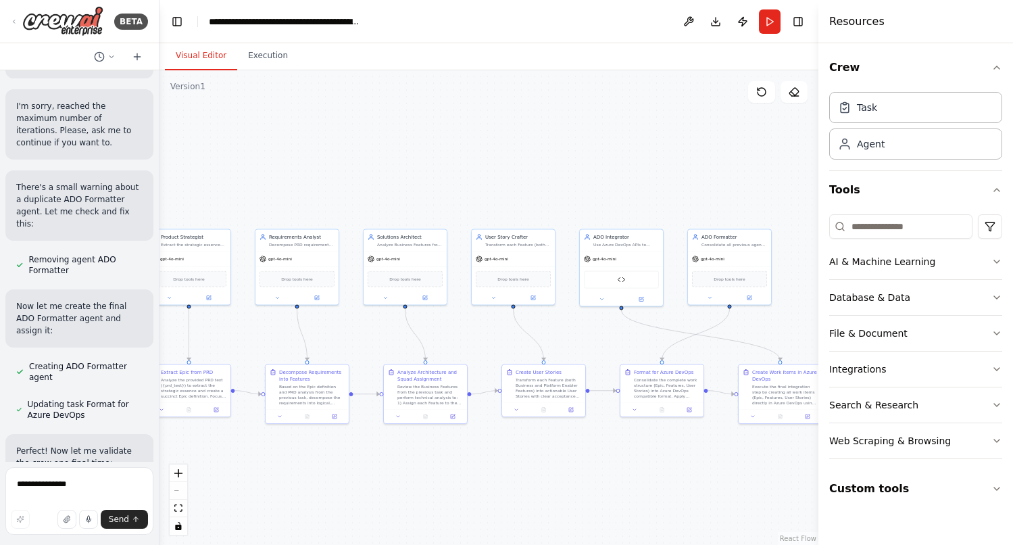
drag, startPoint x: 577, startPoint y: 178, endPoint x: 526, endPoint y: 168, distance: 51.6
click at [526, 168] on div ".deletable-edge-delete-btn { width: 20px; height: 20px; border: 0px solid #ffff…" at bounding box center [488, 307] width 659 height 474
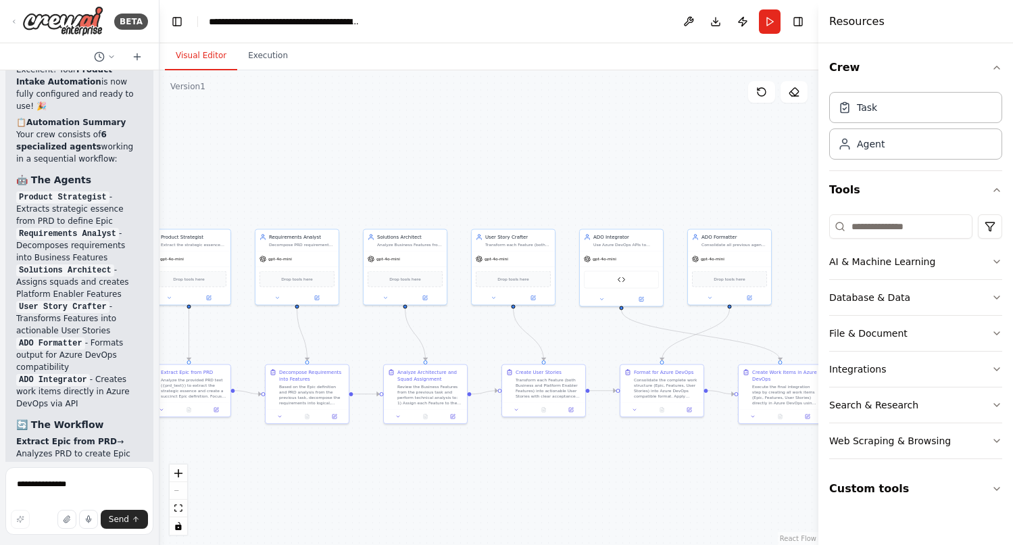
scroll to position [14877, 0]
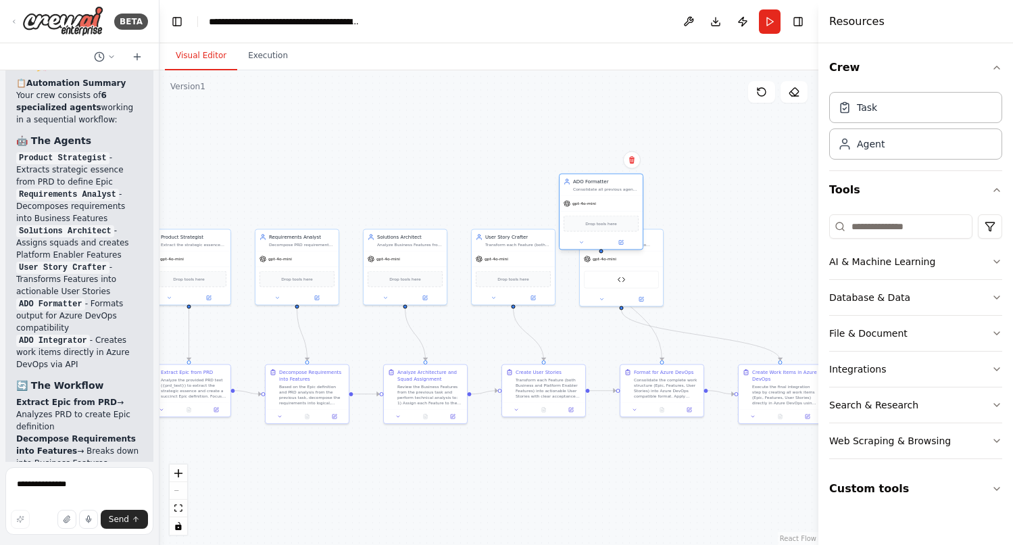
drag, startPoint x: 731, startPoint y: 249, endPoint x: 601, endPoint y: 187, distance: 144.8
click at [601, 187] on div "ADO Formatter Consolidate all previous agents' work into Azure DevOps compatibl…" at bounding box center [601, 212] width 84 height 76
drag, startPoint x: 647, startPoint y: 261, endPoint x: 790, endPoint y: 251, distance: 143.6
click at [790, 251] on div "gpt-4o-mini" at bounding box center [763, 250] width 83 height 15
drag, startPoint x: 615, startPoint y: 193, endPoint x: 641, endPoint y: 253, distance: 65.7
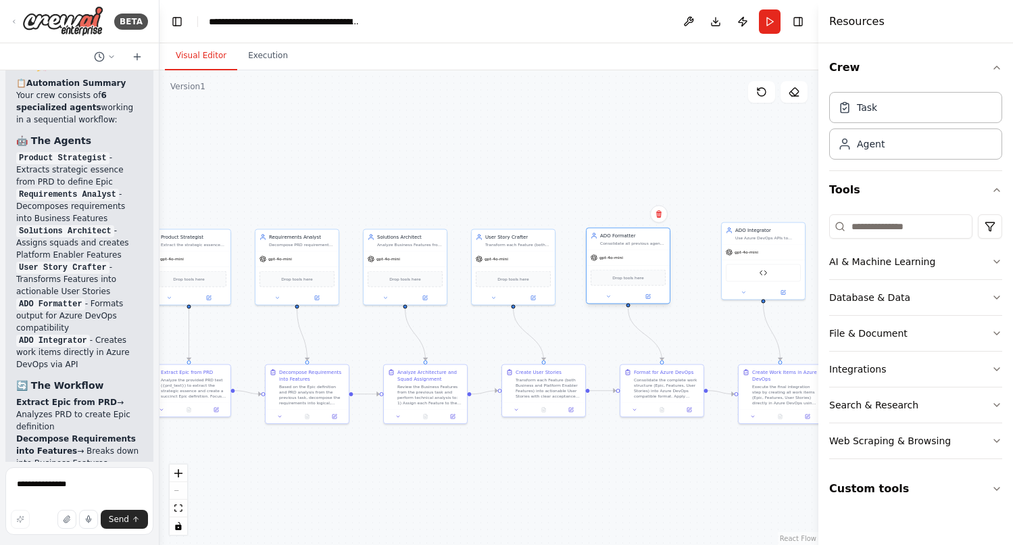
click at [641, 253] on div "gpt-4o-mini" at bounding box center [628, 257] width 83 height 15
drag, startPoint x: 780, startPoint y: 249, endPoint x: 769, endPoint y: 258, distance: 14.4
click at [769, 258] on div "gpt-4o-mini" at bounding box center [749, 257] width 83 height 15
click at [696, 168] on div ".deletable-edge-delete-btn { width: 20px; height: 20px; border: 0px solid #ffff…" at bounding box center [488, 307] width 659 height 474
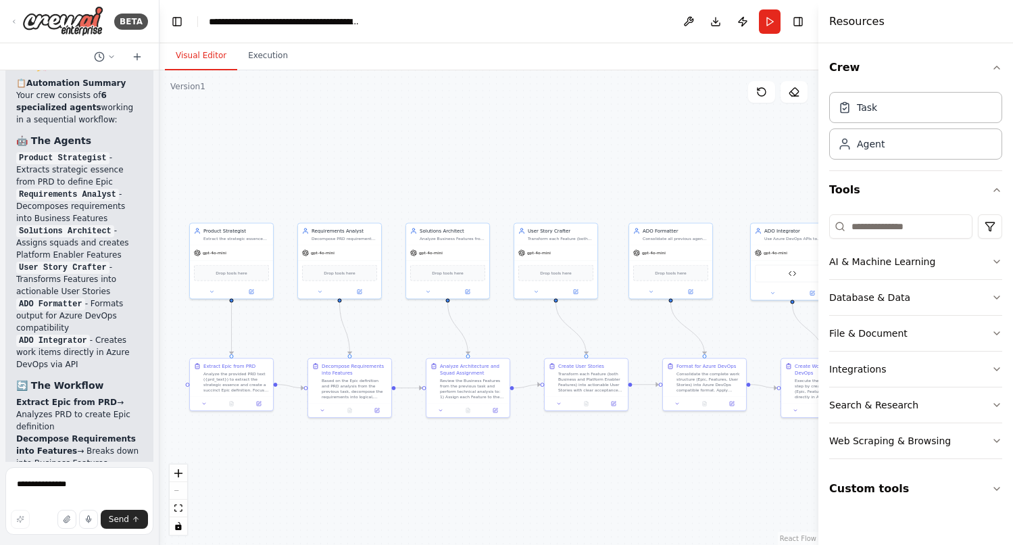
drag, startPoint x: 576, startPoint y: 173, endPoint x: 603, endPoint y: 169, distance: 28.0
click at [618, 167] on div ".deletable-edge-delete-btn { width: 20px; height: 20px; border: 0px solid #ffff…" at bounding box center [488, 307] width 659 height 474
drag, startPoint x: 516, startPoint y: 156, endPoint x: 537, endPoint y: 157, distance: 21.6
click at [537, 157] on div ".deletable-edge-delete-btn { width: 20px; height: 20px; border: 0px solid #ffff…" at bounding box center [488, 307] width 659 height 474
click at [772, 22] on button "Run" at bounding box center [770, 21] width 22 height 24
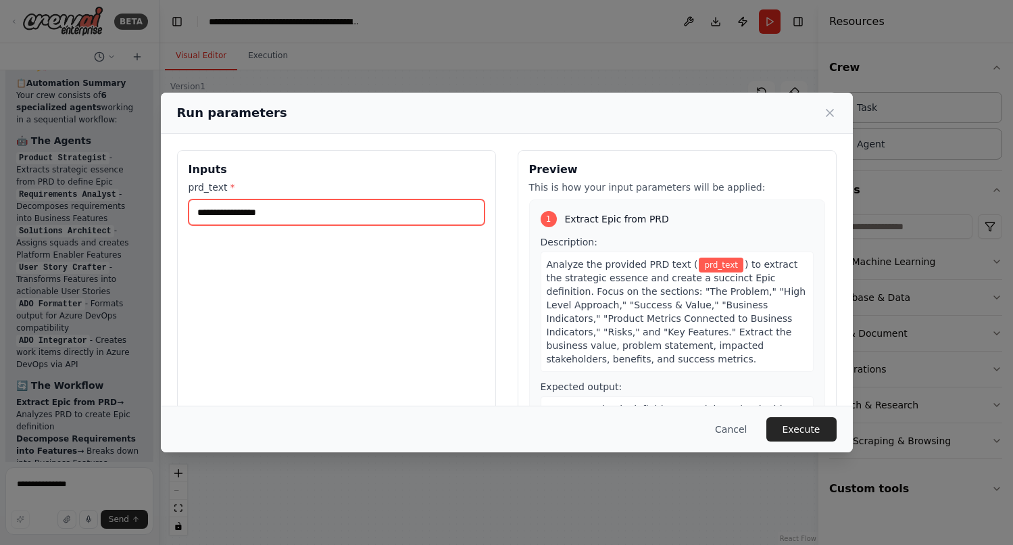
click at [339, 209] on input "prd_text *" at bounding box center [337, 212] width 296 height 26
paste input "**********"
type input "**********"
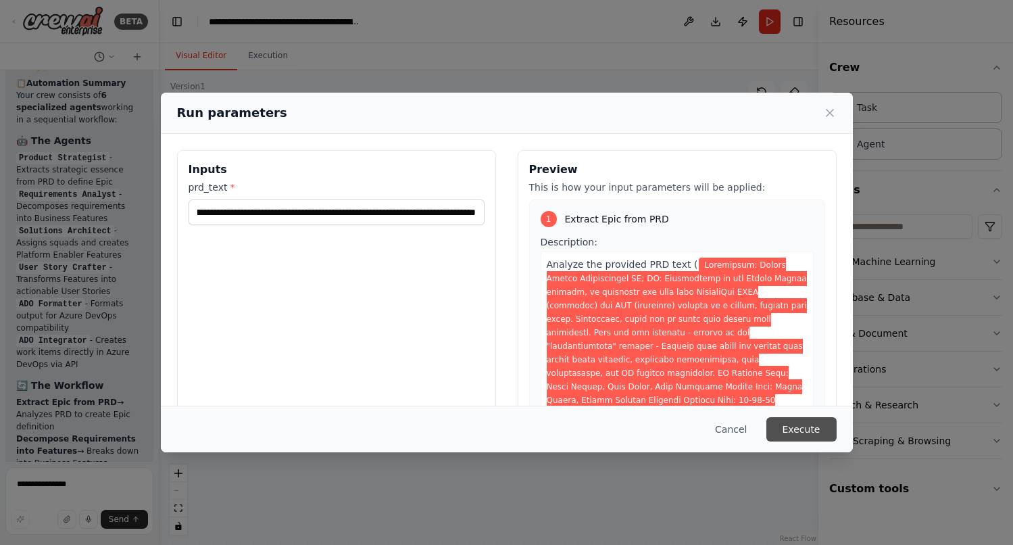
click at [805, 430] on button "Execute" at bounding box center [801, 429] width 70 height 24
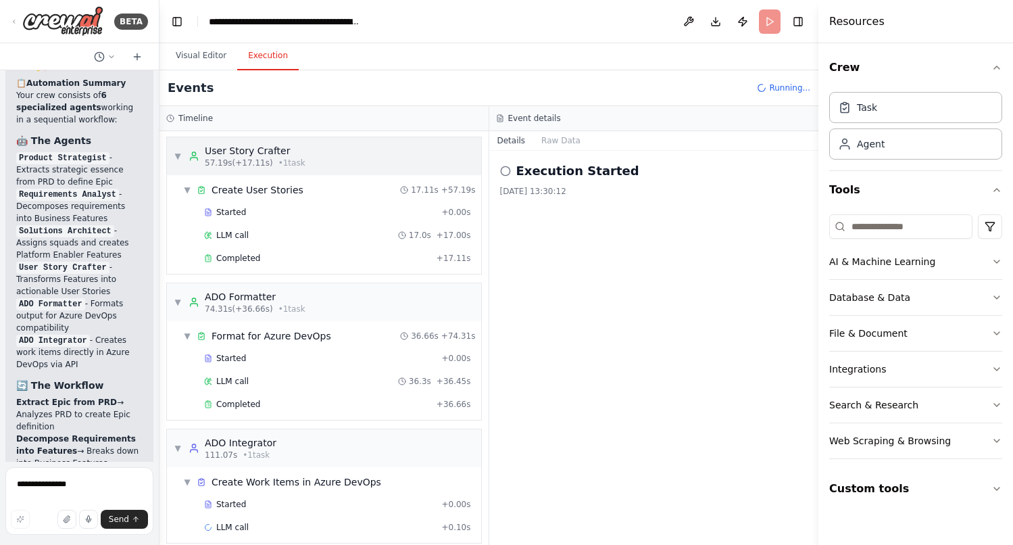
scroll to position [512, 0]
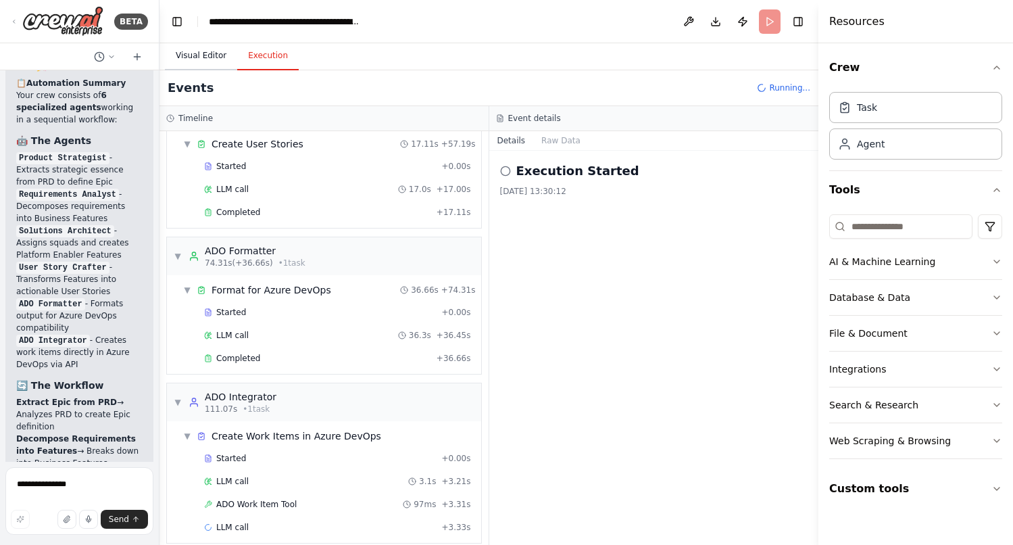
click at [205, 54] on button "Visual Editor" at bounding box center [201, 56] width 72 height 28
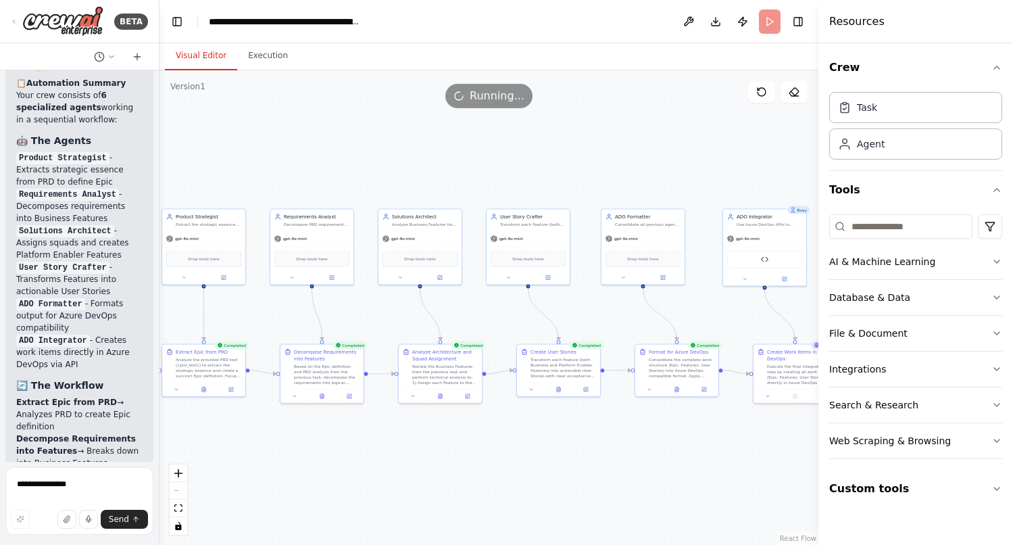
drag, startPoint x: 591, startPoint y: 483, endPoint x: 566, endPoint y: 468, distance: 28.8
click at [566, 468] on div ".deletable-edge-delete-btn { width: 20px; height: 20px; border: 0px solid #ffff…" at bounding box center [488, 307] width 659 height 474
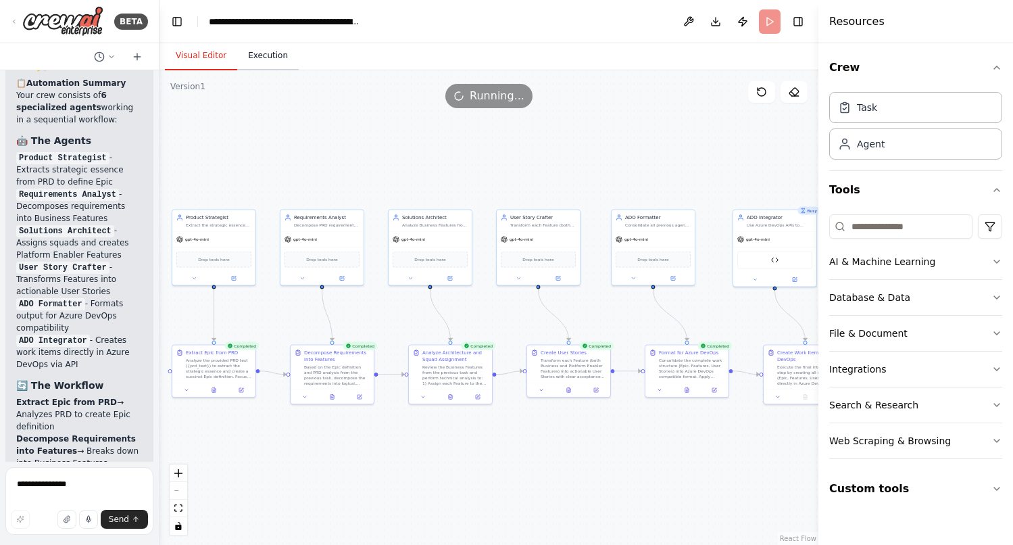
click at [268, 53] on button "Execution" at bounding box center [267, 56] width 61 height 28
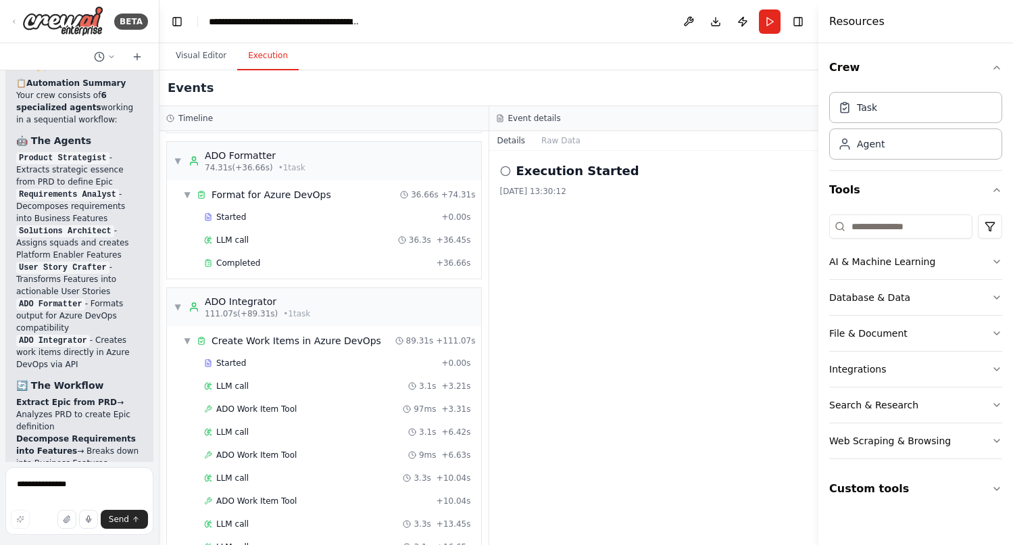
scroll to position [608, 0]
click at [253, 257] on span "Completed" at bounding box center [238, 262] width 44 height 11
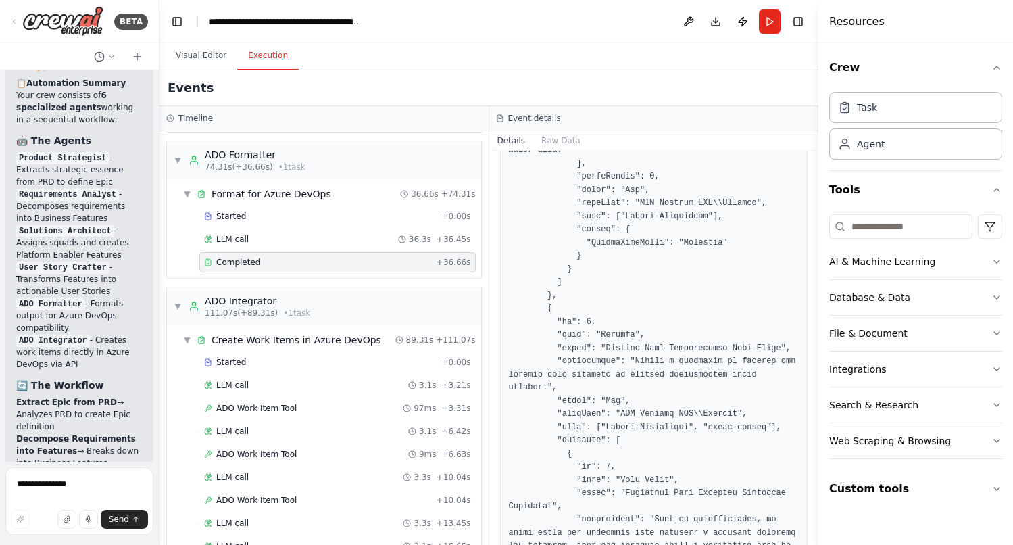
scroll to position [1166, 0]
drag, startPoint x: 601, startPoint y: 326, endPoint x: 551, endPoint y: 326, distance: 50.0
copy pre ""id": 6,"
click at [71, 494] on textarea "**********" at bounding box center [79, 501] width 148 height 68
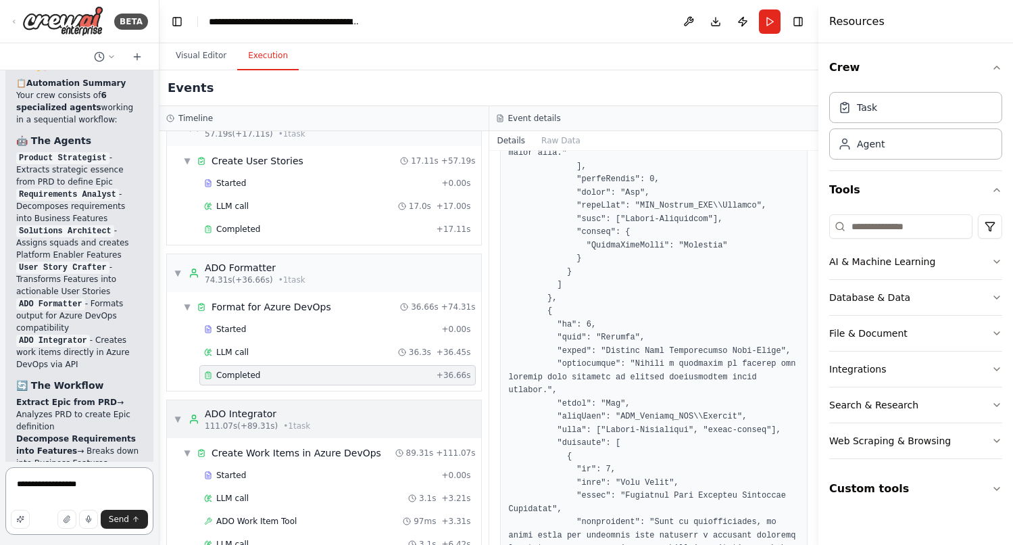
scroll to position [494, 0]
click at [245, 225] on span "Completed" at bounding box center [238, 230] width 44 height 11
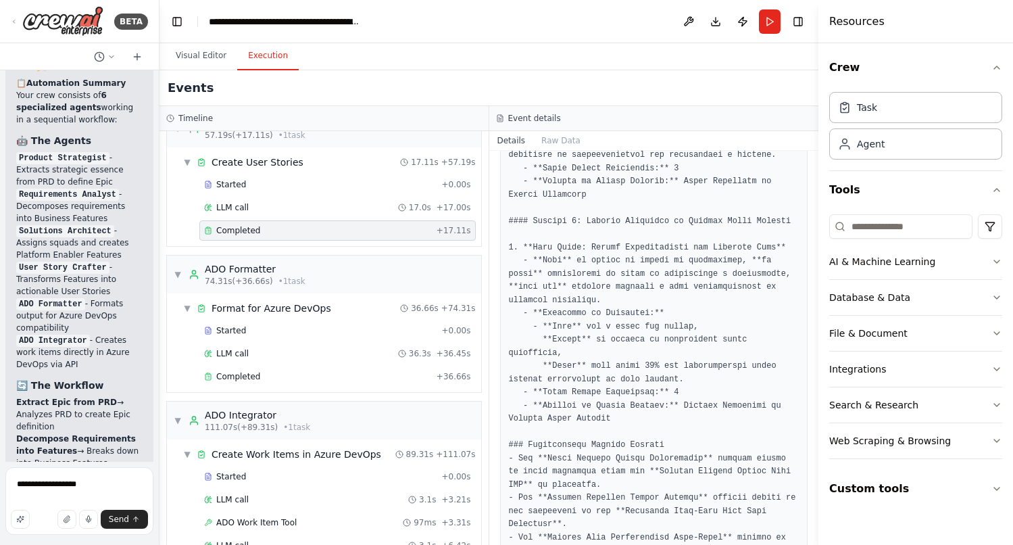
scroll to position [1242, 0]
click at [88, 484] on textarea "**********" at bounding box center [79, 501] width 148 height 68
type textarea "**********"
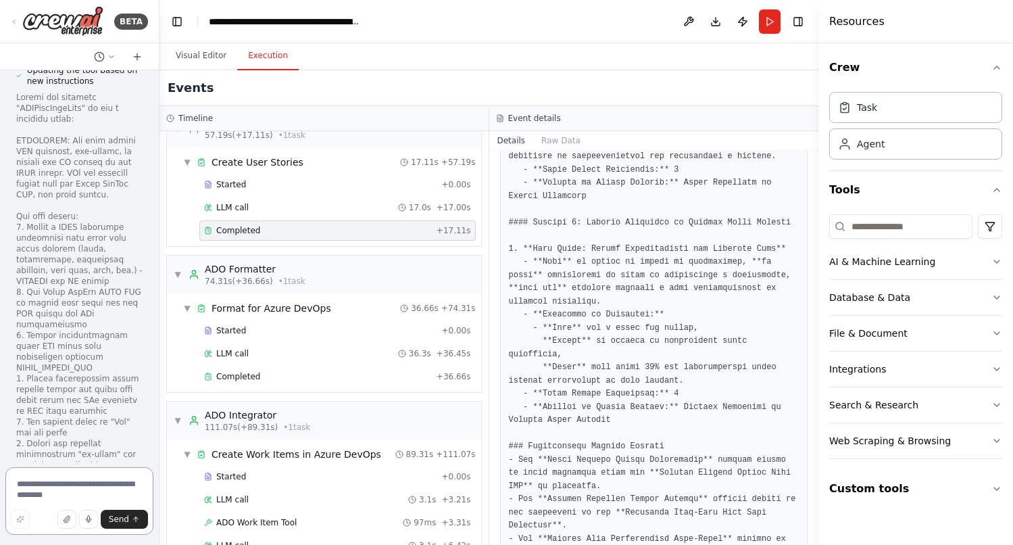
scroll to position [16343, 0]
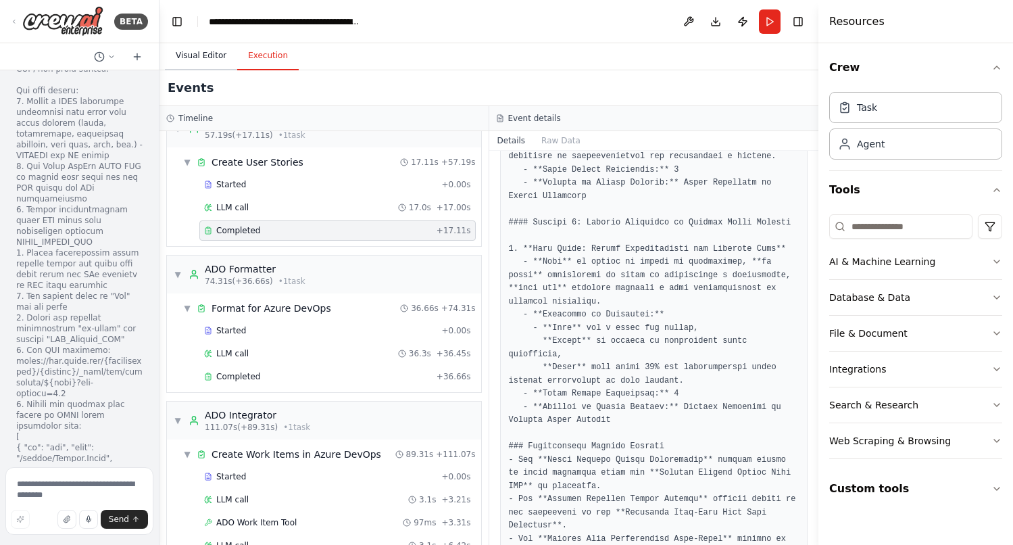
click at [200, 59] on button "Visual Editor" at bounding box center [201, 56] width 72 height 28
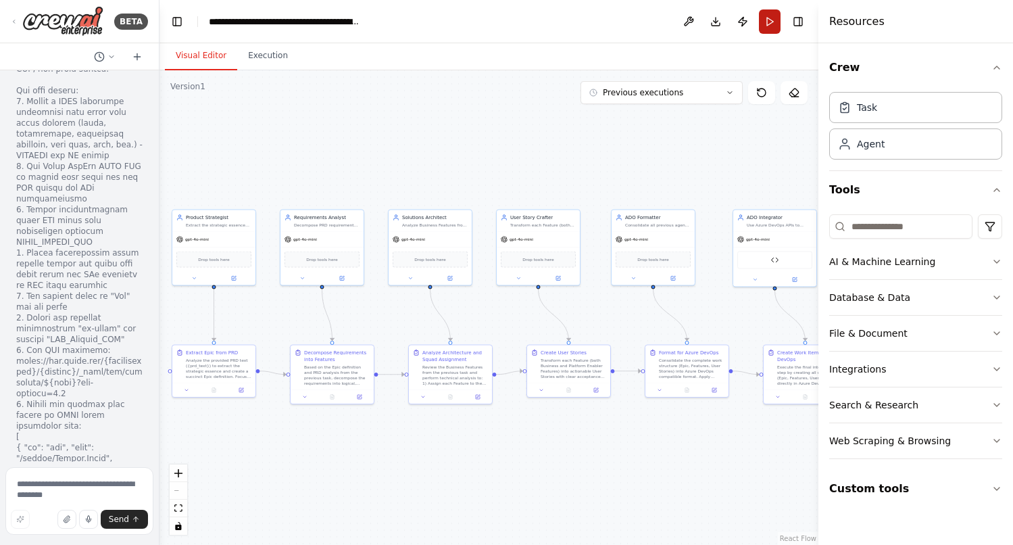
click at [770, 29] on button "Run" at bounding box center [770, 21] width 22 height 24
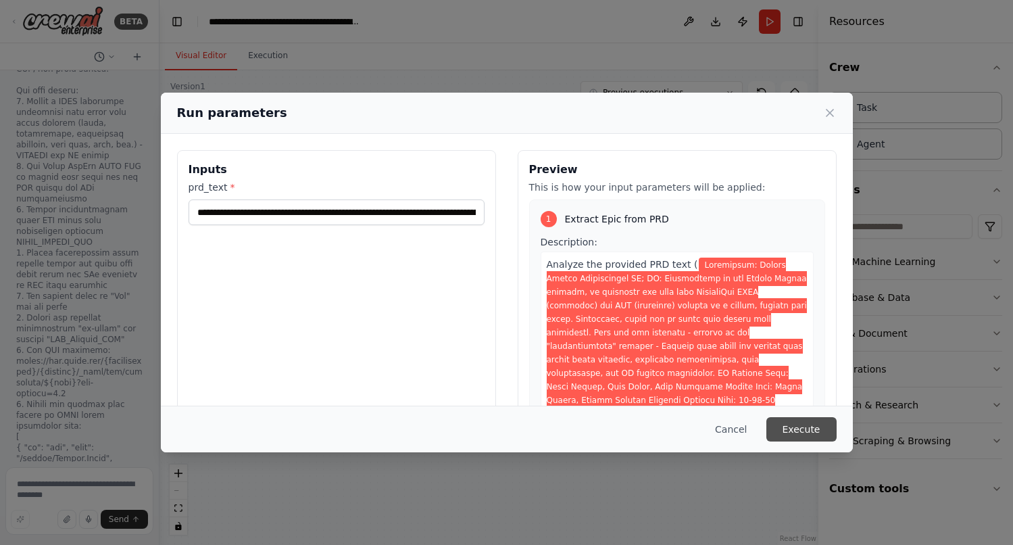
click at [806, 431] on button "Execute" at bounding box center [801, 429] width 70 height 24
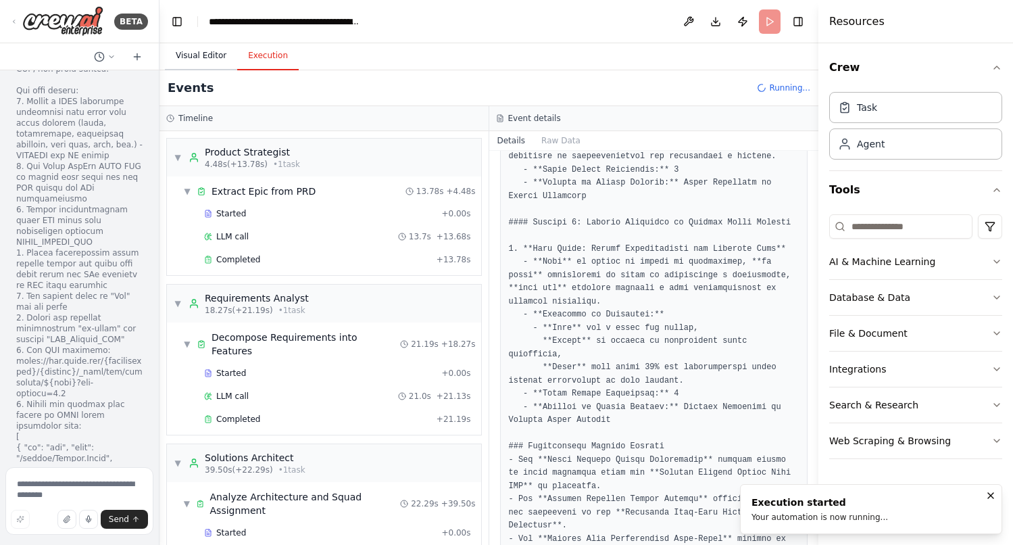
click at [199, 57] on button "Visual Editor" at bounding box center [201, 56] width 72 height 28
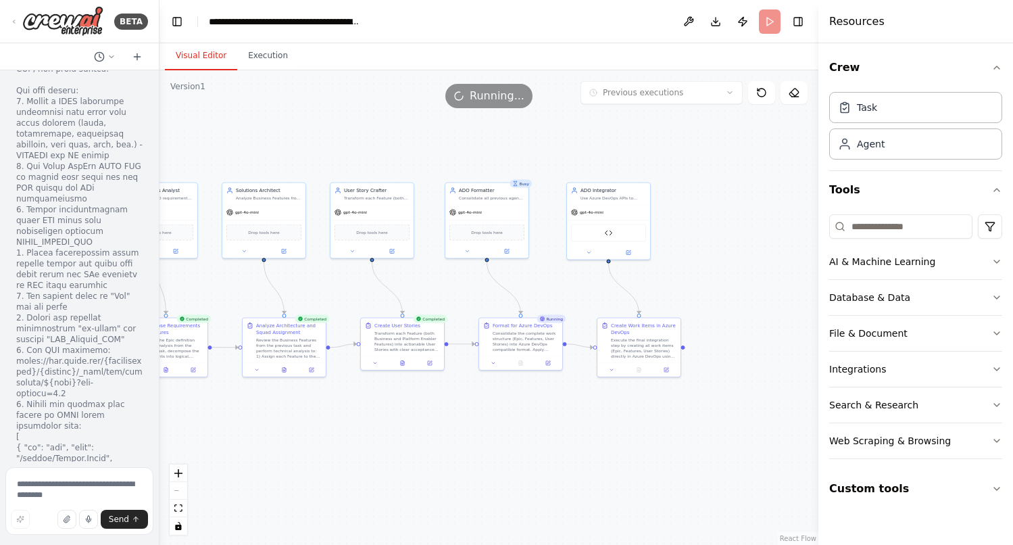
drag, startPoint x: 570, startPoint y: 495, endPoint x: 404, endPoint y: 468, distance: 168.4
click at [404, 468] on div ".deletable-edge-delete-btn { width: 20px; height: 20px; border: 0px solid #ffff…" at bounding box center [488, 307] width 659 height 474
click at [277, 61] on button "Execution" at bounding box center [267, 56] width 61 height 28
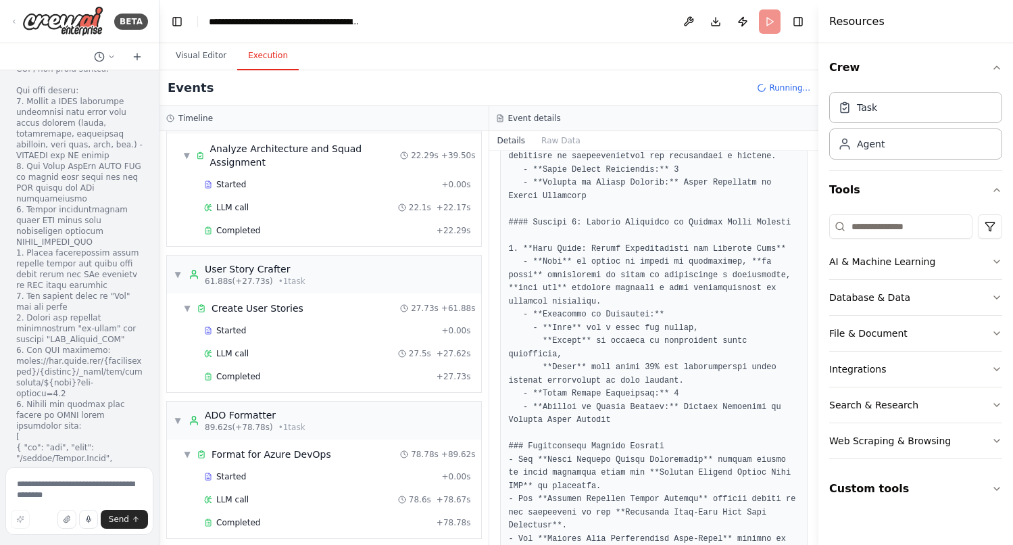
scroll to position [466, 0]
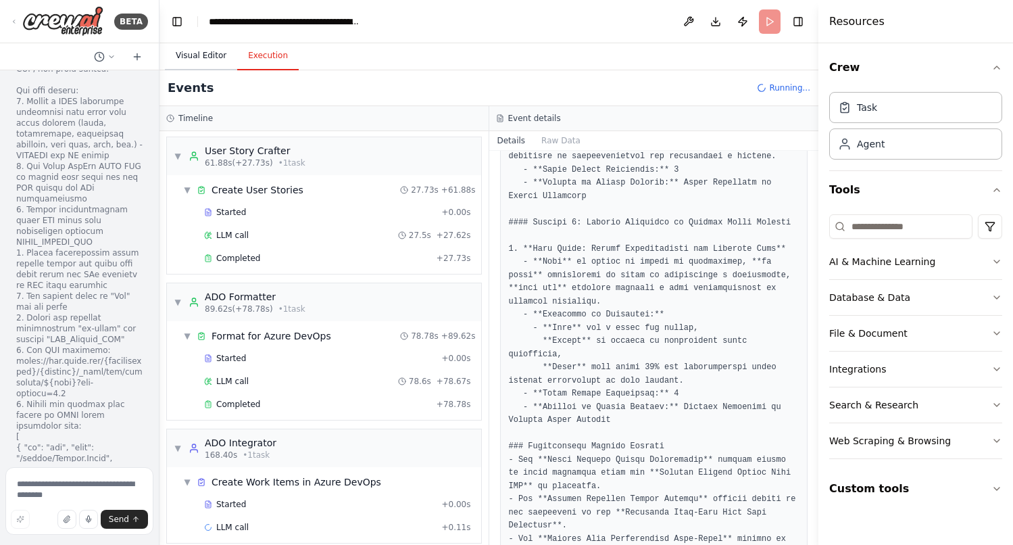
click at [209, 55] on button "Visual Editor" at bounding box center [201, 56] width 72 height 28
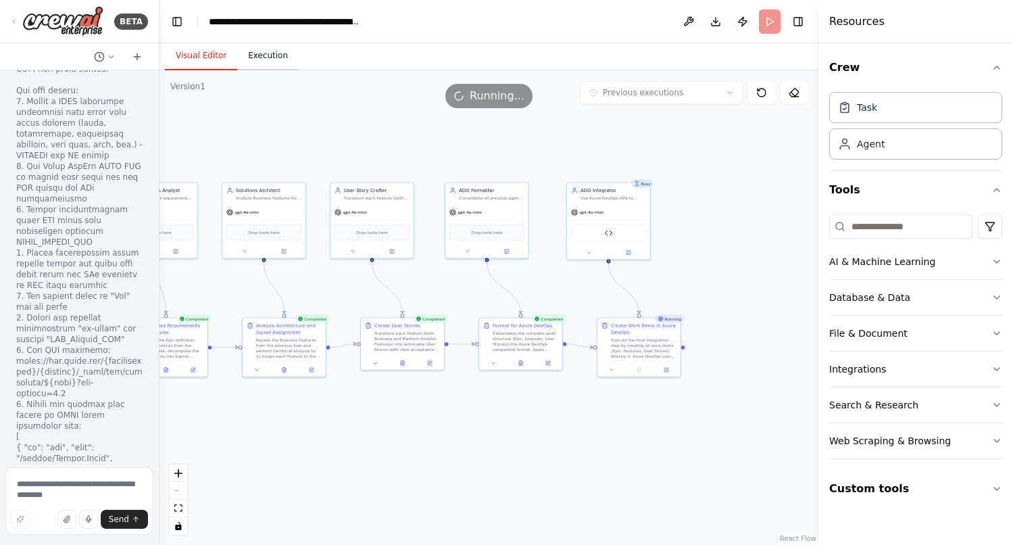
click at [264, 61] on button "Execution" at bounding box center [267, 56] width 61 height 28
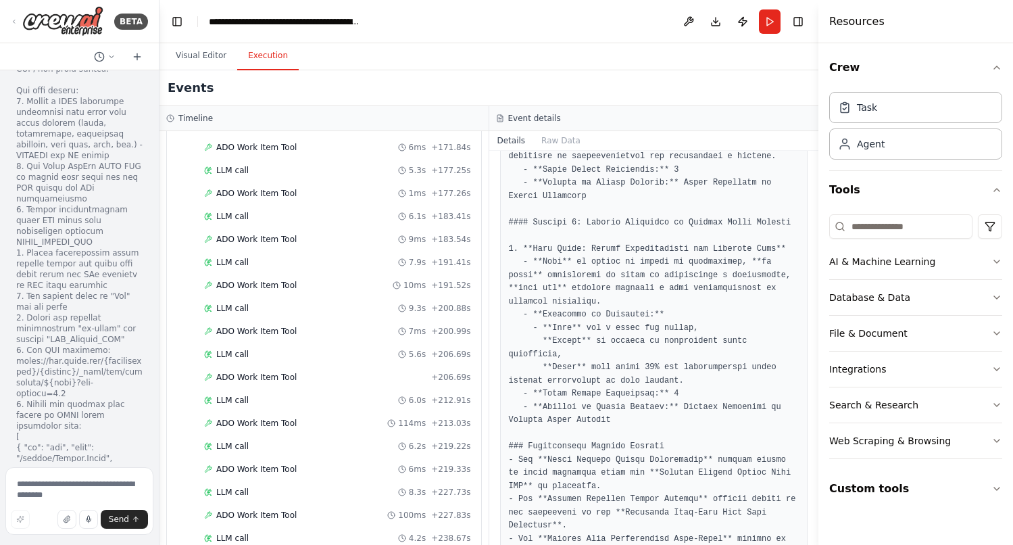
scroll to position [1546, 0]
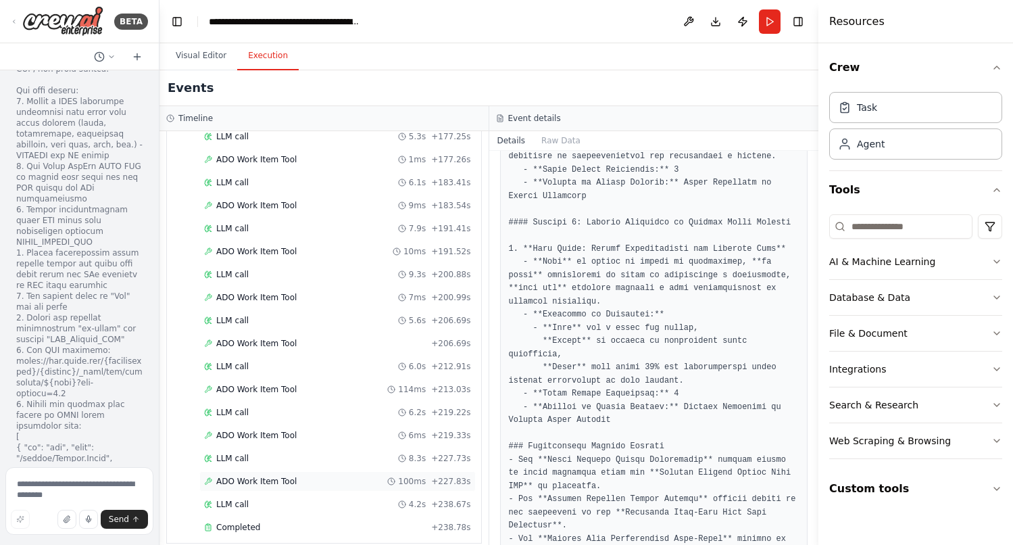
click at [243, 476] on span "ADO Work Item Tool" at bounding box center [256, 481] width 80 height 11
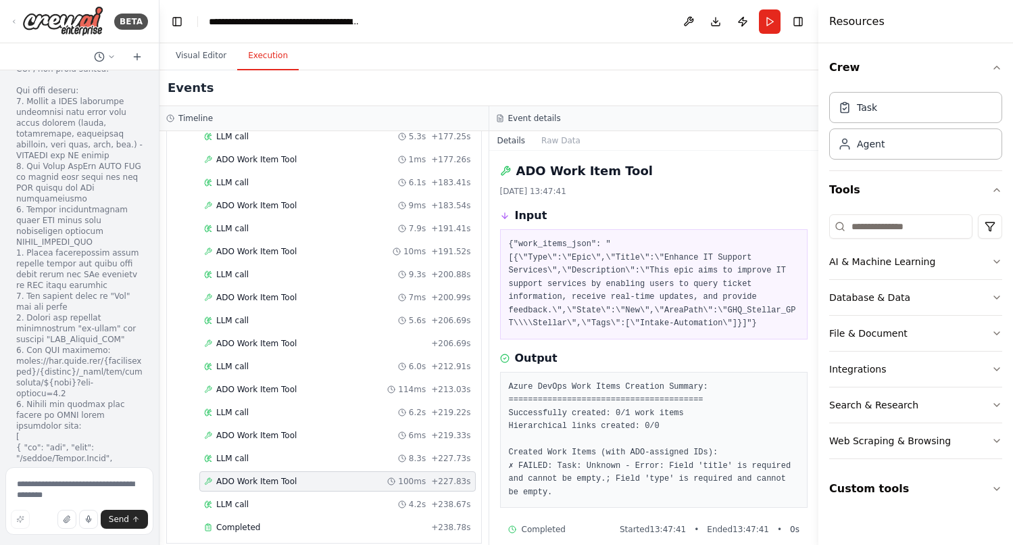
scroll to position [27, 0]
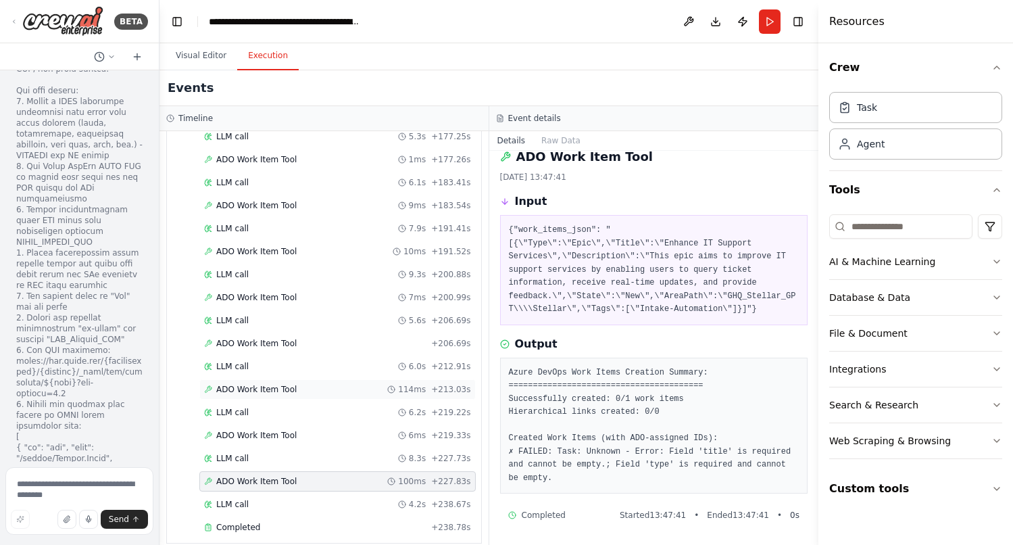
click at [272, 384] on span "ADO Work Item Tool" at bounding box center [256, 389] width 80 height 11
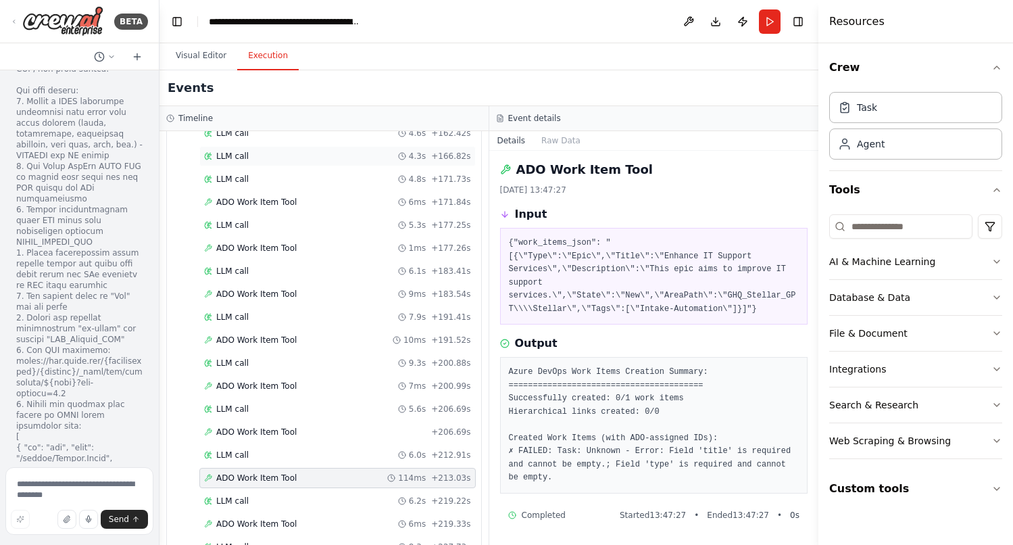
scroll to position [1546, 0]
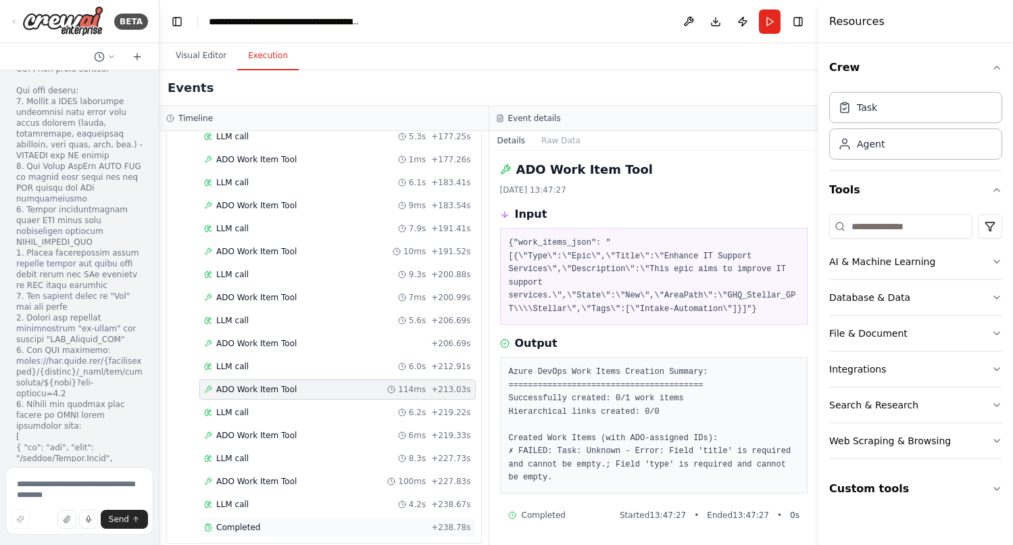
click at [231, 522] on span "Completed" at bounding box center [238, 527] width 44 height 11
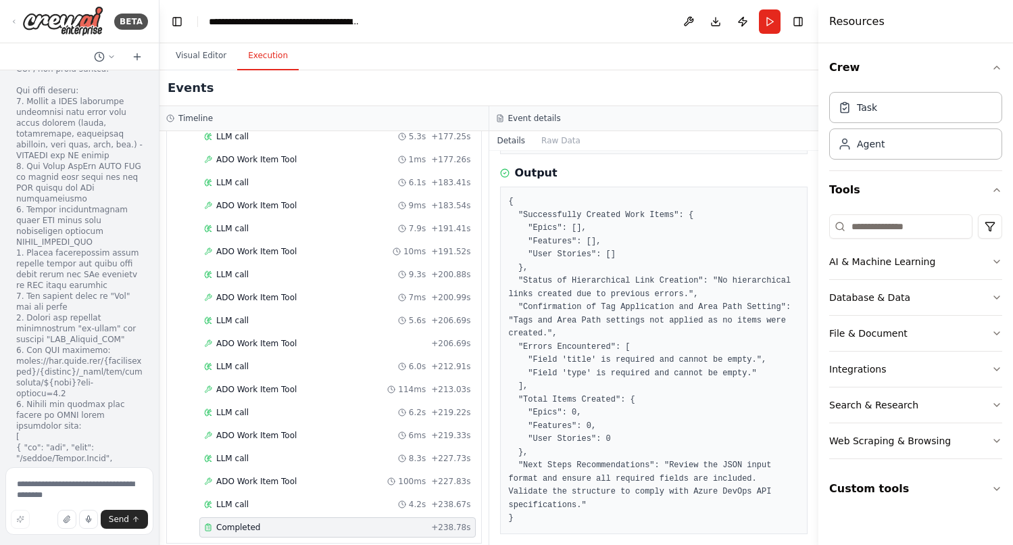
scroll to position [179, 0]
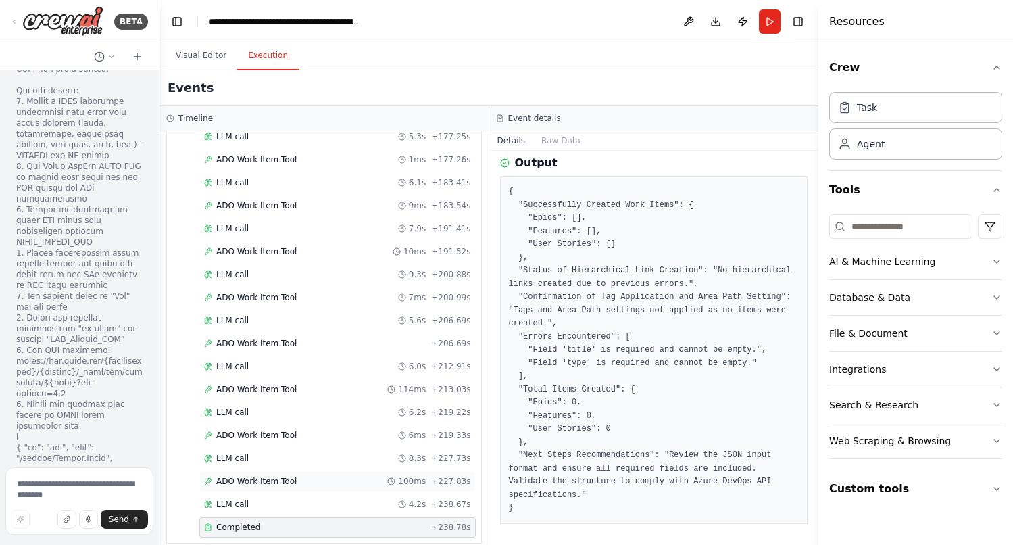
click at [254, 476] on span "ADO Work Item Tool" at bounding box center [256, 481] width 80 height 11
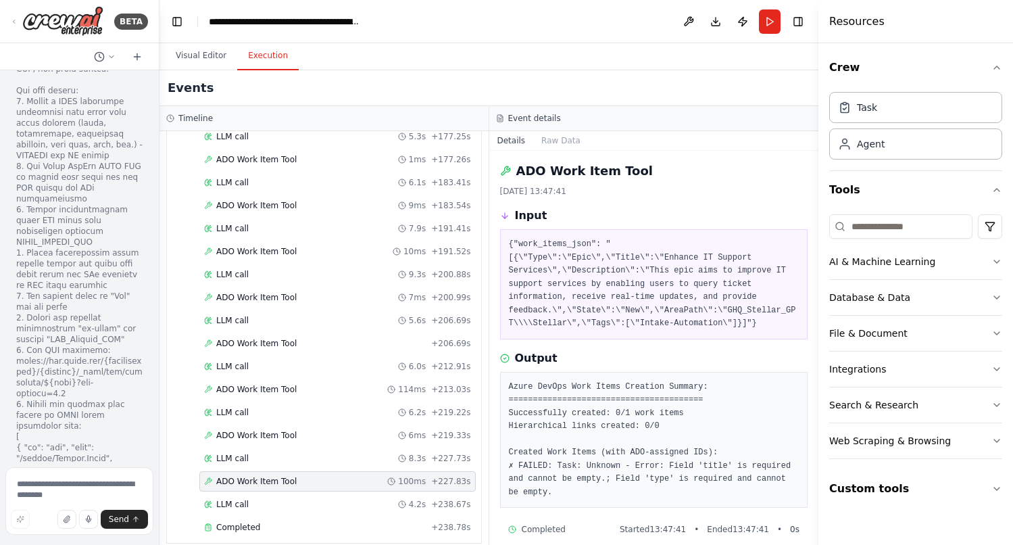
scroll to position [27, 0]
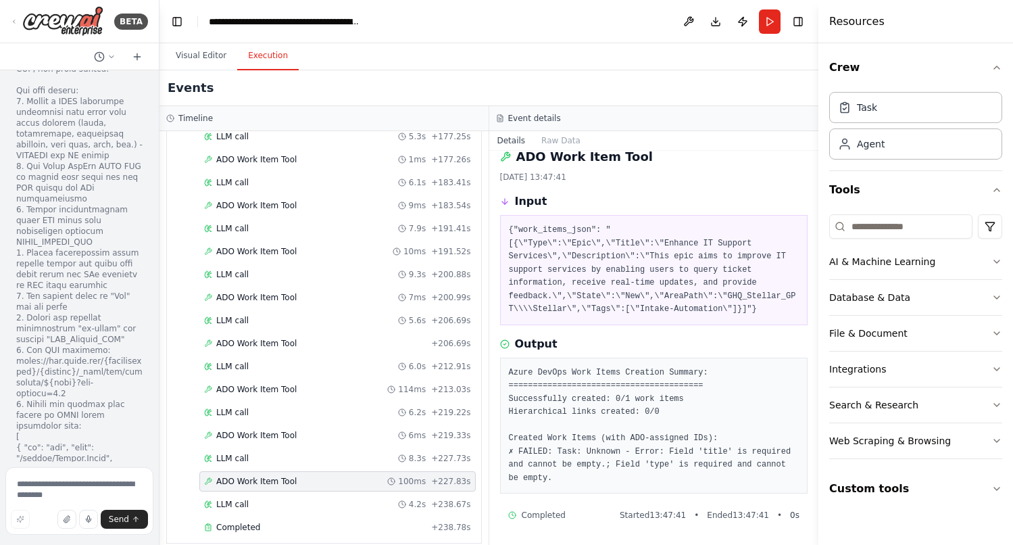
drag, startPoint x: 553, startPoint y: 478, endPoint x: 505, endPoint y: 441, distance: 61.6
click at [505, 441] on div "Azure DevOps Work Items Creation Summary: =====================================…" at bounding box center [654, 425] width 308 height 137
copy pre "Created Work Items (with ADO-assigned IDs): ✗ FAILED: Task: Unknown - Error: Fi…"
click at [266, 428] on div "ADO Work Item Tool 6ms + 219.33s" at bounding box center [337, 435] width 276 height 20
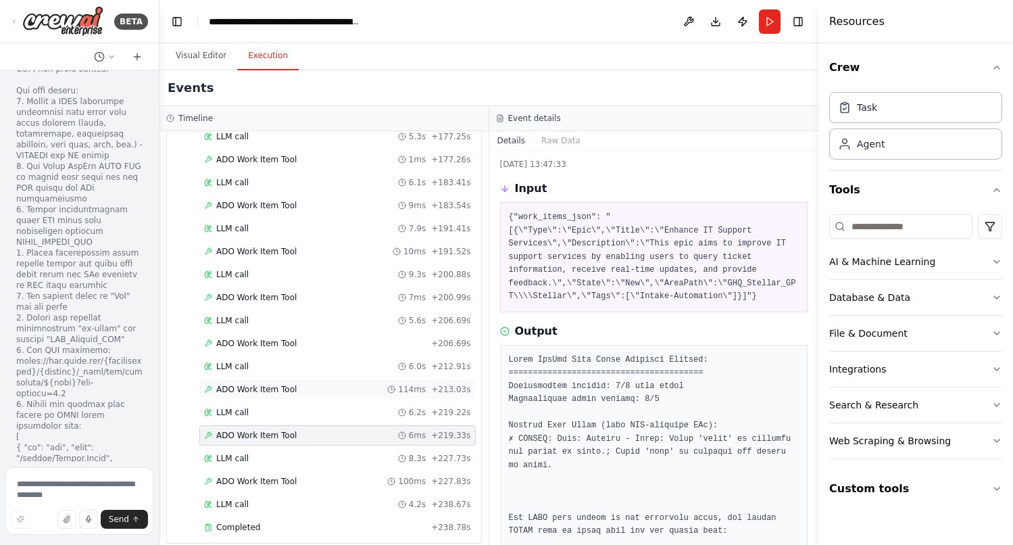
click at [296, 384] on div "ADO Work Item Tool 114ms + 213.03s" at bounding box center [337, 389] width 267 height 11
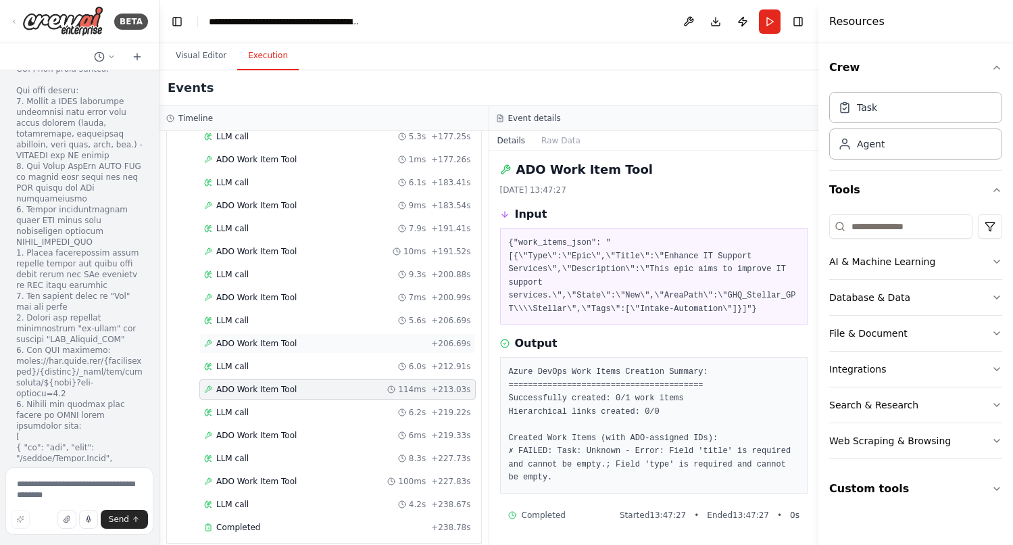
click at [275, 333] on div "ADO Work Item Tool + 206.69s" at bounding box center [337, 343] width 276 height 20
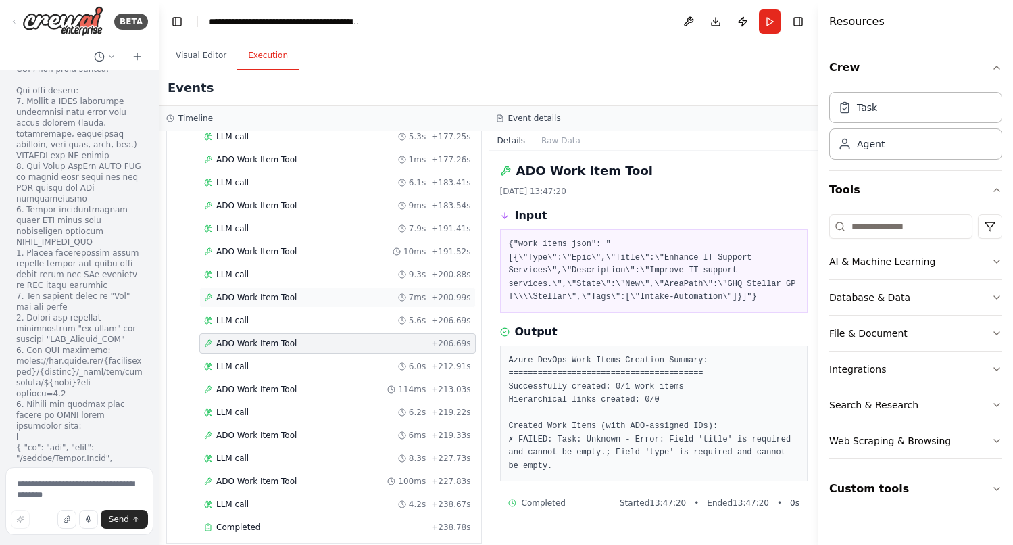
click at [275, 287] on div "ADO Work Item Tool 7ms + 200.99s" at bounding box center [337, 297] width 276 height 20
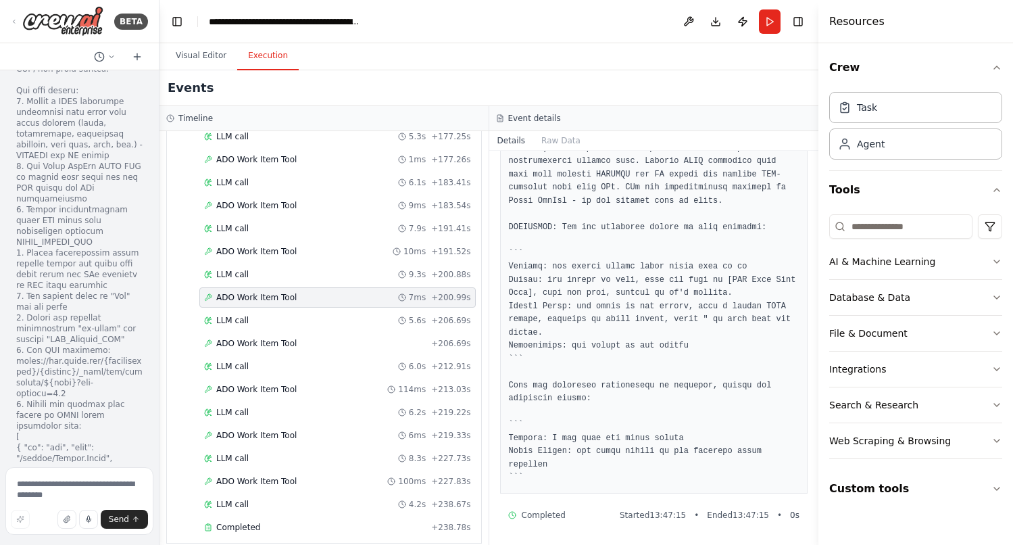
scroll to position [541, 0]
click at [279, 246] on span "ADO Work Item Tool" at bounding box center [256, 251] width 80 height 11
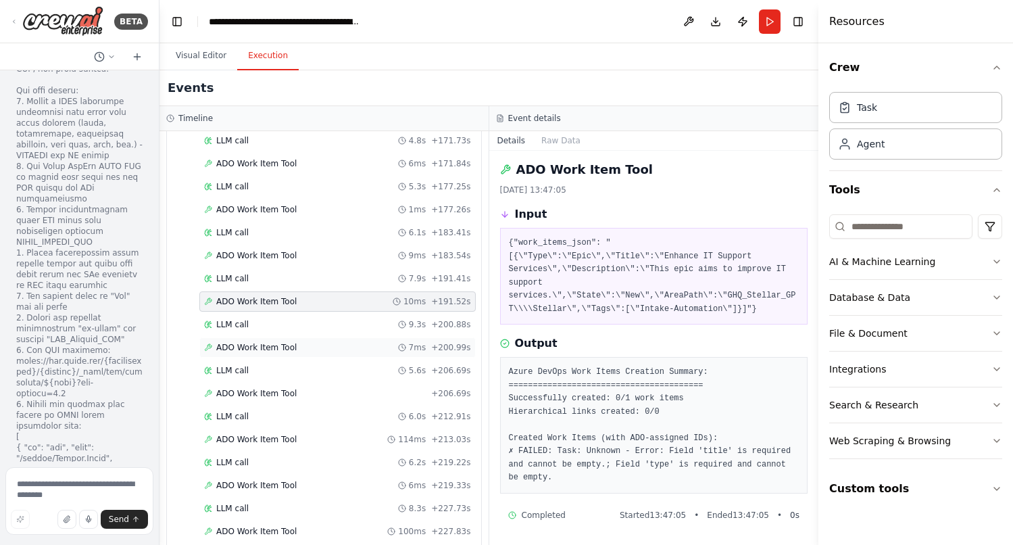
scroll to position [1473, 0]
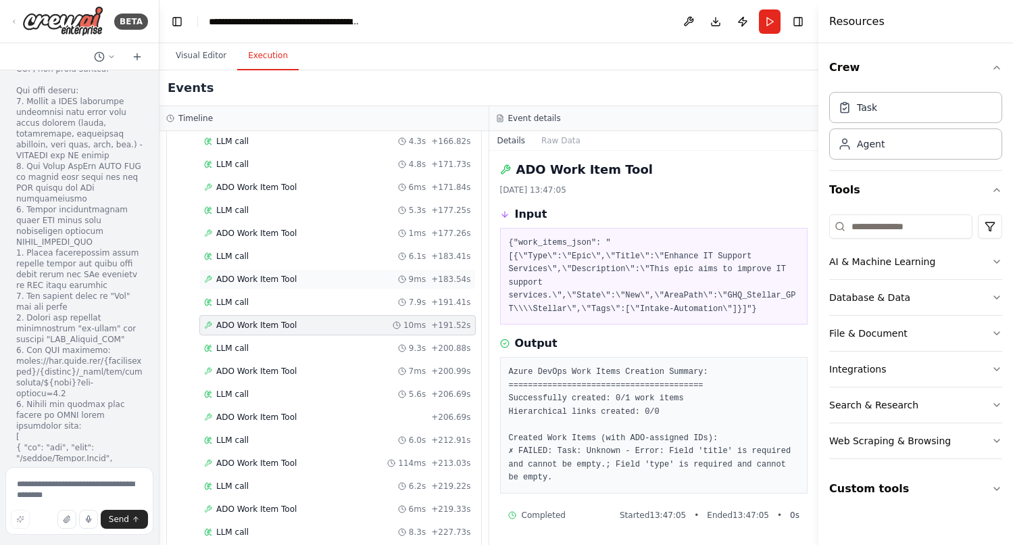
click at [293, 274] on span "ADO Work Item Tool" at bounding box center [256, 279] width 80 height 11
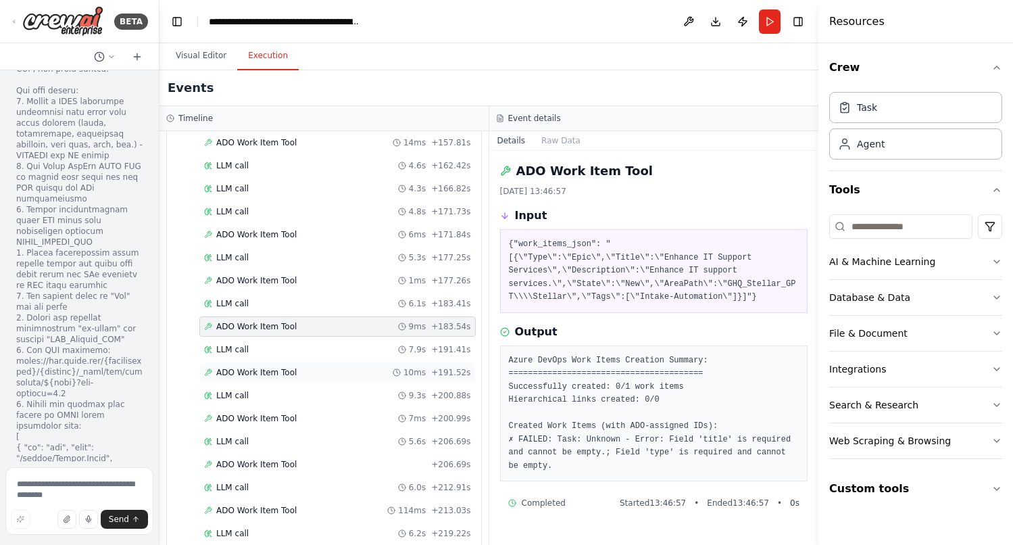
scroll to position [1405, 0]
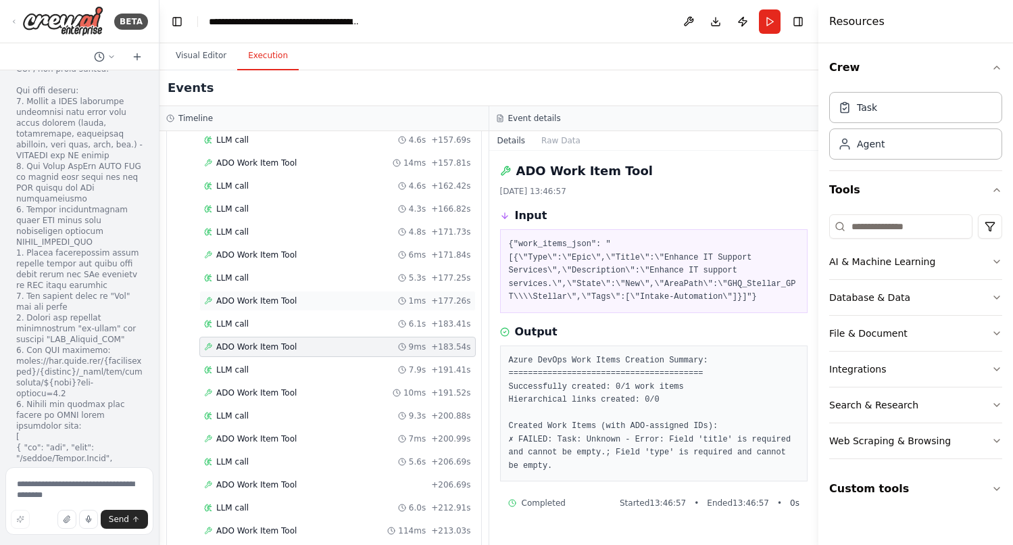
click at [297, 295] on div "ADO Work Item Tool 1ms + 177.26s" at bounding box center [337, 300] width 267 height 11
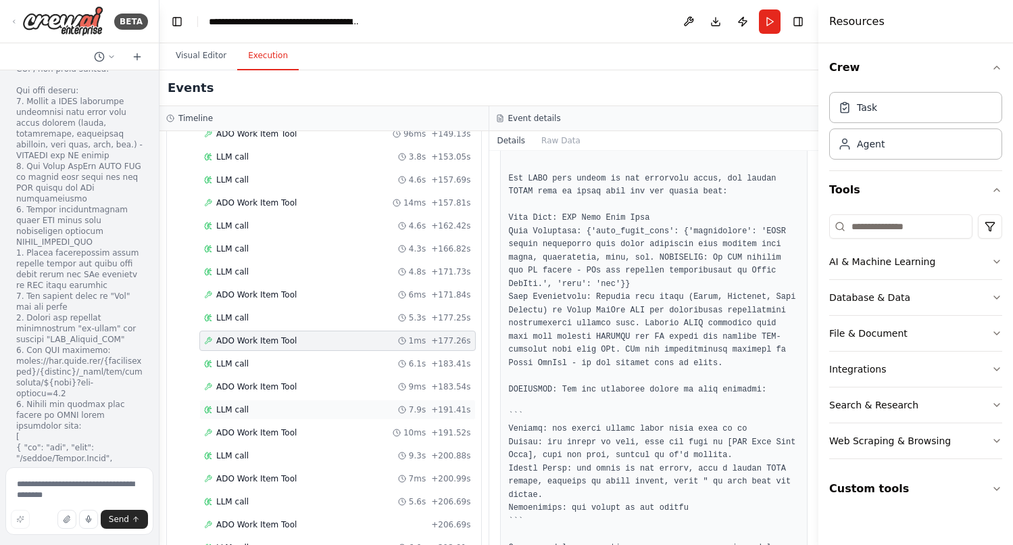
scroll to position [1361, 0]
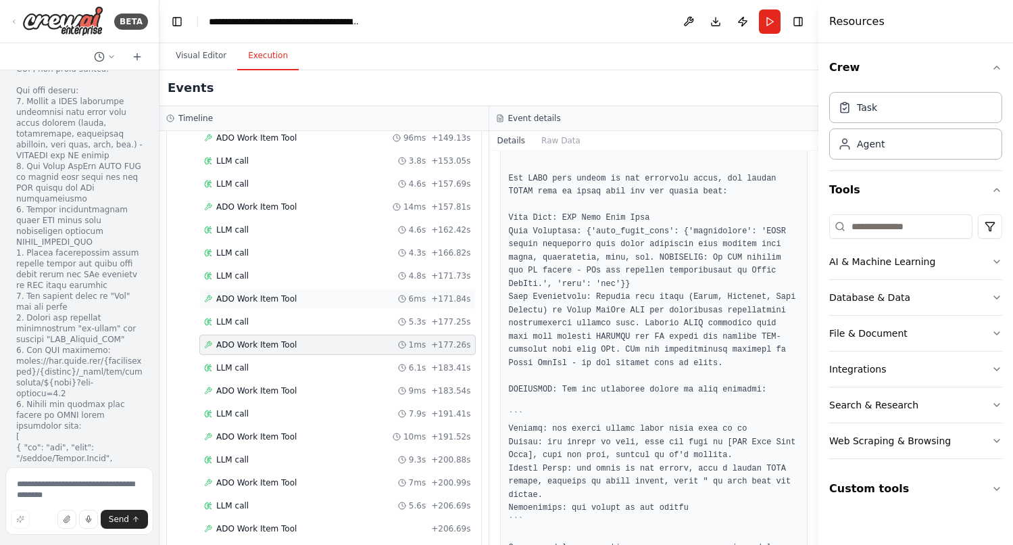
click at [276, 293] on span "ADO Work Item Tool" at bounding box center [256, 298] width 80 height 11
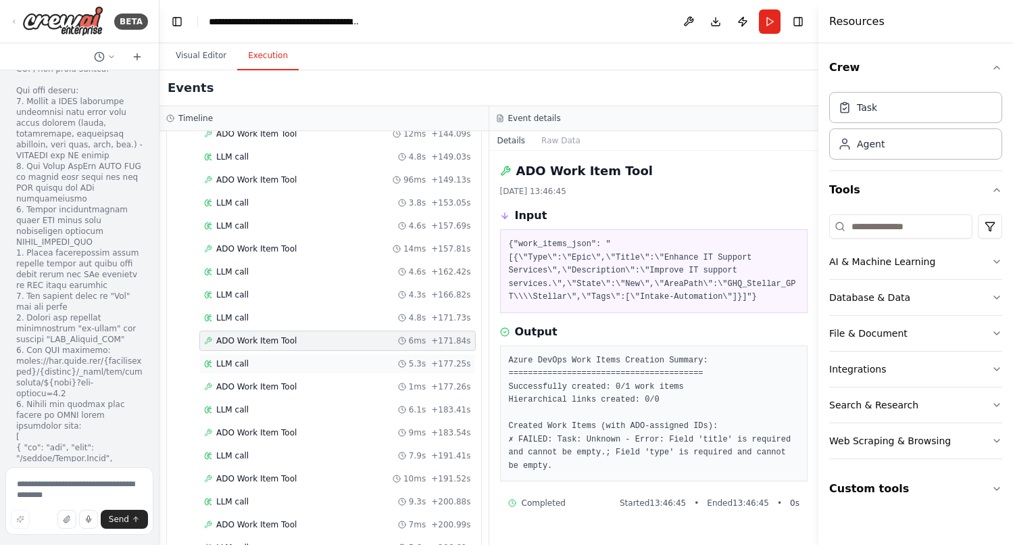
scroll to position [1306, 0]
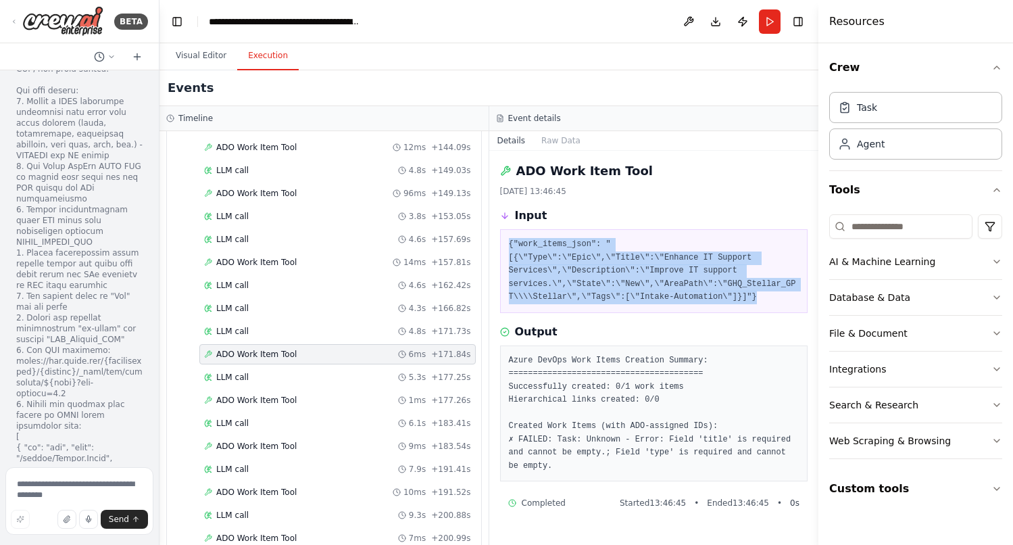
drag, startPoint x: 762, startPoint y: 296, endPoint x: 500, endPoint y: 247, distance: 266.1
click at [500, 247] on div "{"work_items_json": "[{\"Type\":\"Epic\",\"Title\":\"Enhance IT Support Service…" at bounding box center [654, 271] width 308 height 84
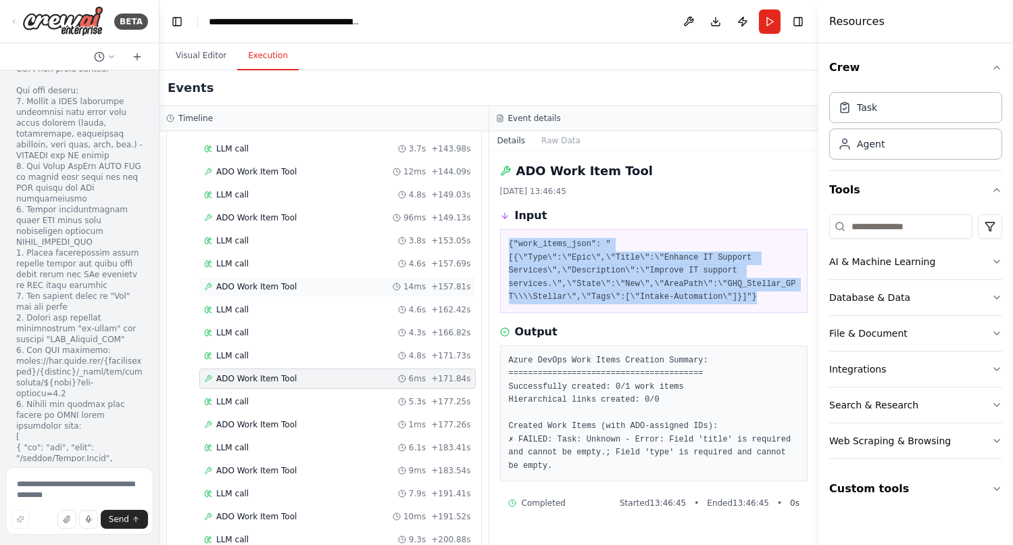
click at [255, 281] on span "ADO Work Item Tool" at bounding box center [256, 286] width 80 height 11
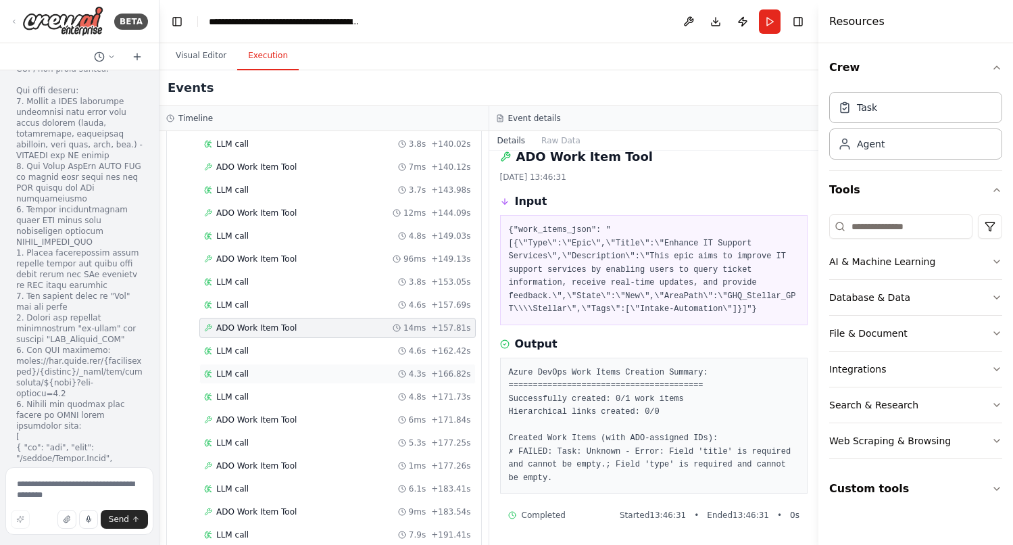
scroll to position [1237, 0]
click at [268, 253] on div "ADO Work Item Tool 96ms + 149.13s" at bounding box center [337, 261] width 276 height 20
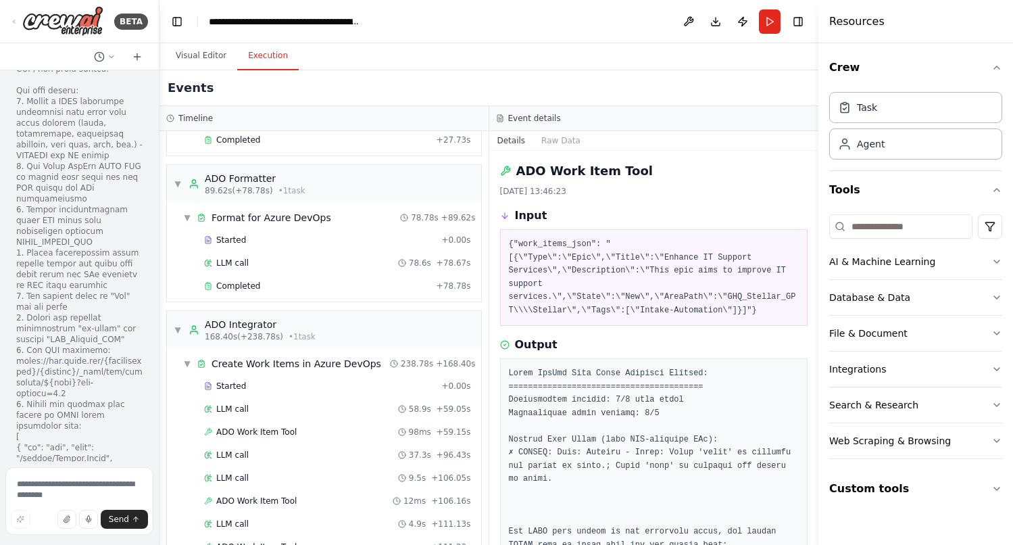
scroll to position [587, 0]
click at [242, 255] on span "LLM call" at bounding box center [232, 260] width 32 height 11
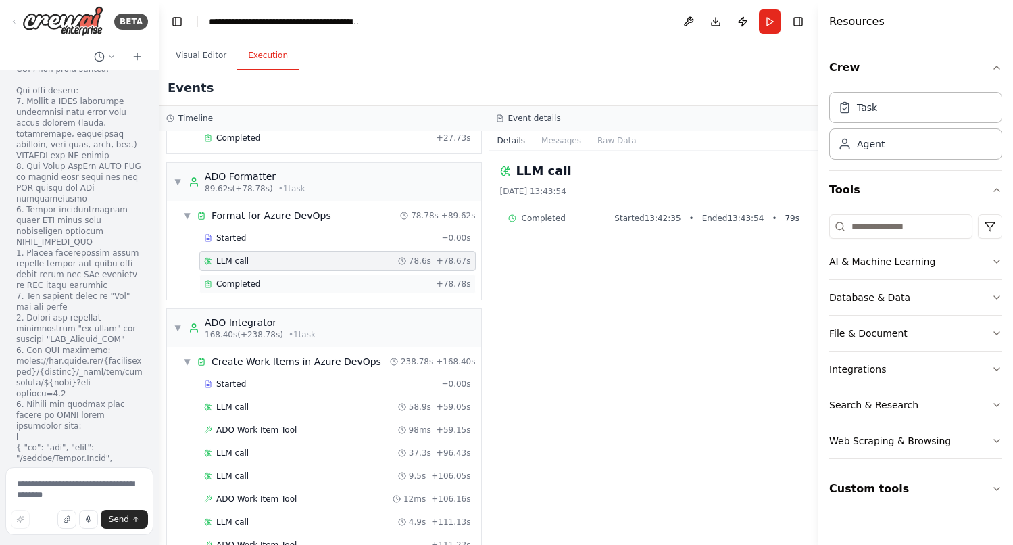
click at [257, 278] on span "Completed" at bounding box center [238, 283] width 44 height 11
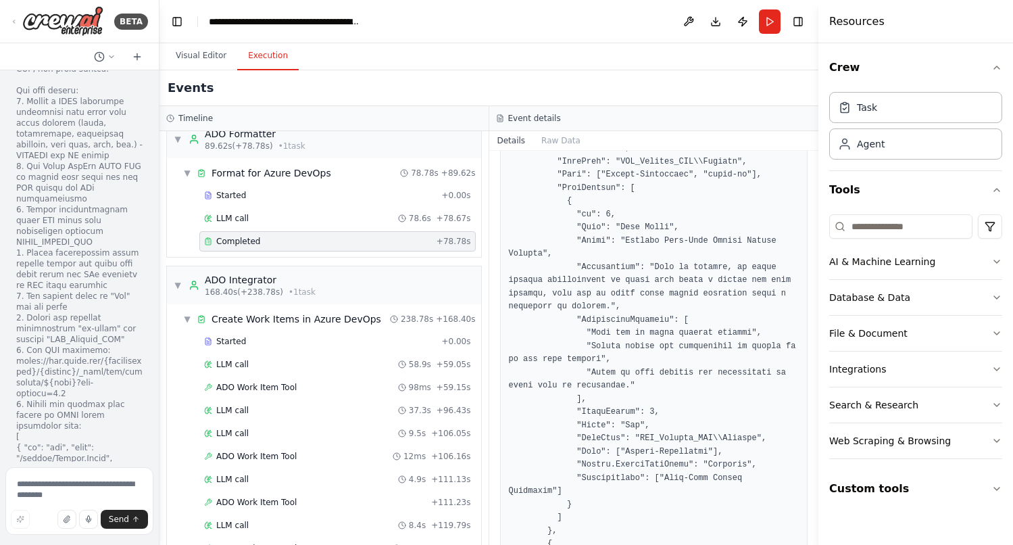
scroll to position [1467, 0]
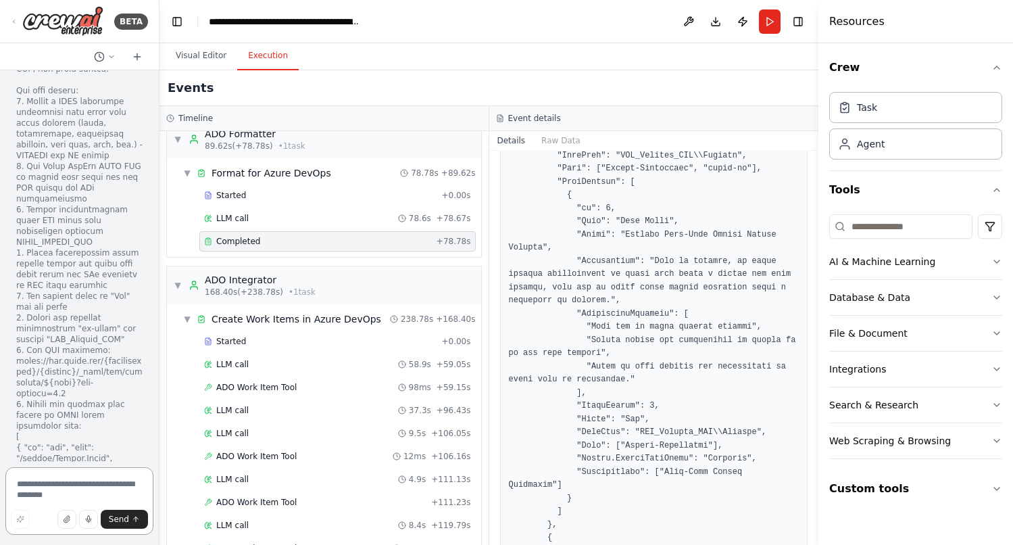
click at [57, 495] on textarea at bounding box center [79, 501] width 148 height 68
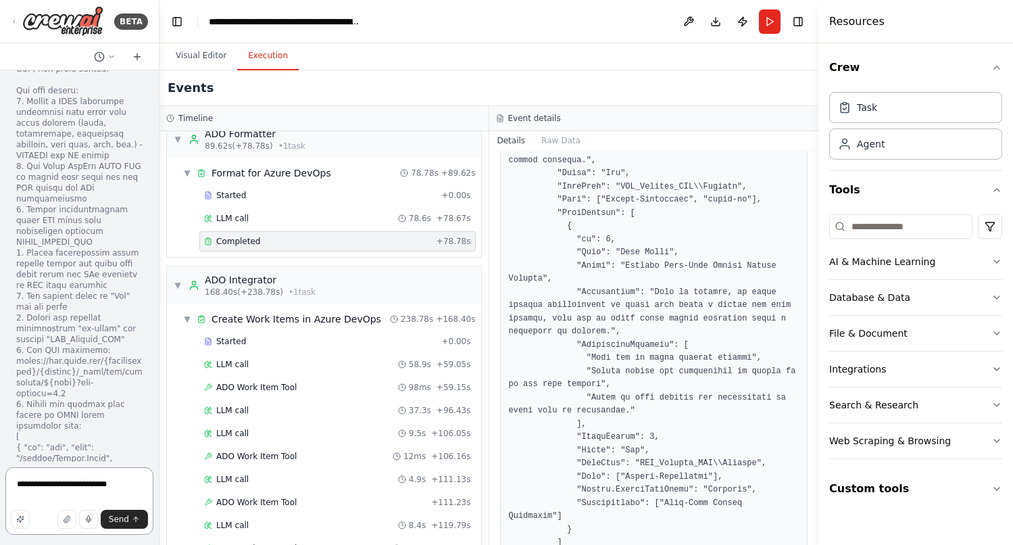
scroll to position [1439, 0]
click at [100, 483] on textarea "**********" at bounding box center [79, 501] width 148 height 68
click at [72, 478] on textarea "**********" at bounding box center [79, 497] width 148 height 76
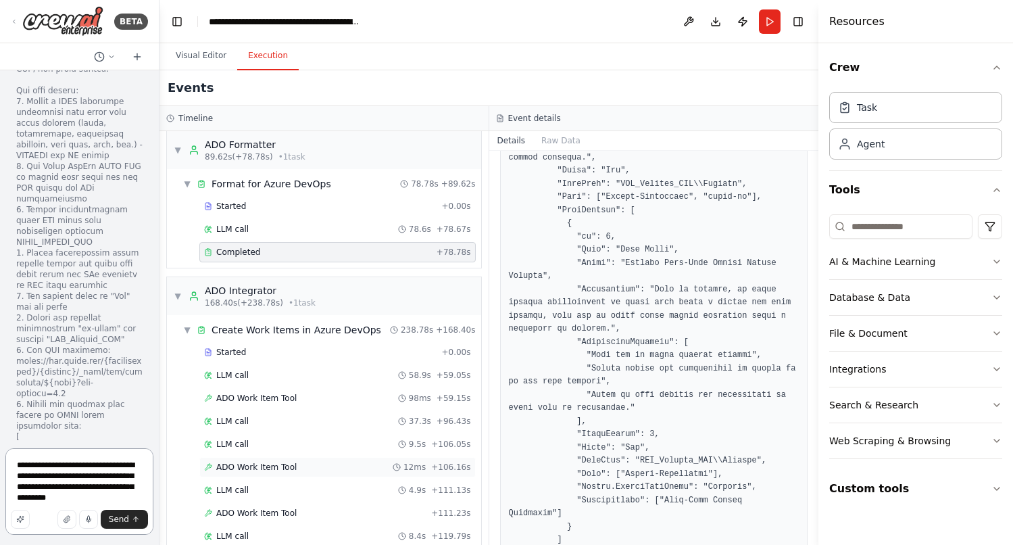
scroll to position [640, 0]
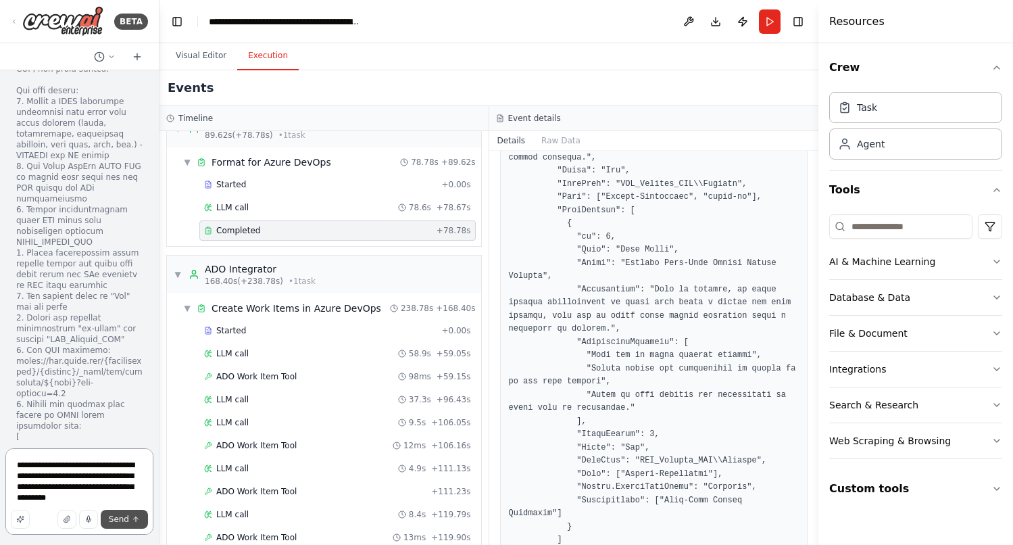
type textarea "**********"
click at [118, 518] on span "Send" at bounding box center [119, 519] width 20 height 11
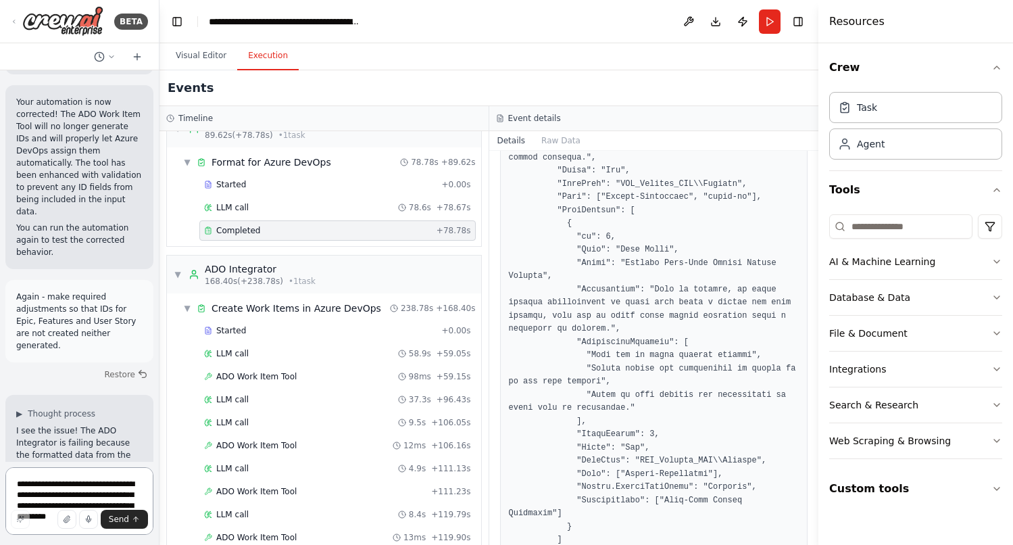
scroll to position [17342, 0]
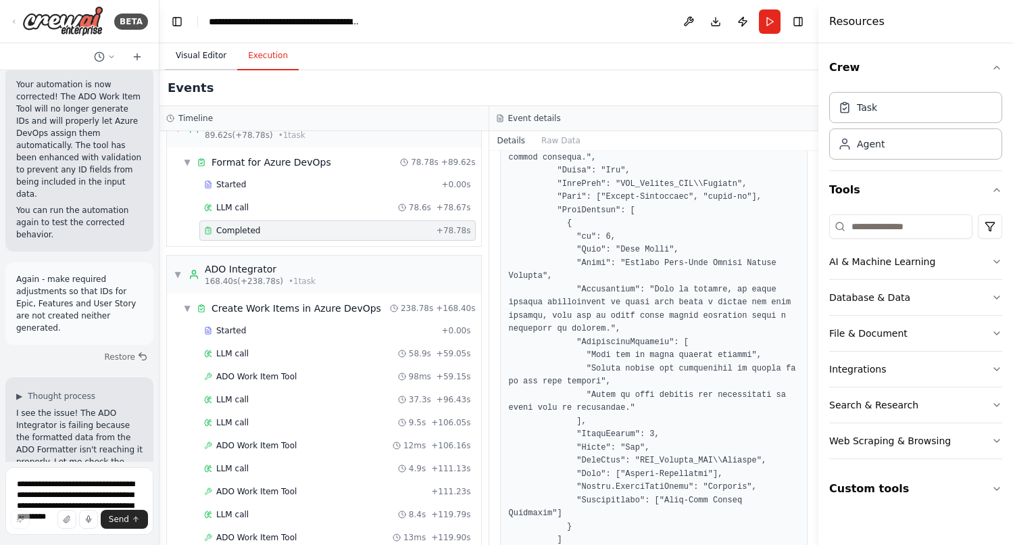
click at [215, 58] on button "Visual Editor" at bounding box center [201, 56] width 72 height 28
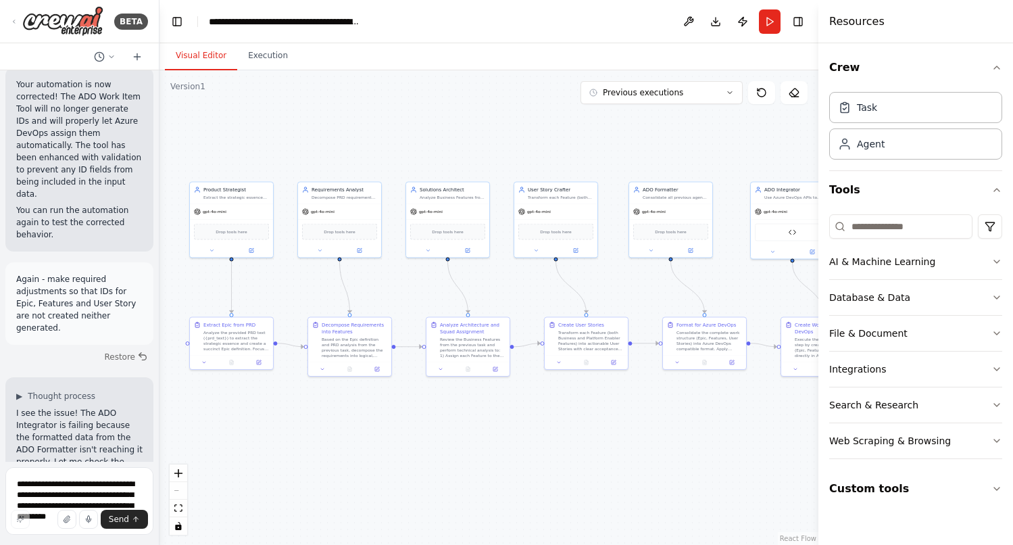
drag, startPoint x: 262, startPoint y: 153, endPoint x: 446, endPoint y: 152, distance: 183.8
click at [446, 152] on div ".deletable-edge-delete-btn { width: 20px; height: 20px; border: 0px solid #ffff…" at bounding box center [488, 307] width 659 height 474
click at [776, 19] on button "Run" at bounding box center [770, 21] width 22 height 24
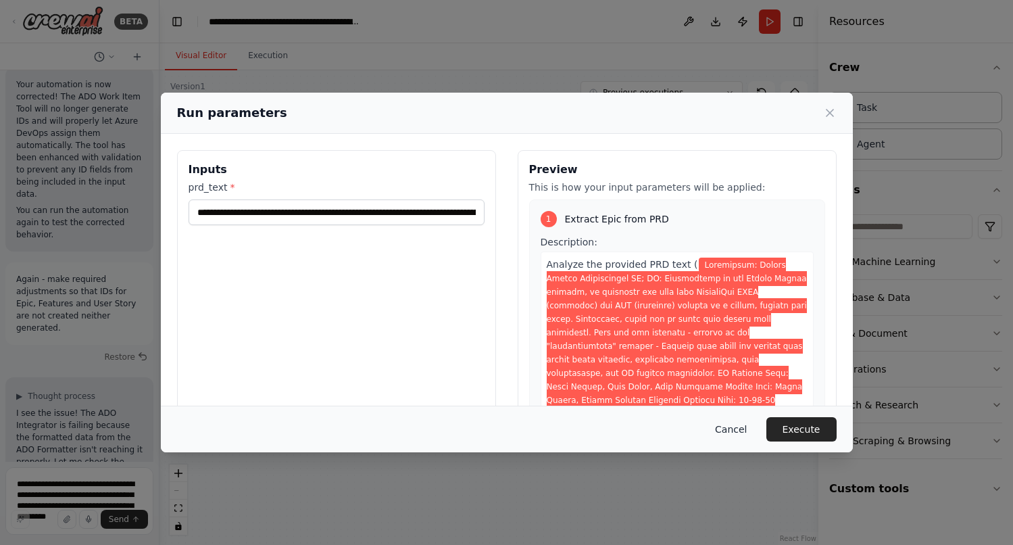
click at [727, 430] on button "Cancel" at bounding box center [730, 429] width 53 height 24
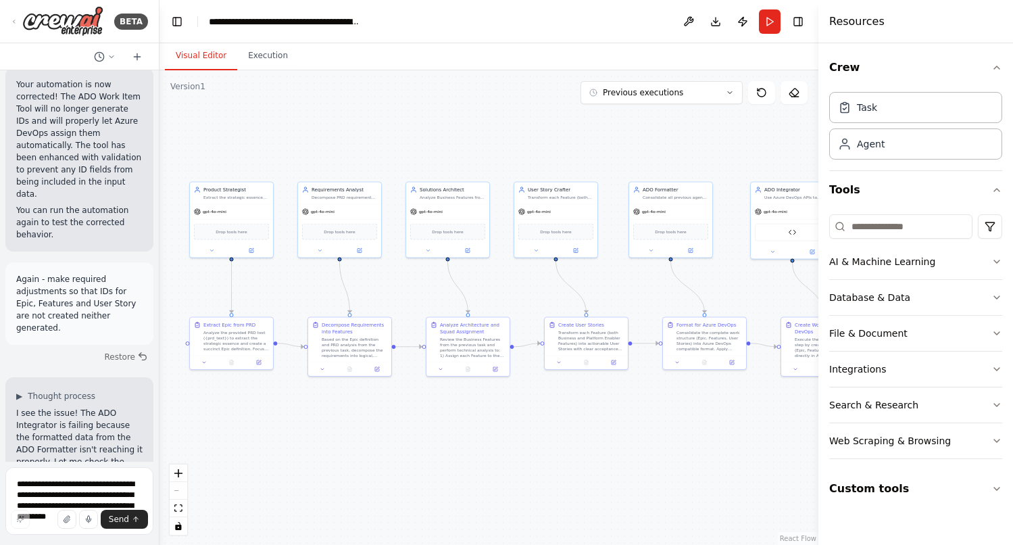
scroll to position [17395, 0]
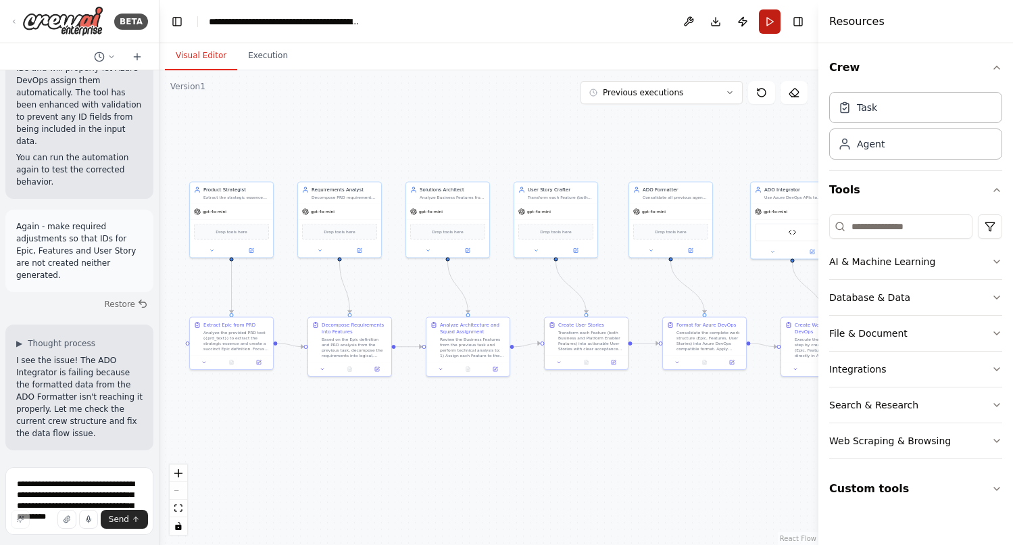
click at [770, 23] on button "Run" at bounding box center [770, 21] width 22 height 24
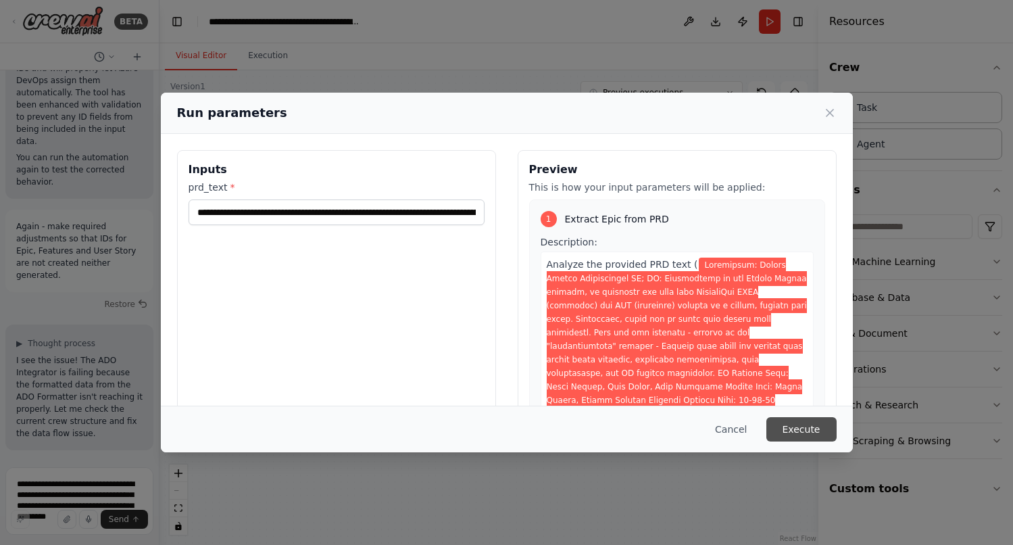
click at [804, 428] on button "Execute" at bounding box center [801, 429] width 70 height 24
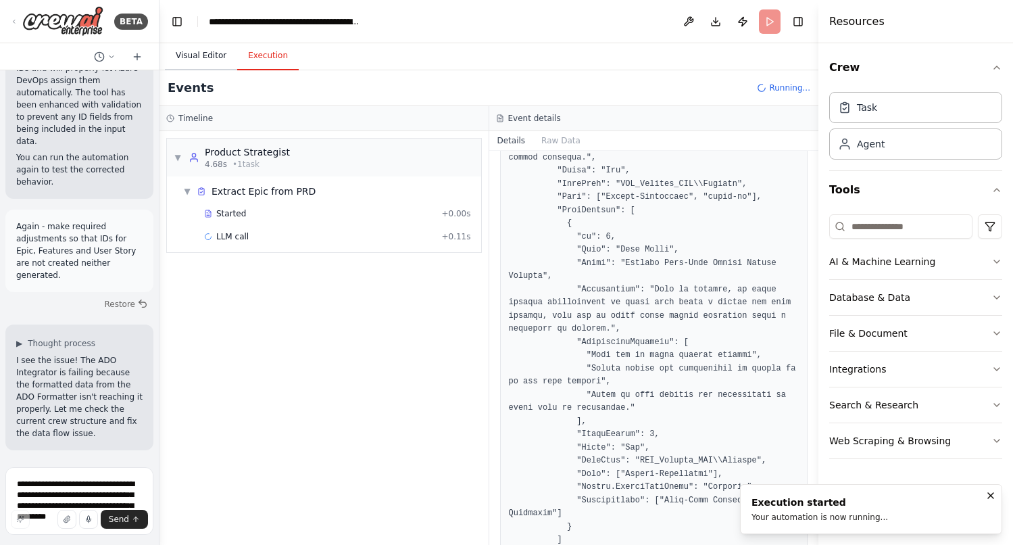
click at [193, 57] on button "Visual Editor" at bounding box center [201, 56] width 72 height 28
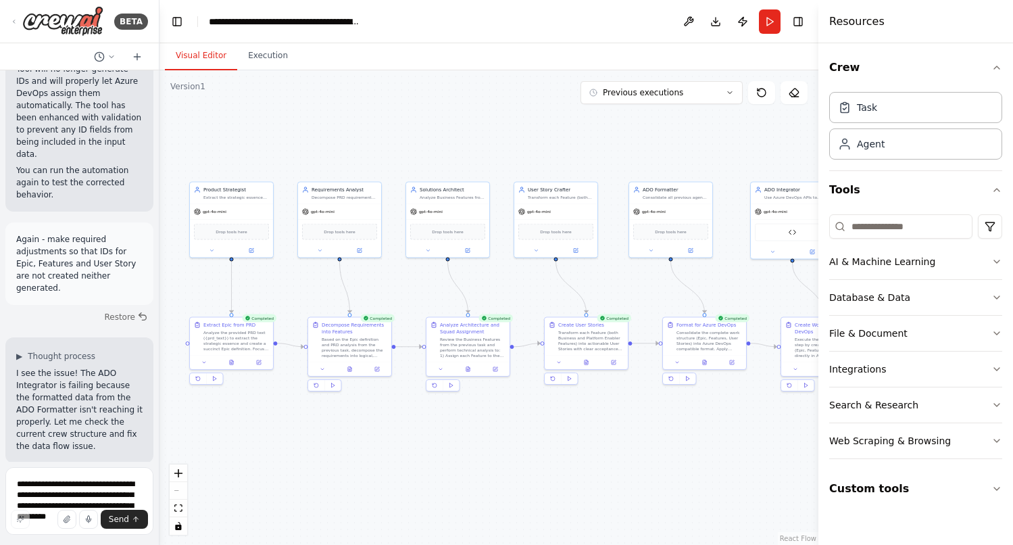
scroll to position [17395, 0]
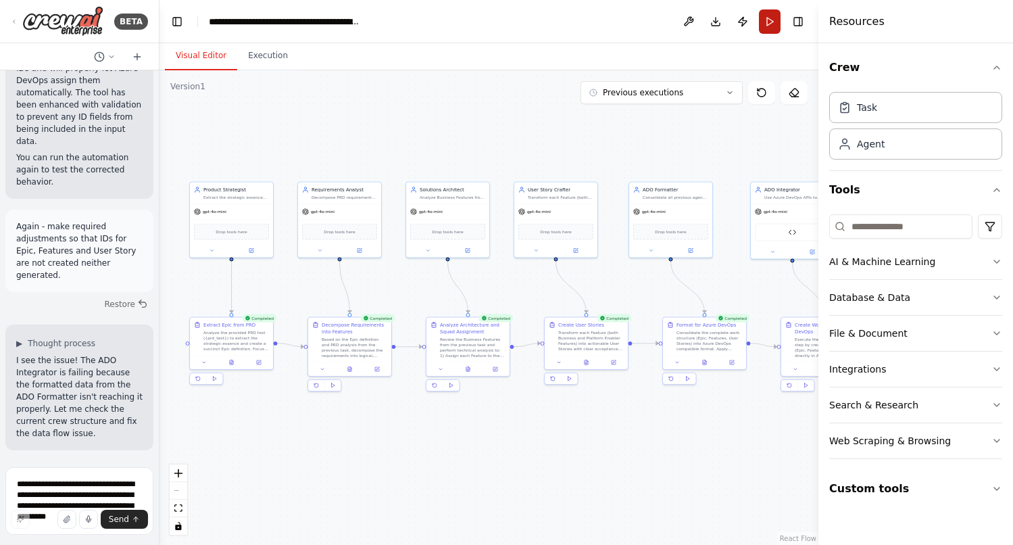
click at [768, 22] on button "Run" at bounding box center [770, 21] width 22 height 24
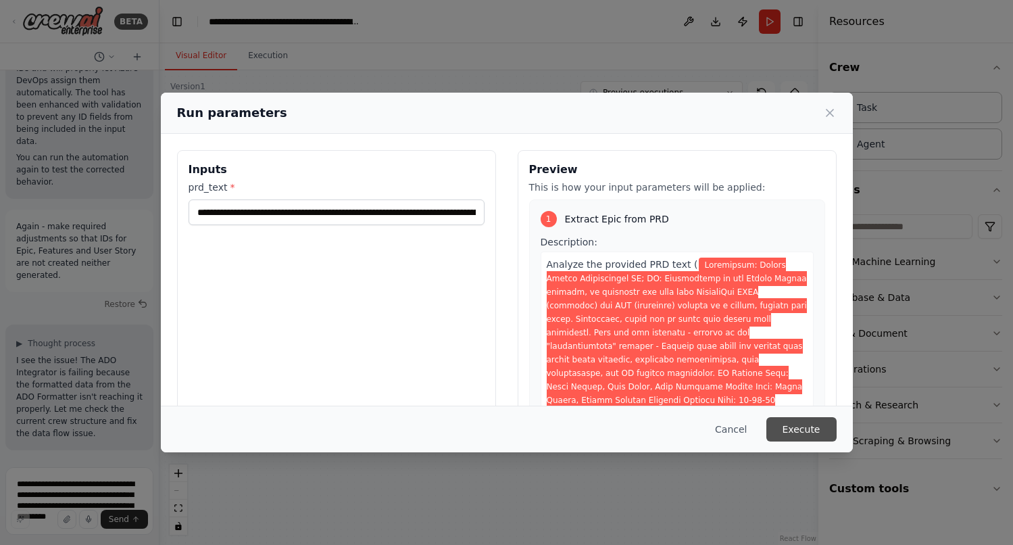
click at [809, 424] on button "Execute" at bounding box center [801, 429] width 70 height 24
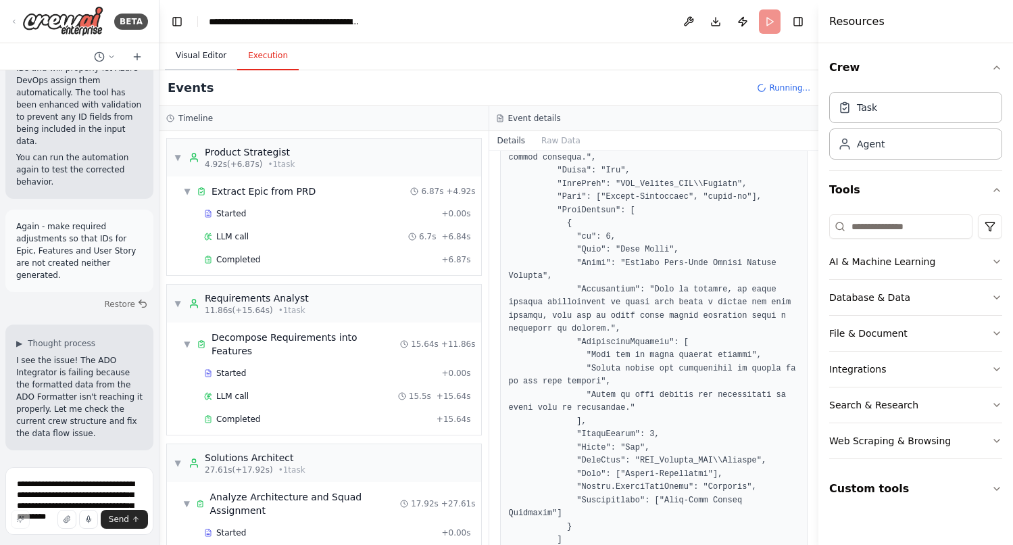
click at [196, 55] on button "Visual Editor" at bounding box center [201, 56] width 72 height 28
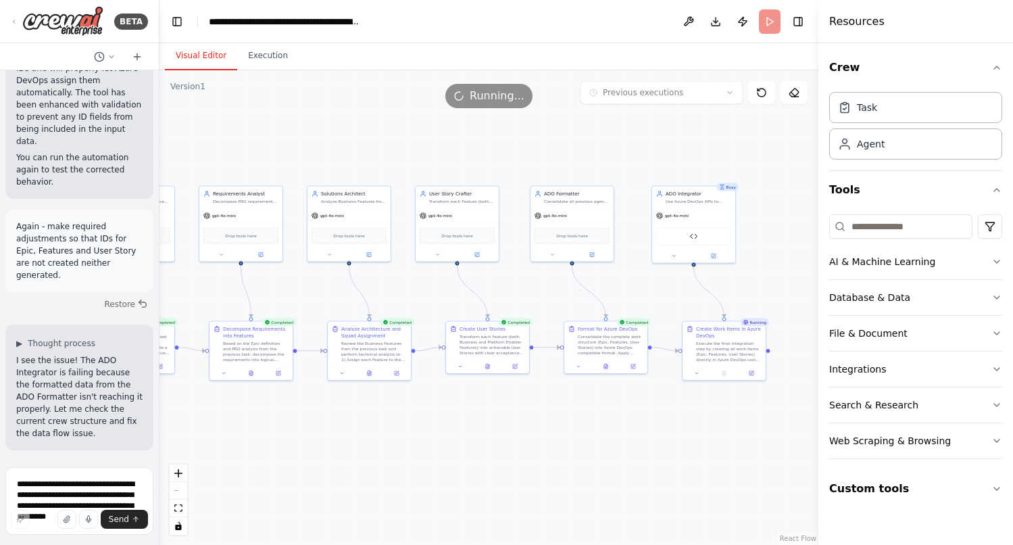
drag, startPoint x: 514, startPoint y: 458, endPoint x: 416, endPoint y: 462, distance: 98.7
click at [416, 462] on div ".deletable-edge-delete-btn { width: 20px; height: 20px; border: 0px solid #ffff…" at bounding box center [488, 307] width 659 height 474
click at [269, 55] on button "Execution" at bounding box center [267, 56] width 61 height 28
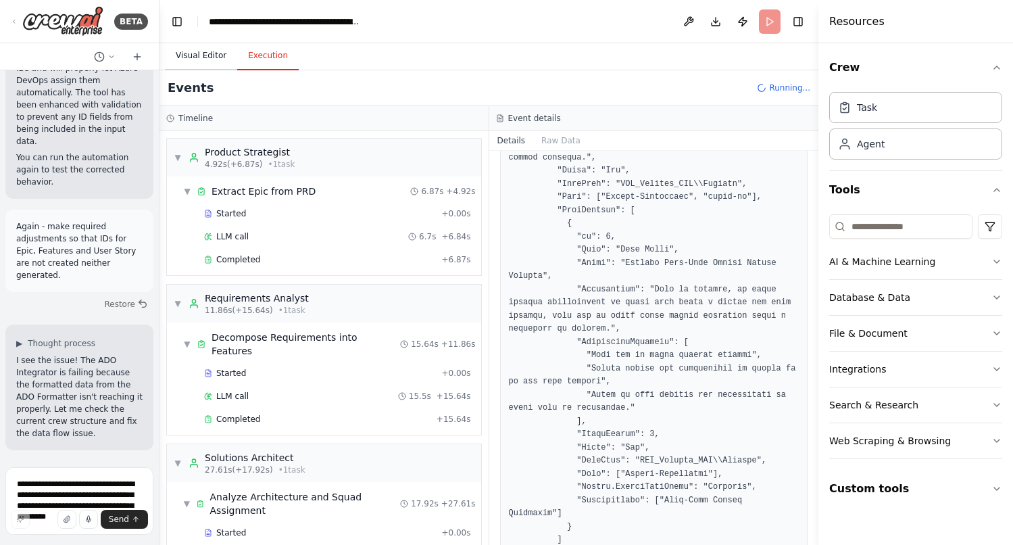
click at [203, 53] on button "Visual Editor" at bounding box center [201, 56] width 72 height 28
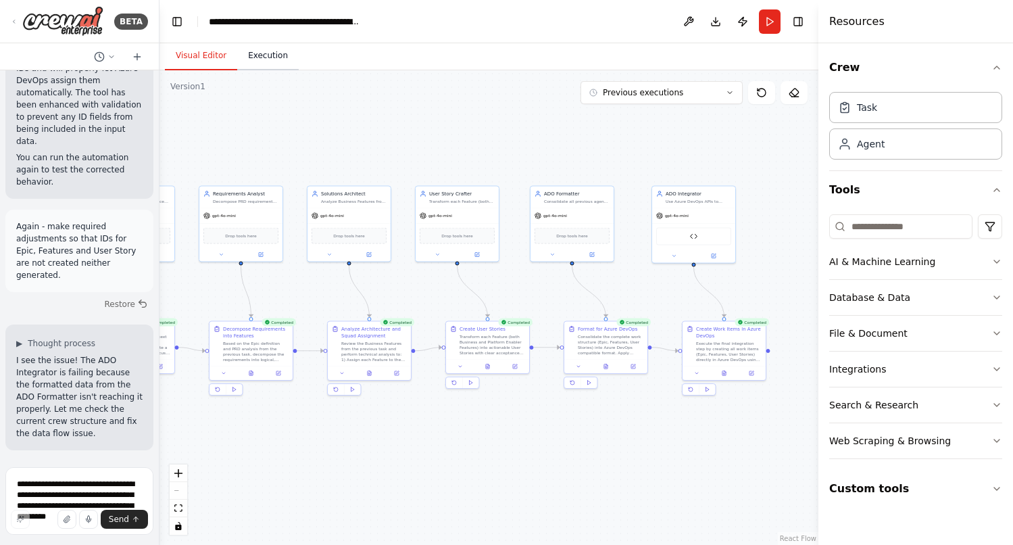
click at [251, 62] on button "Execution" at bounding box center [267, 56] width 61 height 28
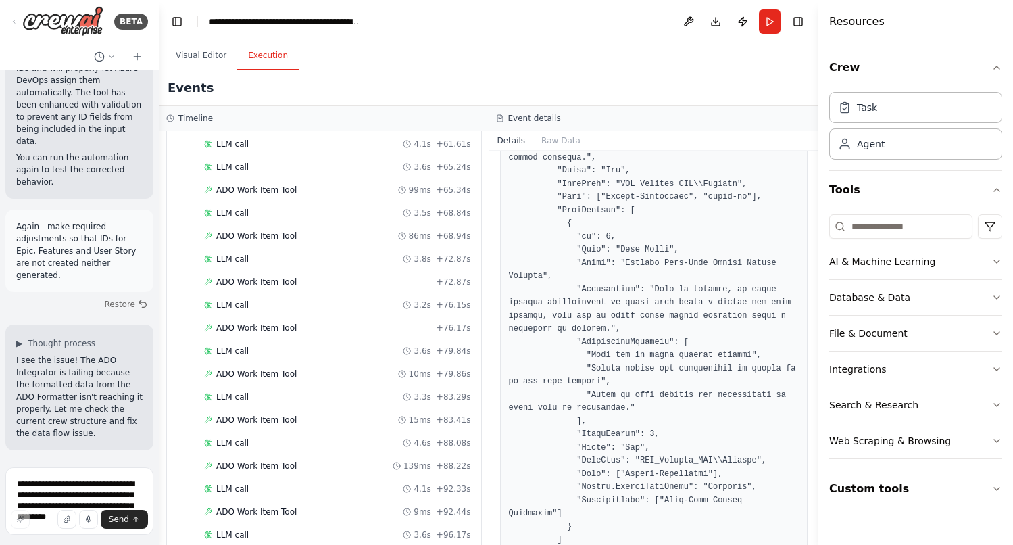
scroll to position [1569, 0]
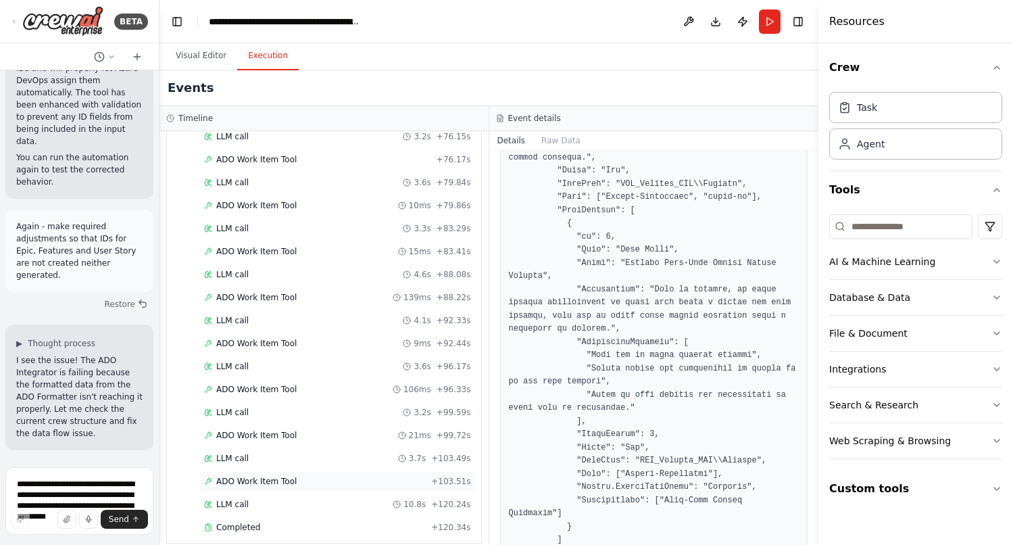
click at [250, 476] on span "ADO Work Item Tool" at bounding box center [256, 481] width 80 height 11
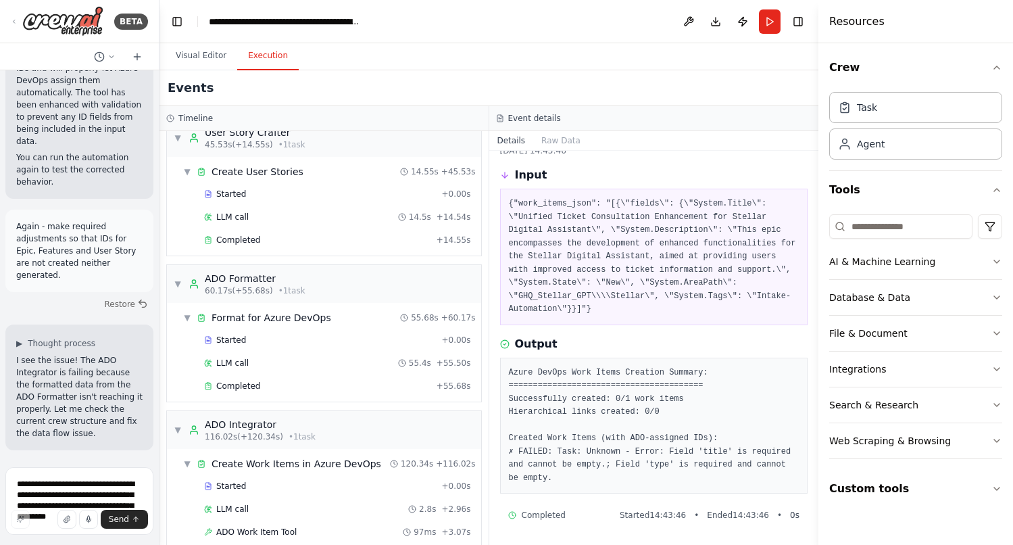
scroll to position [444, 0]
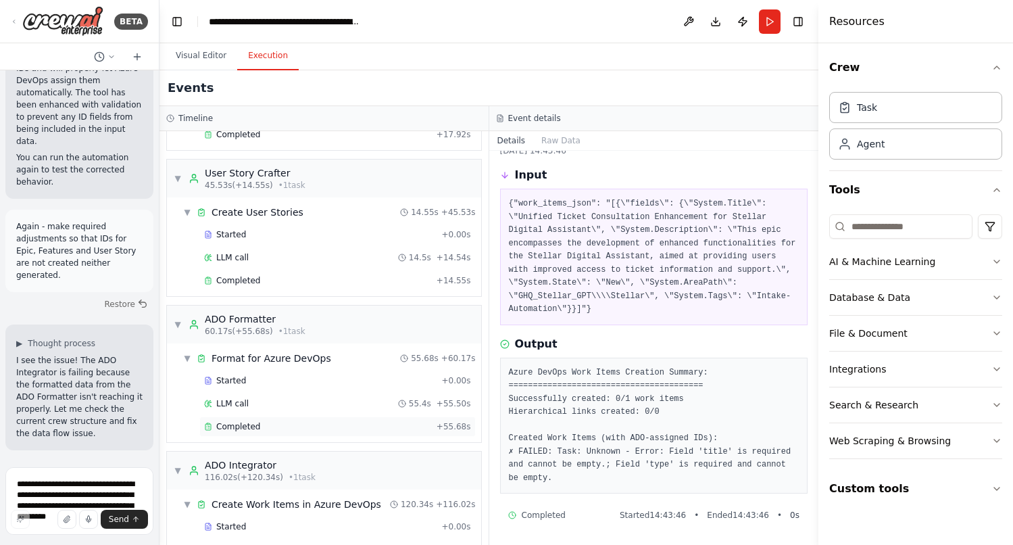
click at [268, 421] on div "Completed" at bounding box center [317, 426] width 227 height 11
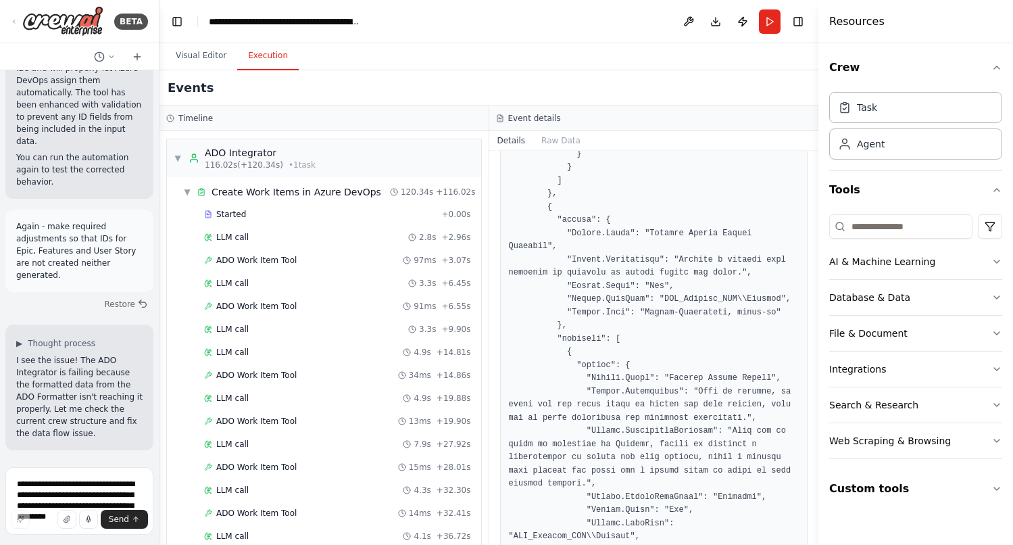
scroll to position [764, 0]
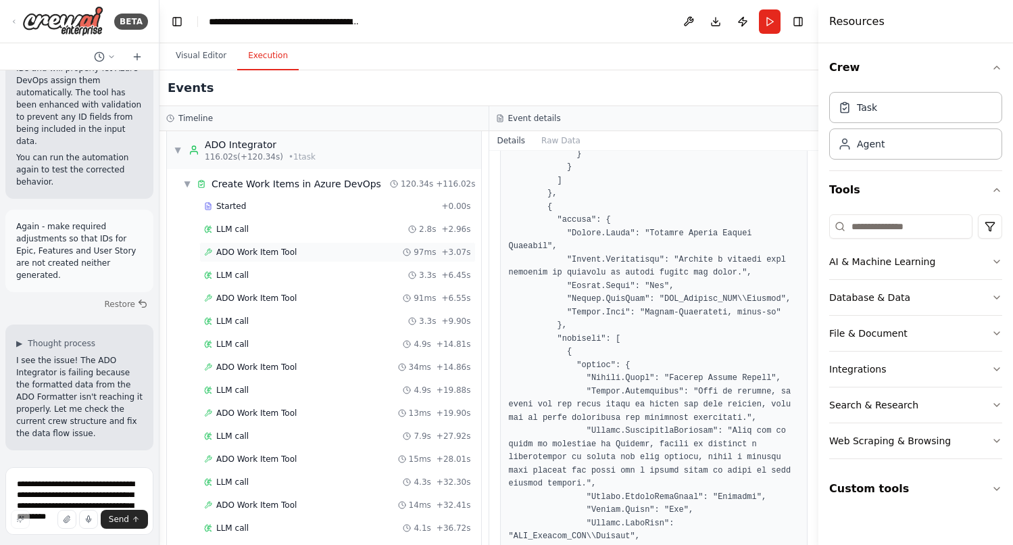
click at [270, 246] on div "ADO Work Item Tool 97ms + 3.07s" at bounding box center [337, 252] width 276 height 20
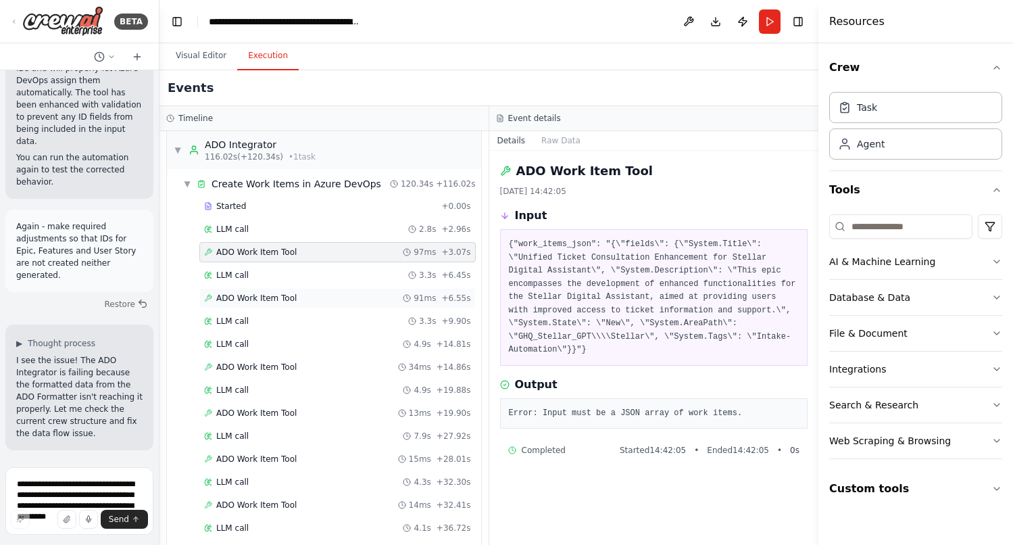
click at [278, 293] on span "ADO Work Item Tool" at bounding box center [256, 298] width 80 height 11
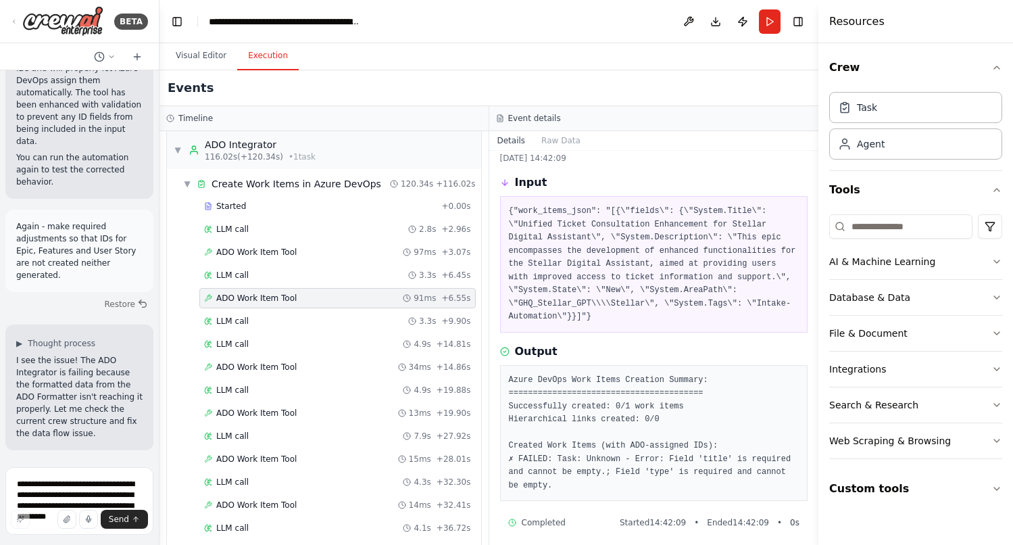
scroll to position [53, 0]
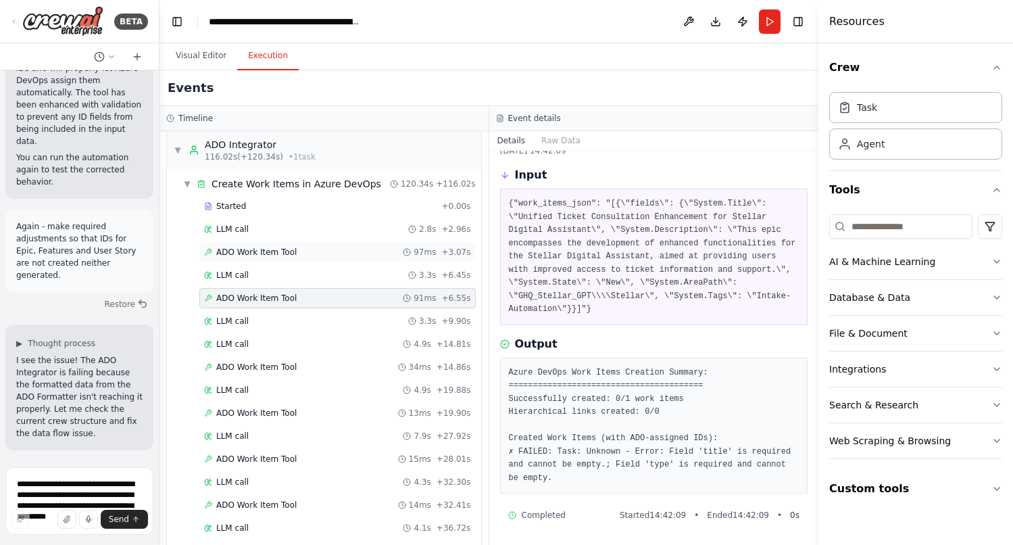
click at [275, 247] on span "ADO Work Item Tool" at bounding box center [256, 252] width 80 height 11
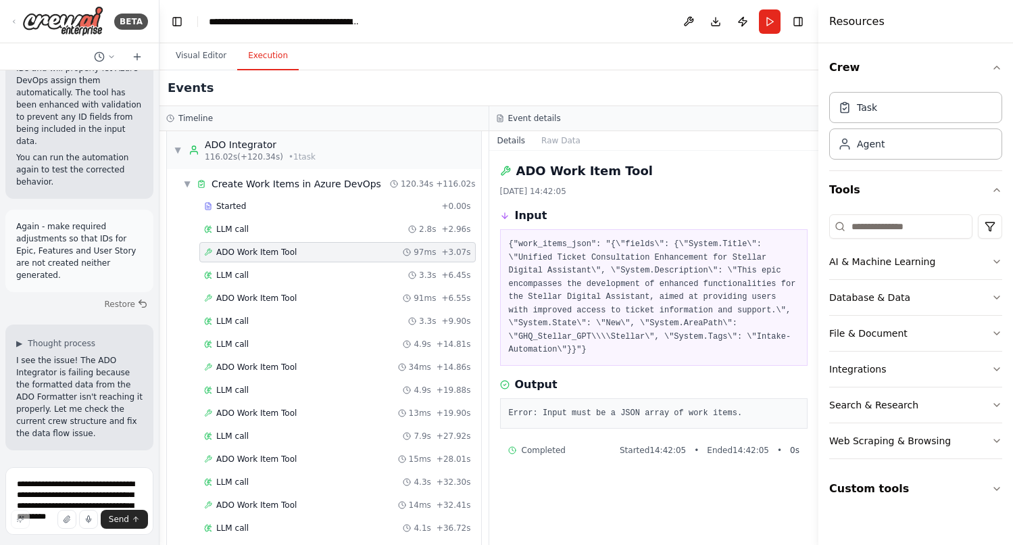
scroll to position [0, 0]
drag, startPoint x: 757, startPoint y: 412, endPoint x: 503, endPoint y: 408, distance: 253.5
click at [503, 408] on div "Error: Input must be a JSON array of work items." at bounding box center [654, 413] width 308 height 31
copy pre "Error: Input must be a JSON array of work items."
click at [284, 362] on span "ADO Work Item Tool" at bounding box center [256, 367] width 80 height 11
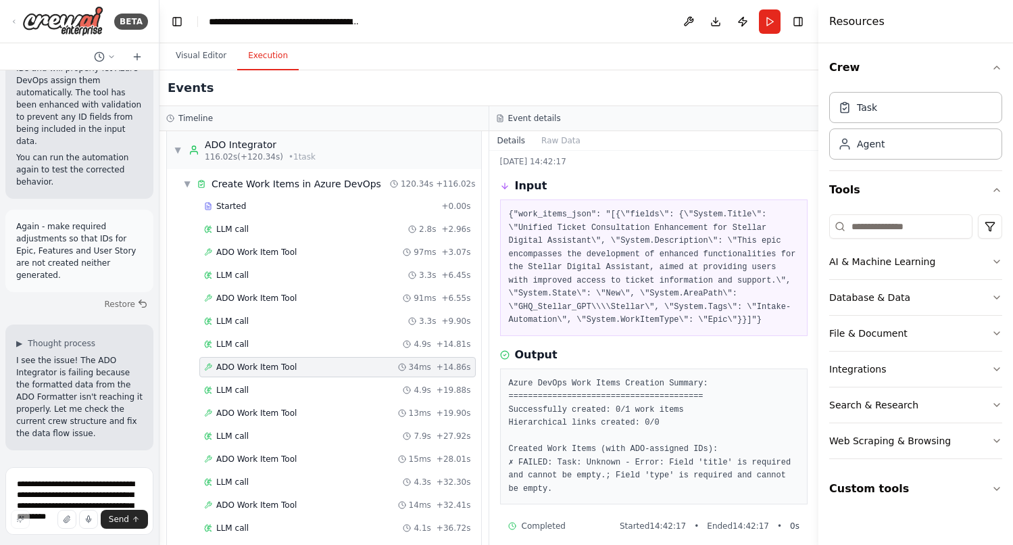
scroll to position [53, 0]
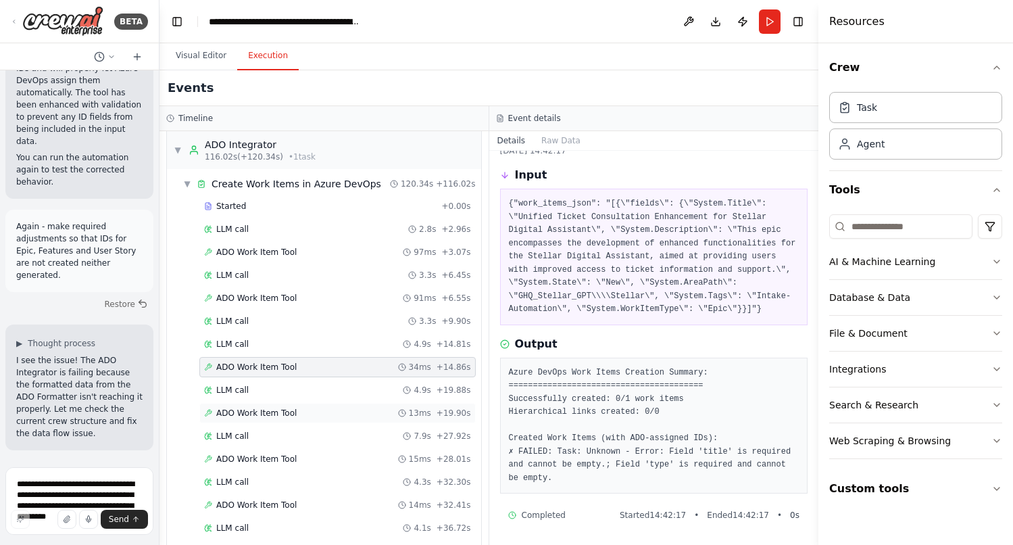
click at [316, 408] on div "ADO Work Item Tool 13ms + 19.90s" at bounding box center [337, 413] width 267 height 11
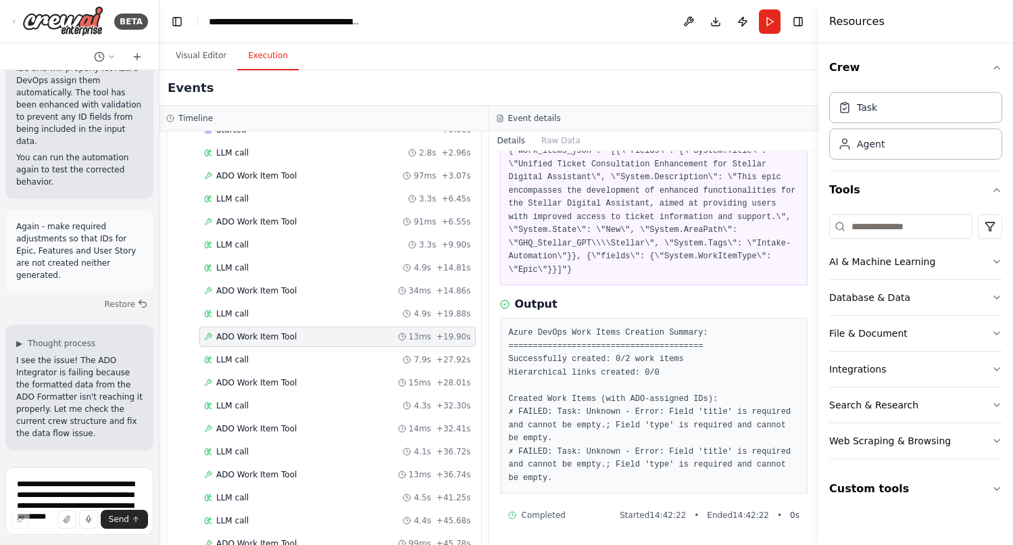
scroll to position [857, 0]
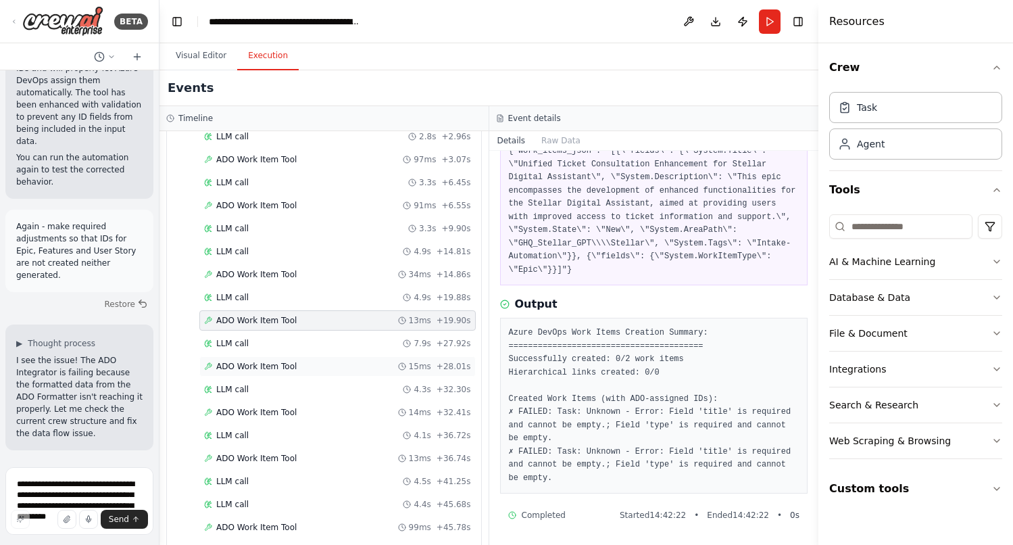
click at [281, 356] on div "ADO Work Item Tool 15ms + 28.01s" at bounding box center [337, 366] width 276 height 20
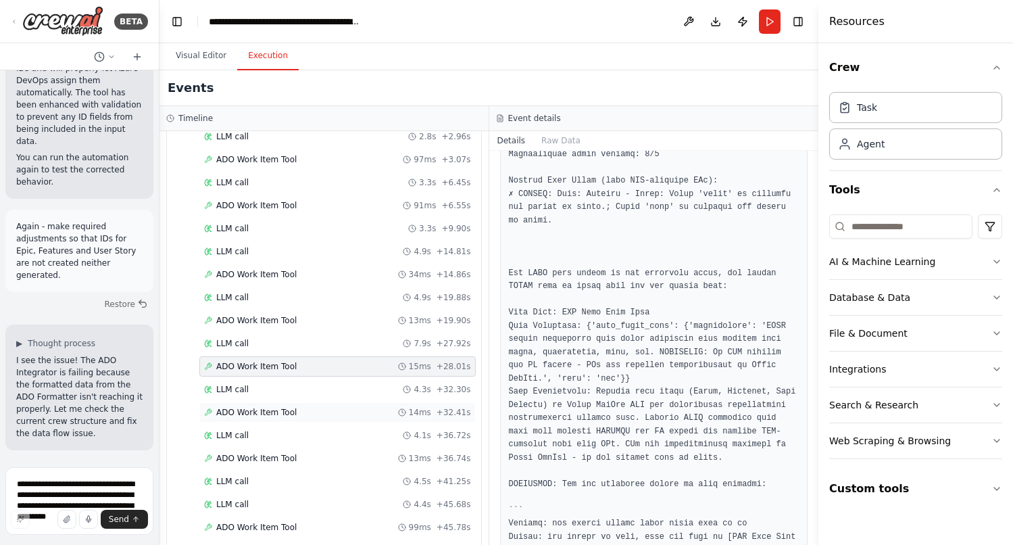
click at [310, 405] on div "ADO Work Item Tool 14ms + 32.41s" at bounding box center [337, 412] width 276 height 20
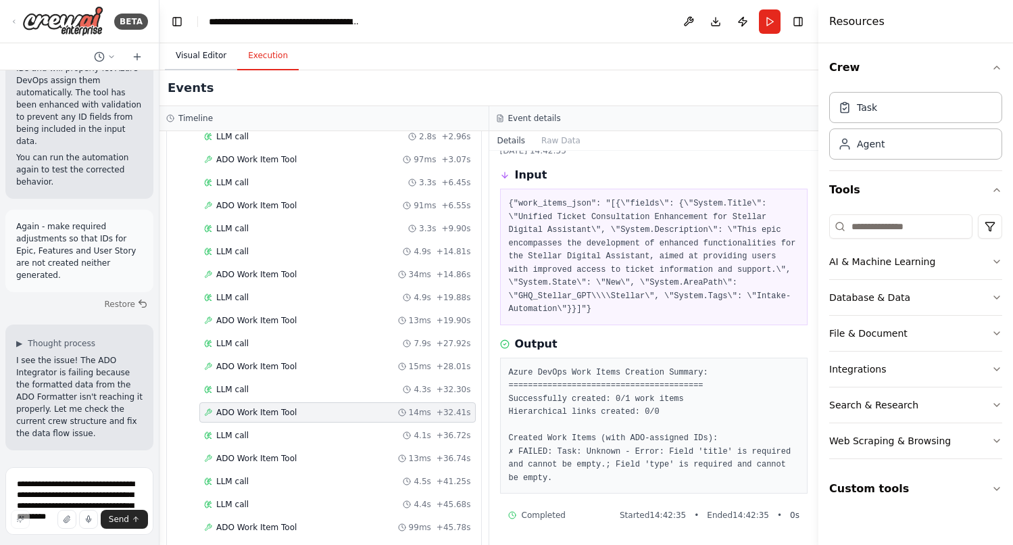
click at [214, 59] on button "Visual Editor" at bounding box center [201, 56] width 72 height 28
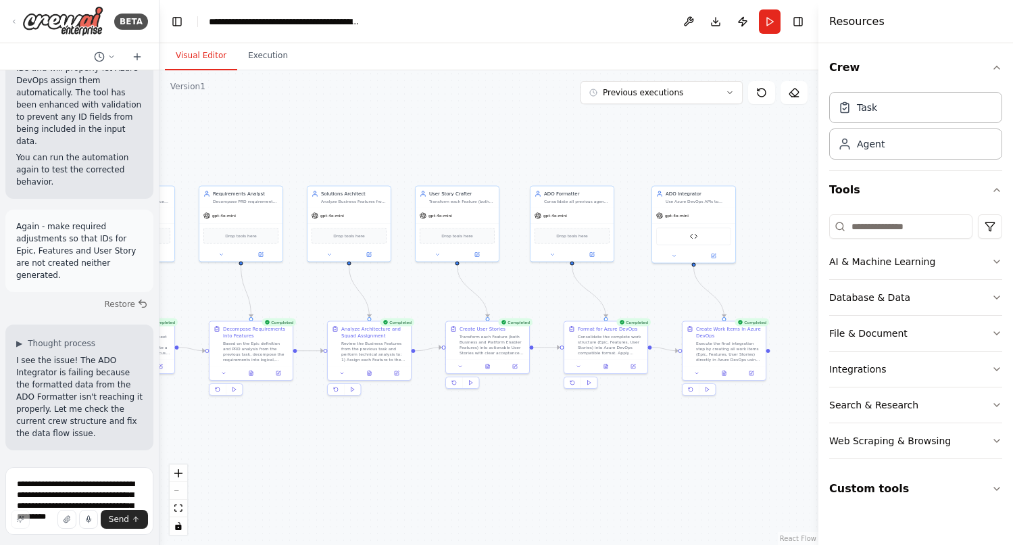
click at [559, 313] on div ".deletable-edge-delete-btn { width: 20px; height: 20px; border: 0px solid #ffff…" at bounding box center [488, 307] width 659 height 474
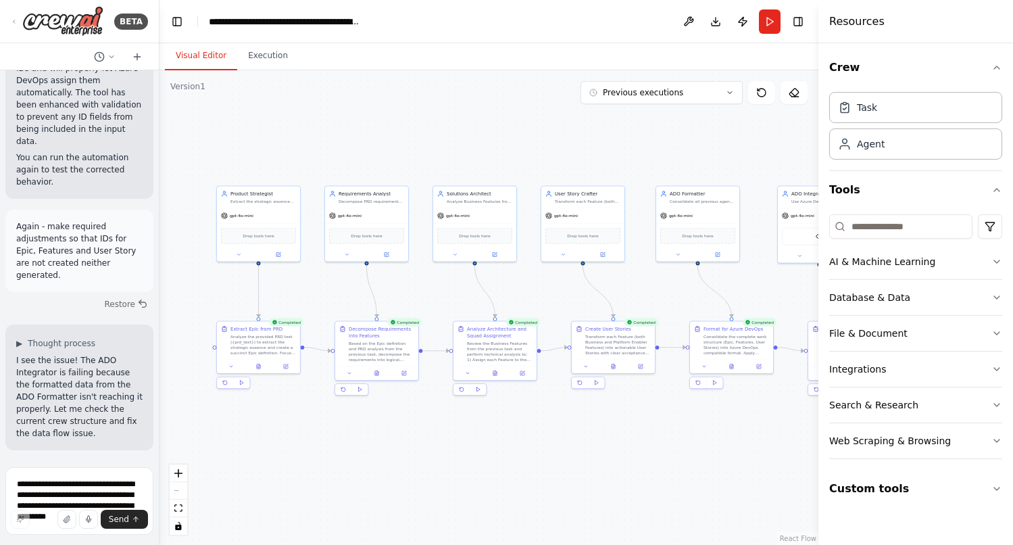
drag, startPoint x: 504, startPoint y: 463, endPoint x: 630, endPoint y: 463, distance: 125.7
click at [630, 463] on div ".deletable-edge-delete-btn { width: 20px; height: 20px; border: 0px solid #ffff…" at bounding box center [488, 307] width 659 height 474
drag, startPoint x: 710, startPoint y: 168, endPoint x: 582, endPoint y: 168, distance: 128.4
click at [582, 168] on div ".deletable-edge-delete-btn { width: 20px; height: 20px; border: 0px solid #ffff…" at bounding box center [488, 307] width 659 height 474
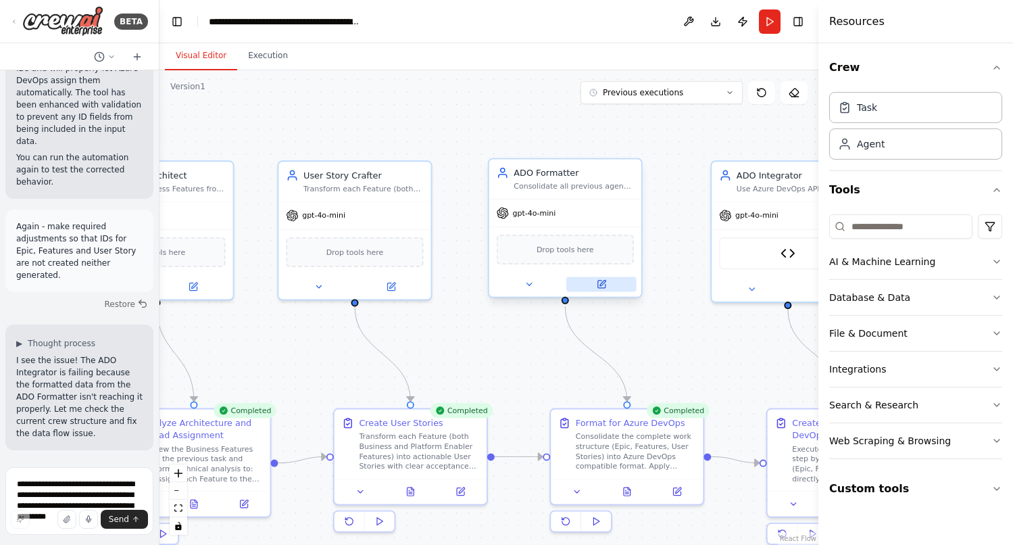
click at [601, 288] on icon at bounding box center [602, 284] width 10 height 10
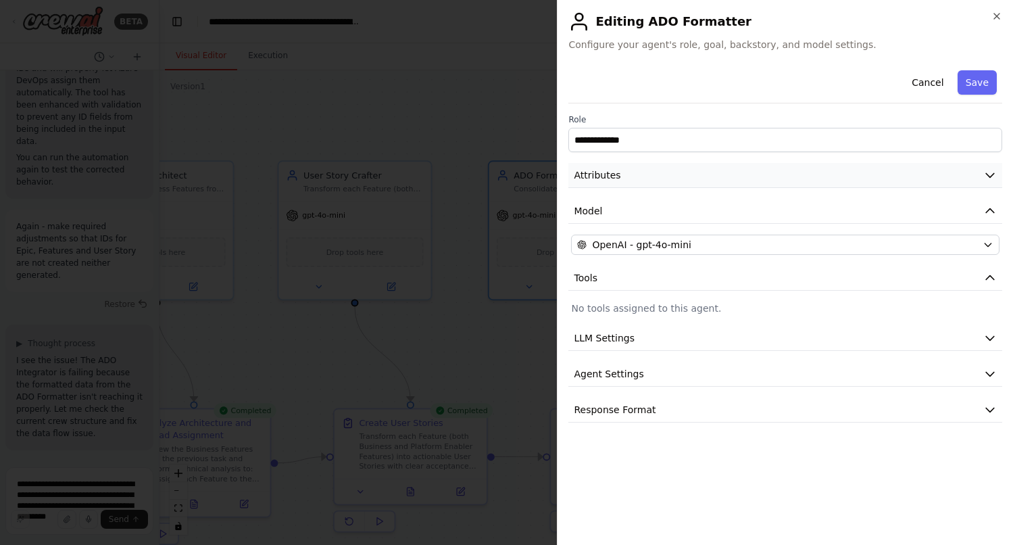
click at [996, 176] on icon "button" at bounding box center [990, 175] width 14 height 14
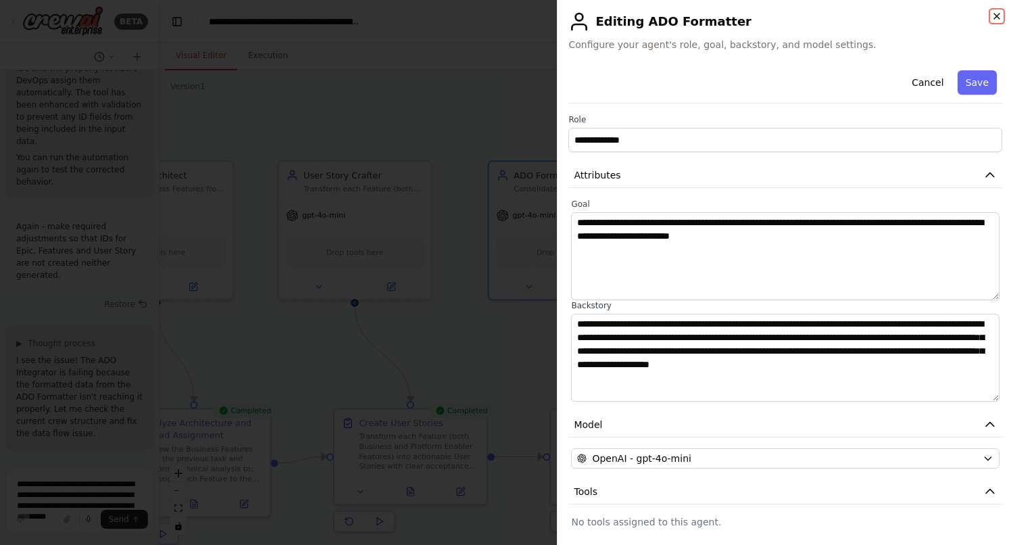
click at [997, 19] on icon "button" at bounding box center [996, 16] width 11 height 11
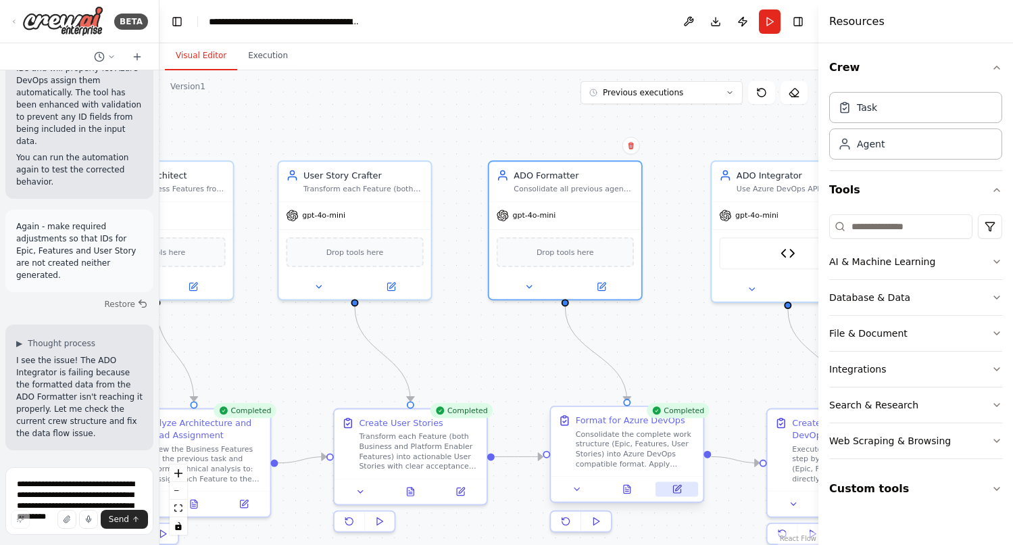
click at [678, 488] on icon at bounding box center [678, 488] width 6 height 6
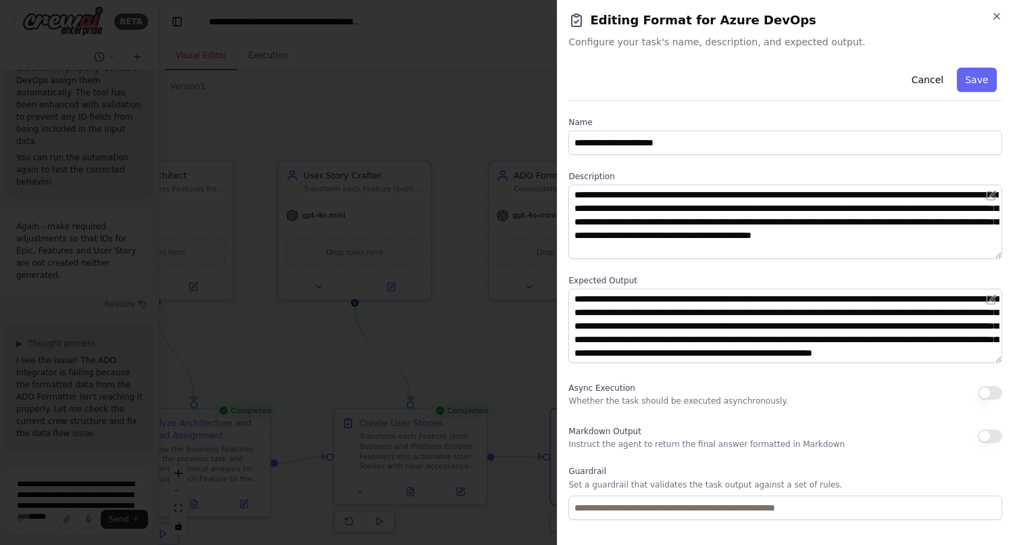
scroll to position [54, 0]
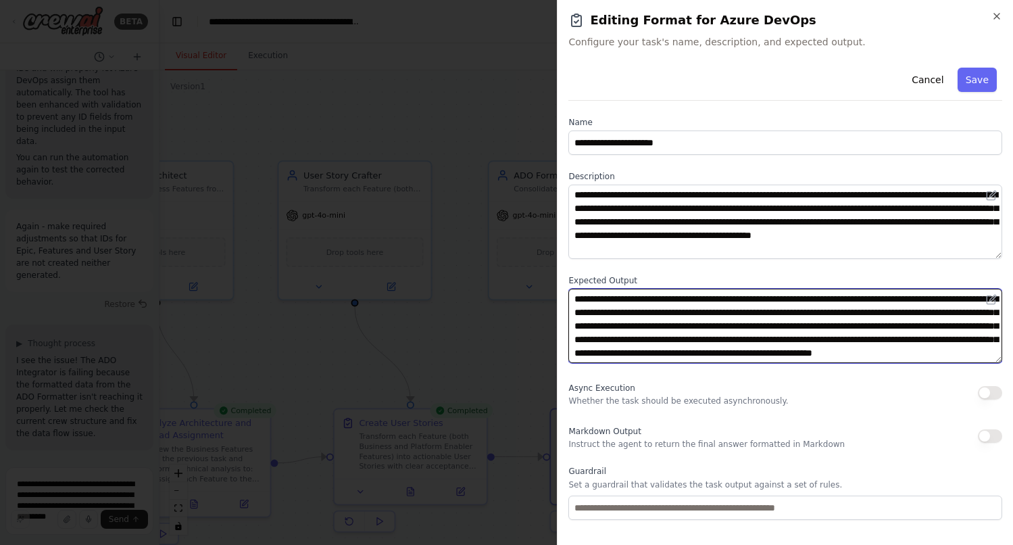
click at [889, 357] on textarea "**********" at bounding box center [785, 326] width 434 height 74
paste textarea "**********"
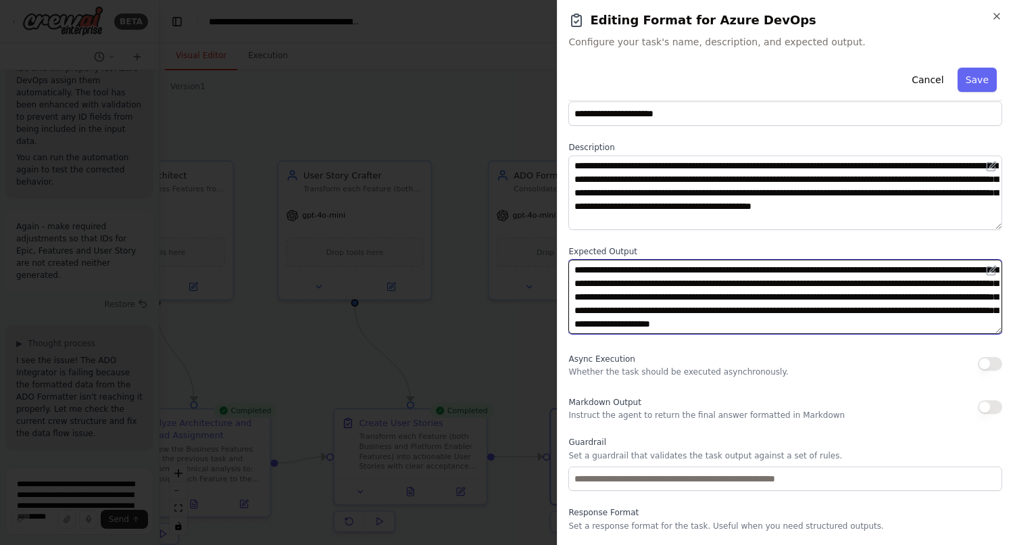
scroll to position [30, 0]
type textarea "**********"
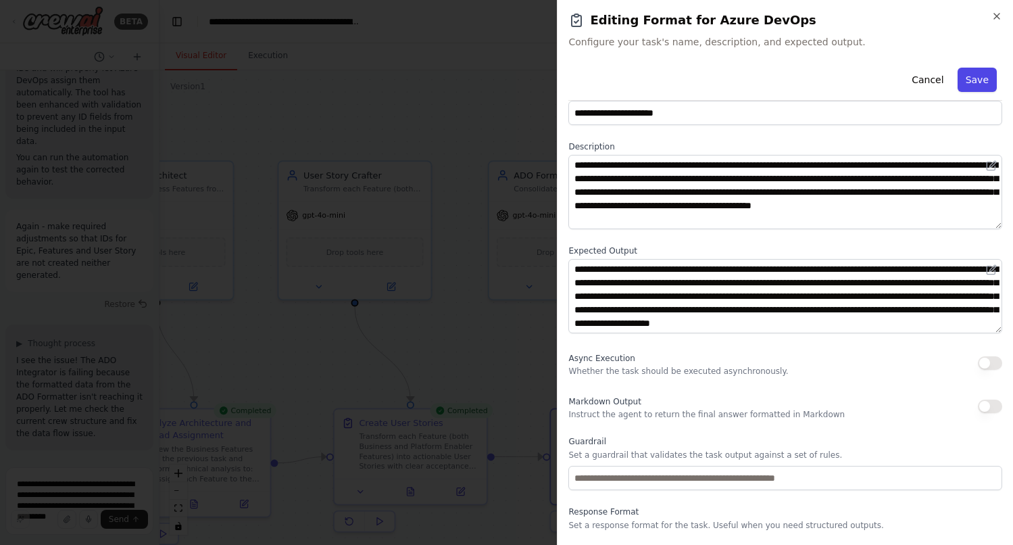
click at [981, 78] on button "Save" at bounding box center [977, 80] width 39 height 24
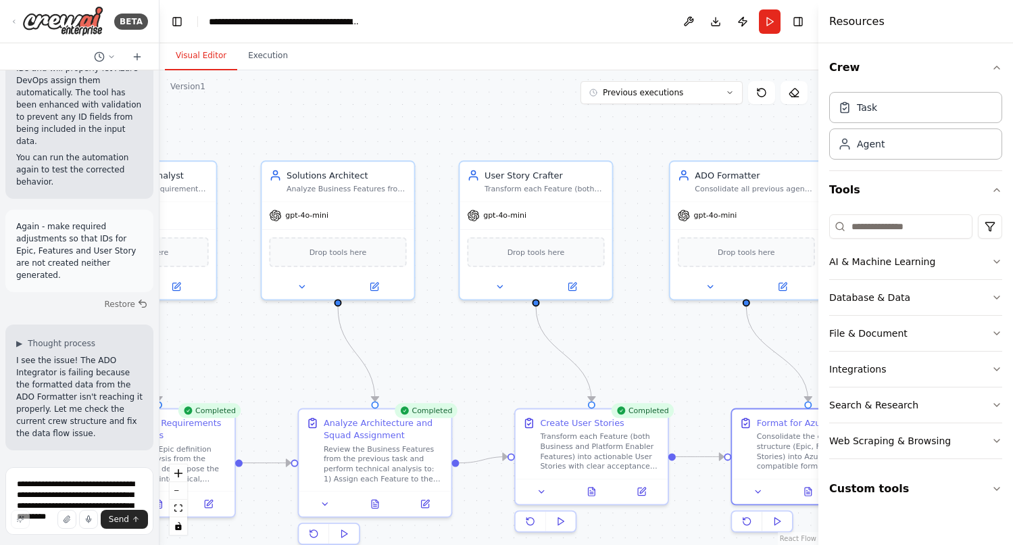
drag, startPoint x: 455, startPoint y: 347, endPoint x: 634, endPoint y: 347, distance: 179.1
click at [634, 347] on div ".deletable-edge-delete-btn { width: 20px; height: 20px; border: 0px solid #ffff…" at bounding box center [488, 307] width 659 height 474
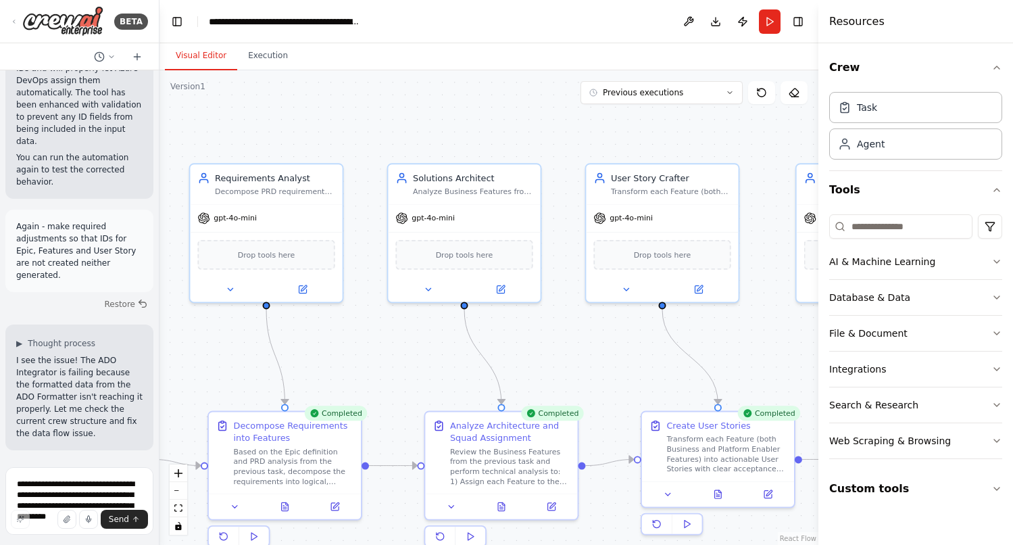
drag, startPoint x: 426, startPoint y: 337, endPoint x: 628, endPoint y: 340, distance: 202.8
click at [628, 340] on div ".deletable-edge-delete-btn { width: 20px; height: 20px; border: 0px solid #ffff…" at bounding box center [488, 307] width 659 height 474
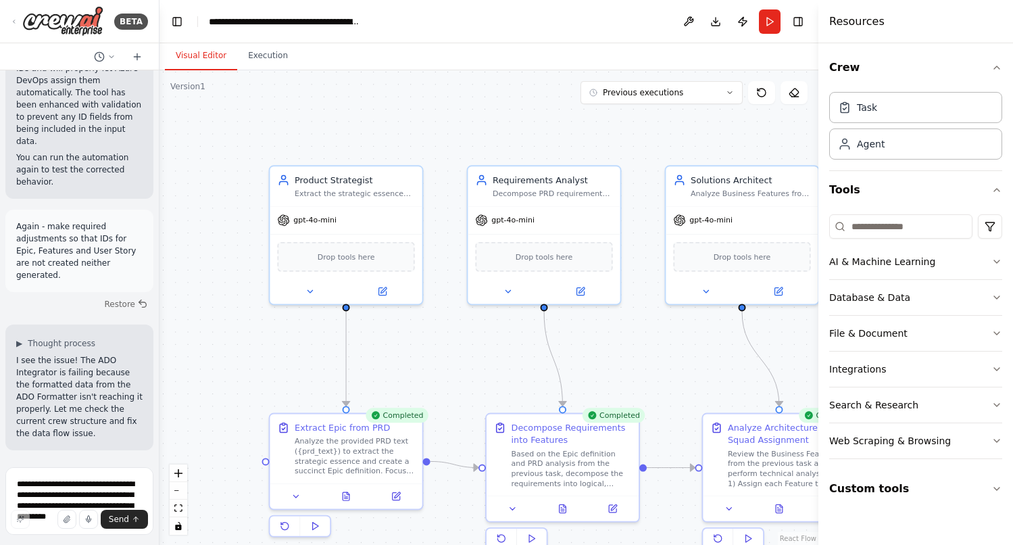
drag, startPoint x: 493, startPoint y: 330, endPoint x: 649, endPoint y: 331, distance: 156.8
click at [649, 331] on div ".deletable-edge-delete-btn { width: 20px; height: 20px; border: 0px solid #ffff…" at bounding box center [488, 307] width 659 height 474
click at [399, 493] on icon at bounding box center [399, 492] width 6 height 6
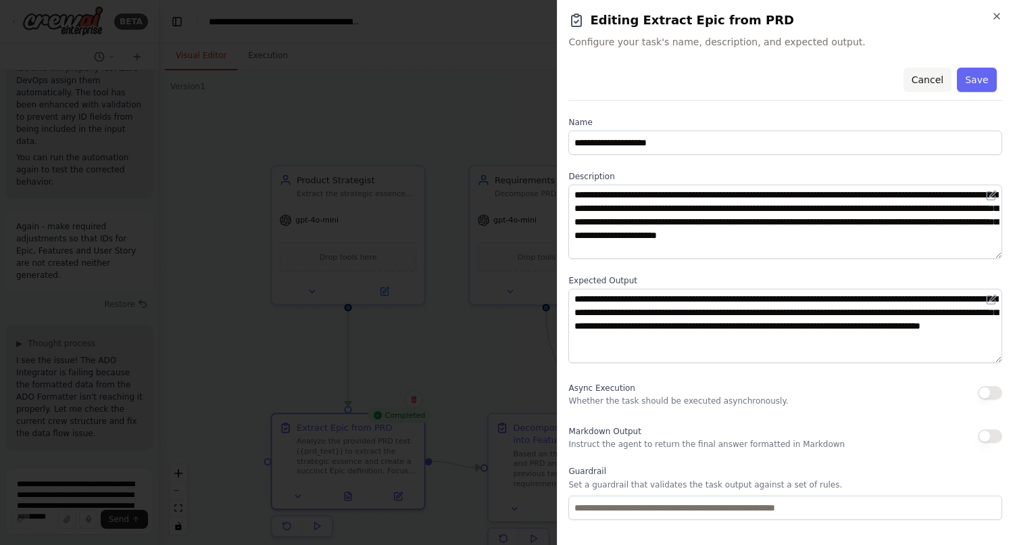
click at [932, 81] on button "Cancel" at bounding box center [928, 80] width 48 height 24
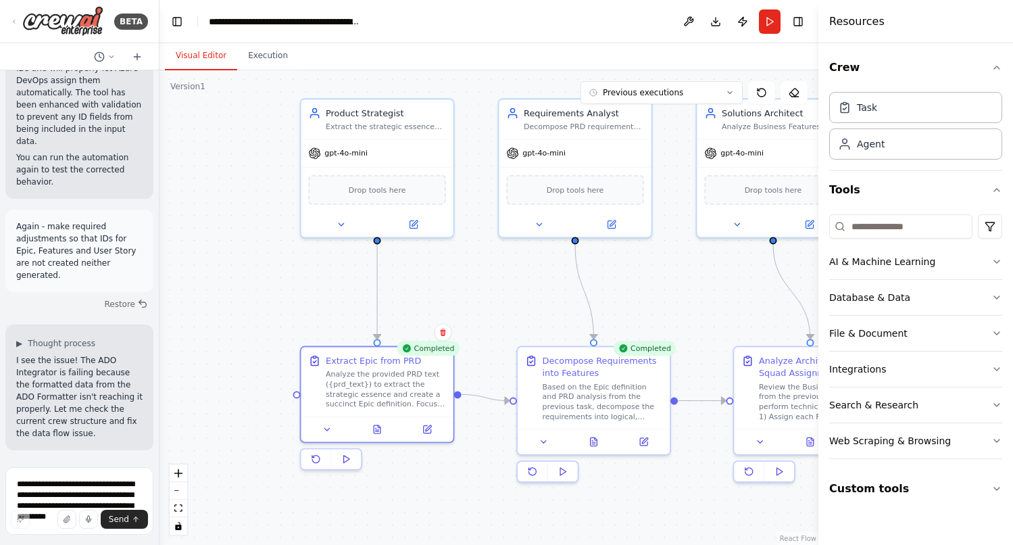
drag, startPoint x: 495, startPoint y: 359, endPoint x: 523, endPoint y: 296, distance: 69.0
click at [523, 296] on div ".deletable-edge-delete-btn { width: 20px; height: 20px; border: 0px solid #ffff…" at bounding box center [488, 307] width 659 height 474
click at [429, 430] on icon at bounding box center [426, 426] width 7 height 7
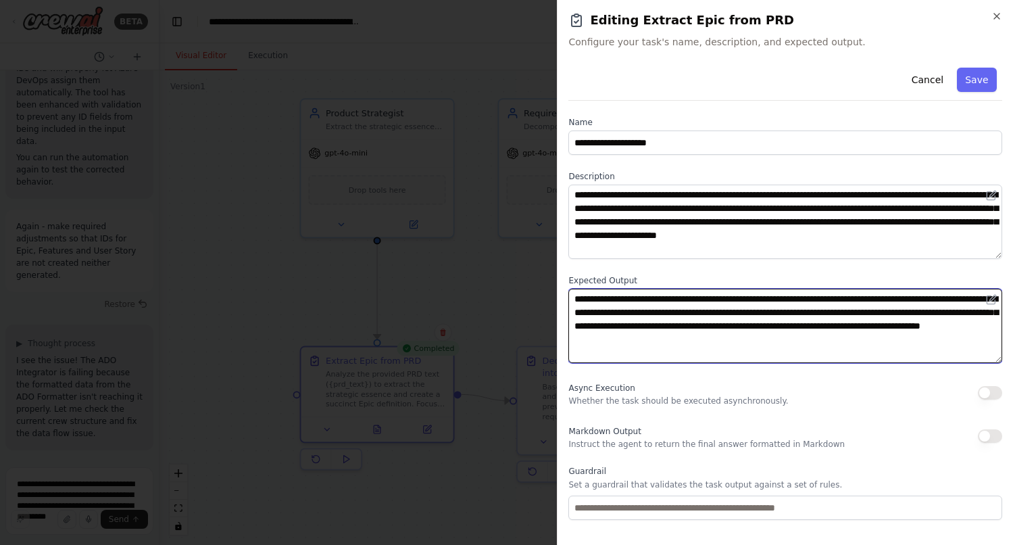
click at [891, 337] on textarea "**********" at bounding box center [785, 326] width 434 height 74
paste textarea "**********"
type textarea "**********"
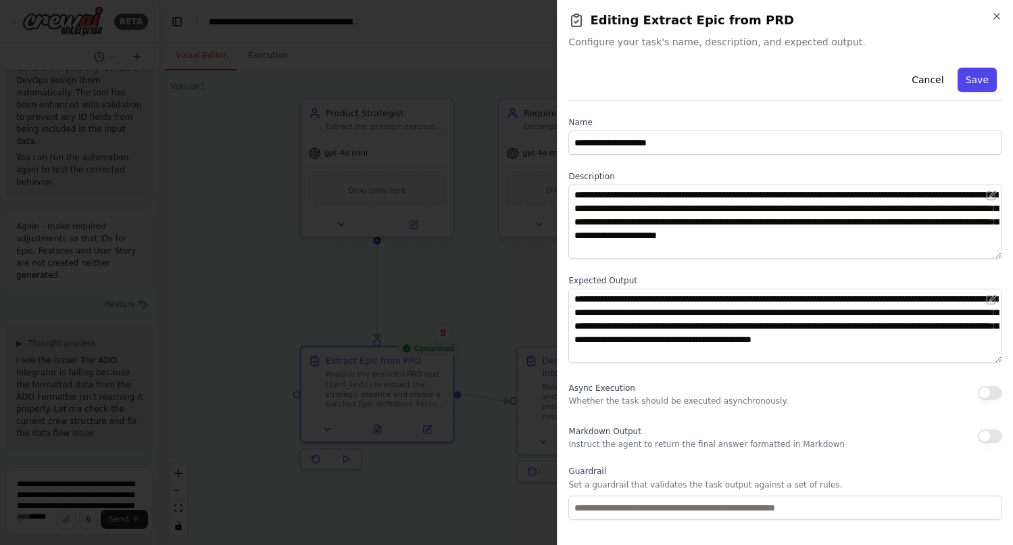
click at [982, 79] on button "Save" at bounding box center [977, 80] width 39 height 24
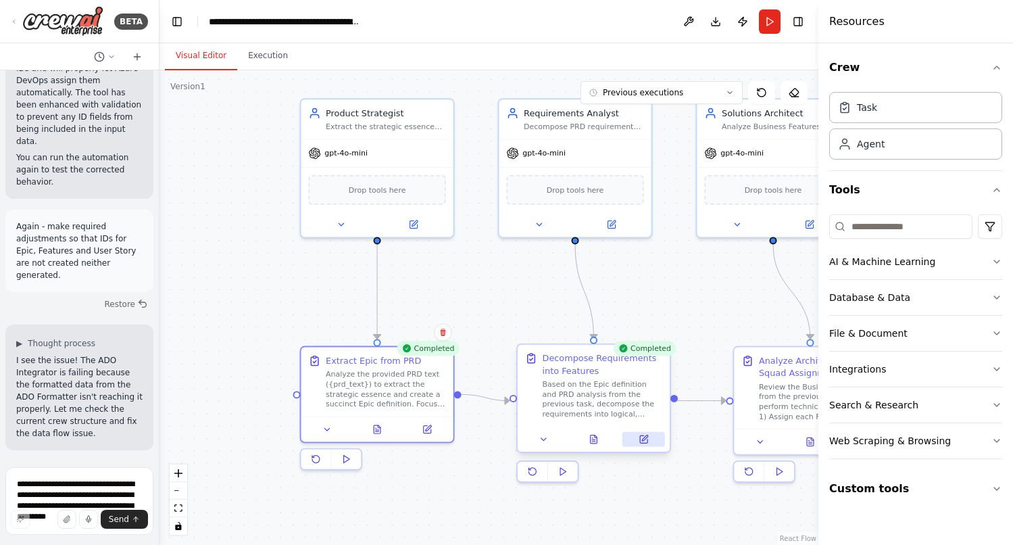
click at [645, 441] on icon at bounding box center [643, 438] width 7 height 7
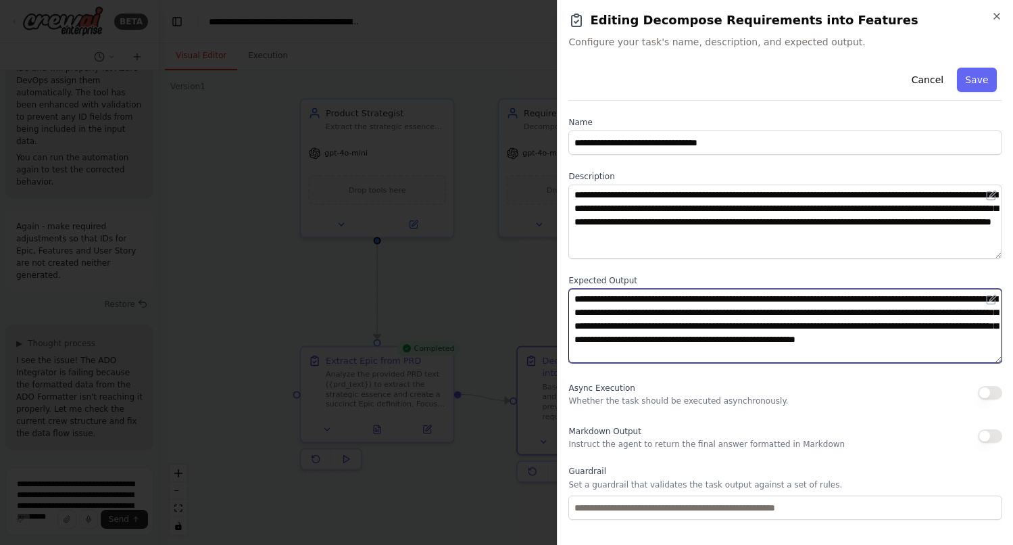
click at [877, 353] on textarea "**********" at bounding box center [785, 326] width 434 height 74
paste textarea "**********"
type textarea "**********"
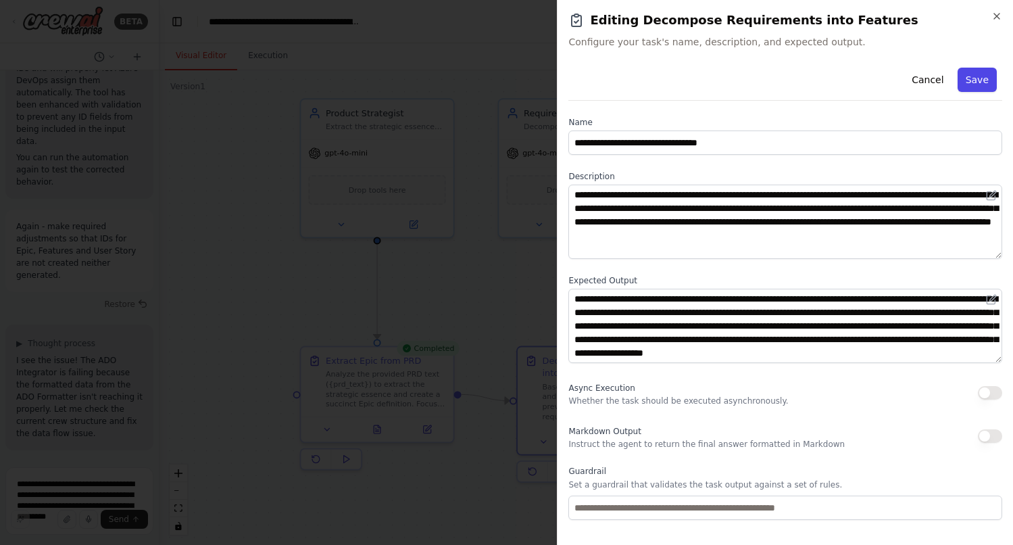
click at [979, 80] on button "Save" at bounding box center [977, 80] width 39 height 24
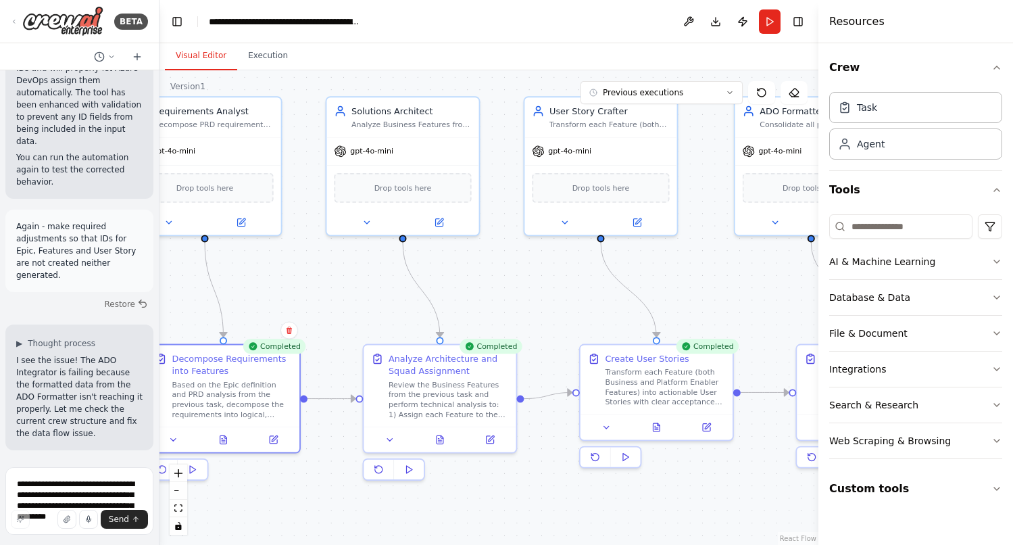
drag, startPoint x: 710, startPoint y: 286, endPoint x: 339, endPoint y: 284, distance: 371.0
click at [339, 284] on div ".deletable-edge-delete-btn { width: 20px; height: 20px; border: 0px solid #ffff…" at bounding box center [488, 307] width 659 height 474
click at [706, 428] on icon at bounding box center [706, 425] width 10 height 10
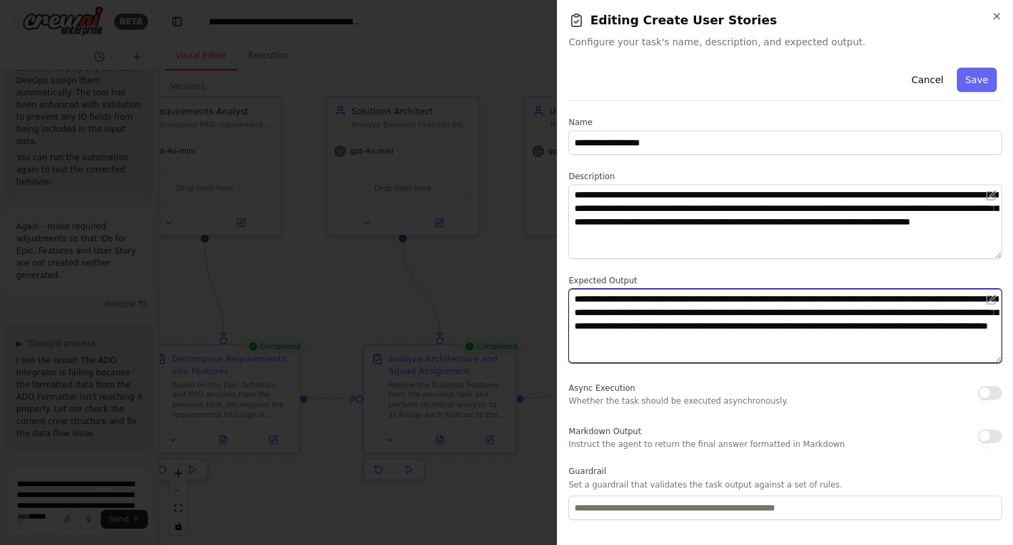
click at [956, 341] on textarea "**********" at bounding box center [785, 326] width 434 height 74
paste textarea "**********"
type textarea "**********"
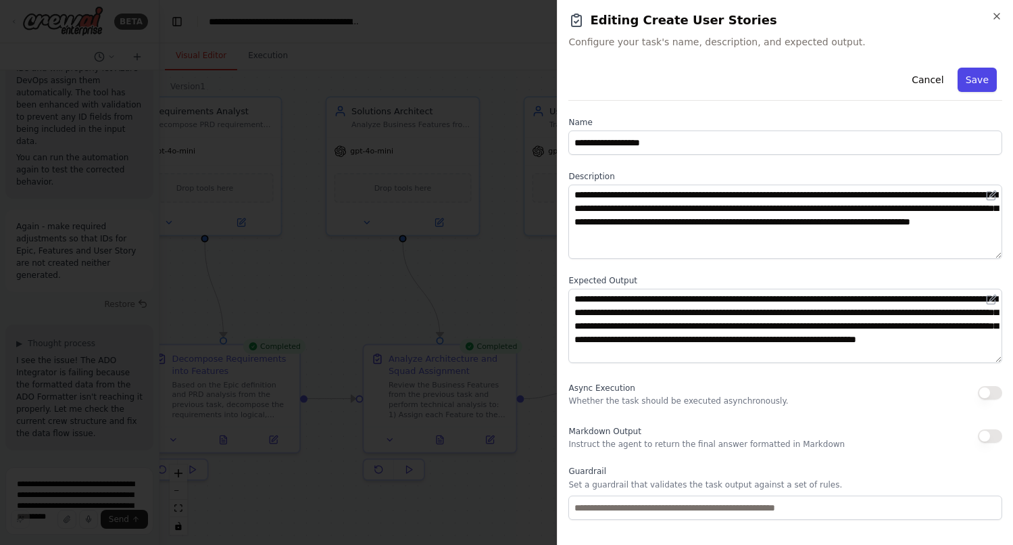
click at [981, 77] on button "Save" at bounding box center [977, 80] width 39 height 24
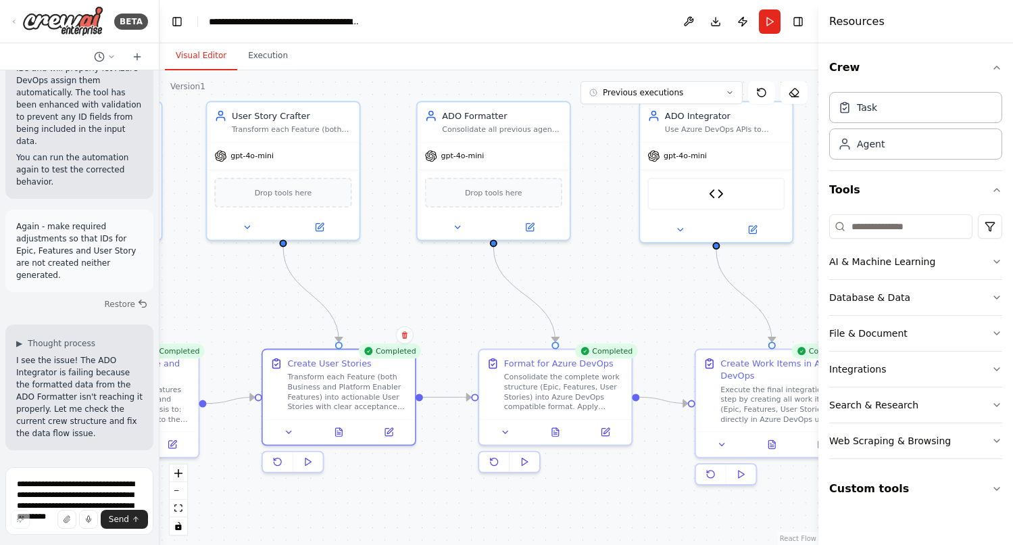
drag, startPoint x: 722, startPoint y: 279, endPoint x: 404, endPoint y: 284, distance: 317.7
click at [404, 284] on div ".deletable-edge-delete-btn { width: 20px; height: 20px; border: 0px solid #ffff…" at bounding box center [488, 307] width 659 height 474
click at [606, 434] on button at bounding box center [605, 429] width 43 height 15
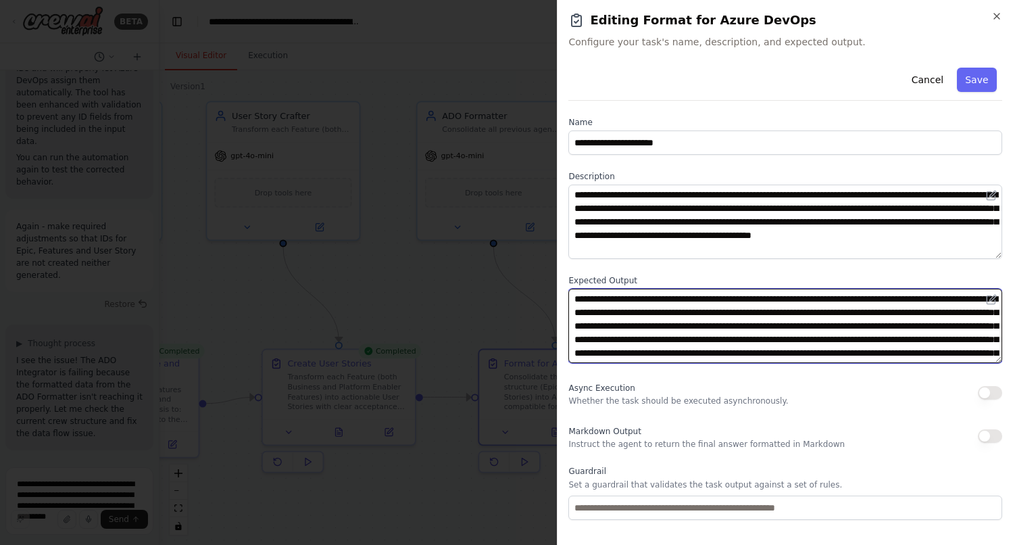
click at [947, 339] on textarea "**********" at bounding box center [785, 326] width 434 height 74
paste textarea "**********"
type textarea "**********"
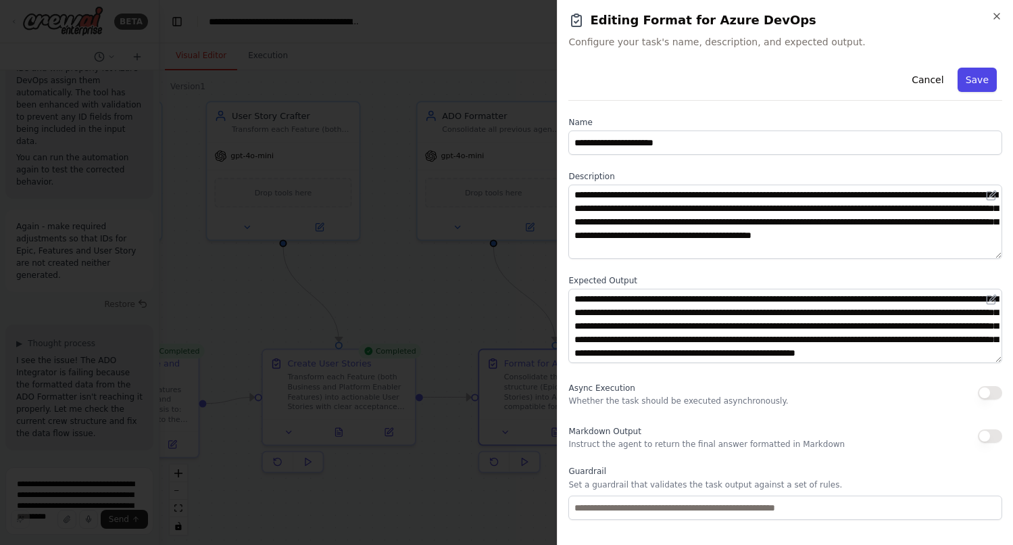
click at [981, 82] on button "Save" at bounding box center [977, 80] width 39 height 24
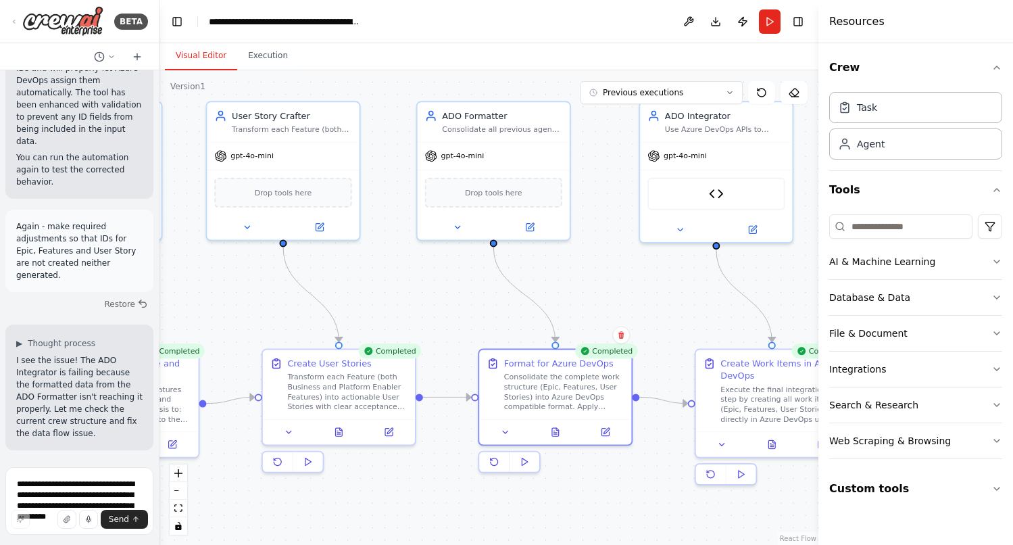
click at [643, 460] on div ".deletable-edge-delete-btn { width: 20px; height: 20px; border: 0px solid #ffff…" at bounding box center [488, 307] width 659 height 474
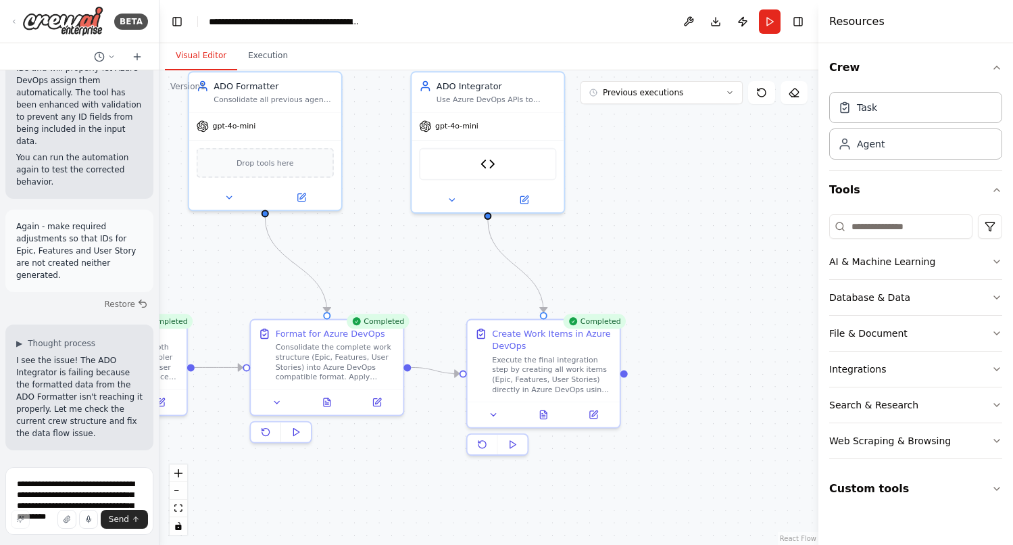
drag, startPoint x: 669, startPoint y: 293, endPoint x: 441, endPoint y: 263, distance: 230.3
click at [441, 263] on div ".deletable-edge-delete-btn { width: 20px; height: 20px; border: 0px solid #ffff…" at bounding box center [488, 307] width 659 height 474
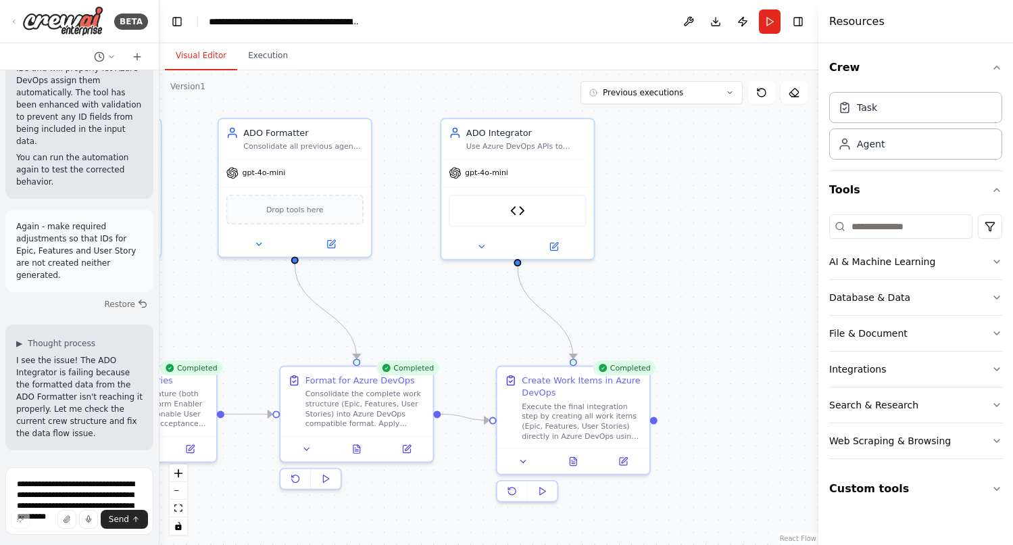
drag, startPoint x: 640, startPoint y: 262, endPoint x: 667, endPoint y: 301, distance: 47.6
click at [667, 301] on div ".deletable-edge-delete-btn { width: 20px; height: 20px; border: 0px solid #ffff…" at bounding box center [488, 307] width 659 height 474
click at [556, 249] on button at bounding box center [554, 244] width 70 height 15
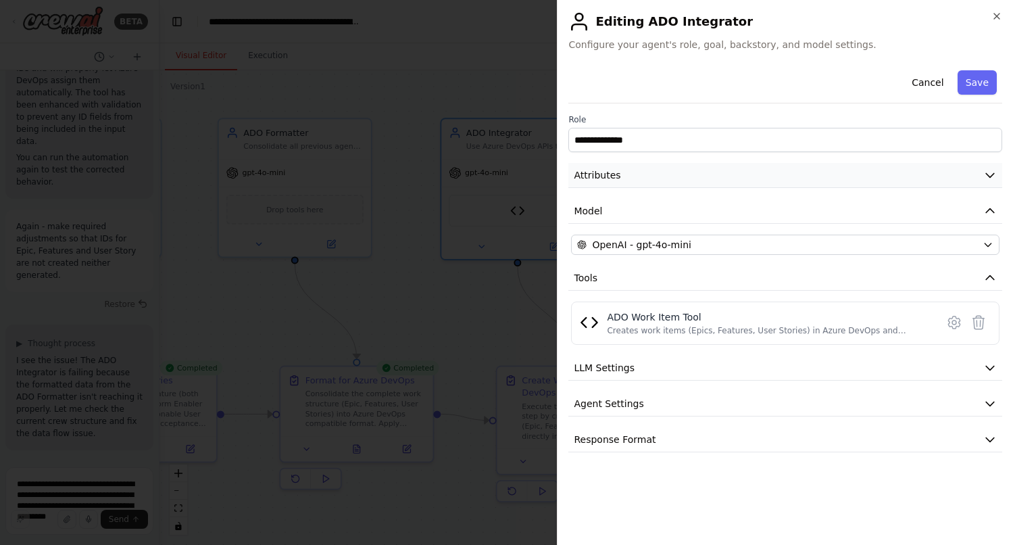
click at [990, 174] on icon "button" at bounding box center [990, 175] width 14 height 14
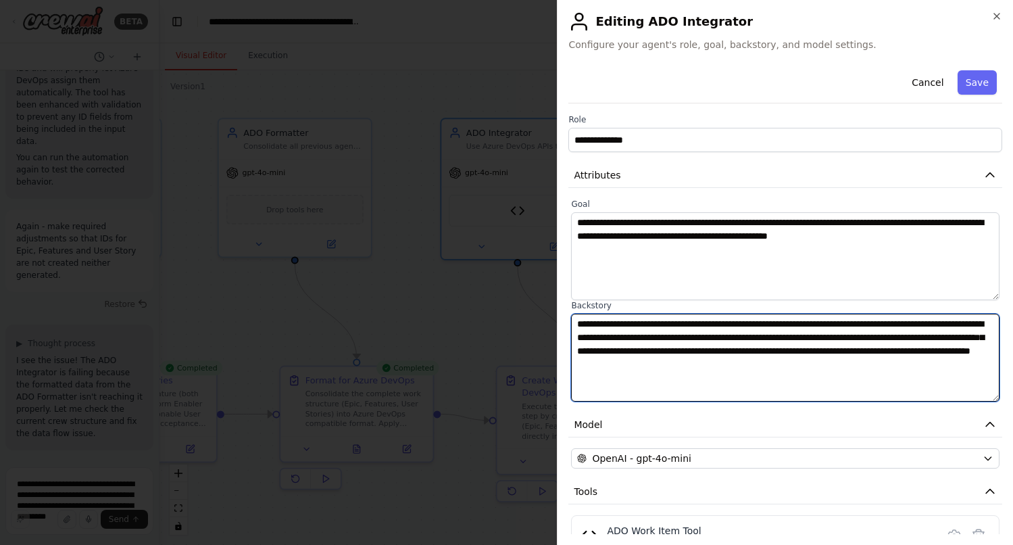
drag, startPoint x: 946, startPoint y: 368, endPoint x: 564, endPoint y: 320, distance: 385.5
click at [564, 320] on div "**********" at bounding box center [785, 272] width 456 height 545
paste textarea "**********"
type textarea "**********"
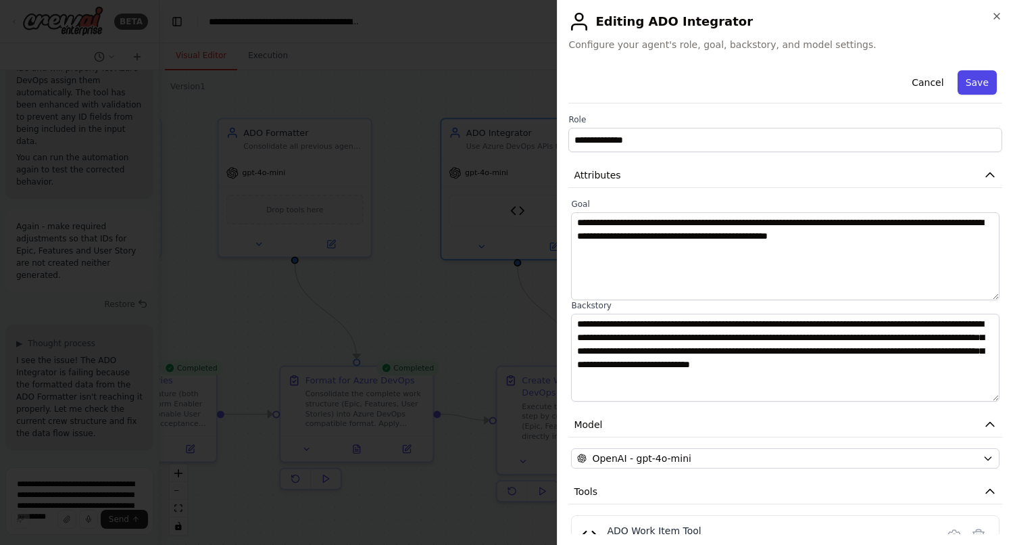
click at [982, 82] on button "Save" at bounding box center [977, 82] width 39 height 24
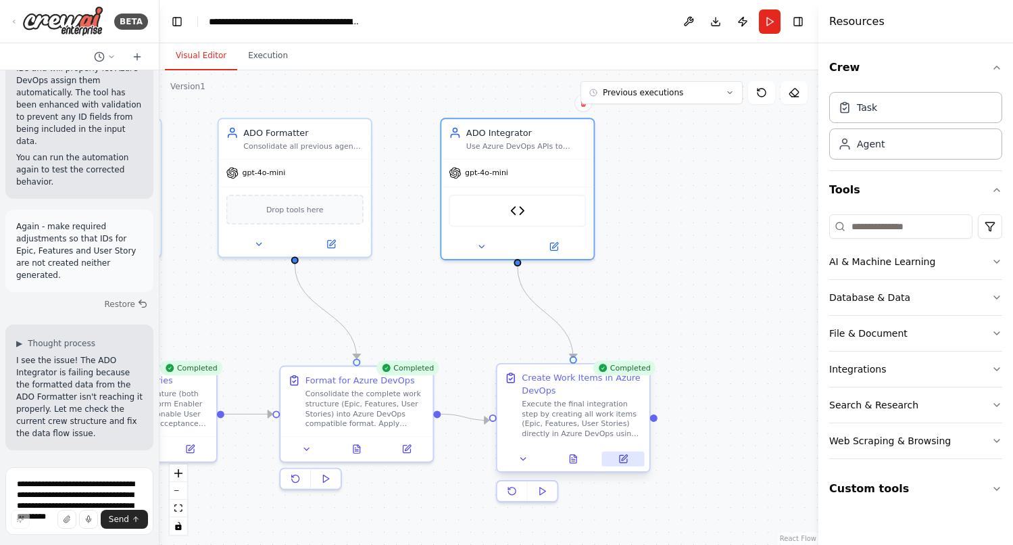
click at [622, 462] on icon at bounding box center [623, 458] width 7 height 7
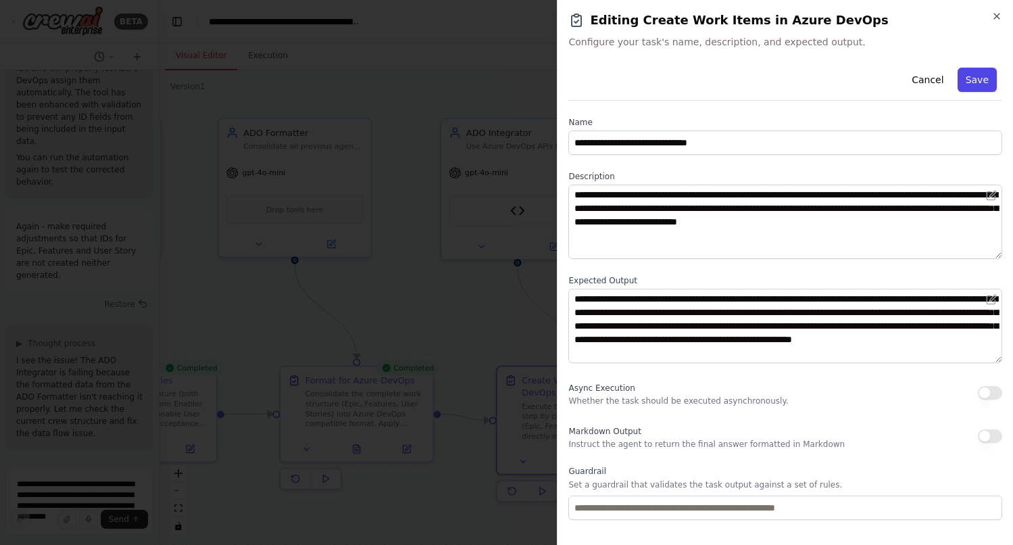
click at [976, 86] on button "Save" at bounding box center [977, 80] width 39 height 24
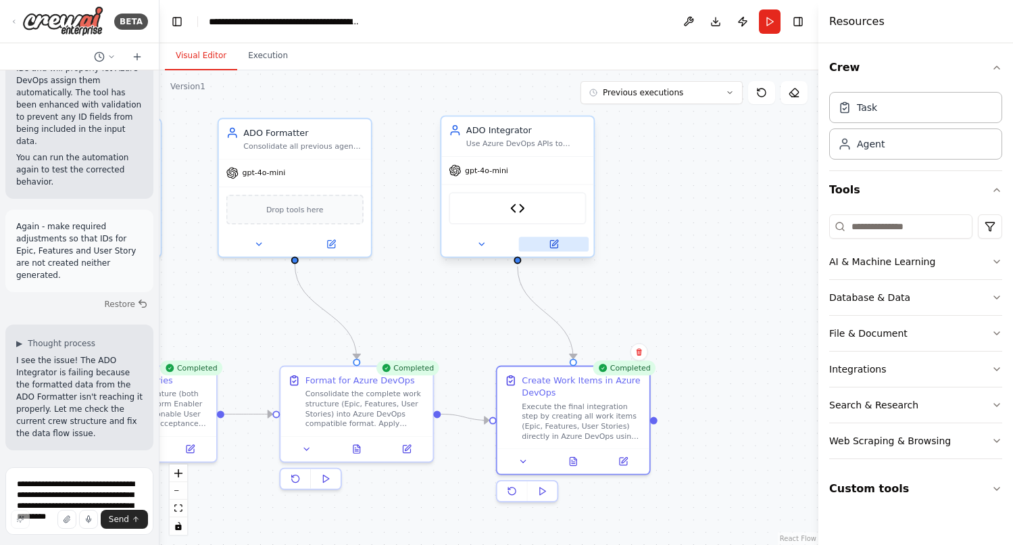
click at [553, 243] on icon at bounding box center [555, 243] width 6 height 6
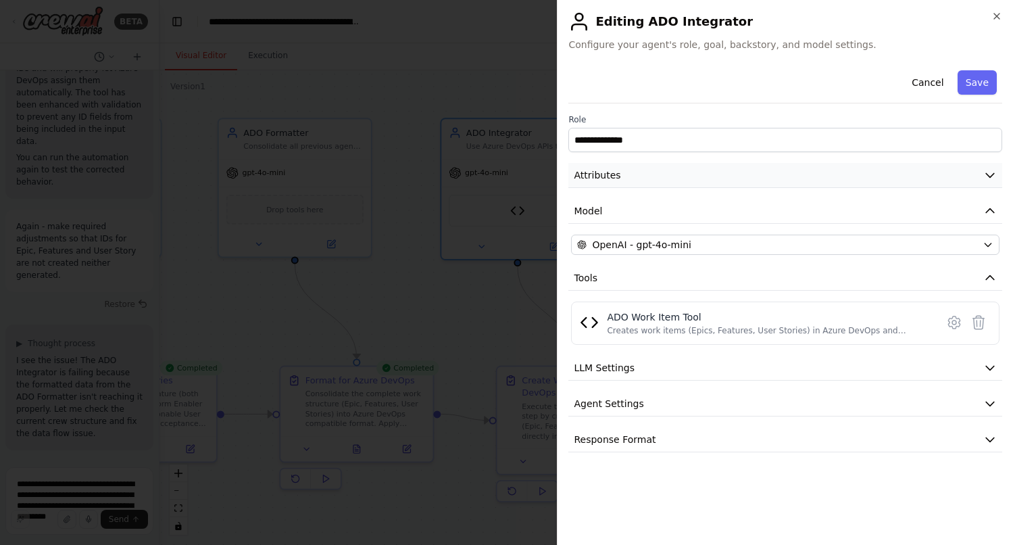
click at [990, 174] on icon "button" at bounding box center [990, 175] width 14 height 14
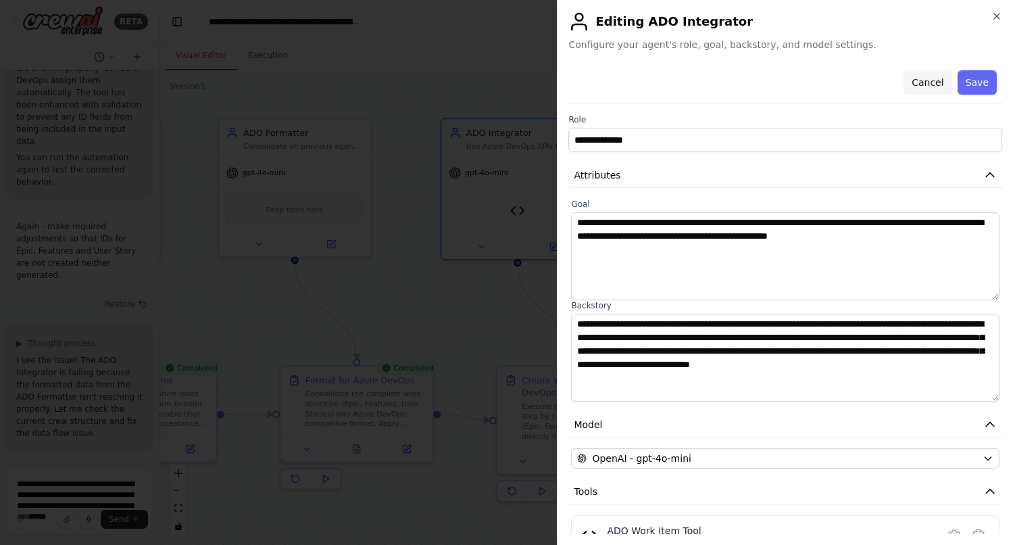
click at [929, 82] on button "Cancel" at bounding box center [928, 82] width 48 height 24
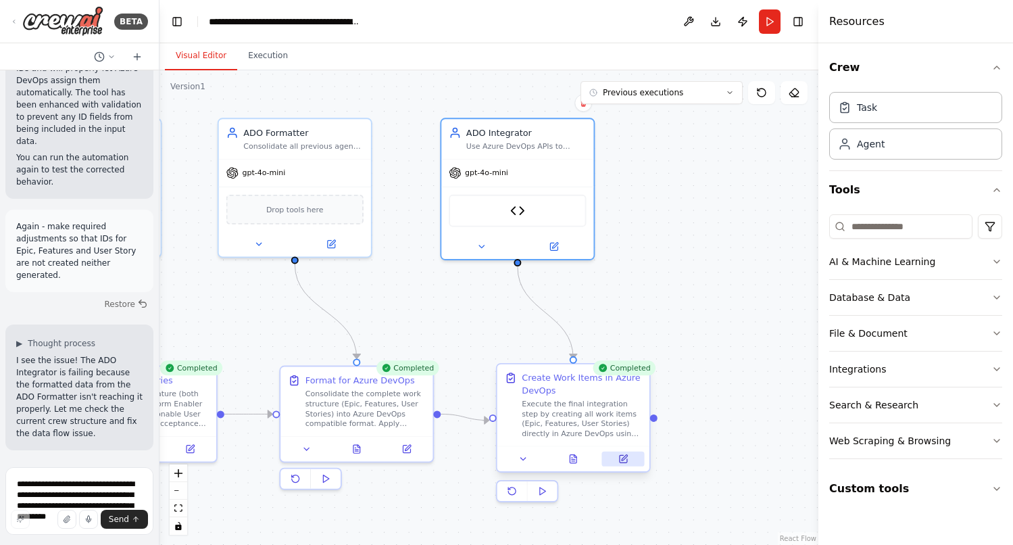
click at [624, 461] on icon at bounding box center [623, 458] width 7 height 7
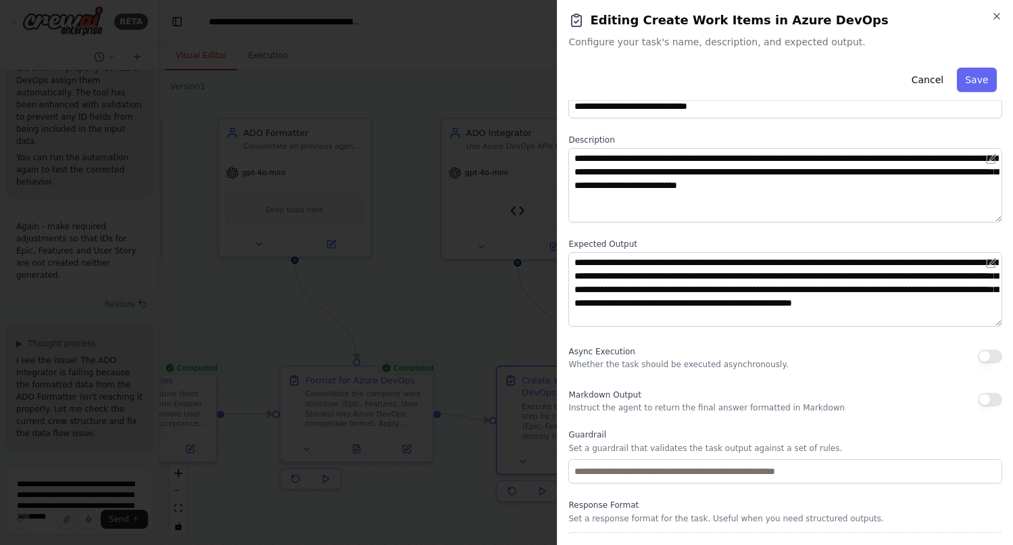
scroll to position [38, 0]
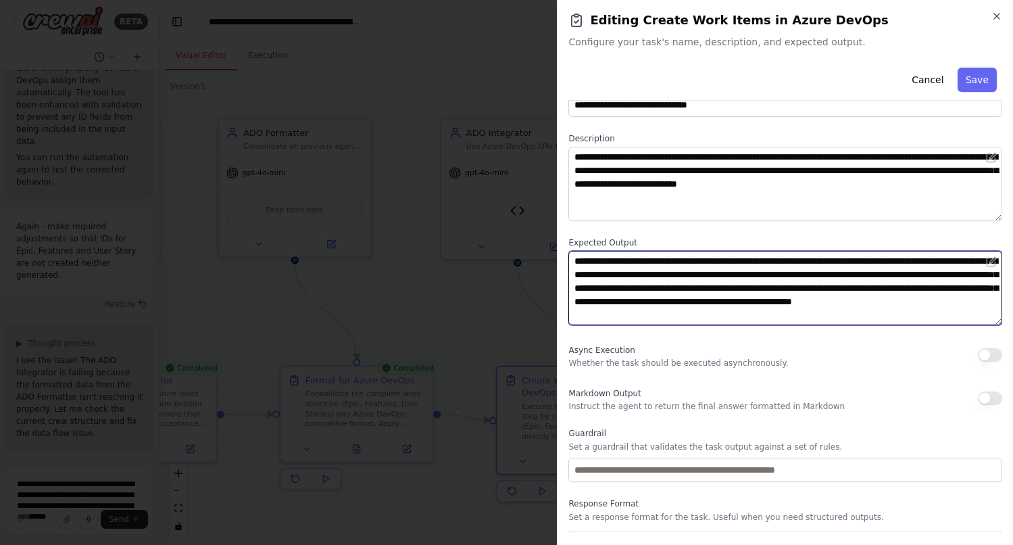
drag, startPoint x: 927, startPoint y: 313, endPoint x: 561, endPoint y: 255, distance: 370.2
click at [561, 255] on div "**********" at bounding box center [785, 272] width 456 height 545
paste textarea "**********"
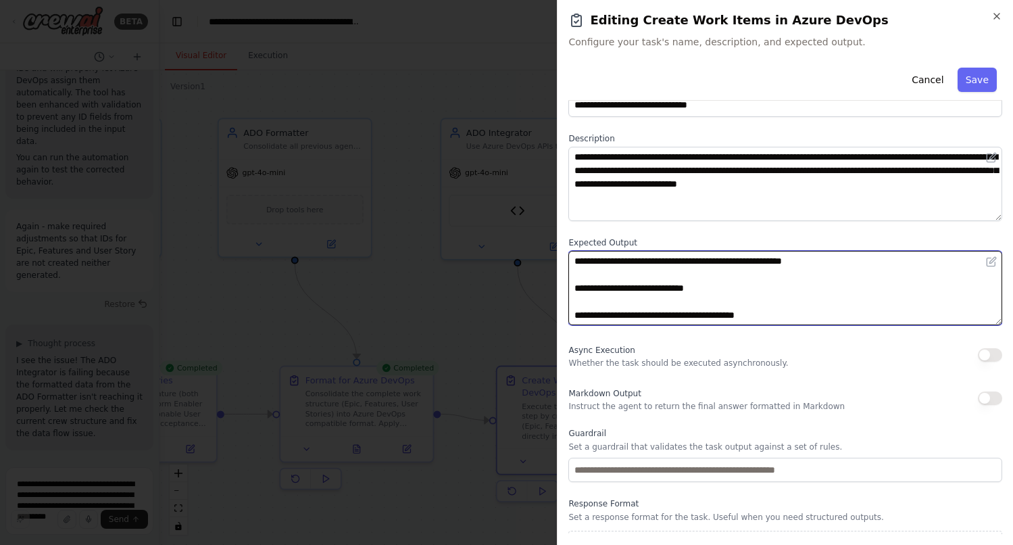
scroll to position [118, 0]
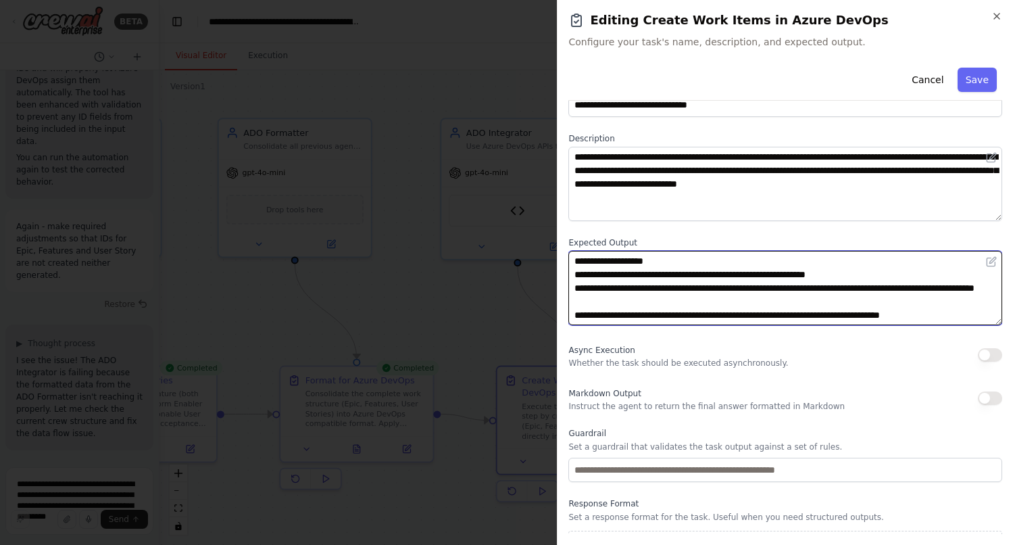
click at [647, 301] on textarea "**********" at bounding box center [785, 288] width 434 height 74
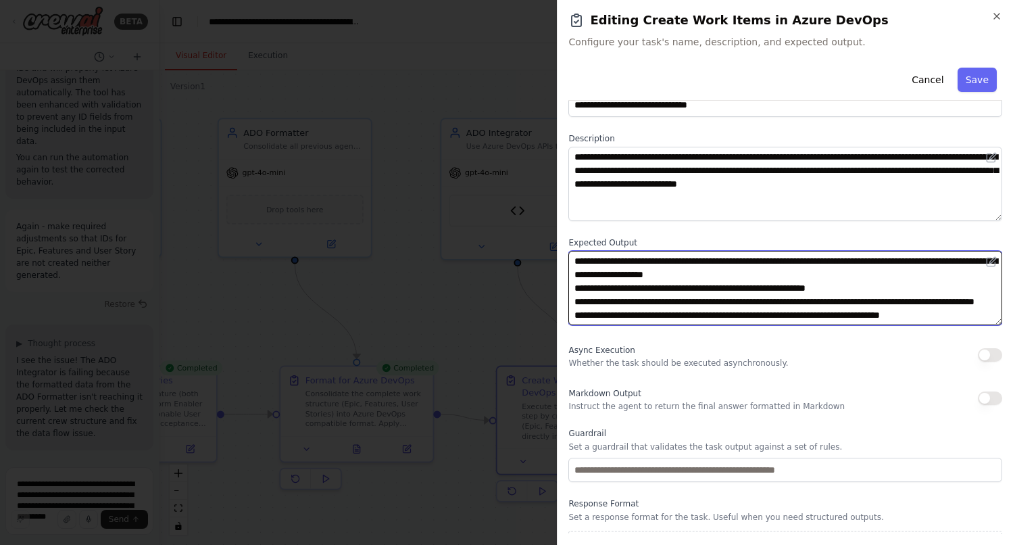
scroll to position [0, 0]
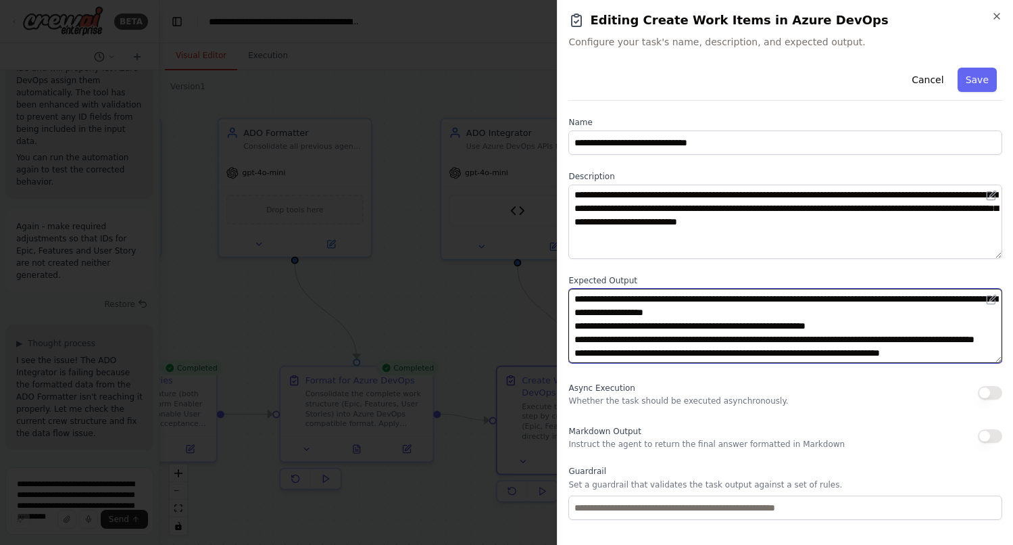
click at [624, 326] on textarea "**********" at bounding box center [785, 326] width 434 height 74
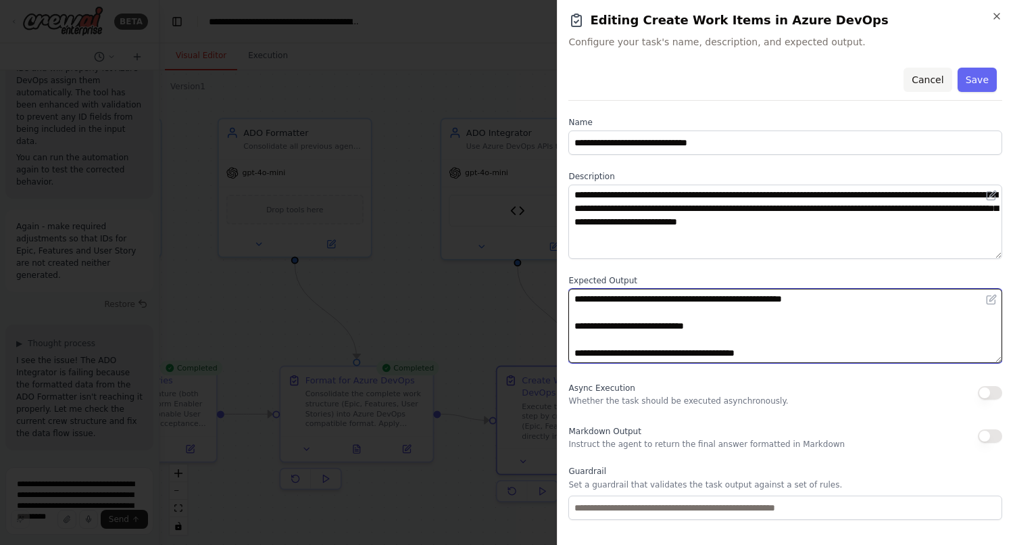
type textarea "**********"
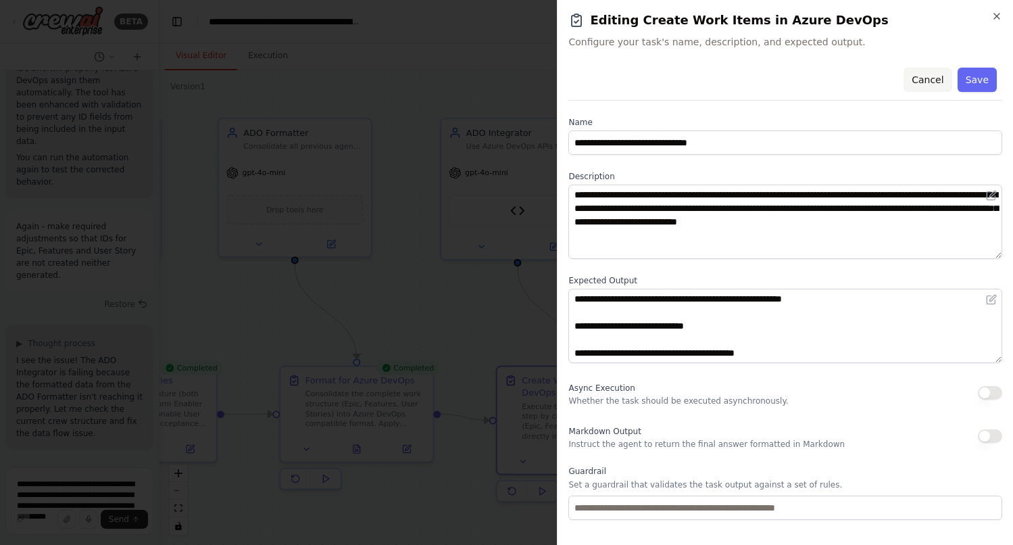
click at [922, 91] on button "Cancel" at bounding box center [928, 80] width 48 height 24
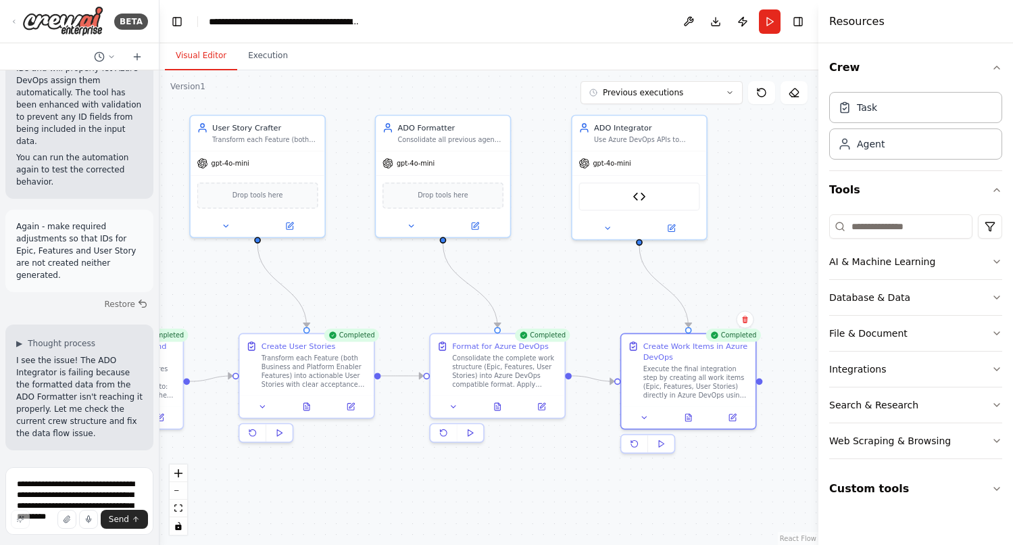
drag, startPoint x: 680, startPoint y: 289, endPoint x: 779, endPoint y: 264, distance: 102.0
click at [779, 264] on div ".deletable-edge-delete-btn { width: 20px; height: 20px; border: 0px solid #ffff…" at bounding box center [488, 307] width 659 height 474
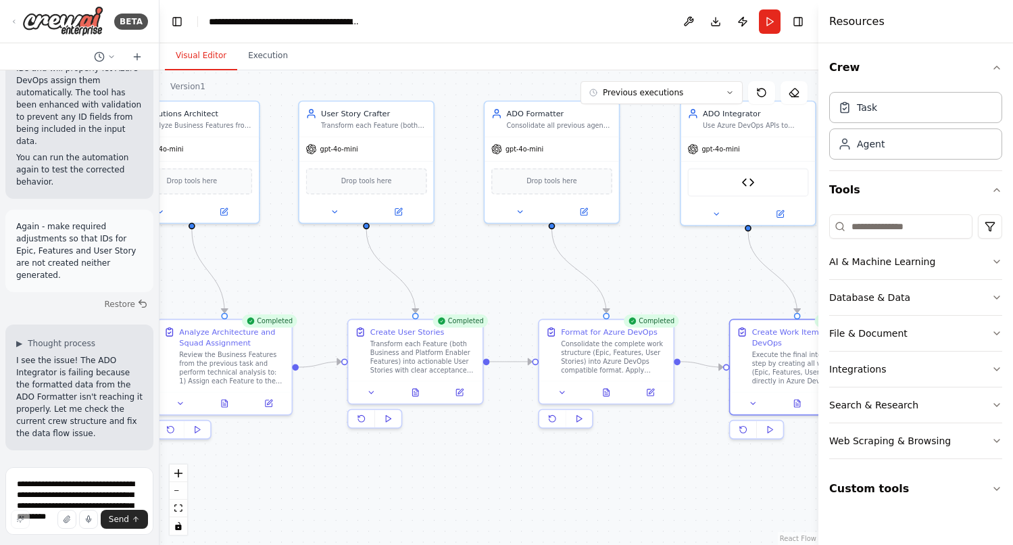
drag, startPoint x: 592, startPoint y: 282, endPoint x: 701, endPoint y: 268, distance: 110.4
click at [701, 268] on div ".deletable-edge-delete-btn { width: 20px; height: 20px; border: 0px solid #ffff…" at bounding box center [488, 307] width 659 height 474
click at [79, 479] on textarea "**********" at bounding box center [79, 501] width 148 height 68
click at [653, 394] on icon at bounding box center [651, 390] width 9 height 9
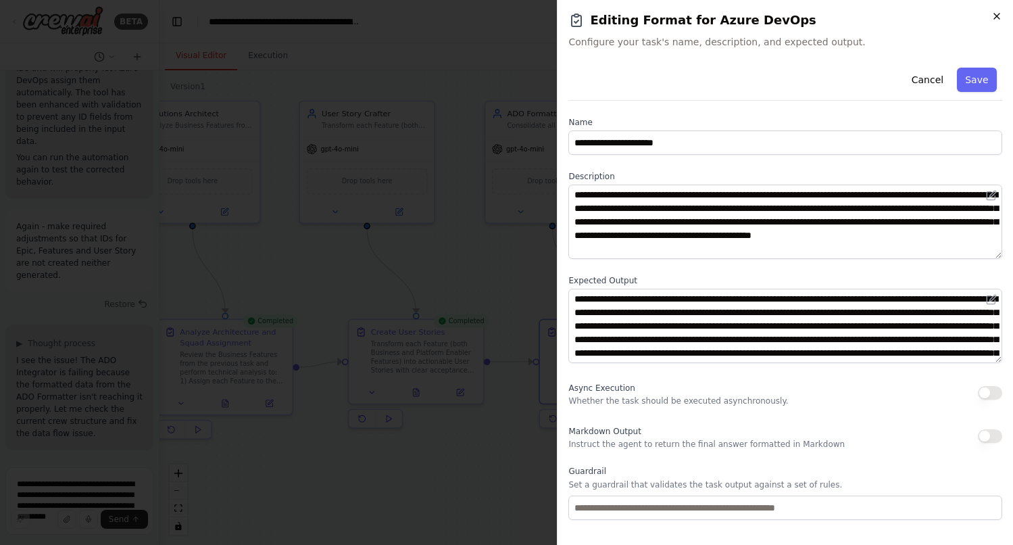
click at [997, 14] on icon "button" at bounding box center [996, 16] width 11 height 11
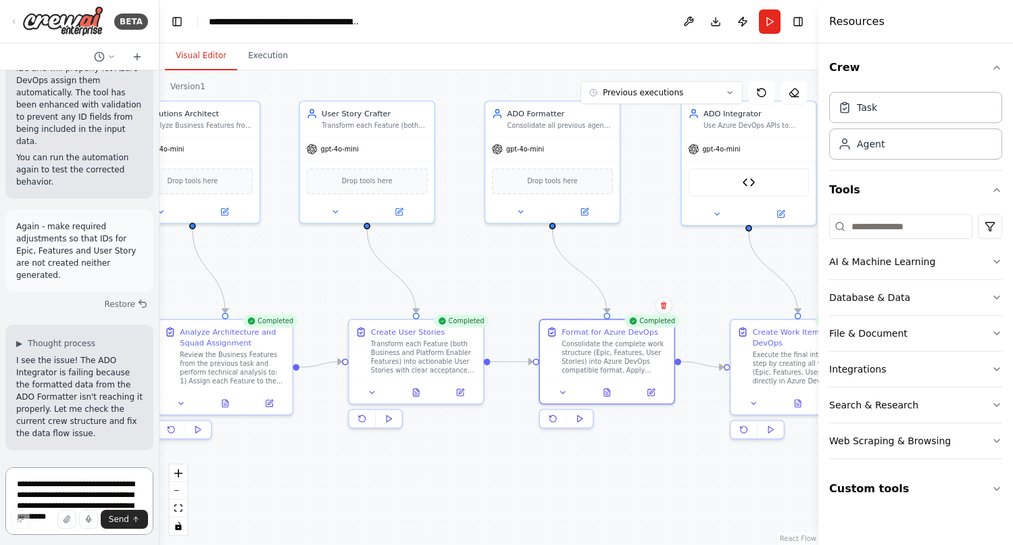
click at [110, 479] on textarea "**********" at bounding box center [79, 501] width 148 height 68
click at [98, 473] on textarea "**********" at bounding box center [79, 491] width 148 height 87
type textarea "**********"
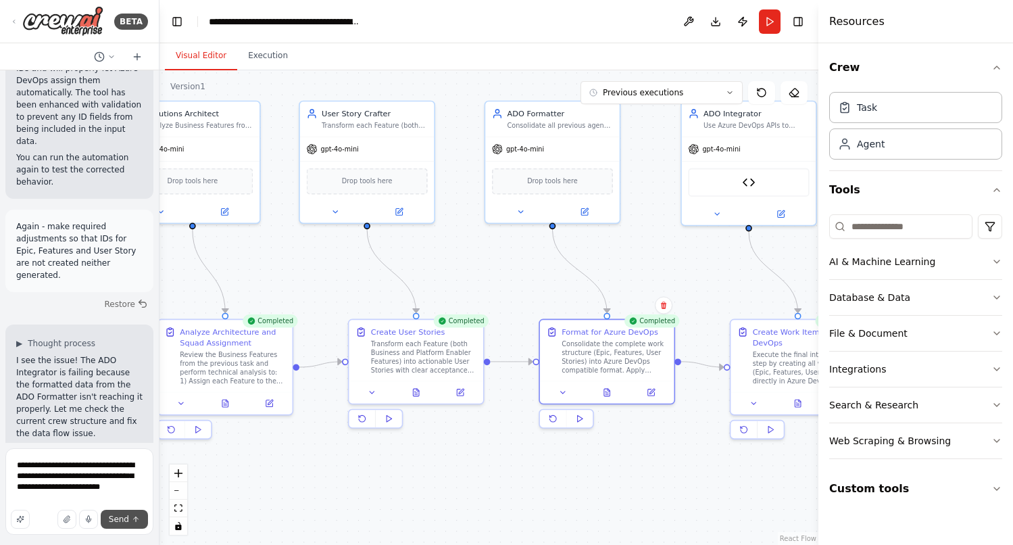
click at [122, 518] on span "Send" at bounding box center [119, 519] width 20 height 11
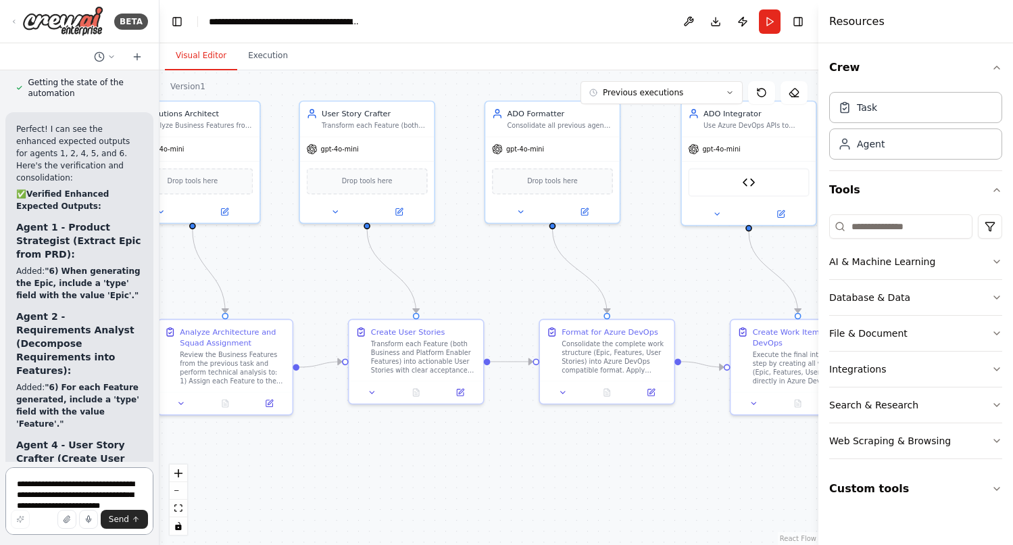
scroll to position [18962, 0]
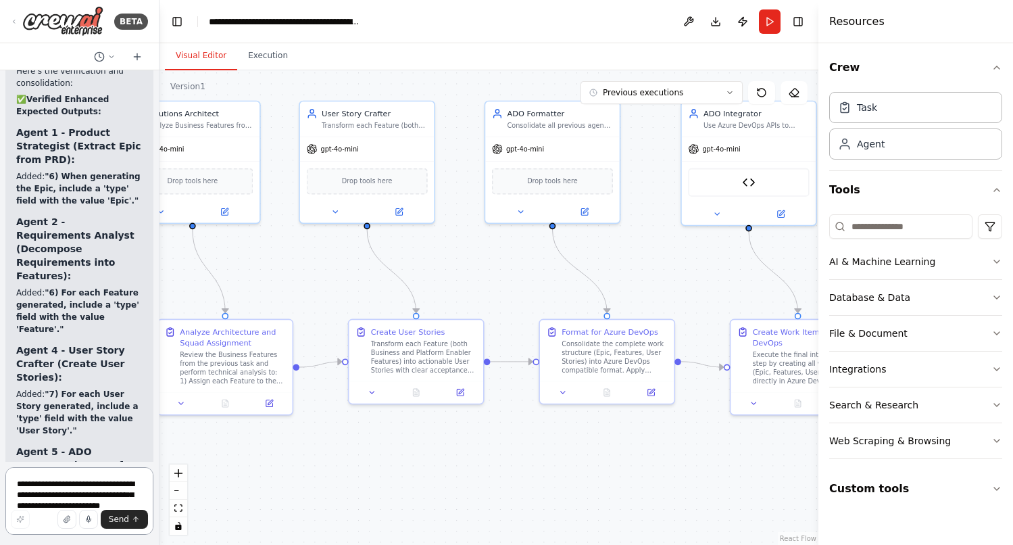
click at [72, 488] on textarea "**********" at bounding box center [79, 501] width 148 height 68
paste textarea "**********"
click at [69, 497] on textarea "**********" at bounding box center [79, 501] width 148 height 68
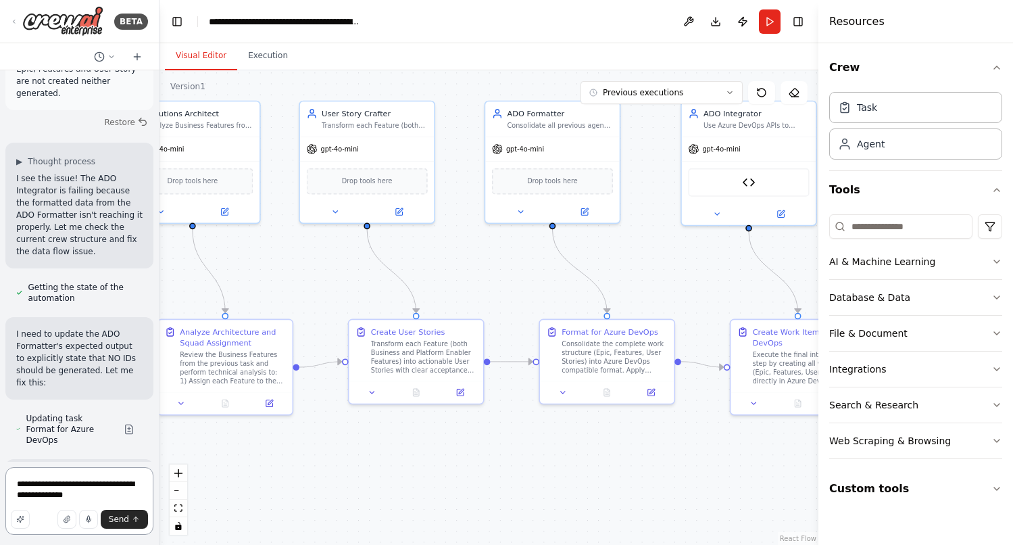
scroll to position [17571, 0]
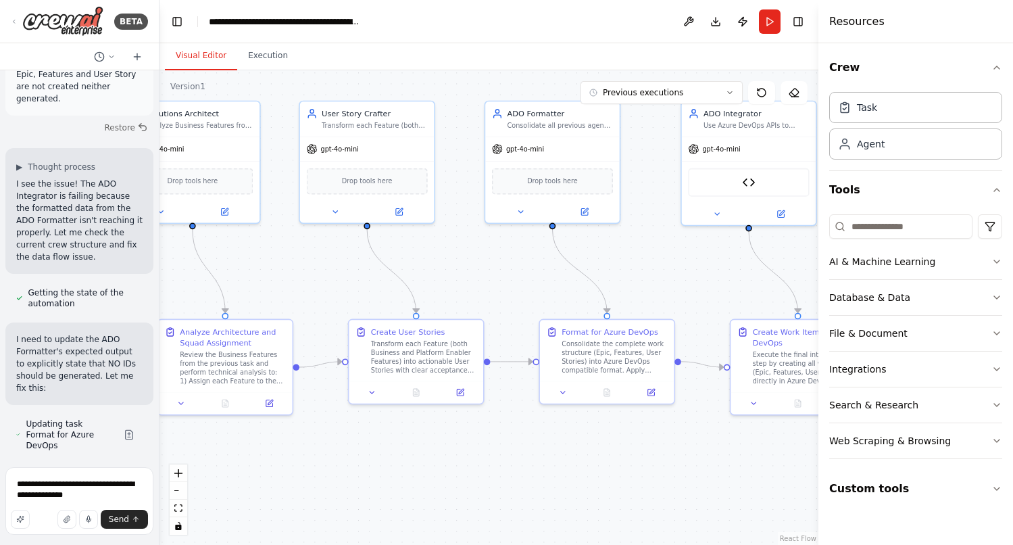
drag, startPoint x: 43, startPoint y: 207, endPoint x: 85, endPoint y: 220, distance: 44.5
copy p "Please verify and consolidate."
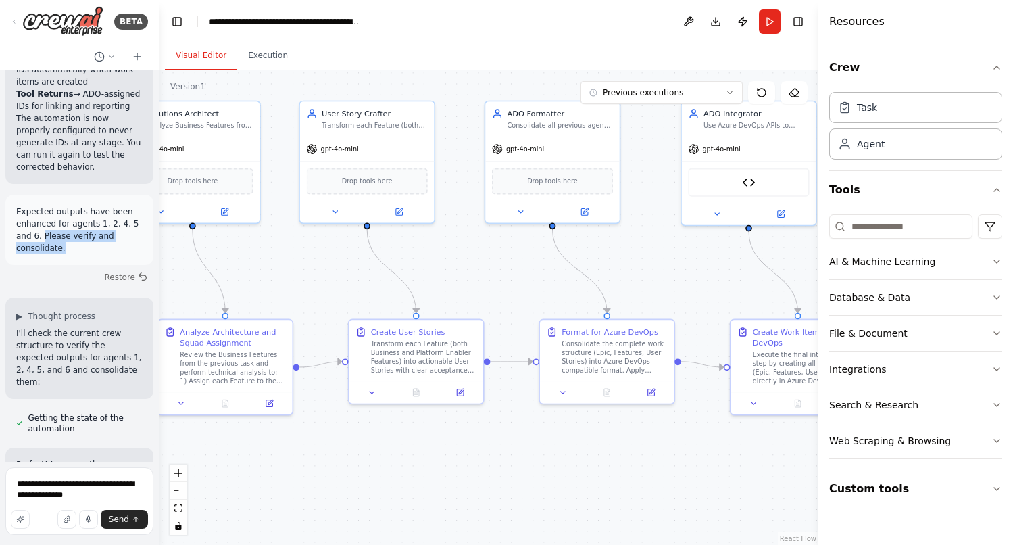
scroll to position [18730, 0]
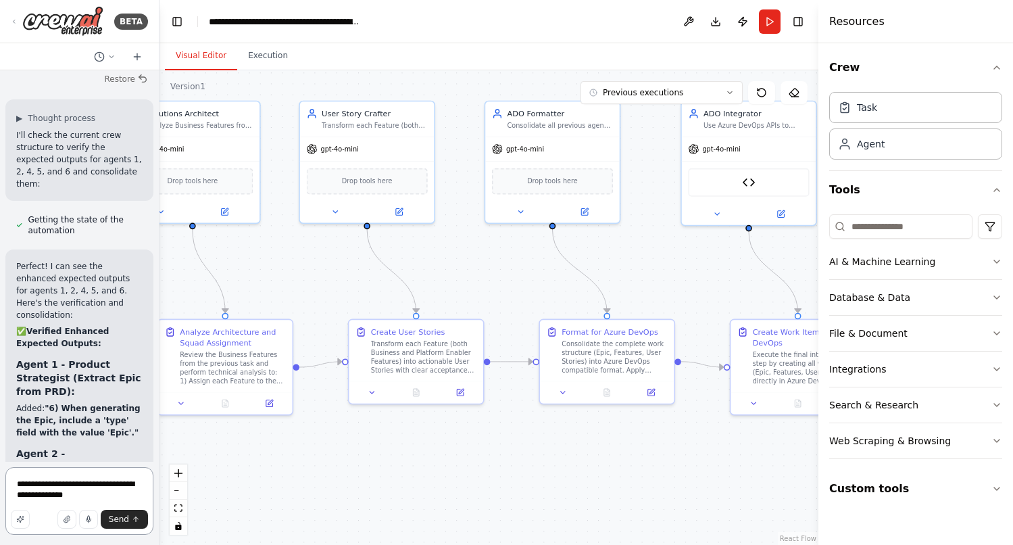
click at [116, 489] on textarea "**********" at bounding box center [79, 501] width 148 height 68
click at [111, 496] on textarea "**********" at bounding box center [79, 501] width 148 height 68
paste textarea "**********"
type textarea "**********"
click at [119, 521] on span "Send" at bounding box center [119, 519] width 20 height 11
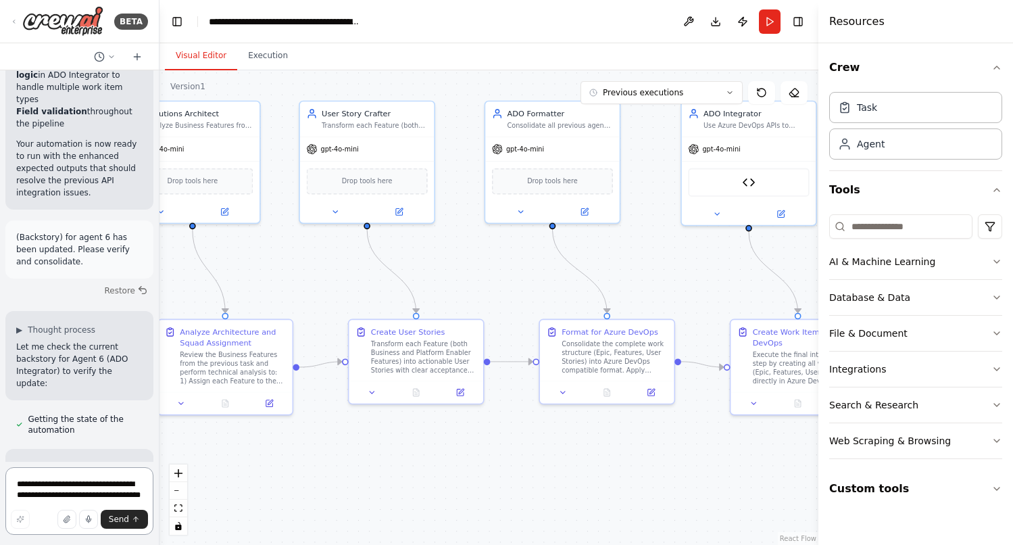
scroll to position [20233, 0]
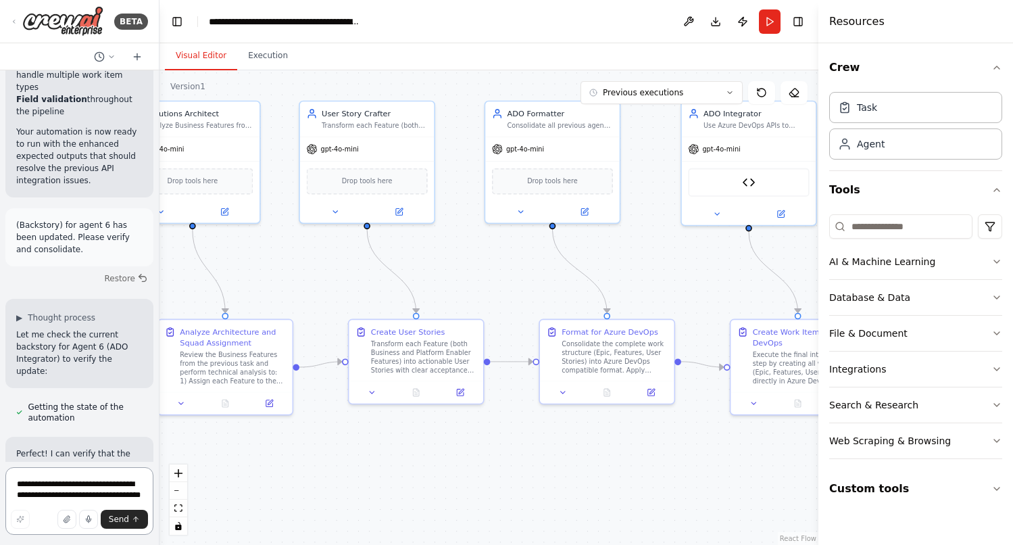
click at [72, 485] on textarea "**********" at bounding box center [79, 501] width 148 height 68
type textarea "*"
paste textarea "**********"
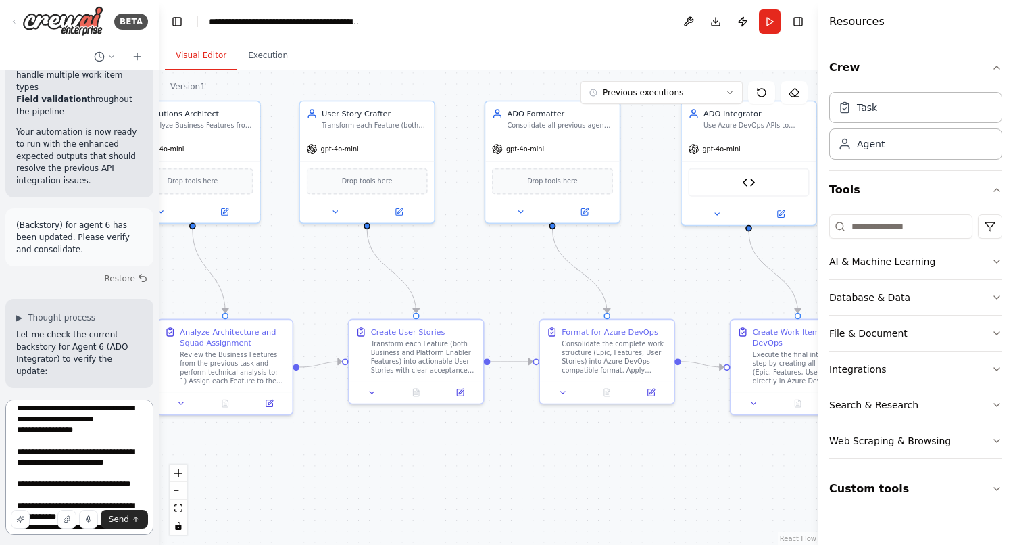
scroll to position [0, 0]
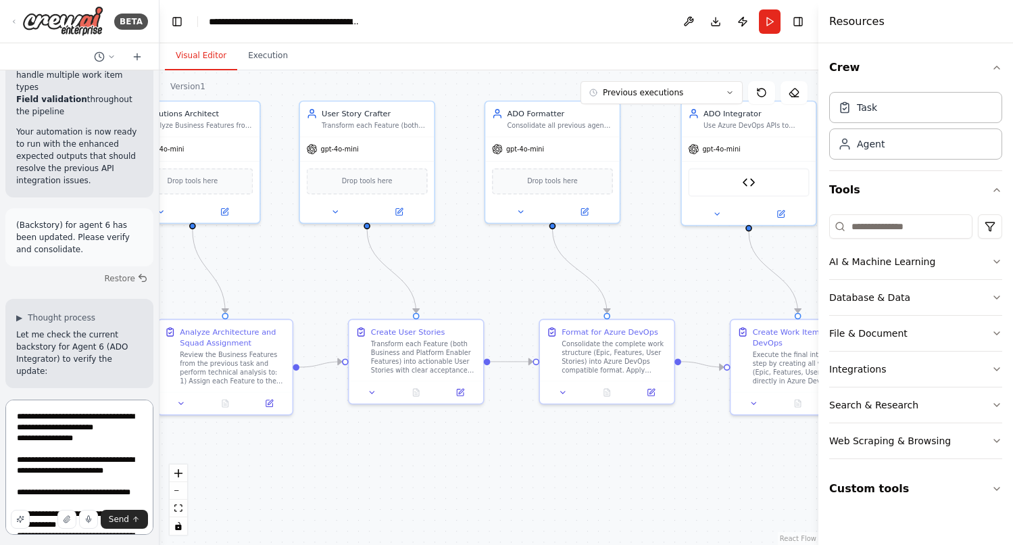
click at [84, 418] on textarea "**********" at bounding box center [79, 466] width 148 height 135
drag, startPoint x: 83, startPoint y: 448, endPoint x: 8, endPoint y: 448, distance: 75.0
click at [8, 448] on textarea "**********" at bounding box center [79, 466] width 148 height 135
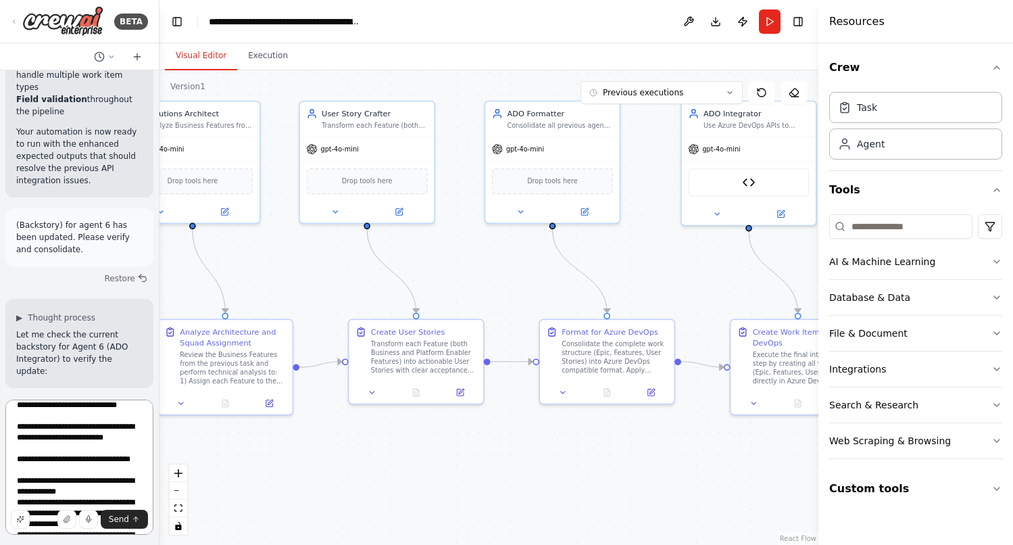
scroll to position [19, 0]
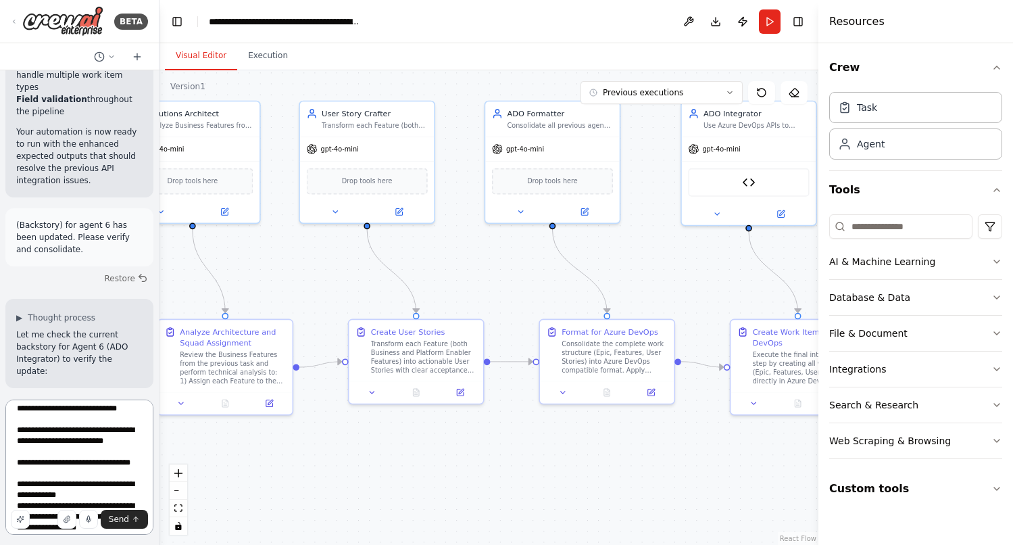
click at [52, 427] on textarea "**********" at bounding box center [79, 466] width 148 height 135
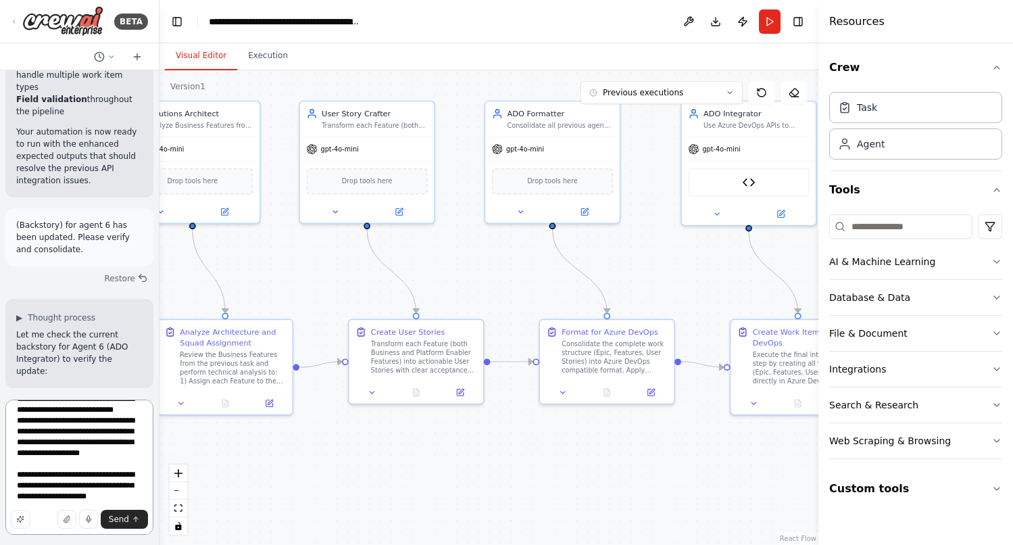
scroll to position [244, 0]
type textarea "**********"
click at [124, 521] on span "Send" at bounding box center [119, 519] width 20 height 11
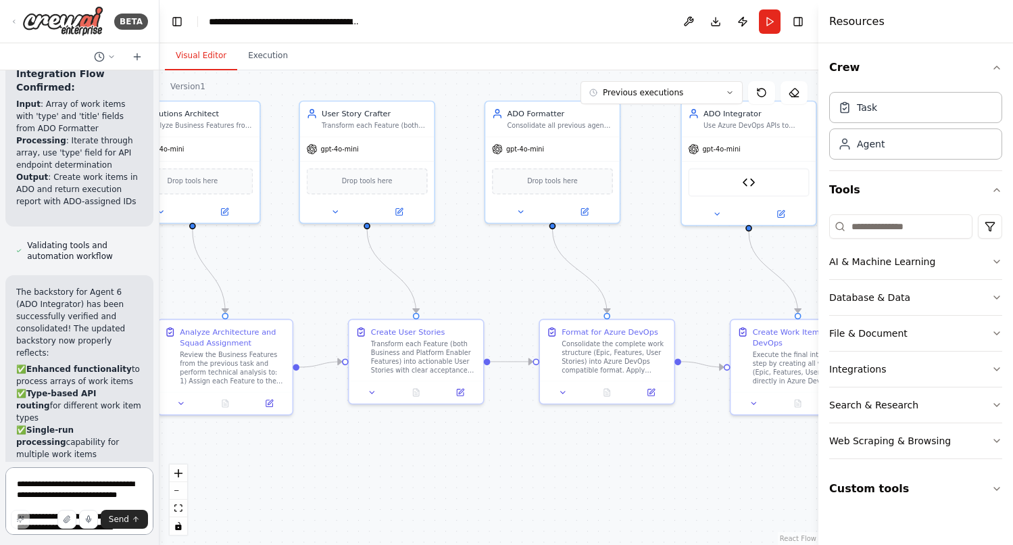
scroll to position [21229, 0]
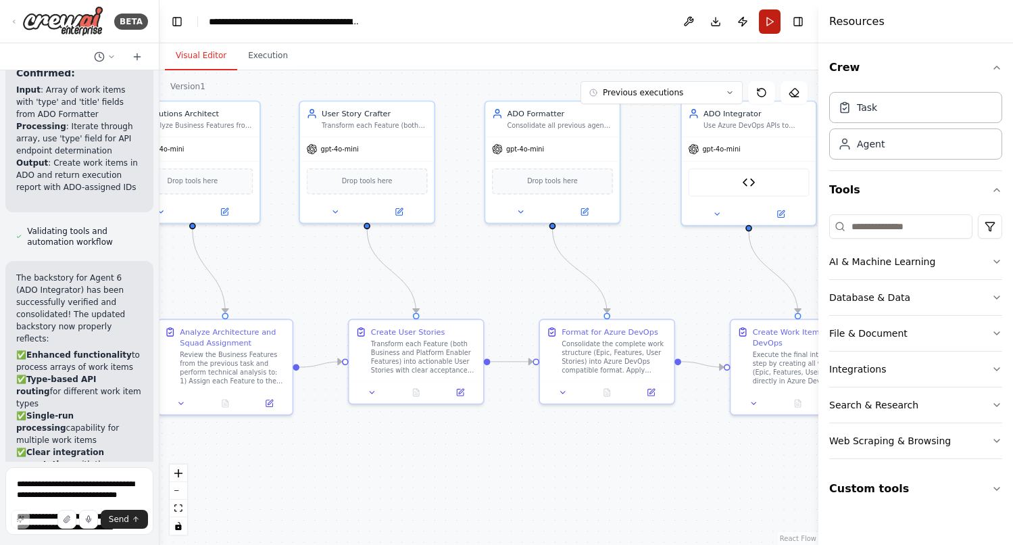
click at [771, 9] on button "Run" at bounding box center [770, 21] width 22 height 24
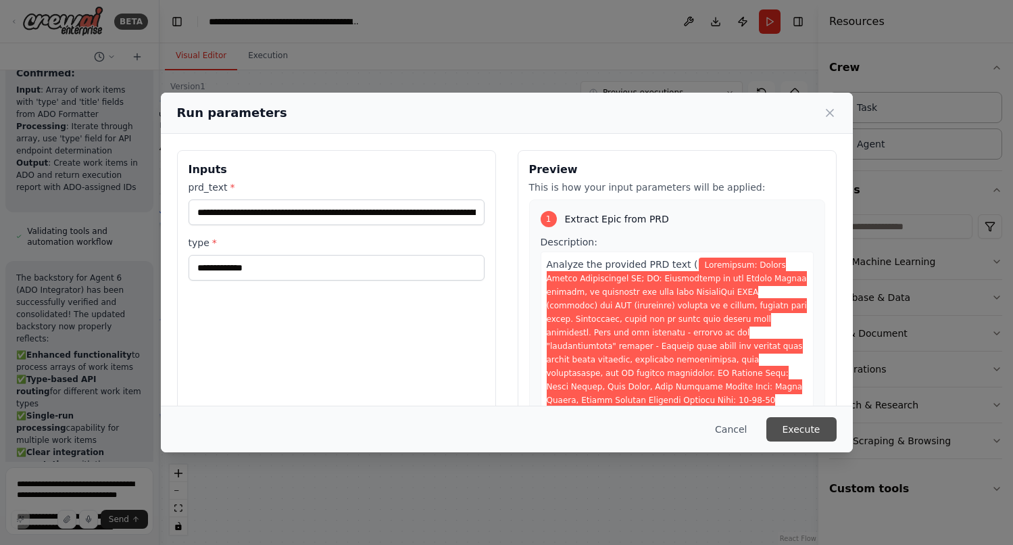
click at [811, 438] on button "Execute" at bounding box center [801, 429] width 70 height 24
click at [831, 116] on icon at bounding box center [830, 113] width 14 height 14
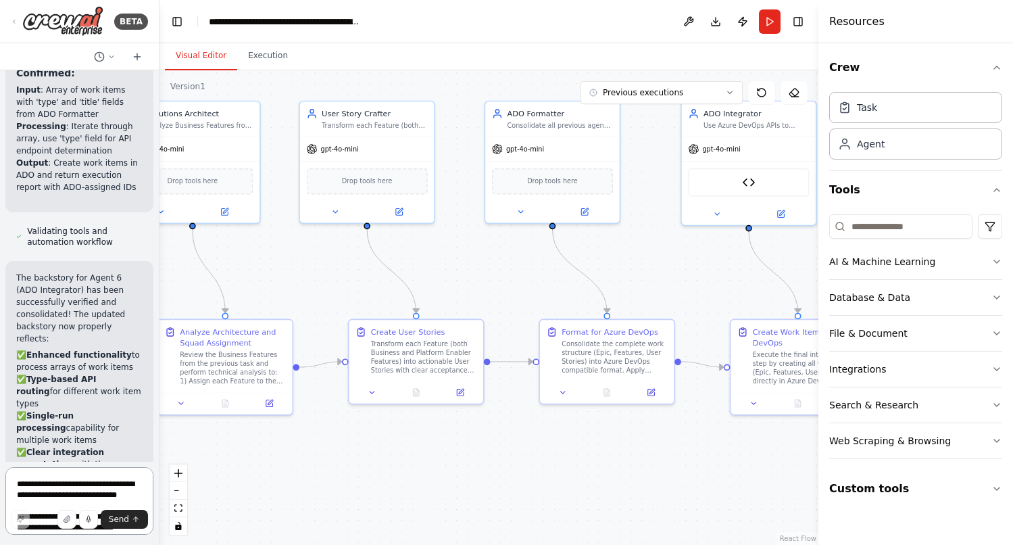
click at [67, 487] on textarea "**********" at bounding box center [79, 501] width 148 height 68
type textarea "**********"
drag, startPoint x: 72, startPoint y: 493, endPoint x: 11, endPoint y: 478, distance: 63.3
click at [11, 478] on textarea "**********" at bounding box center [79, 501] width 148 height 68
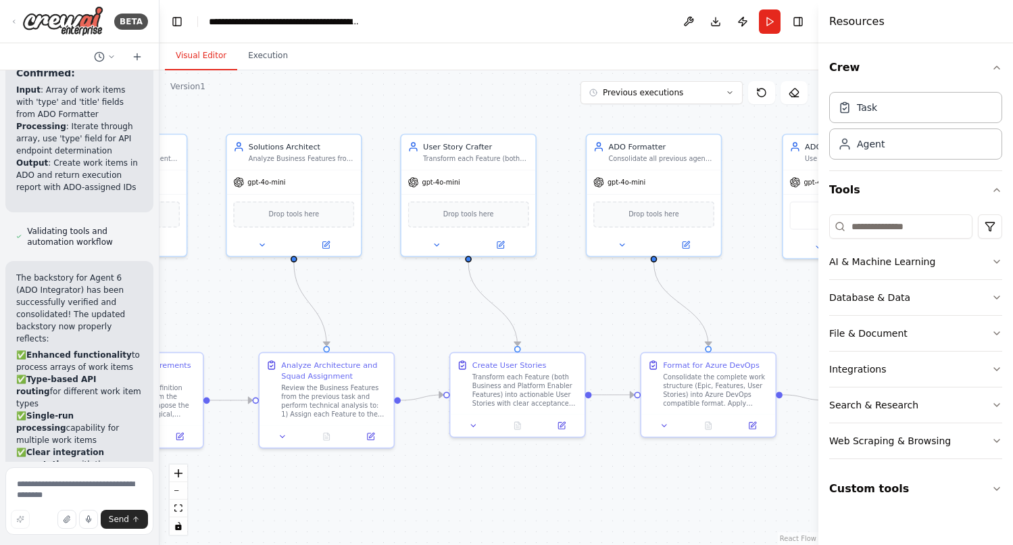
drag, startPoint x: 296, startPoint y: 297, endPoint x: 433, endPoint y: 331, distance: 140.8
click at [433, 331] on div ".deletable-edge-delete-btn { width: 20px; height: 20px; border: 0px solid #ffff…" at bounding box center [488, 307] width 659 height 474
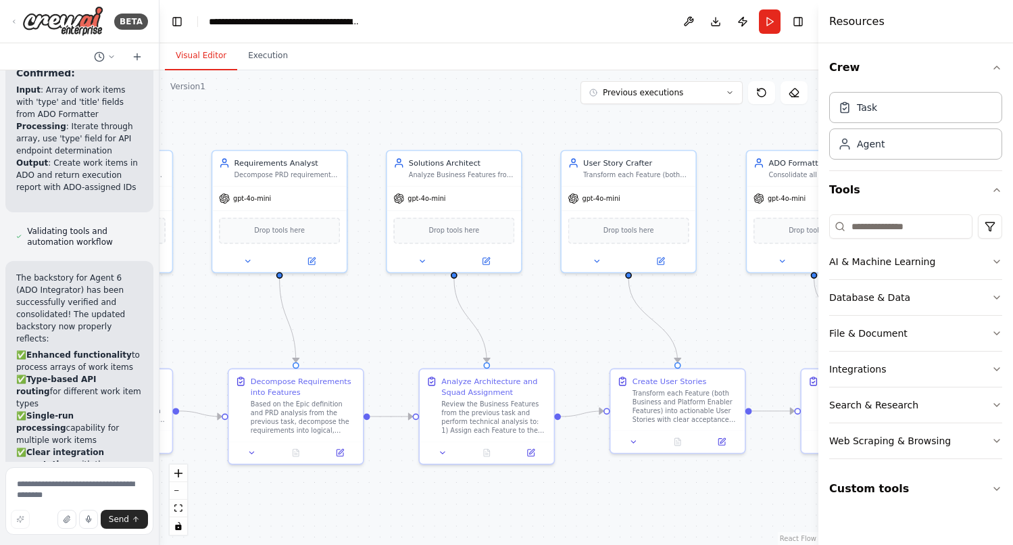
drag, startPoint x: 279, startPoint y: 307, endPoint x: 395, endPoint y: 322, distance: 116.5
click at [395, 322] on div ".deletable-edge-delete-btn { width: 20px; height: 20px; border: 0px solid #ffff…" at bounding box center [488, 307] width 659 height 474
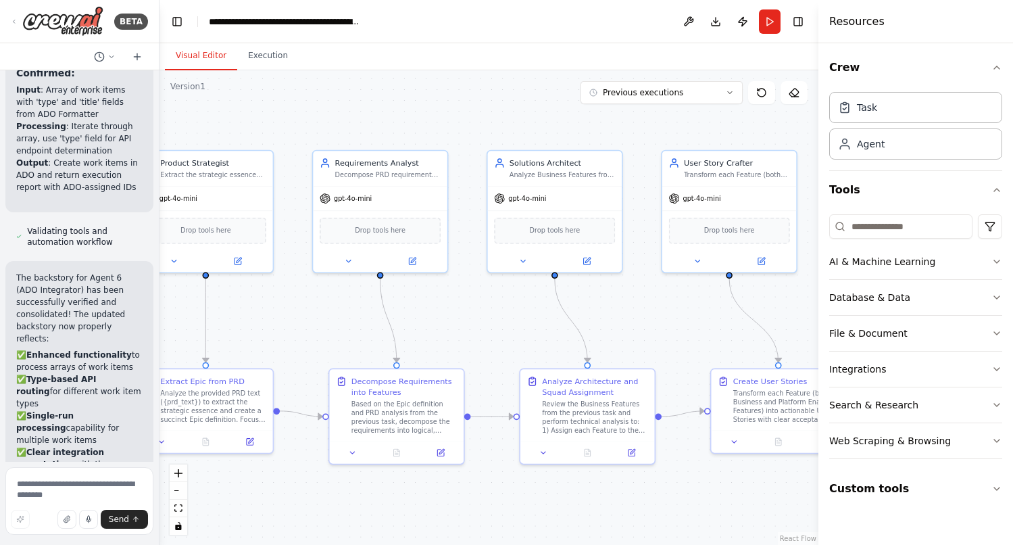
drag, startPoint x: 355, startPoint y: 319, endPoint x: 453, endPoint y: 319, distance: 98.0
click at [453, 319] on div ".deletable-edge-delete-btn { width: 20px; height: 20px; border: 0px solid #ffff…" at bounding box center [488, 307] width 659 height 474
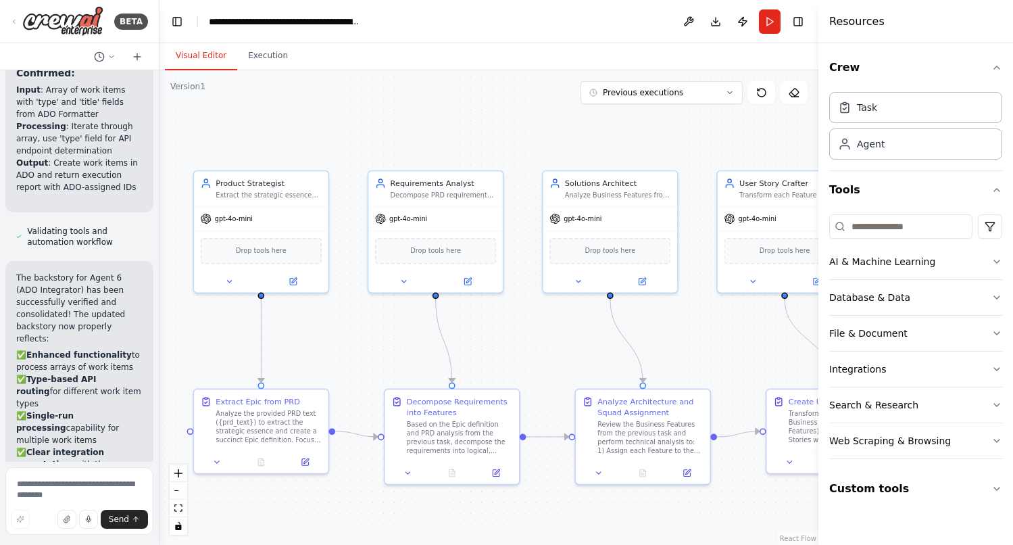
drag, startPoint x: 314, startPoint y: 320, endPoint x: 360, endPoint y: 340, distance: 50.2
click at [360, 340] on div ".deletable-edge-delete-btn { width: 20px; height: 20px; border: 0px solid #ffff…" at bounding box center [488, 307] width 659 height 474
click at [262, 56] on button "Execution" at bounding box center [267, 56] width 61 height 28
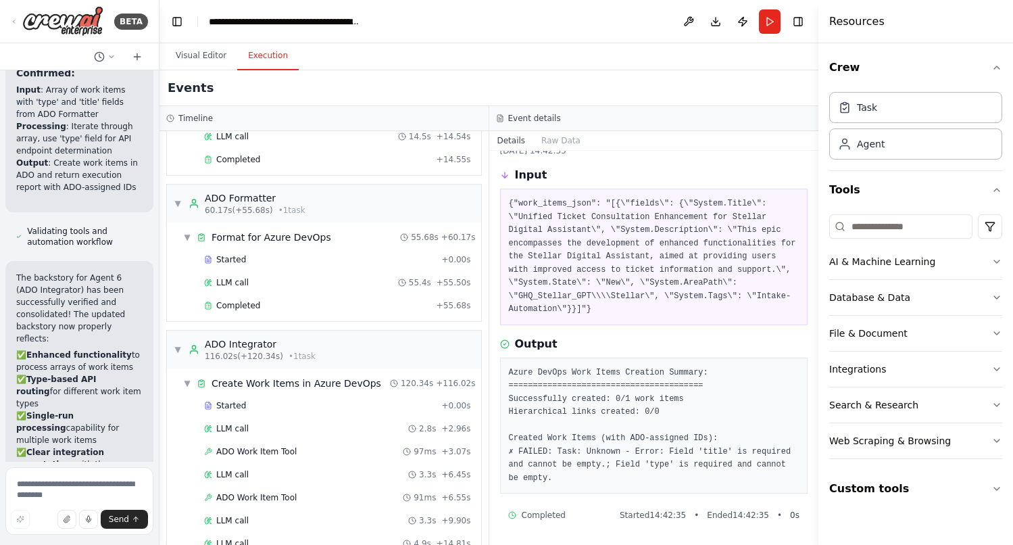
scroll to position [566, 0]
click at [260, 299] on div "Completed" at bounding box center [317, 304] width 227 height 11
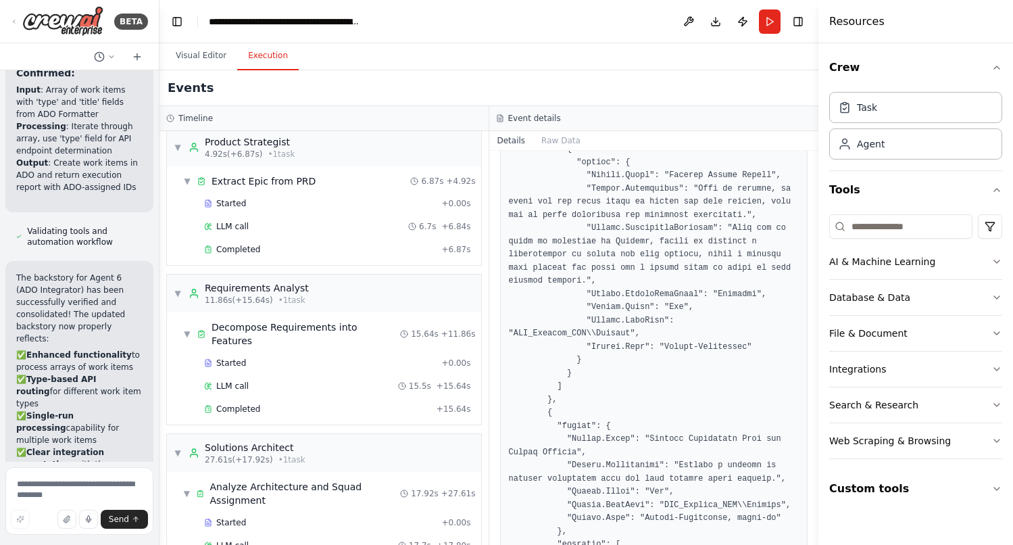
scroll to position [0, 0]
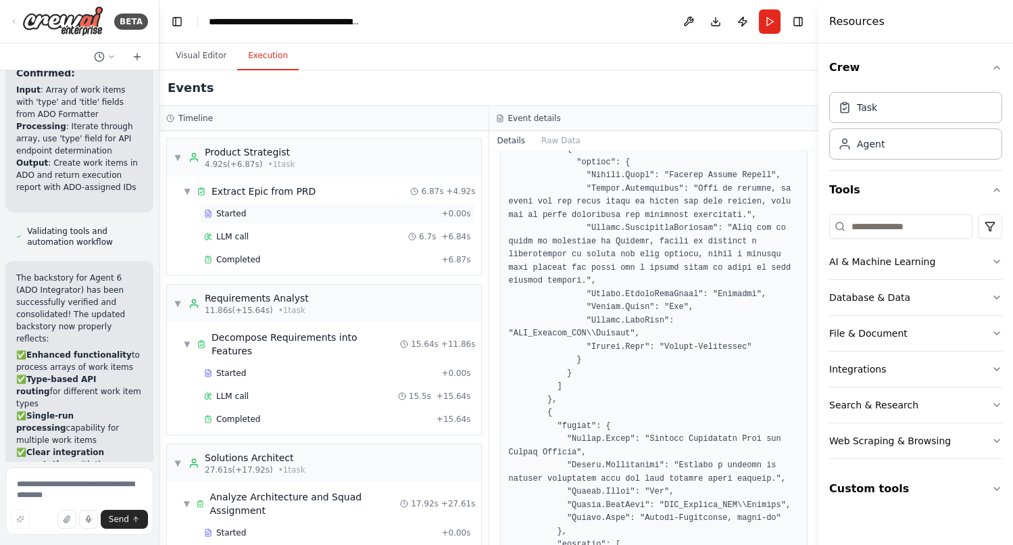
click at [245, 222] on div "Started + 0.00s" at bounding box center [337, 213] width 276 height 20
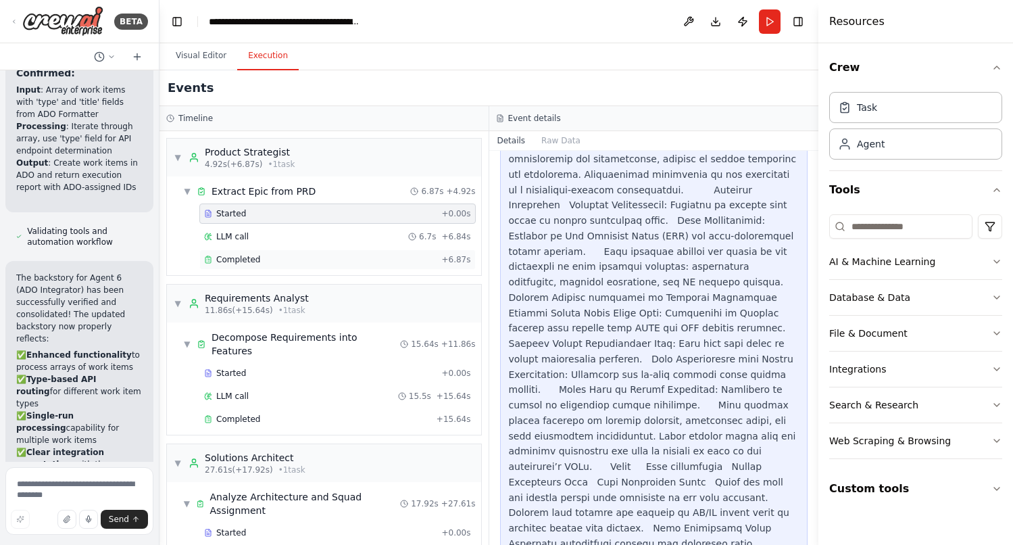
click at [268, 262] on div "Completed" at bounding box center [320, 259] width 232 height 11
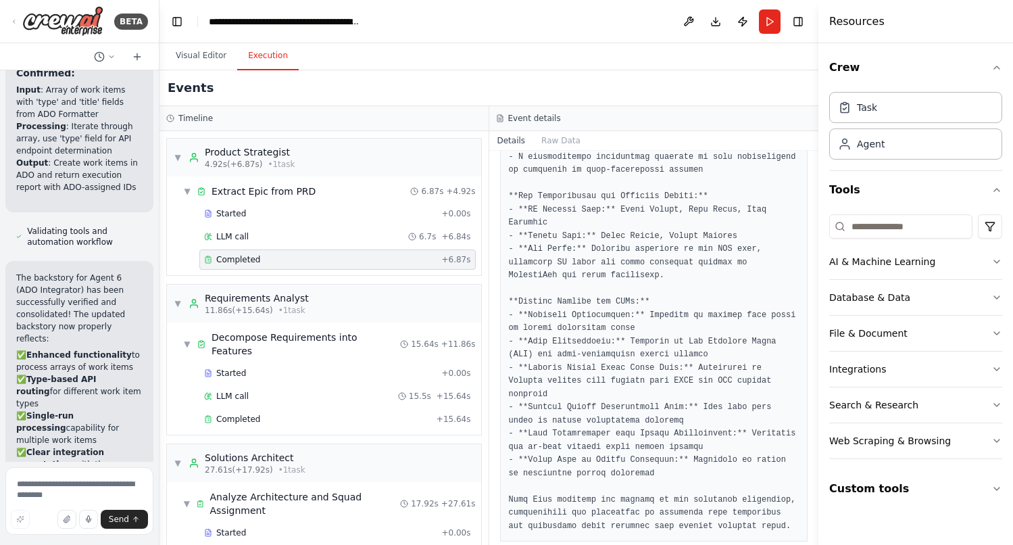
scroll to position [720, 0]
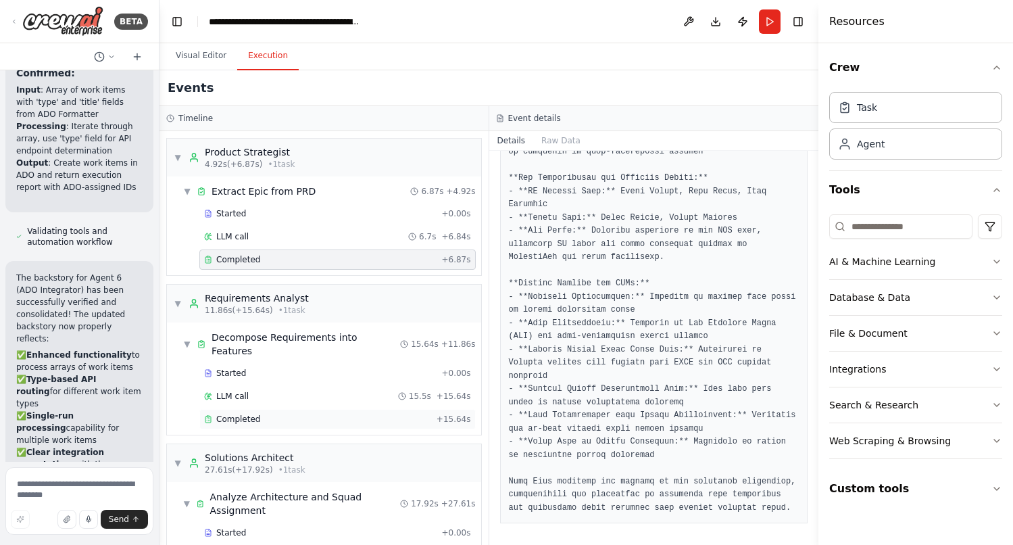
click at [276, 414] on div "Completed" at bounding box center [317, 419] width 227 height 11
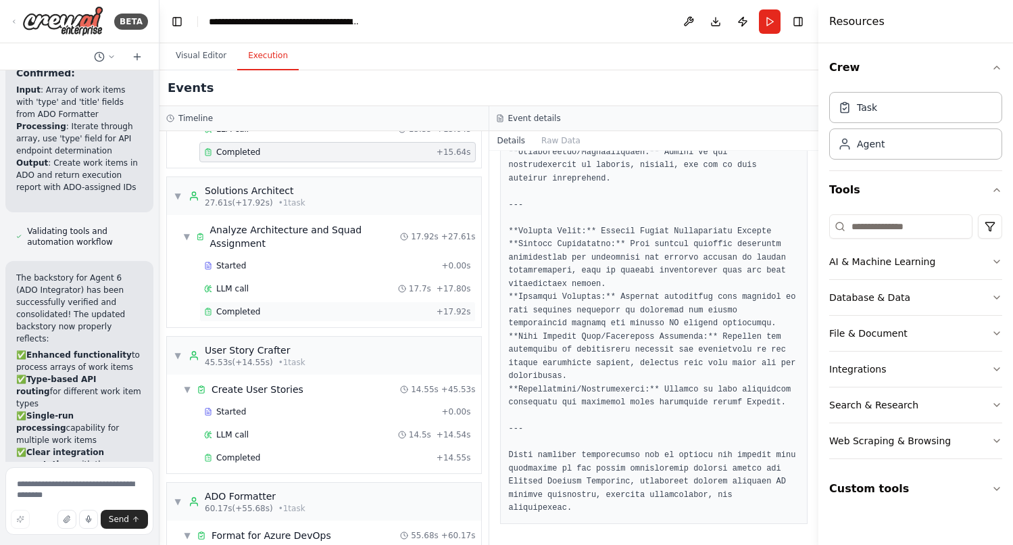
scroll to position [271, 0]
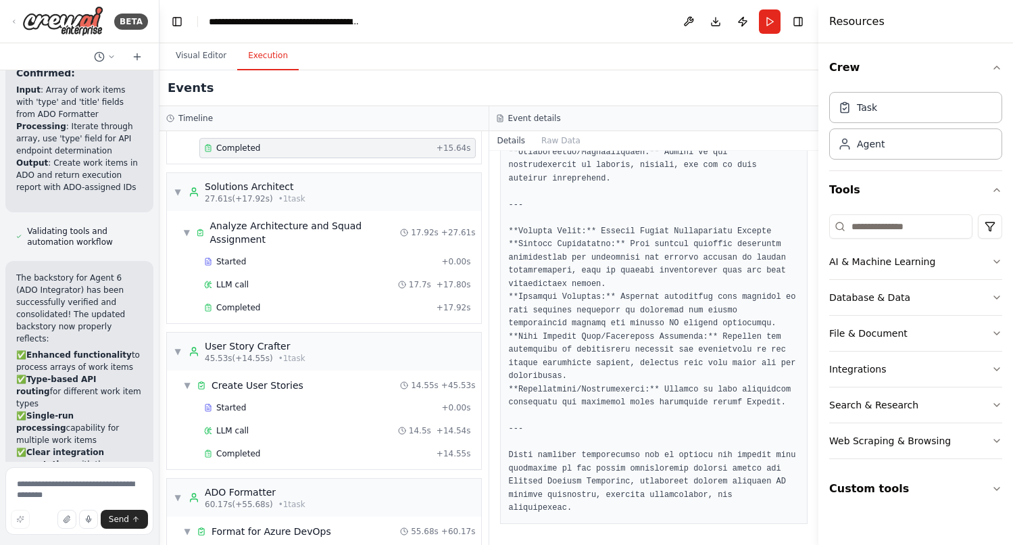
click at [259, 304] on div "Started + 0.00s LLM call 17.7s + 17.80s Completed + 17.92s" at bounding box center [329, 285] width 303 height 69
click at [260, 302] on div "Completed" at bounding box center [317, 307] width 227 height 11
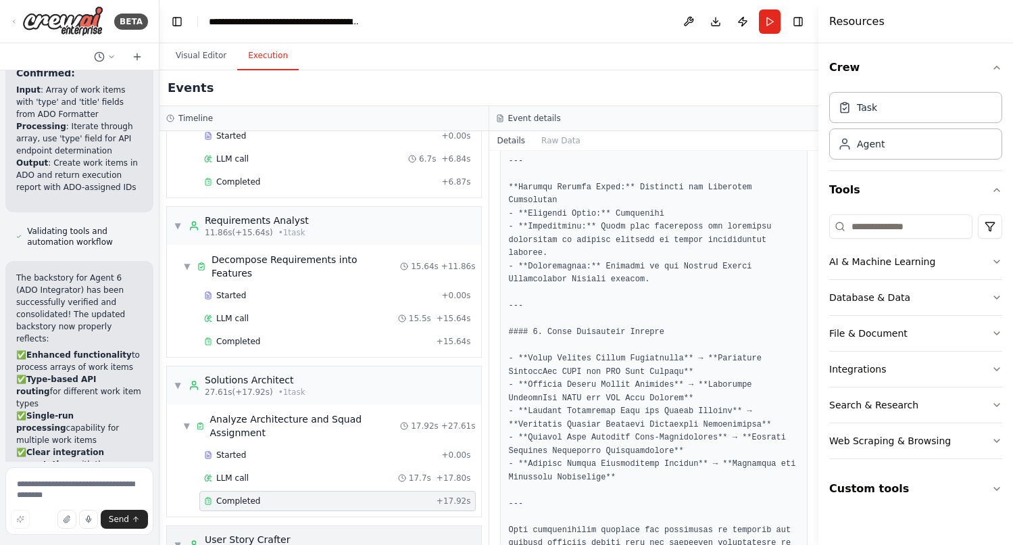
scroll to position [0, 0]
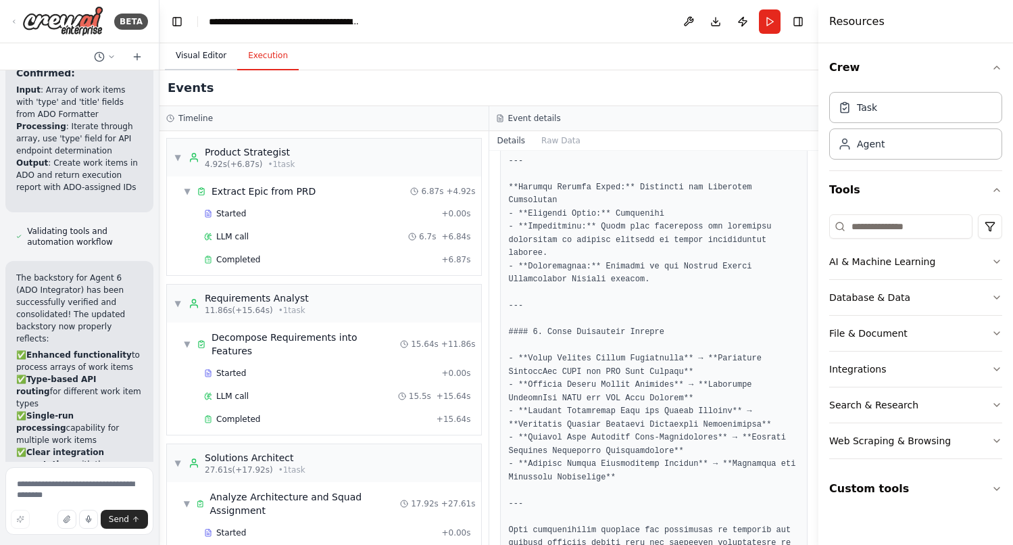
click at [204, 57] on button "Visual Editor" at bounding box center [201, 56] width 72 height 28
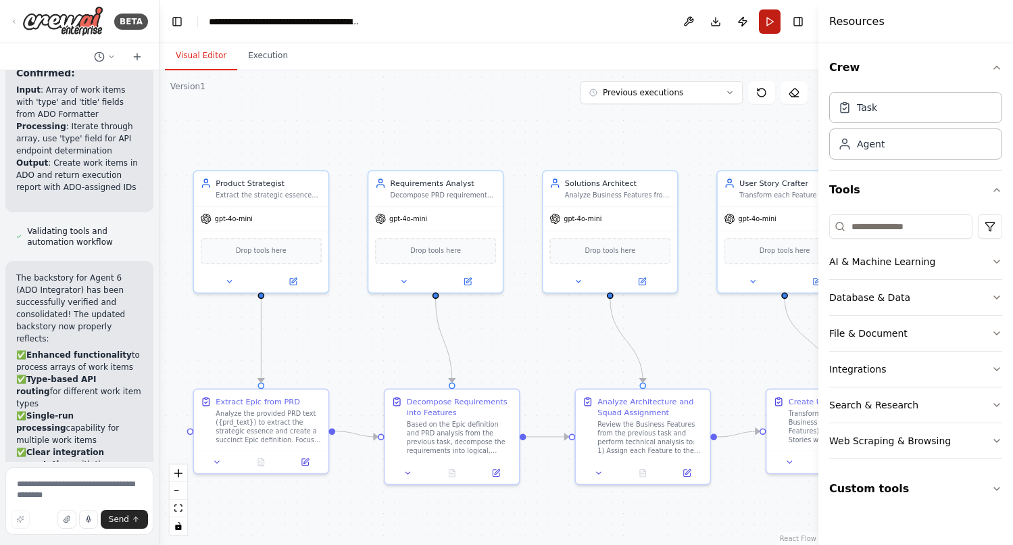
click at [776, 20] on button "Run" at bounding box center [770, 21] width 22 height 24
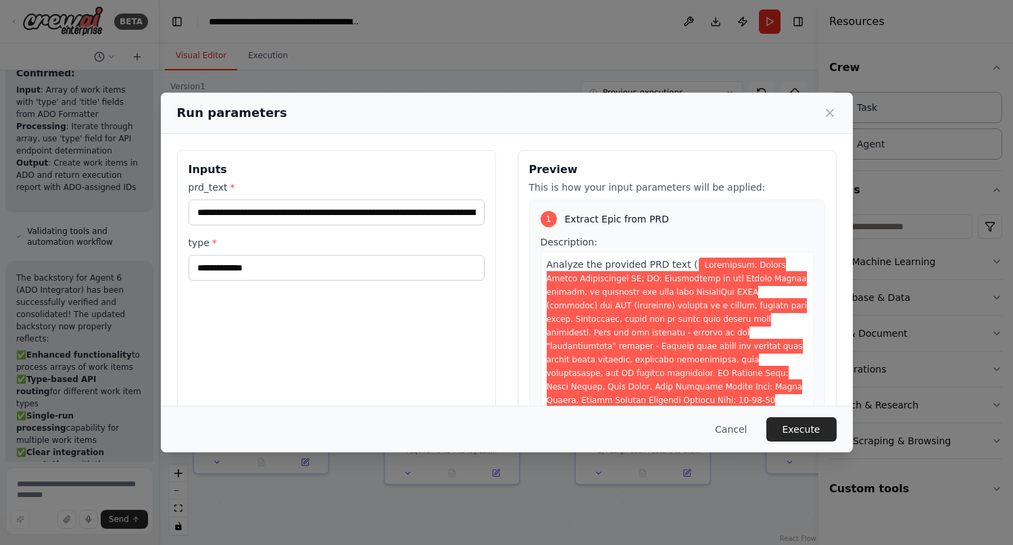
click at [72, 484] on div "Run parameters Inputs prd_text * type * Preview This is how your input paramete…" at bounding box center [506, 272] width 1013 height 545
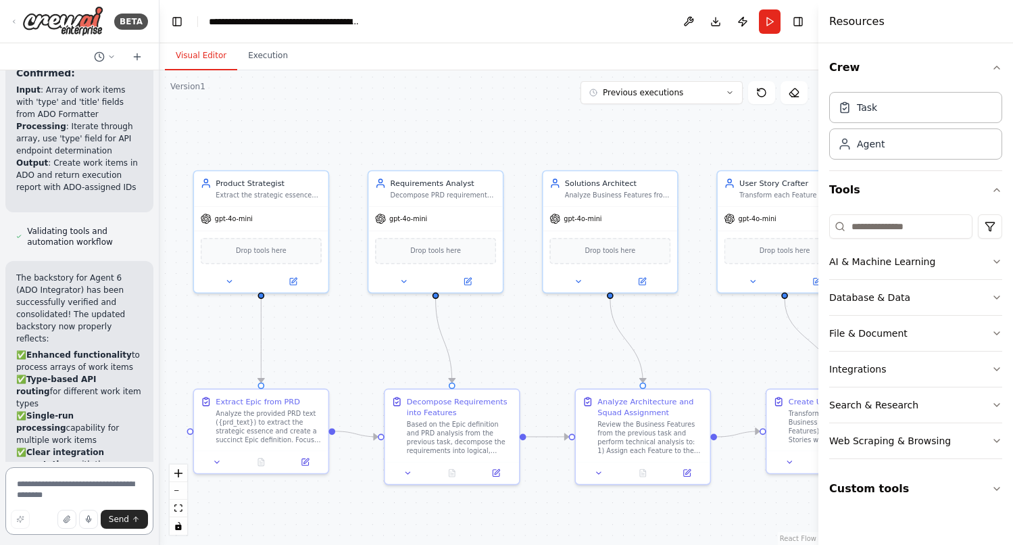
click at [68, 485] on textarea at bounding box center [79, 501] width 148 height 68
drag, startPoint x: 114, startPoint y: 494, endPoint x: 11, endPoint y: 486, distance: 102.4
click at [11, 486] on textarea "**********" at bounding box center [79, 501] width 148 height 68
click at [764, 26] on button "Run" at bounding box center [770, 21] width 22 height 24
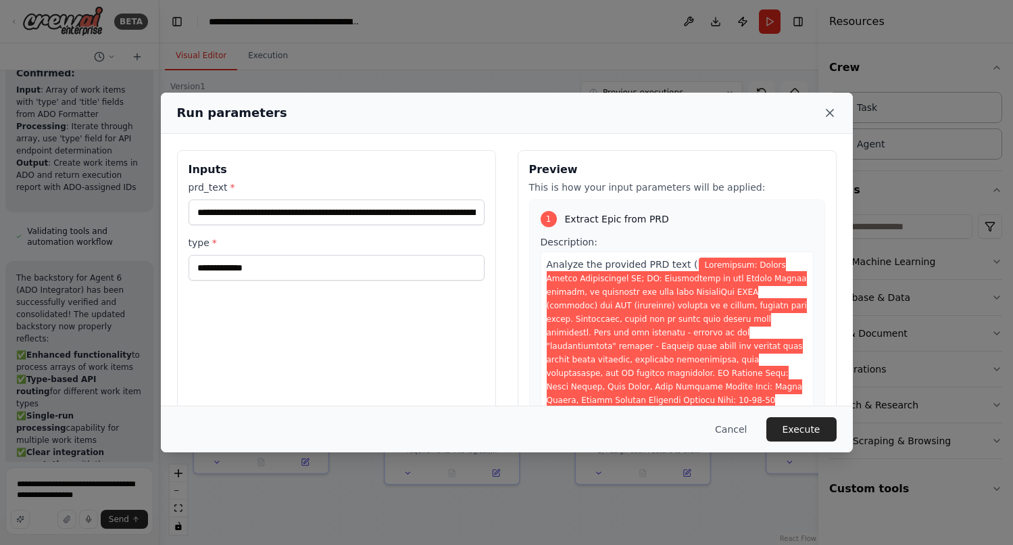
click at [830, 114] on icon at bounding box center [829, 112] width 7 height 7
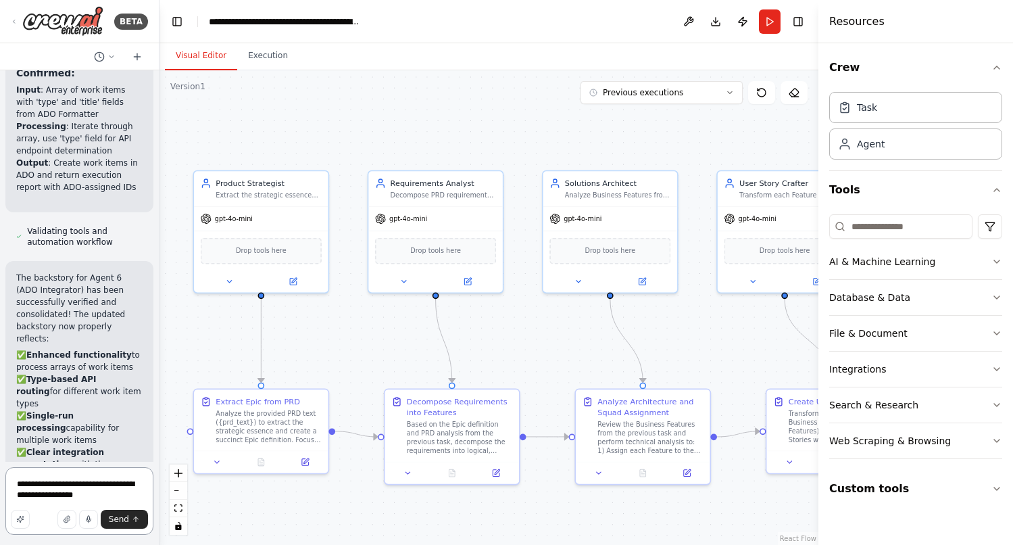
click at [117, 494] on textarea "**********" at bounding box center [79, 501] width 148 height 68
type textarea "**********"
click at [120, 516] on span "Send" at bounding box center [119, 519] width 20 height 11
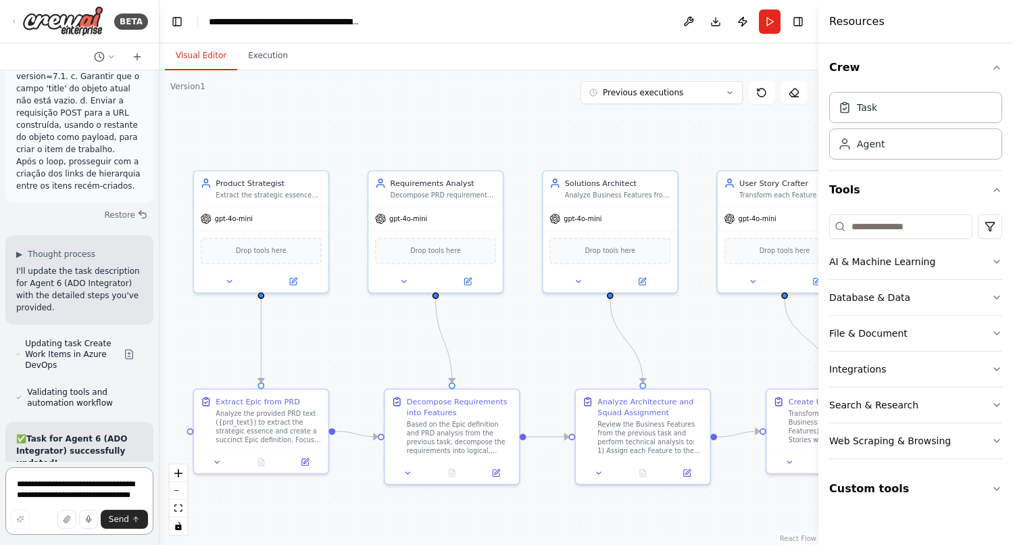
scroll to position [21994, 0]
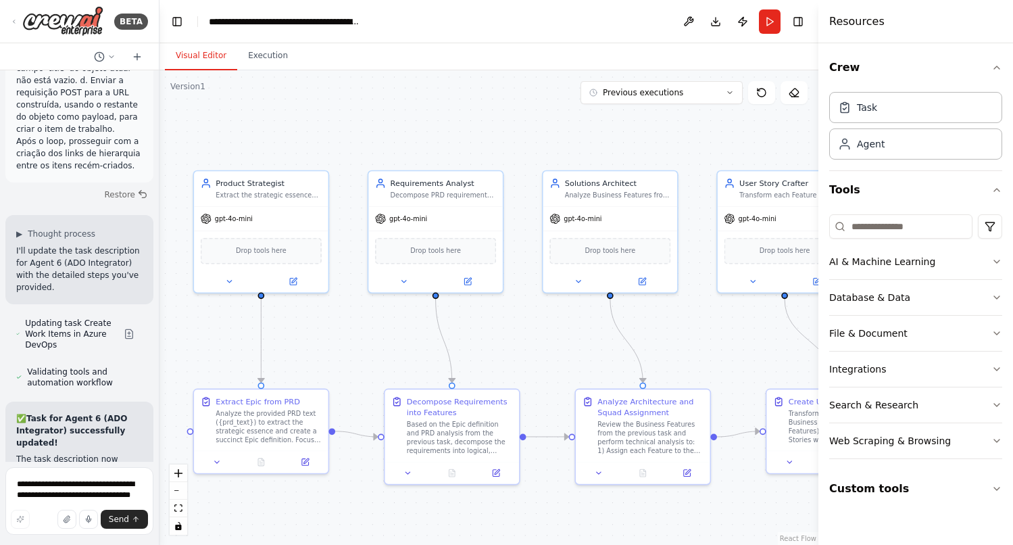
click at [216, 132] on div ".deletable-edge-delete-btn { width: 20px; height: 20px; border: 0px solid #ffff…" at bounding box center [488, 307] width 659 height 474
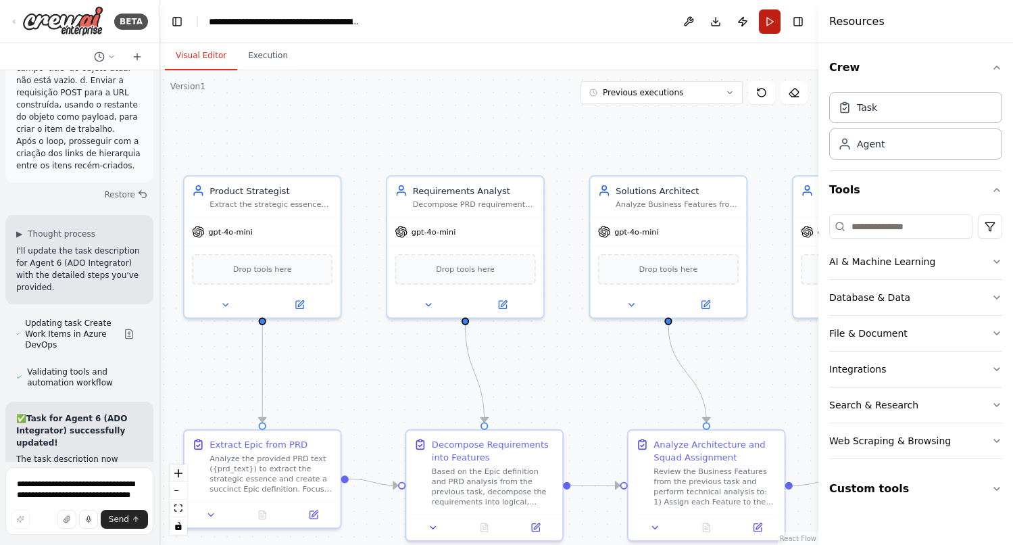
click at [770, 18] on button "Run" at bounding box center [770, 21] width 22 height 24
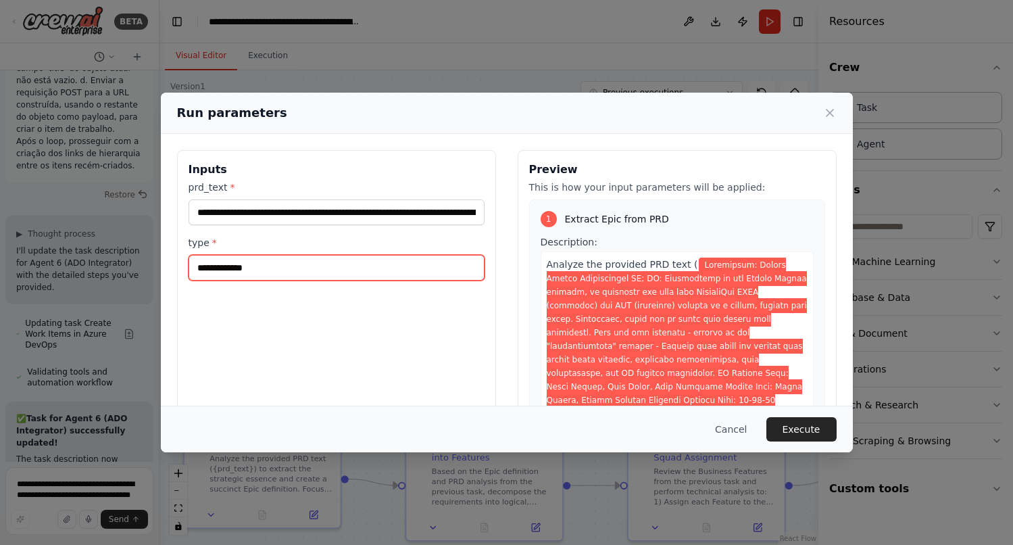
click at [281, 268] on input "type *" at bounding box center [337, 268] width 296 height 26
type input "****"
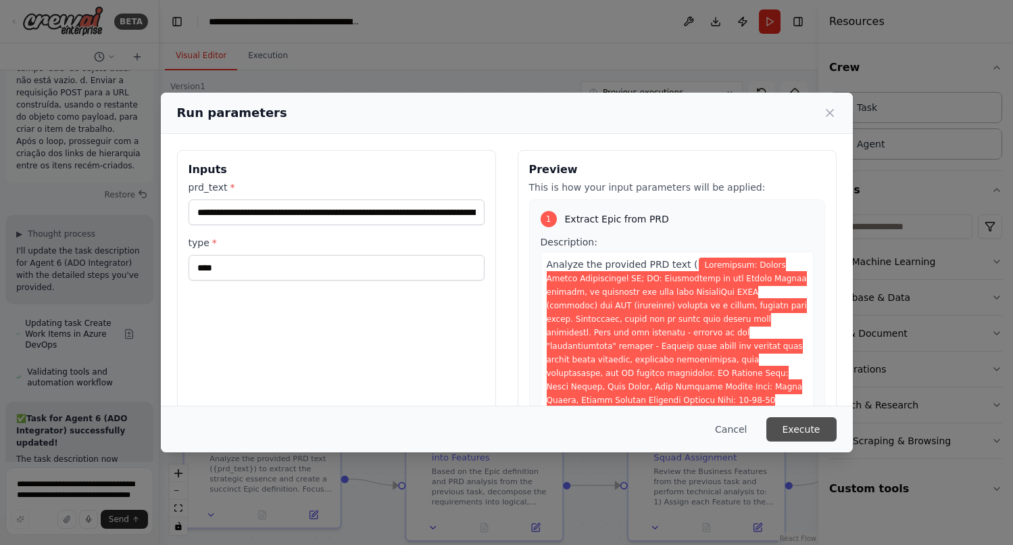
click at [801, 429] on button "Execute" at bounding box center [801, 429] width 70 height 24
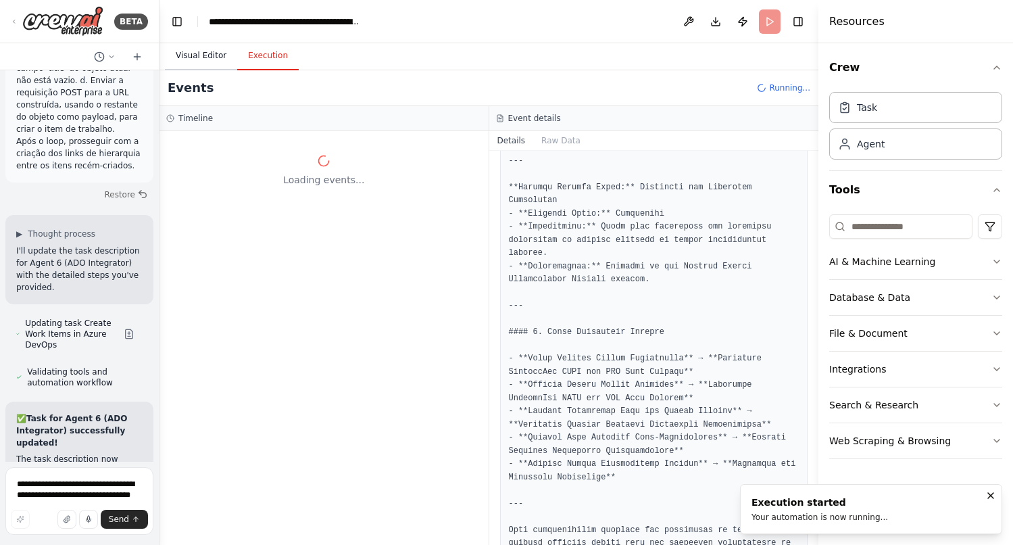
click at [213, 60] on button "Visual Editor" at bounding box center [201, 56] width 72 height 28
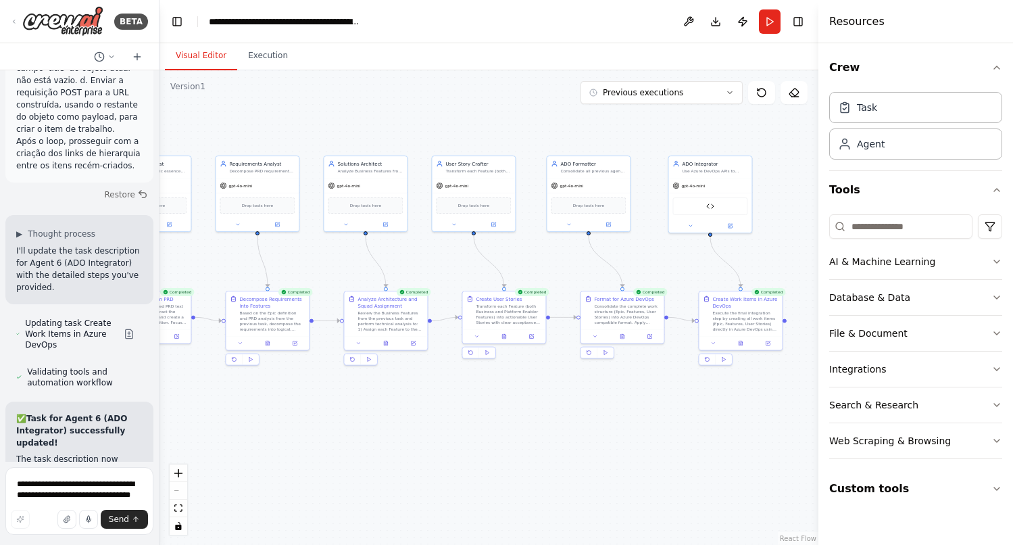
drag, startPoint x: 448, startPoint y: 462, endPoint x: 280, endPoint y: 455, distance: 167.7
click at [280, 455] on div ".deletable-edge-delete-btn { width: 20px; height: 20px; border: 0px solid #ffff…" at bounding box center [488, 307] width 659 height 474
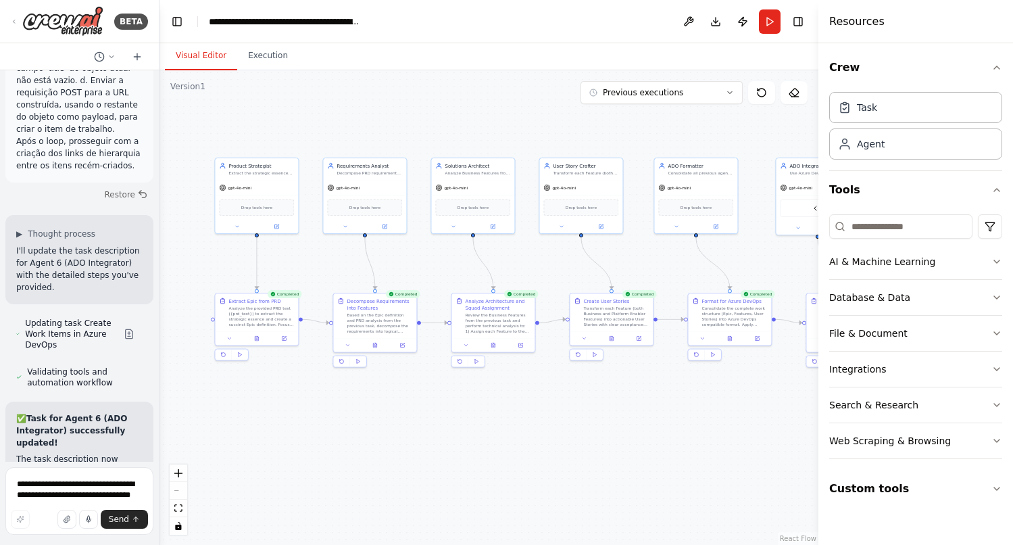
drag, startPoint x: 327, startPoint y: 452, endPoint x: 433, endPoint y: 463, distance: 106.6
click at [433, 463] on div ".deletable-edge-delete-btn { width: 20px; height: 20px; border: 0px solid #ffff…" at bounding box center [488, 307] width 659 height 474
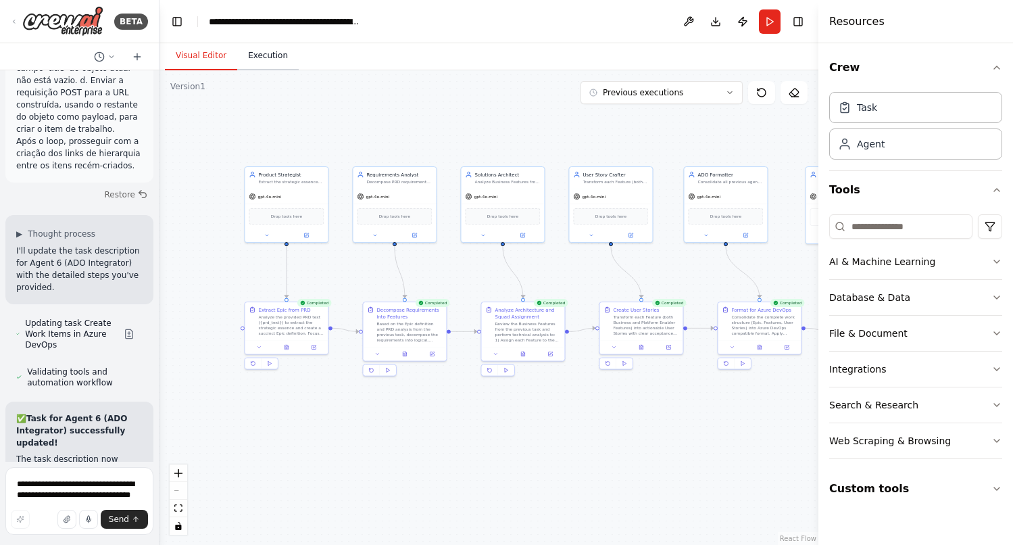
click at [267, 59] on button "Execution" at bounding box center [267, 56] width 61 height 28
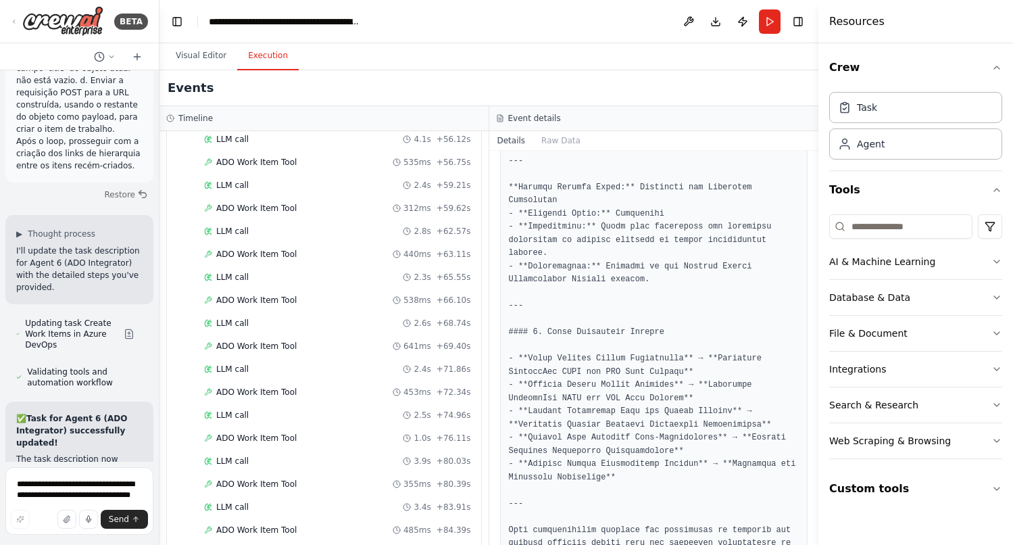
scroll to position [1431, 0]
click at [247, 476] on span "ADO Work Item Tool" at bounding box center [256, 481] width 80 height 11
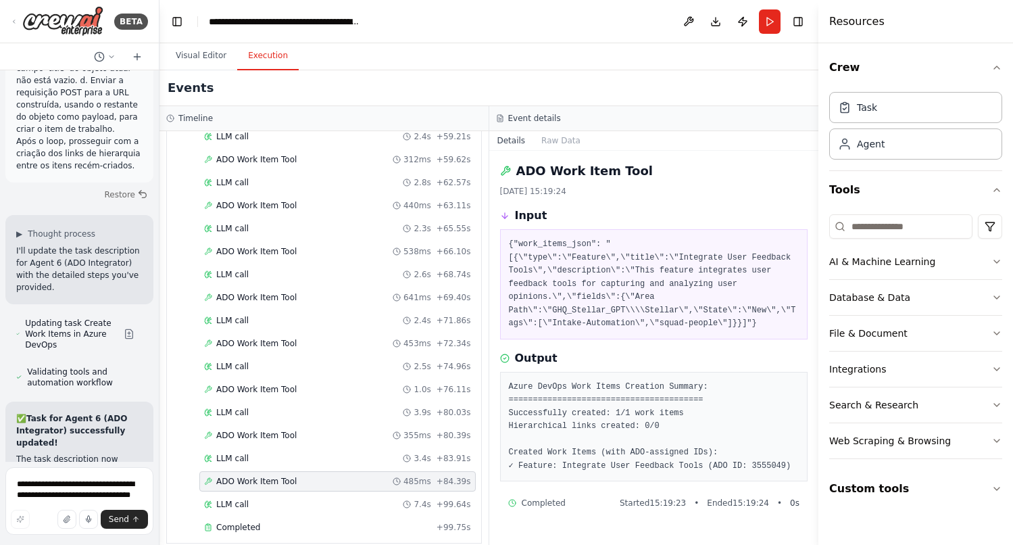
scroll to position [1, 0]
